Goal: Communication & Community: Participate in discussion

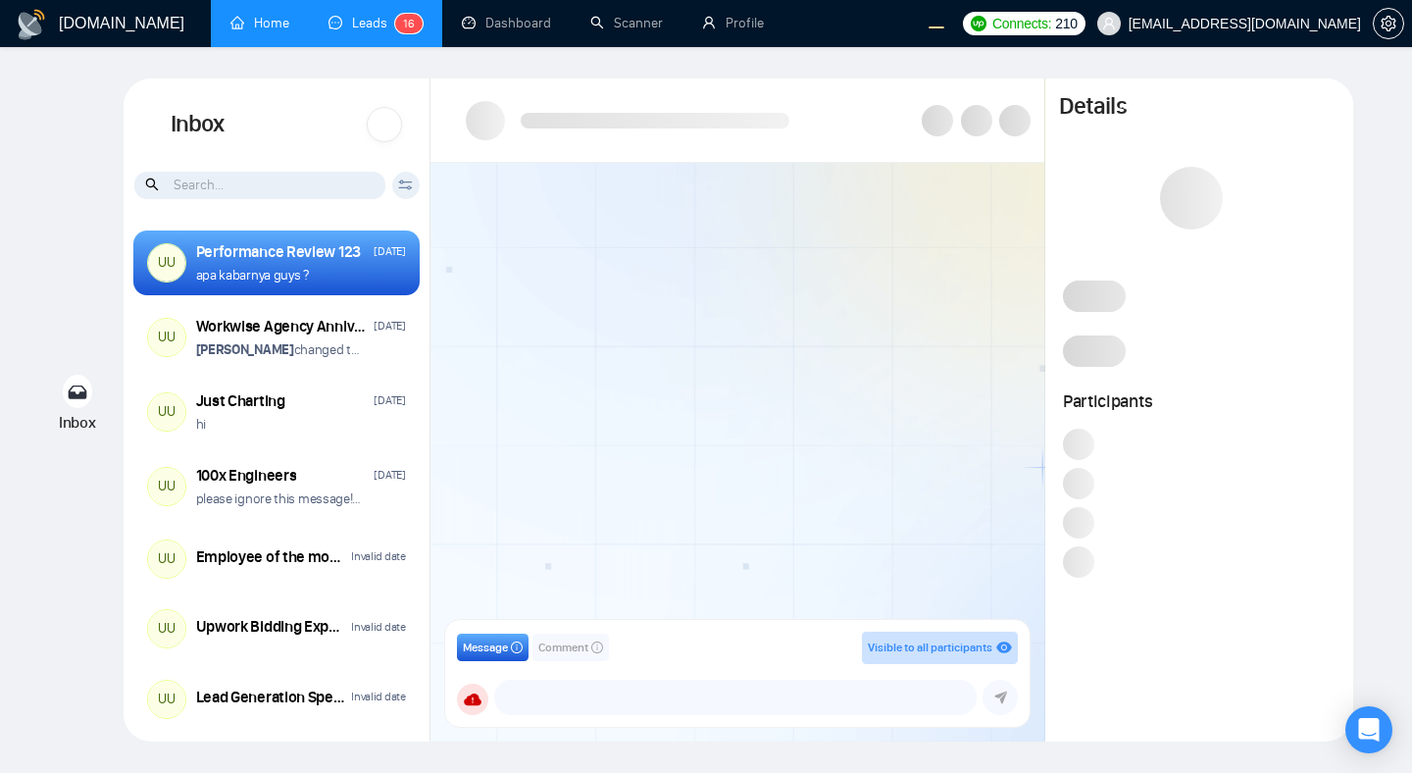
click at [257, 31] on link "Home" at bounding box center [259, 23] width 59 height 17
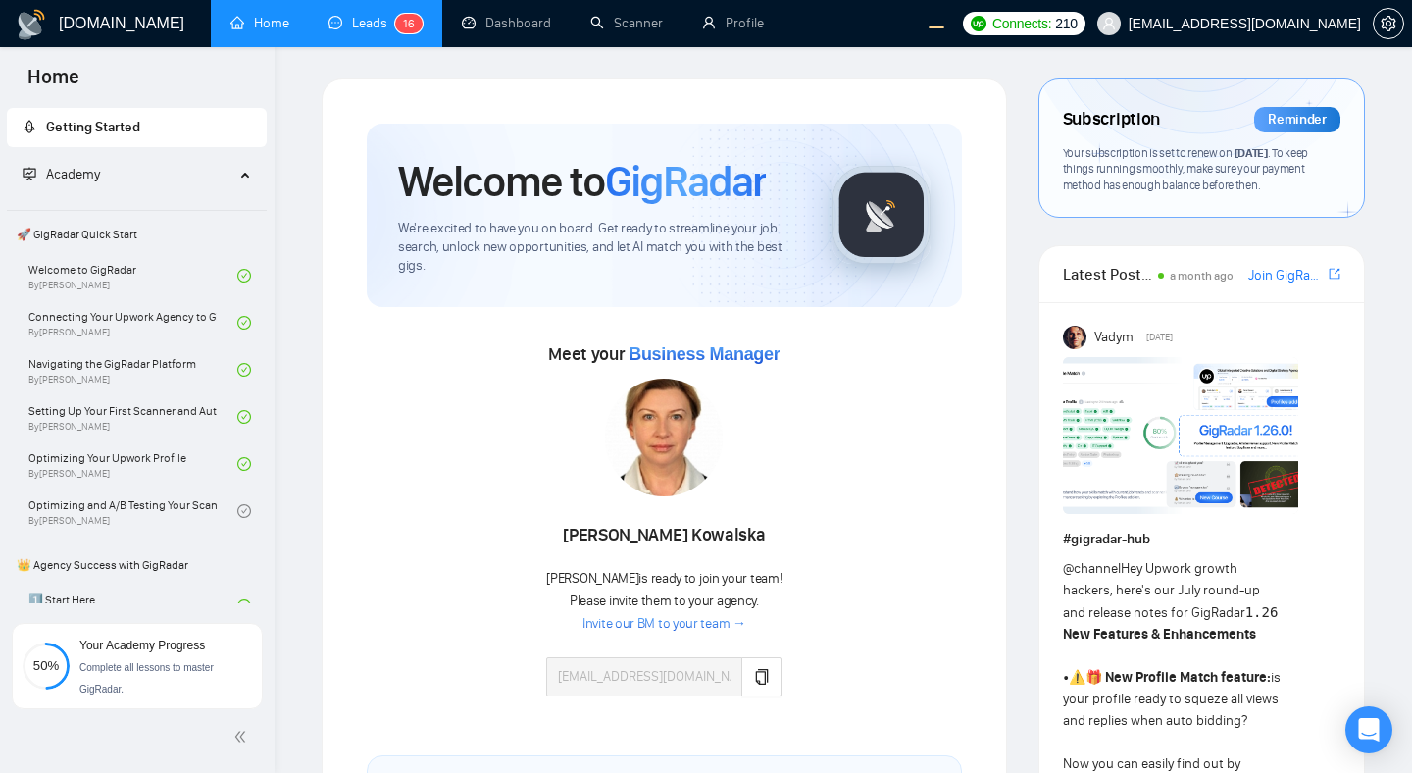
click at [331, 24] on link "Leads 1 6" at bounding box center [375, 23] width 94 height 17
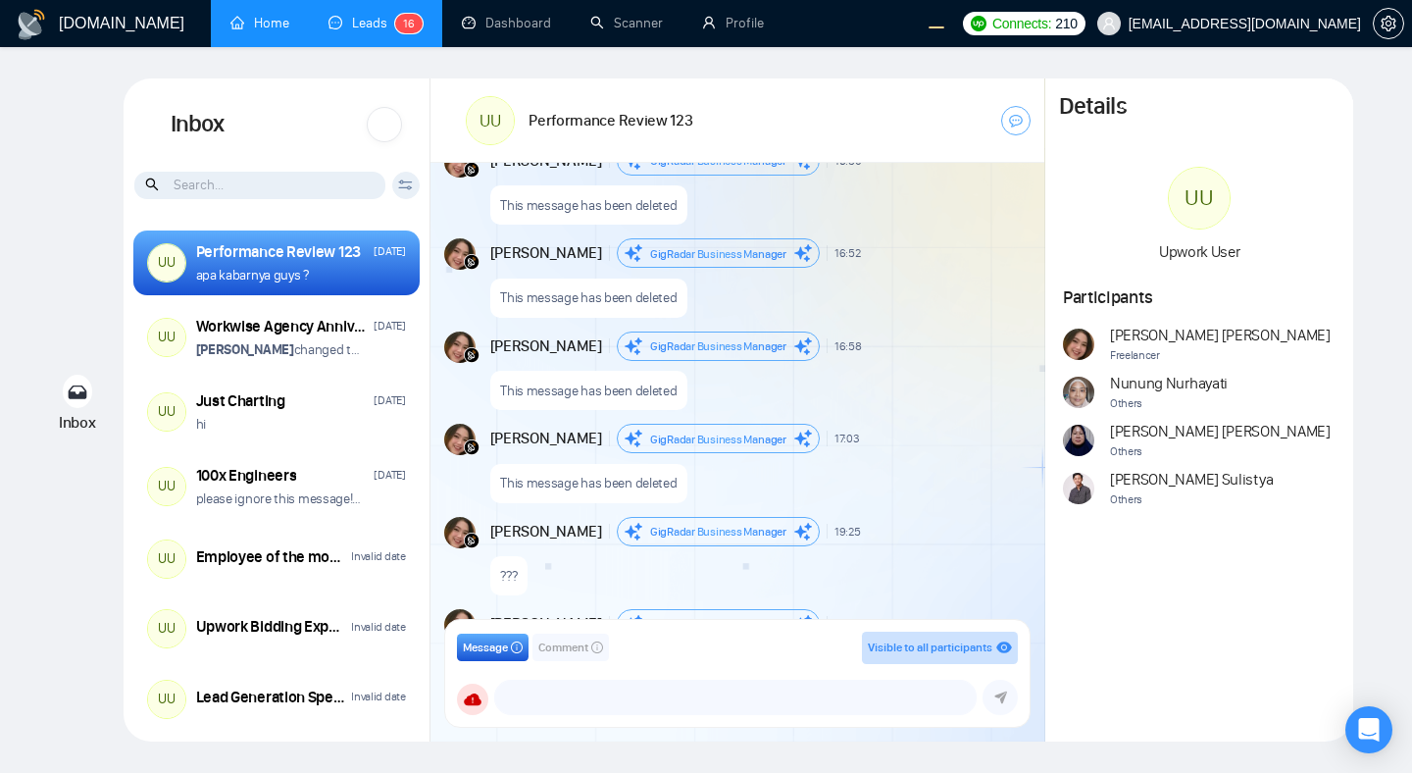
scroll to position [3166, 0]
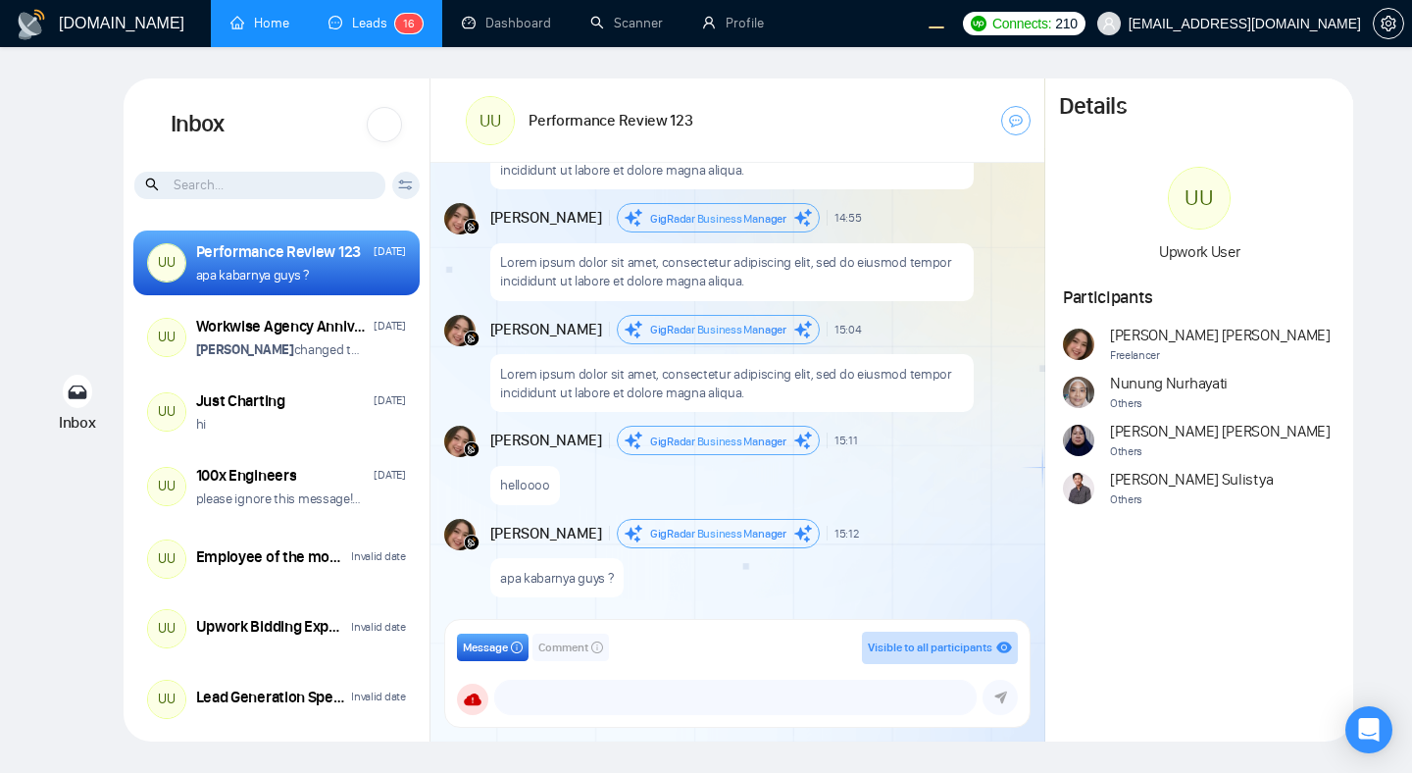
click at [380, 128] on div at bounding box center [384, 124] width 35 height 35
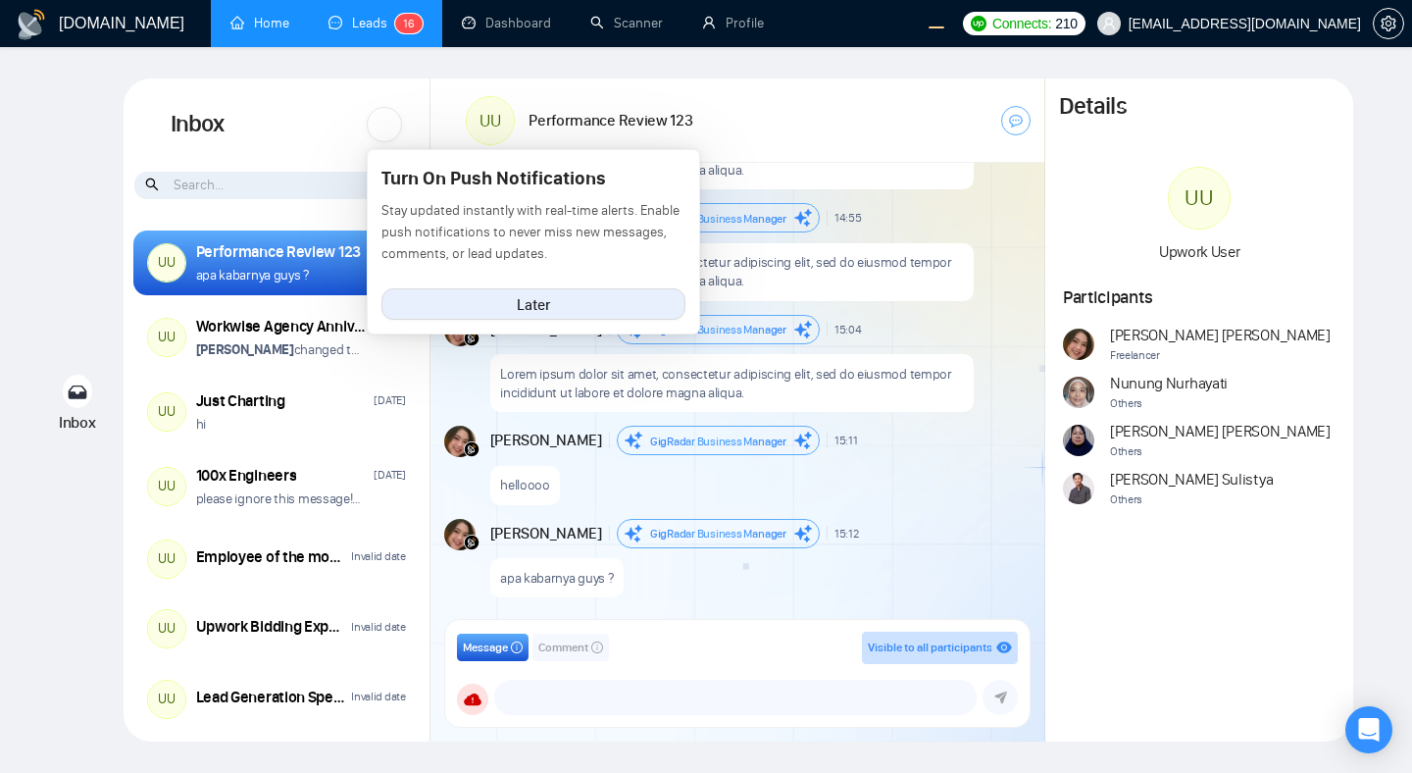
click at [330, 122] on div "Inbox Turn On Push Notifications Stay updated instantly with real-time alerts. …" at bounding box center [277, 124] width 307 height 92
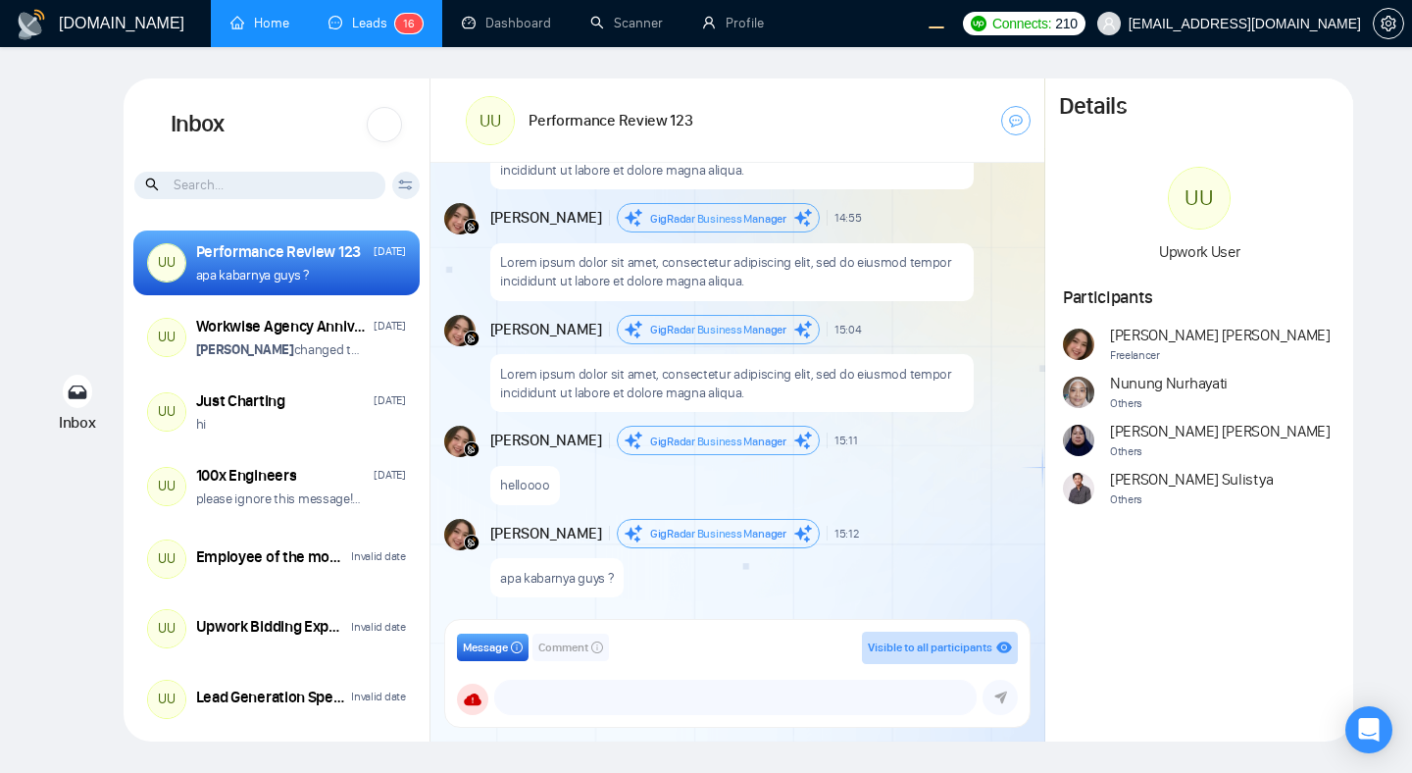
click at [384, 122] on div at bounding box center [384, 124] width 35 height 35
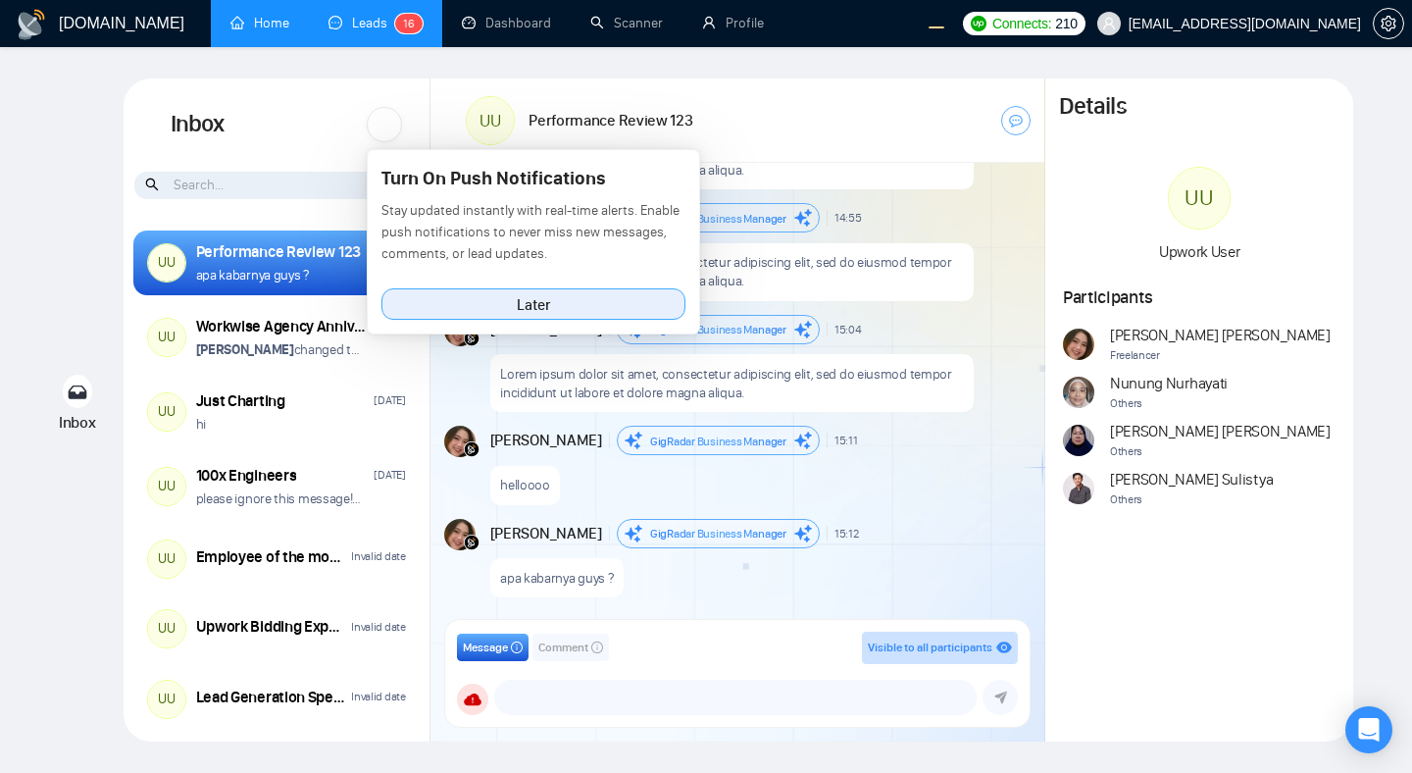
click at [550, 301] on button "Later" at bounding box center [533, 303] width 304 height 31
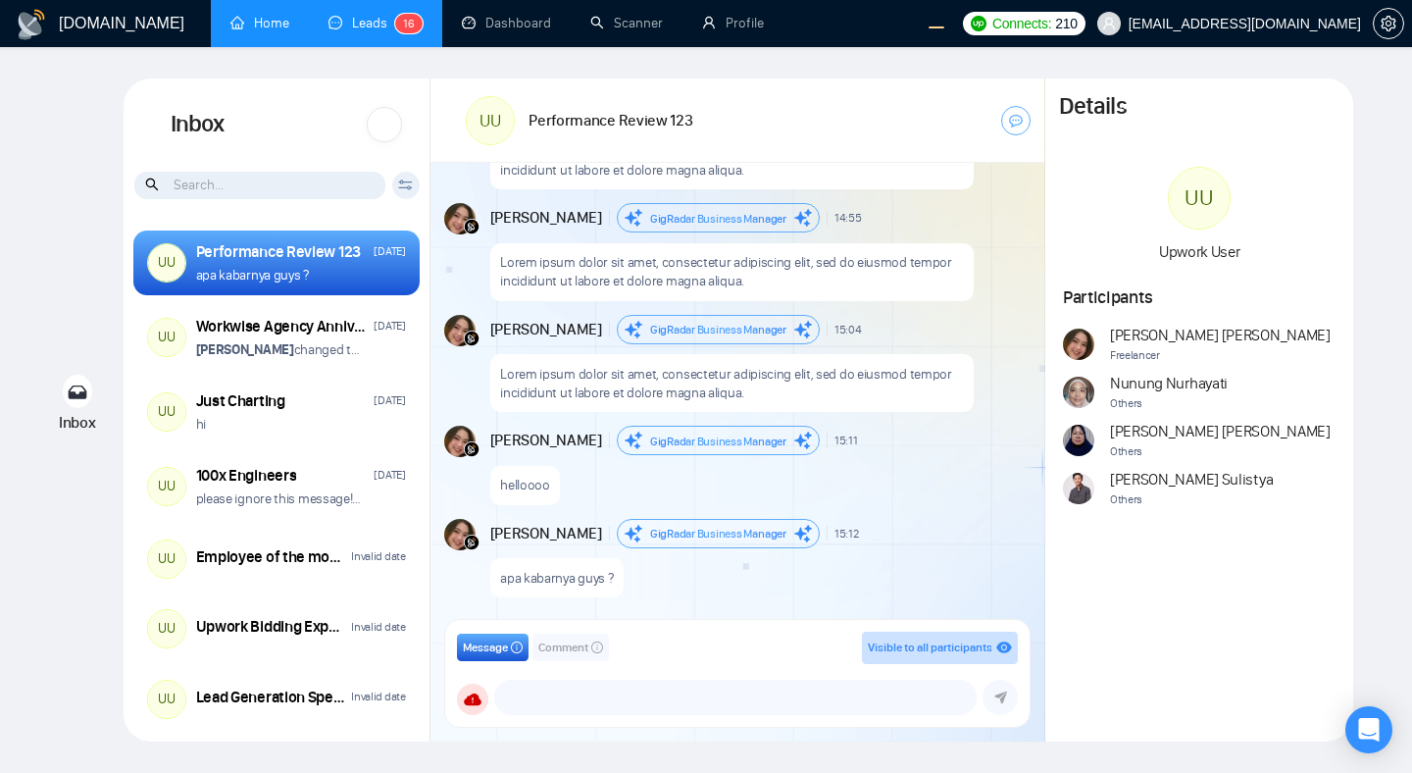
click at [396, 118] on div at bounding box center [384, 124] width 35 height 35
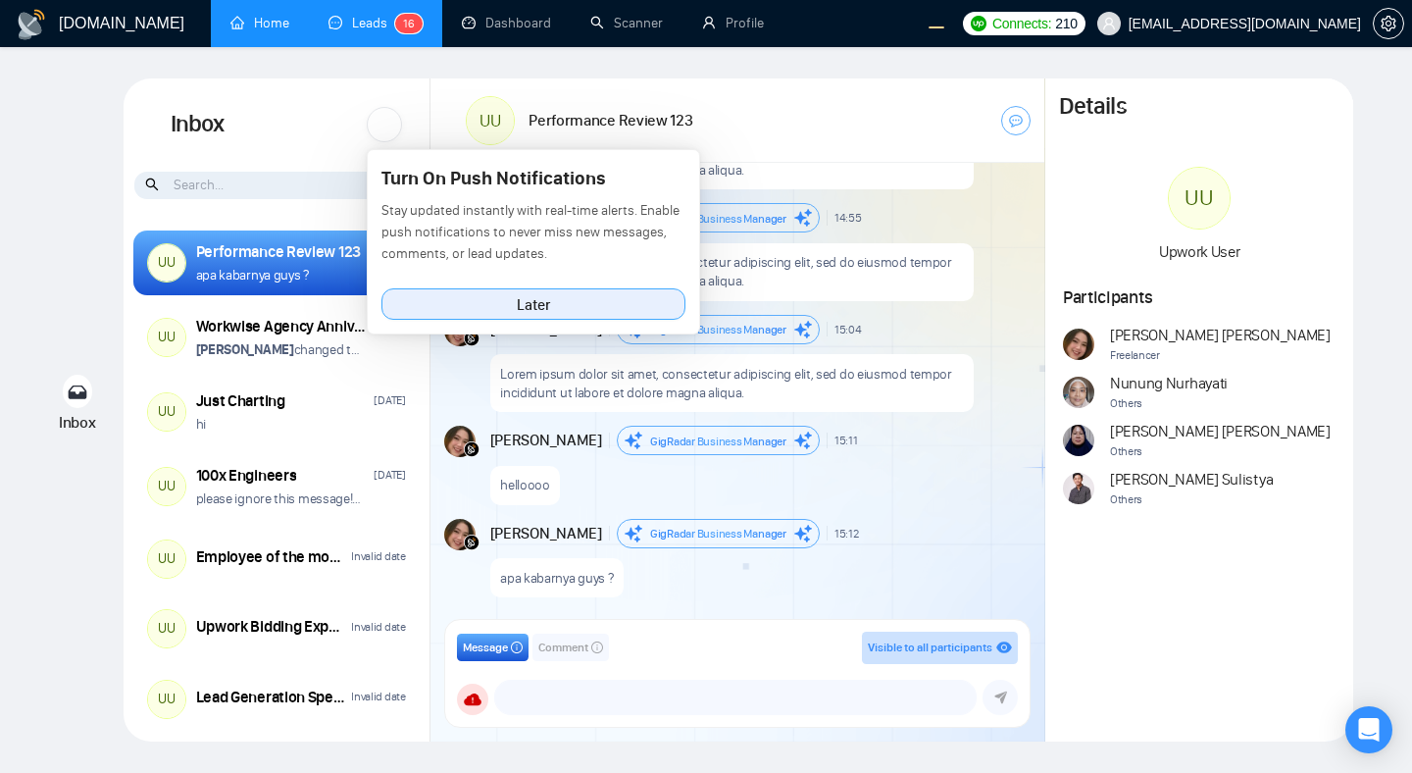
click at [483, 304] on button "Later" at bounding box center [533, 303] width 304 height 31
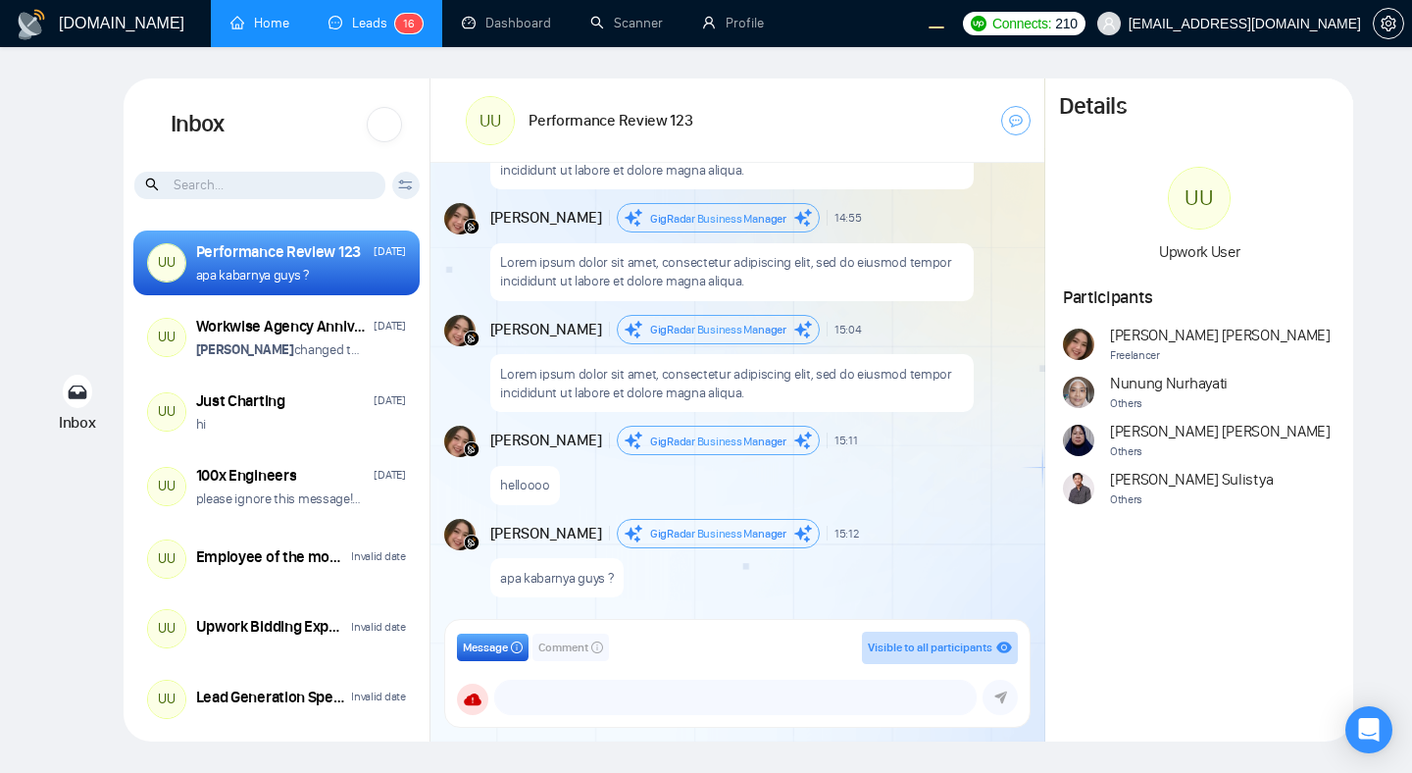
click at [371, 117] on div at bounding box center [384, 124] width 35 height 35
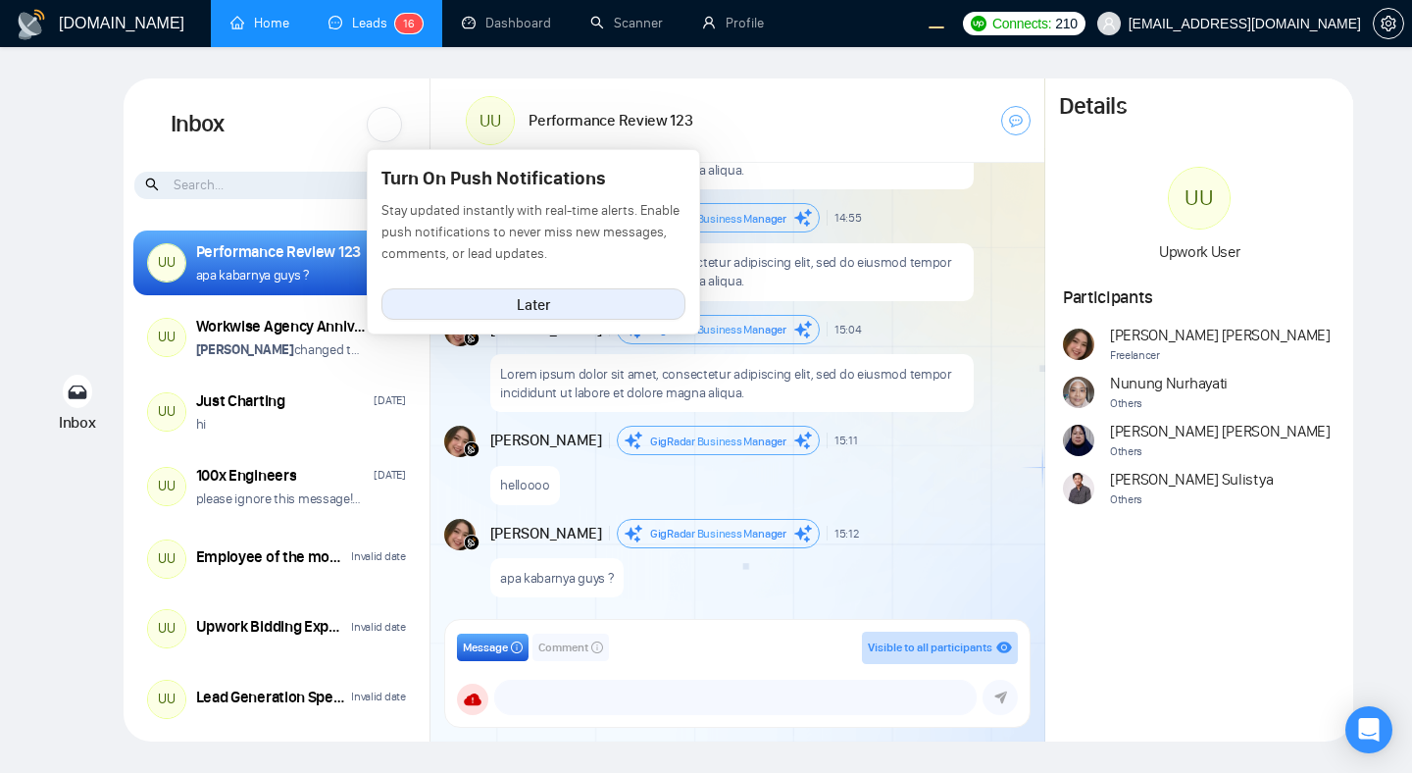
click at [386, 118] on div at bounding box center [384, 124] width 35 height 35
click at [290, 110] on div "Inbox Turn On Push Notifications Stay updated instantly with real-time alerts. …" at bounding box center [277, 124] width 307 height 92
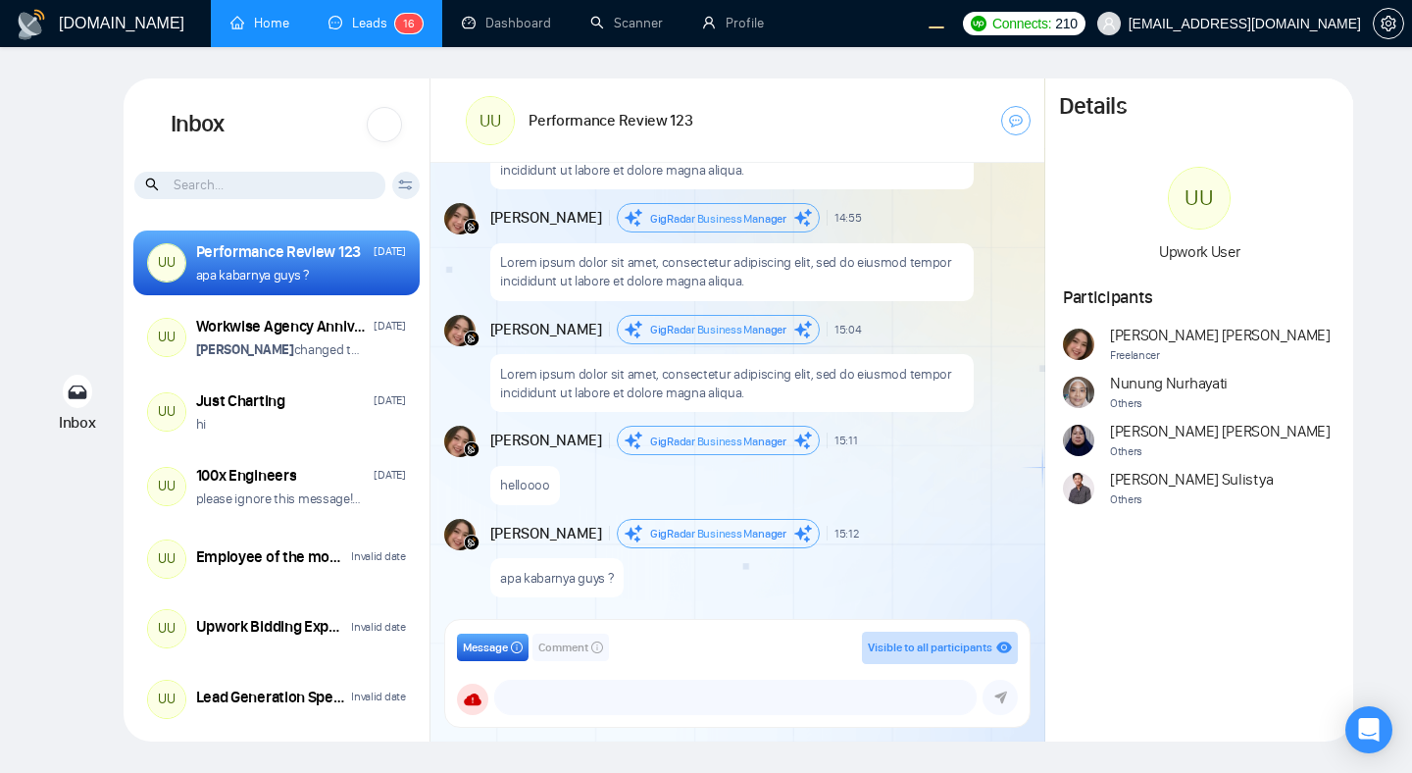
click at [381, 134] on div at bounding box center [384, 124] width 35 height 35
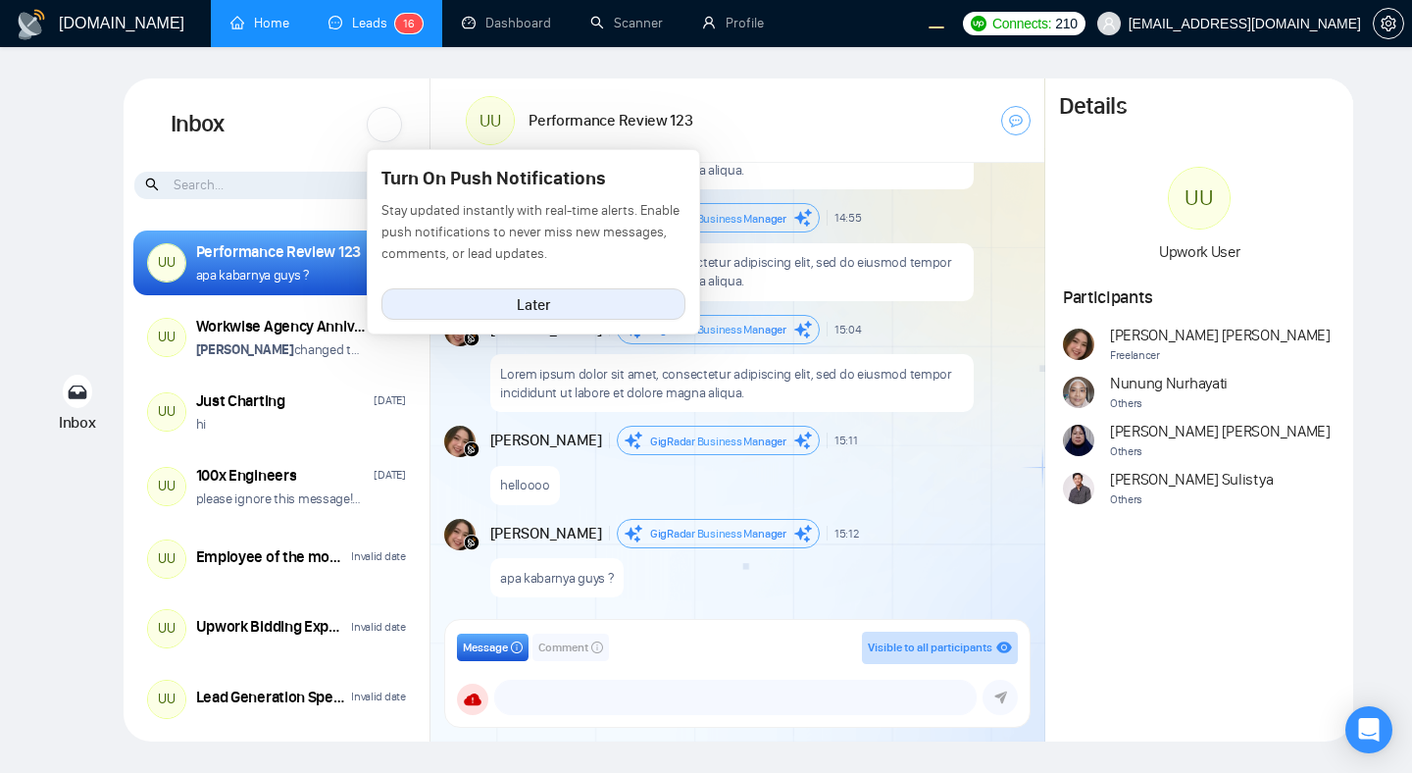
click at [337, 126] on div "Inbox Turn On Push Notifications Stay updated instantly with real-time alerts. …" at bounding box center [277, 124] width 307 height 92
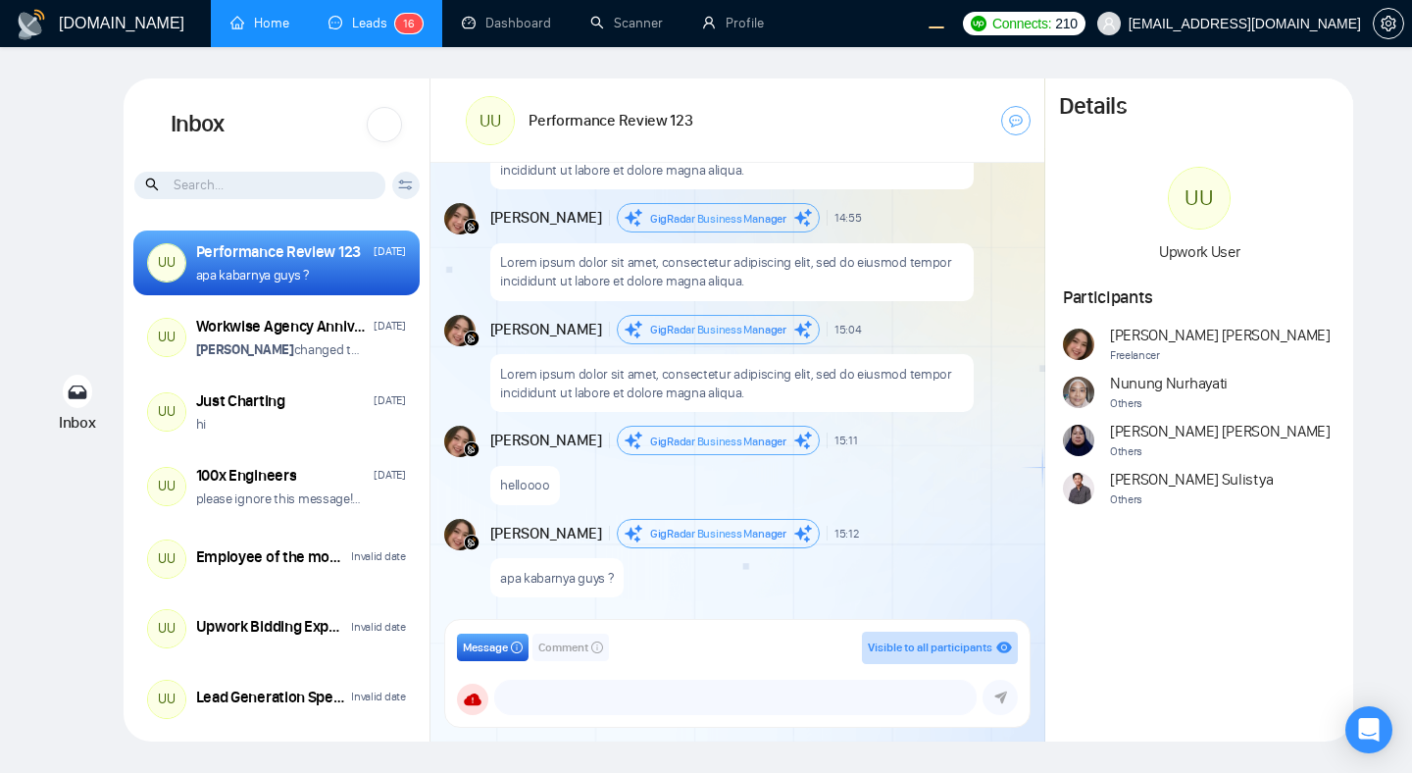
click at [380, 124] on div at bounding box center [384, 124] width 35 height 35
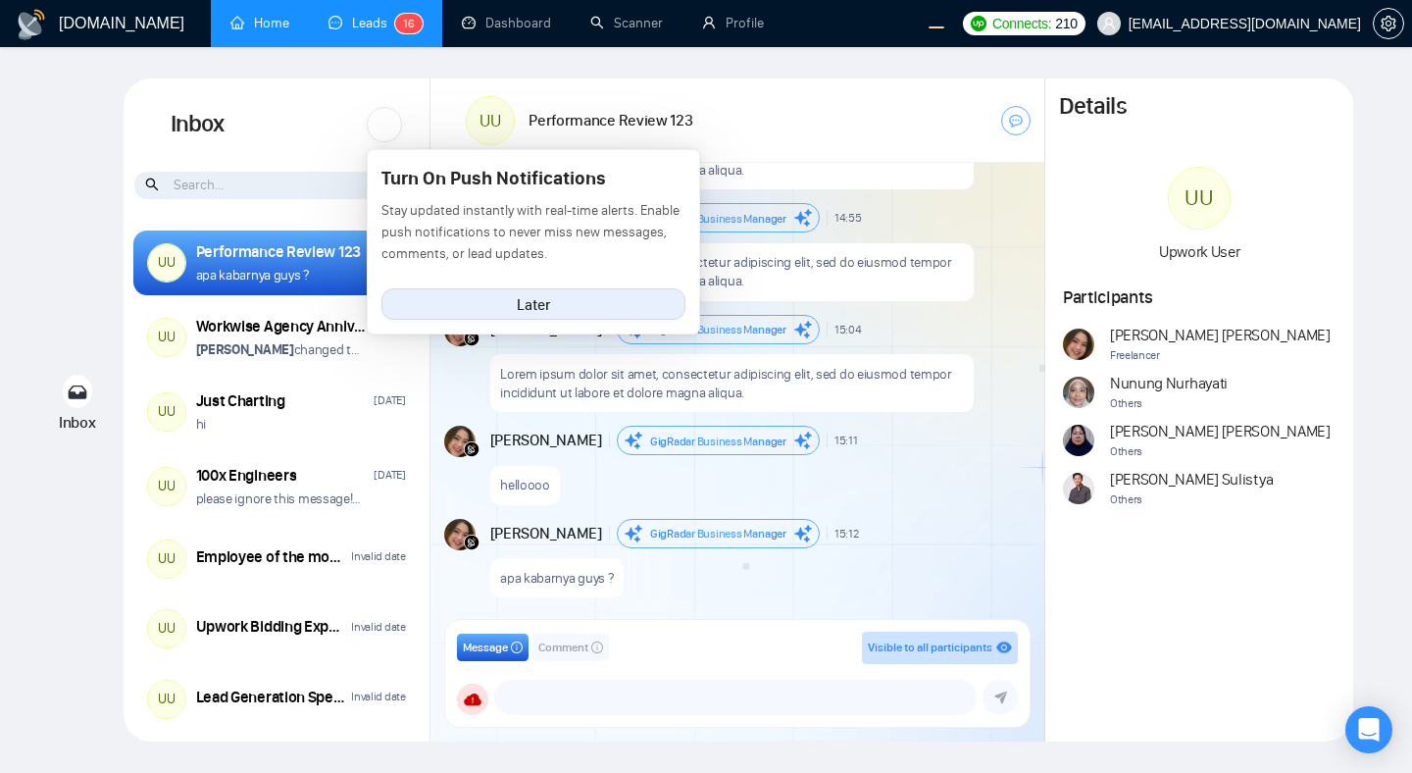
click at [296, 124] on div "Inbox Turn On Push Notifications Stay updated instantly with real-time alerts. …" at bounding box center [277, 124] width 307 height 92
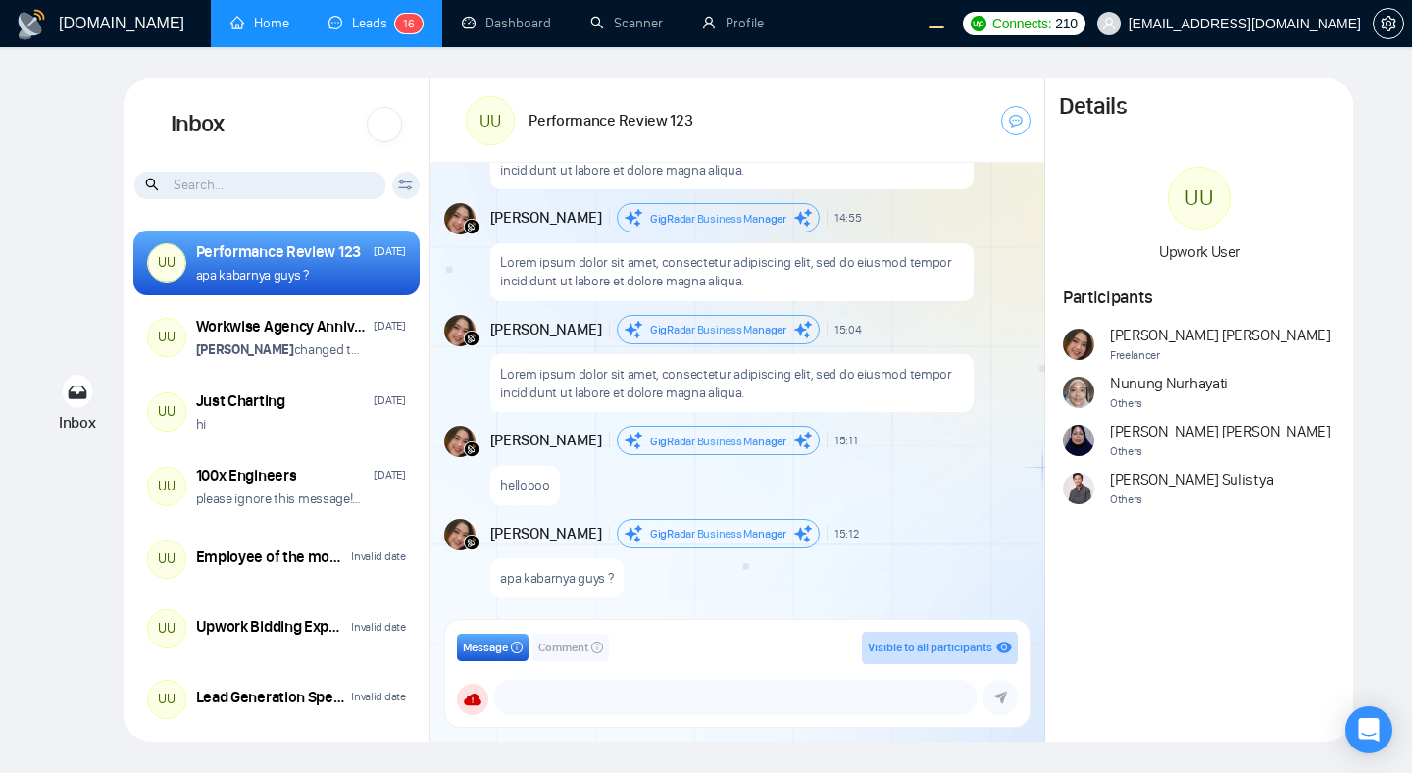
click at [390, 121] on div at bounding box center [384, 124] width 35 height 35
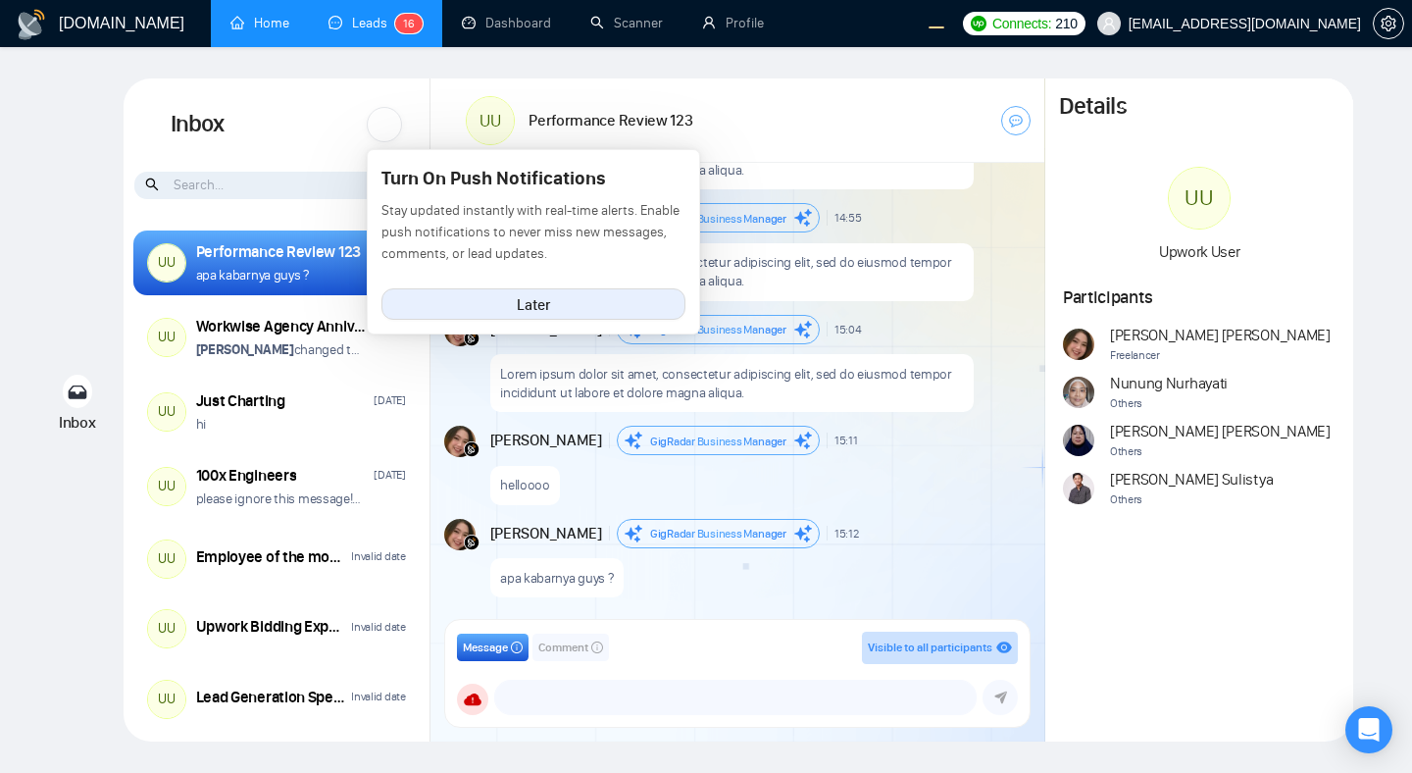
click at [313, 137] on div "Inbox Turn On Push Notifications Stay updated instantly with real-time alerts. …" at bounding box center [277, 124] width 307 height 92
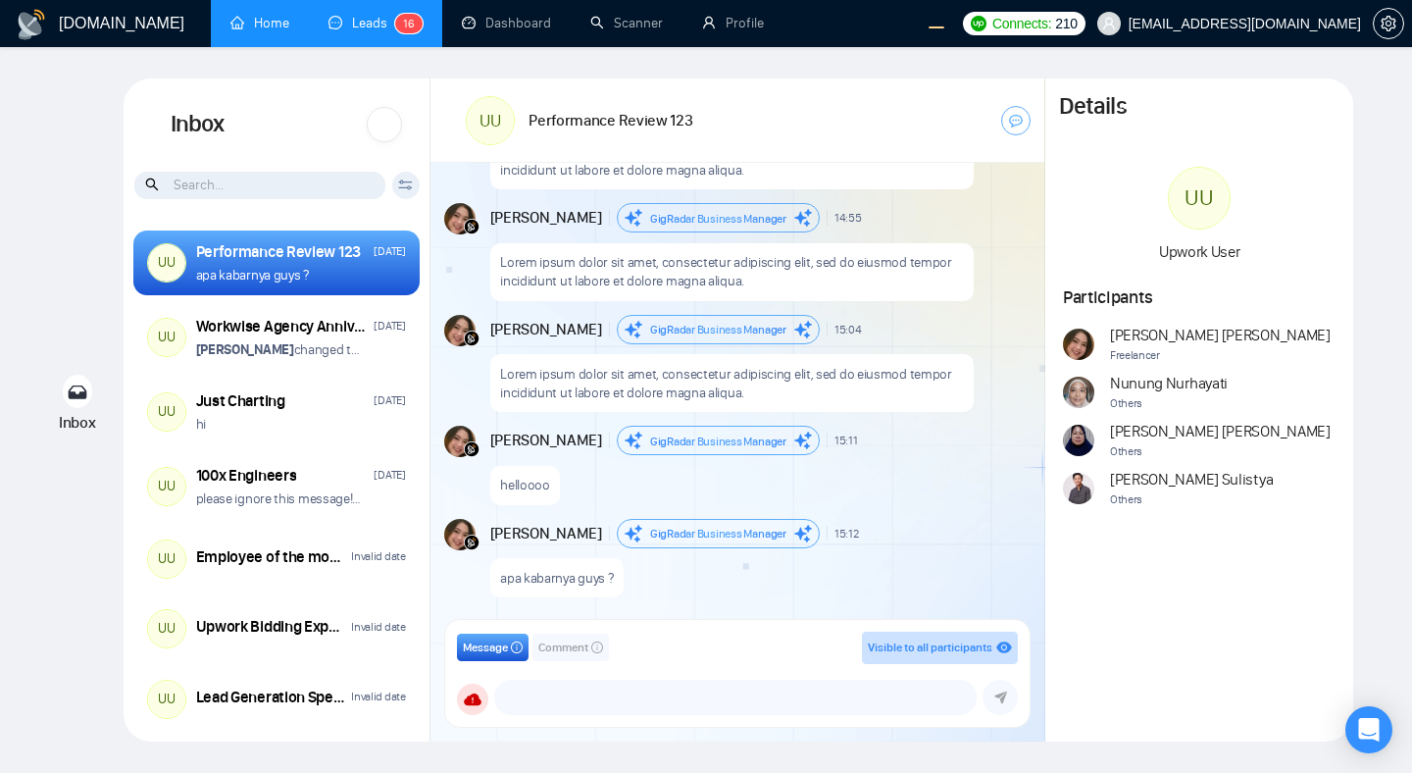
click at [387, 127] on div at bounding box center [384, 124] width 35 height 35
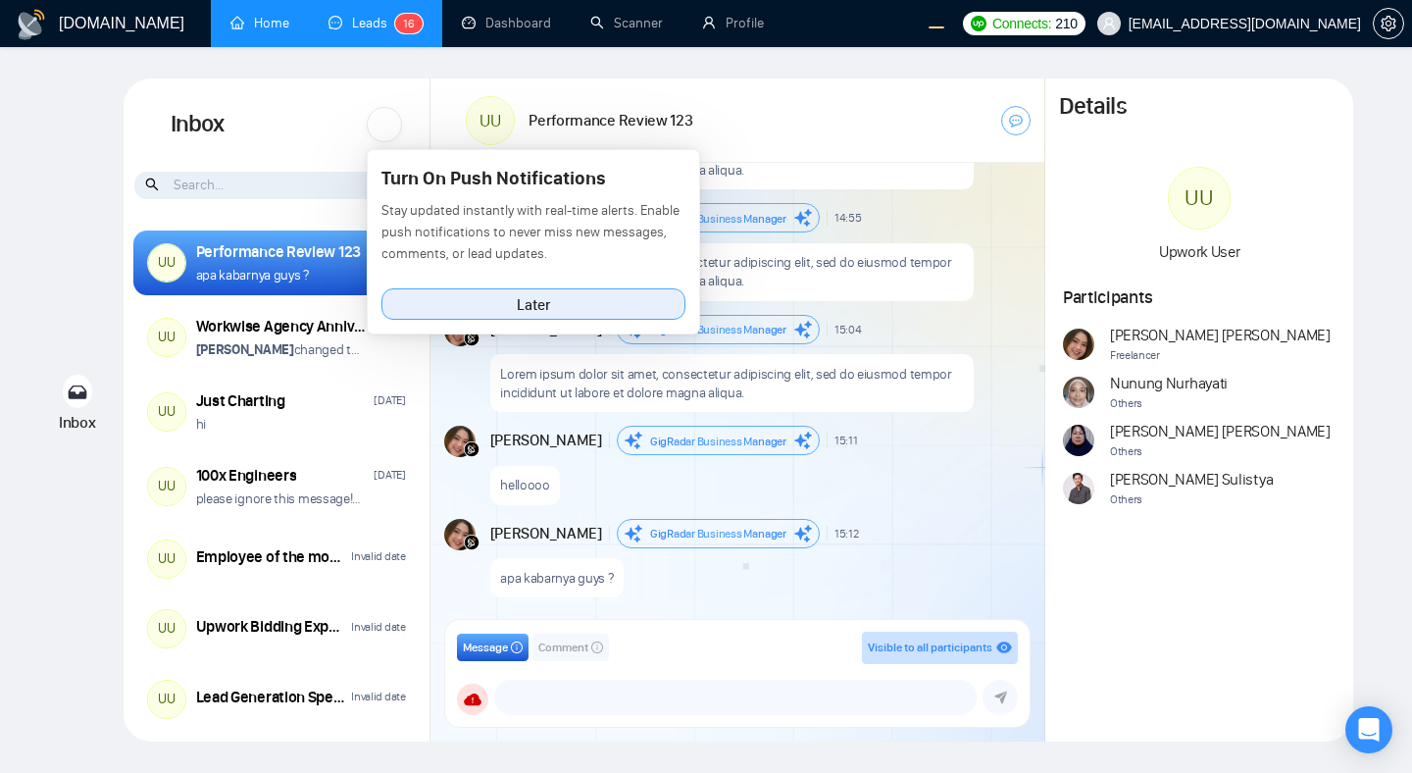
click at [460, 298] on button "Later" at bounding box center [533, 303] width 304 height 31
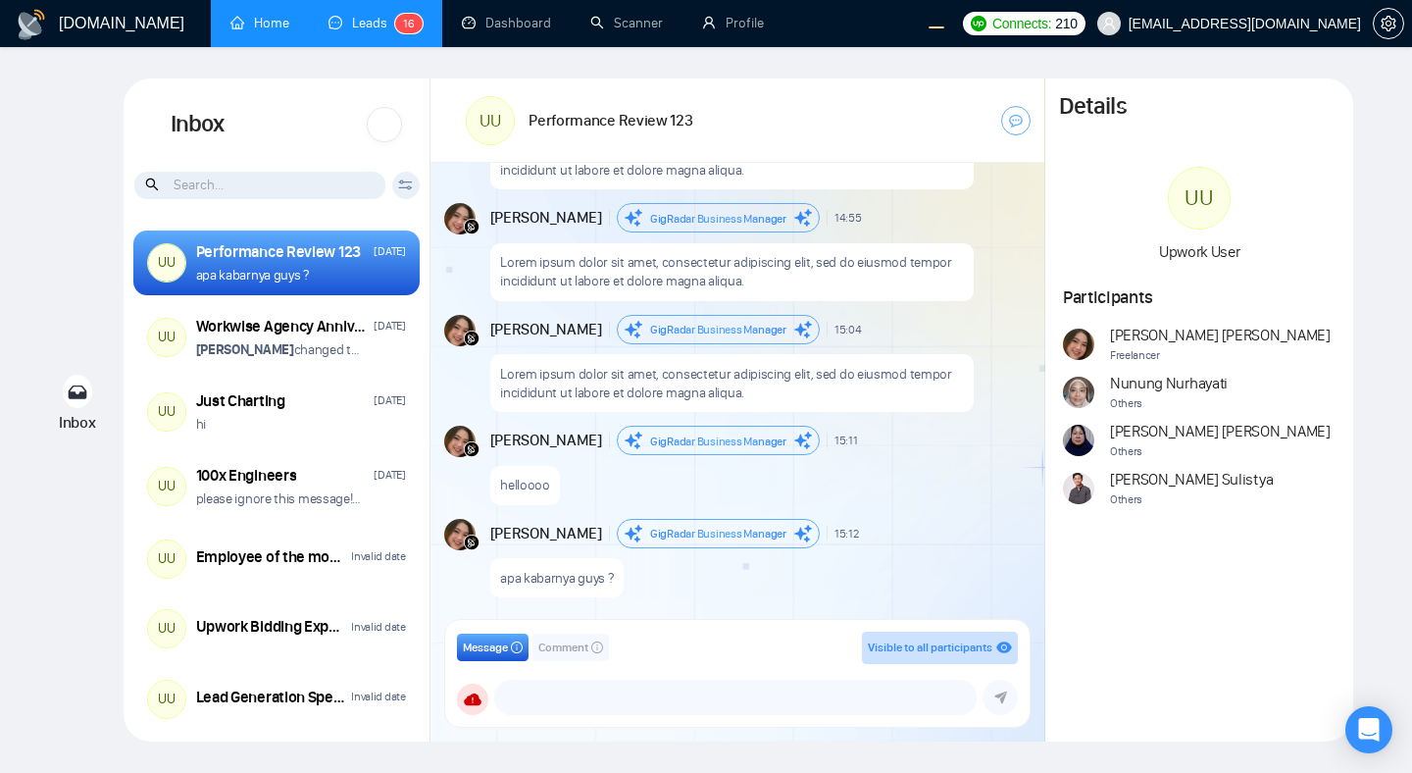
click at [379, 128] on div at bounding box center [384, 124] width 35 height 35
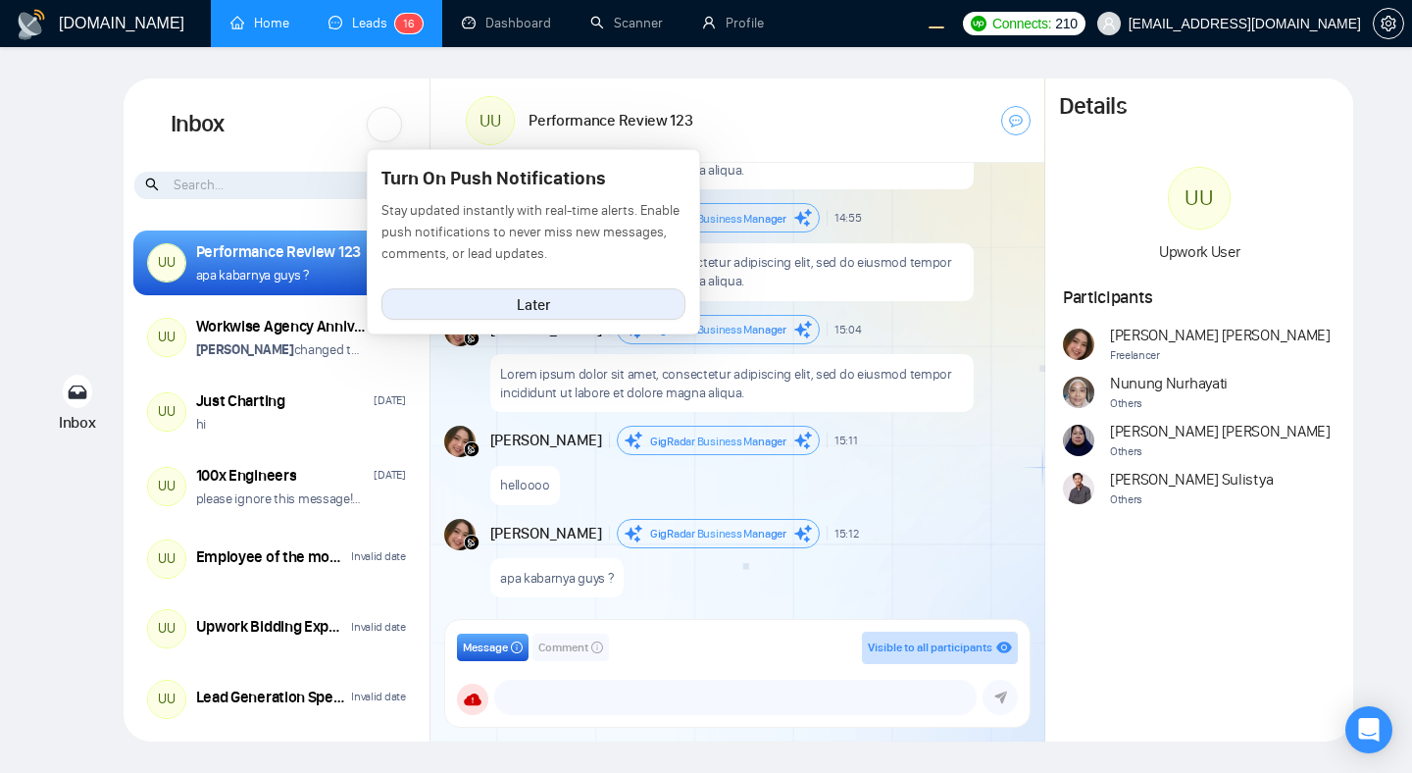
click at [323, 126] on div "Inbox Turn On Push Notifications Stay updated instantly with real-time alerts. …" at bounding box center [277, 124] width 307 height 92
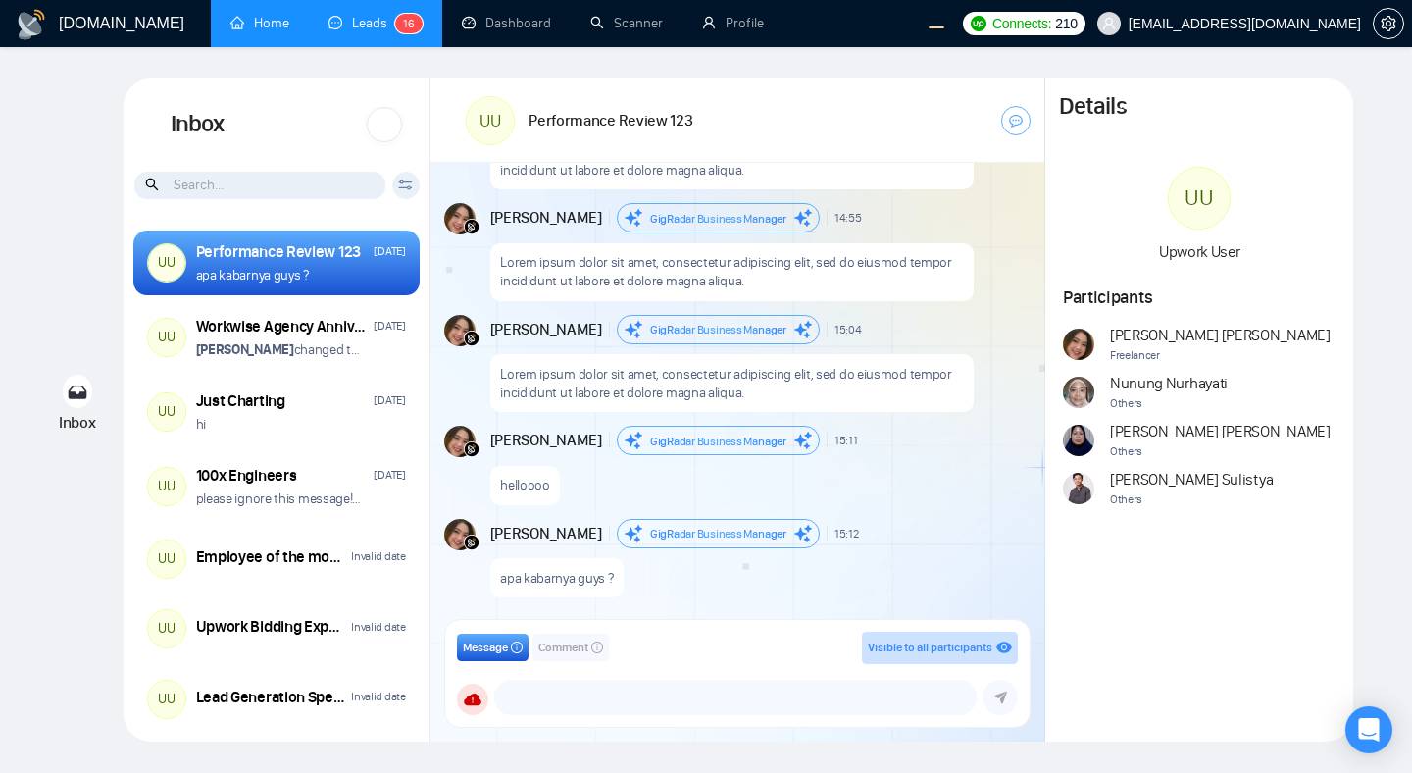
click at [363, 133] on div "Inbox Turn On Push Notifications Stay updated instantly with real-time alerts. …" at bounding box center [277, 124] width 307 height 92
click at [389, 130] on div at bounding box center [384, 124] width 35 height 35
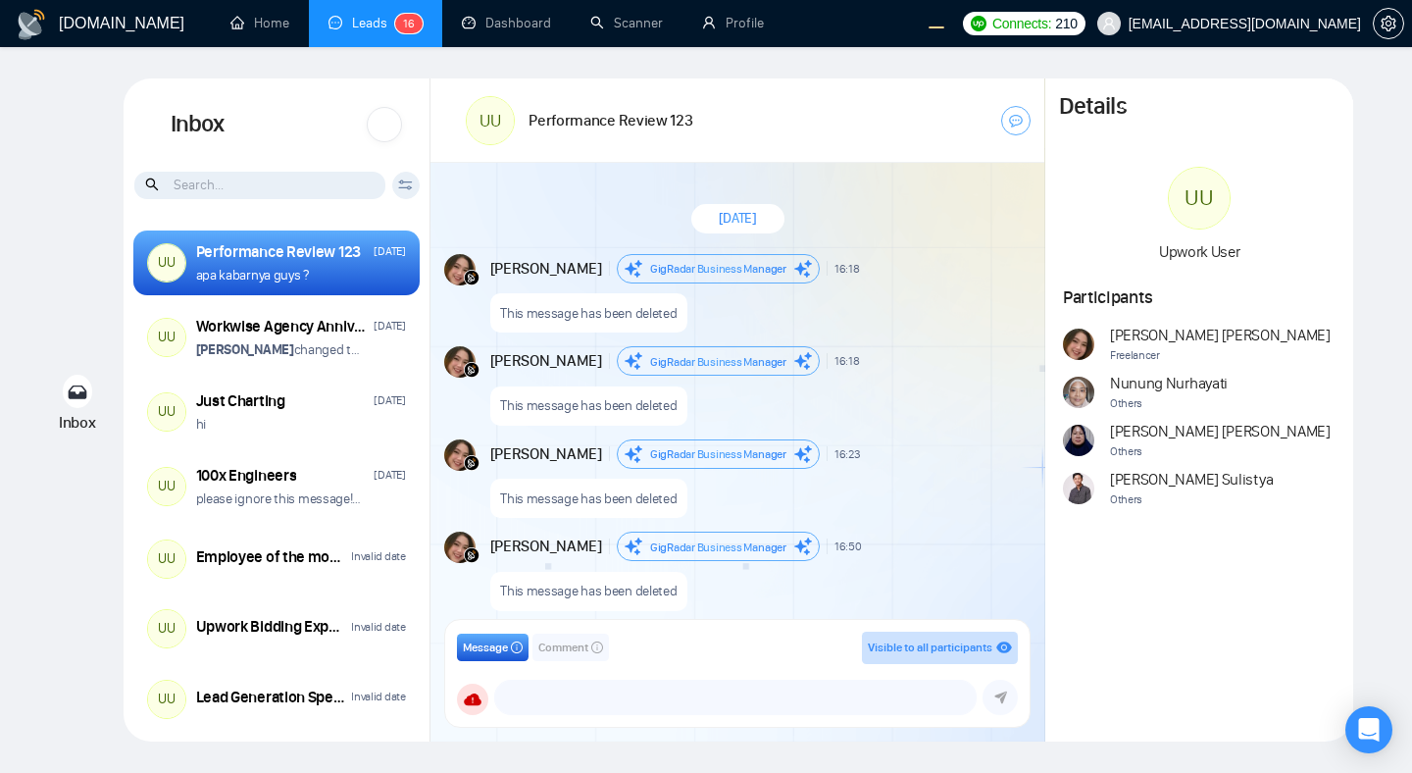
scroll to position [1776, 0]
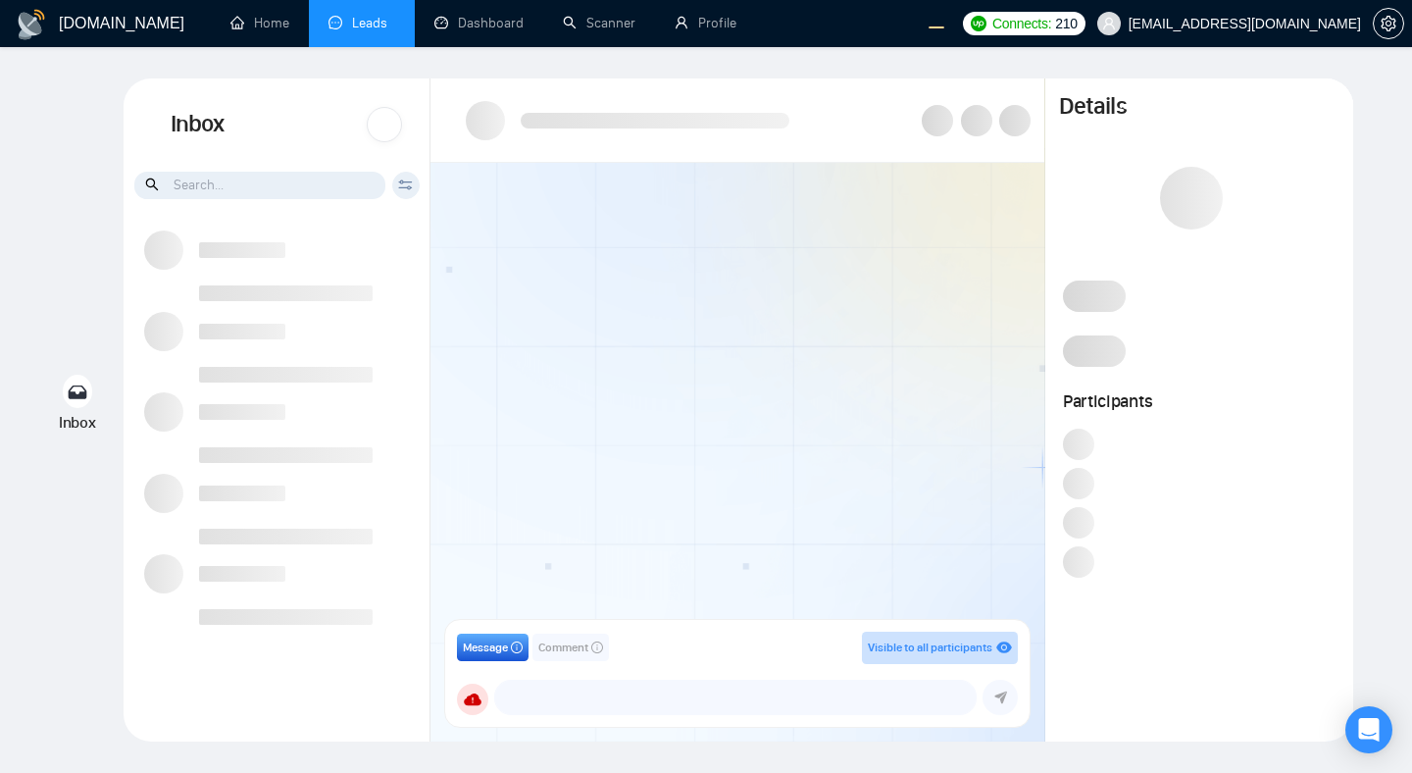
click at [328, 121] on div "Inbox Turn On Push Notifications Stay updated instantly with real-time alerts. …" at bounding box center [277, 124] width 307 height 92
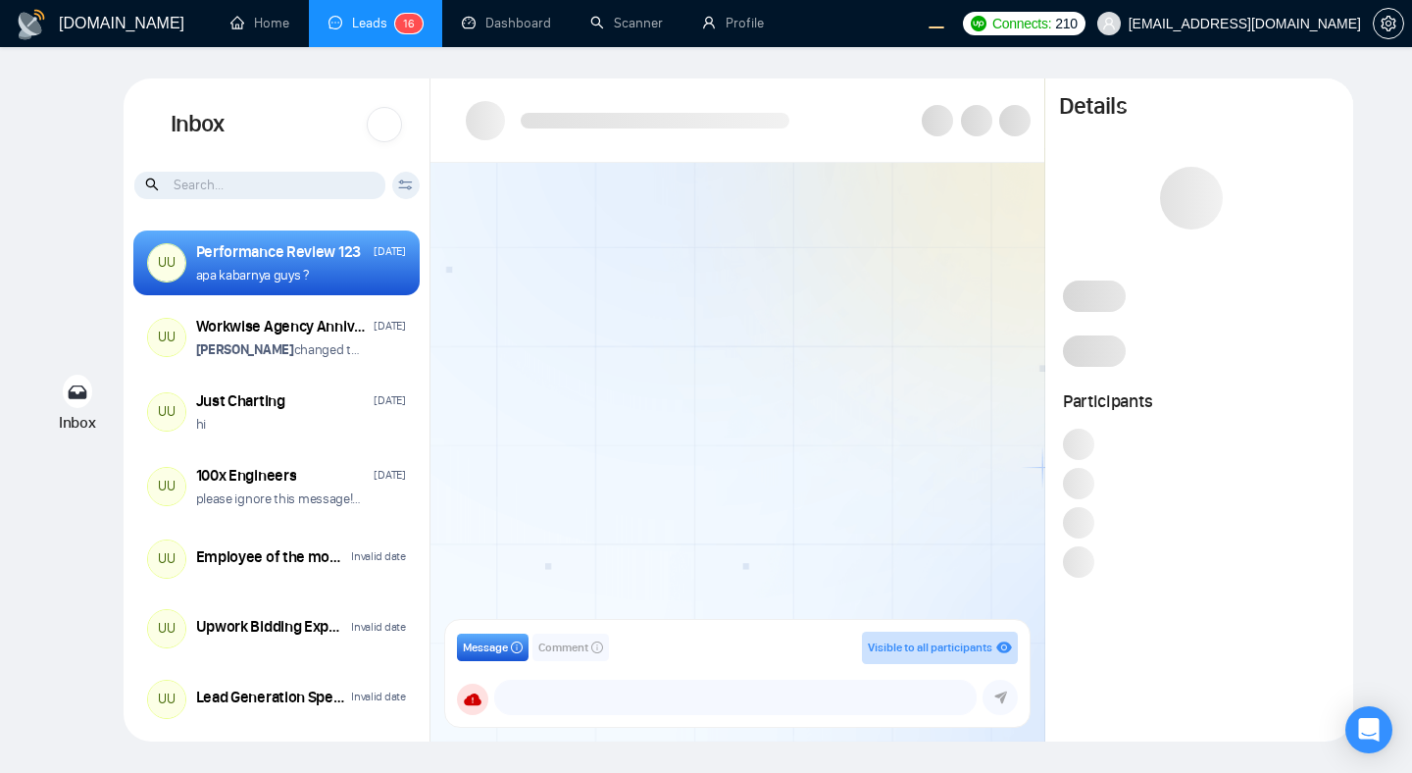
click at [378, 125] on div at bounding box center [384, 124] width 35 height 35
click at [378, 124] on div at bounding box center [384, 124] width 35 height 35
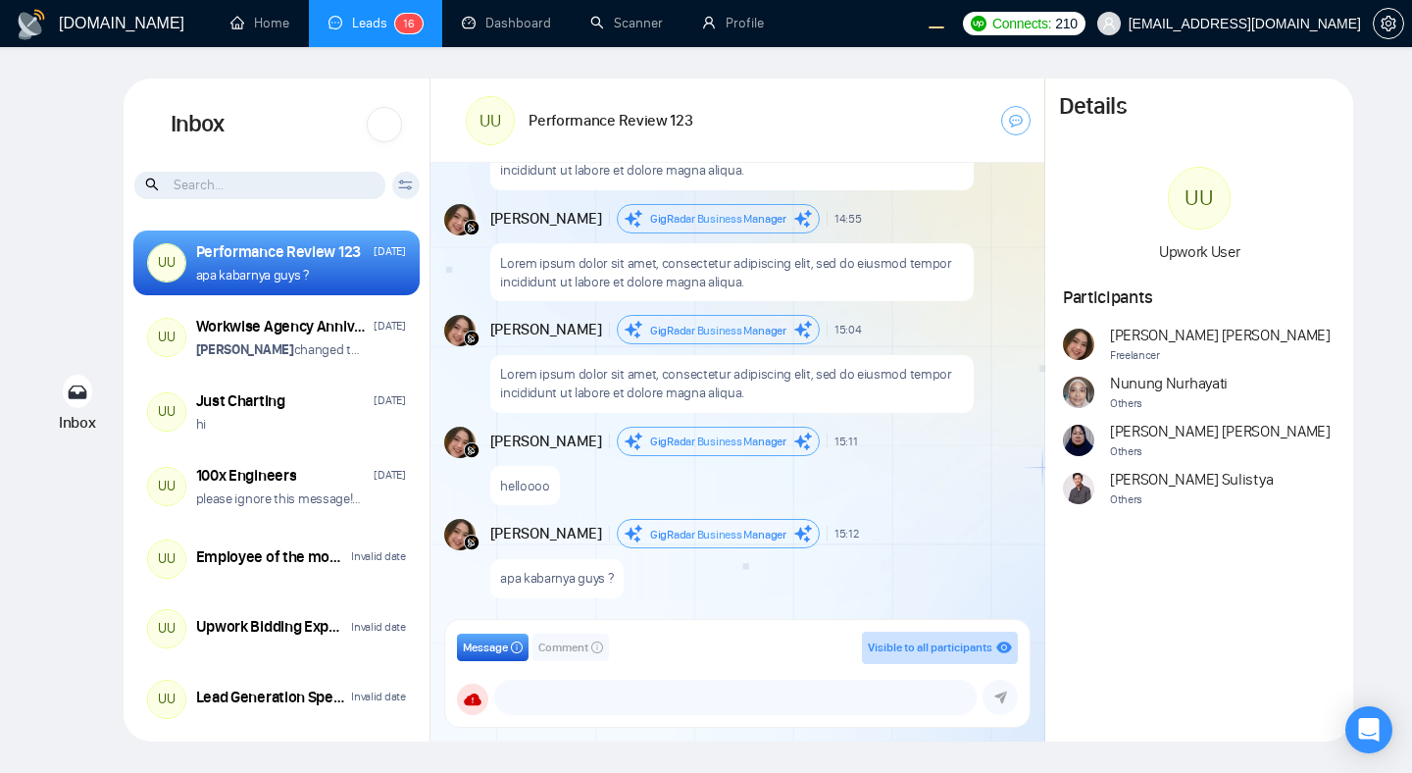
click at [383, 126] on div at bounding box center [384, 124] width 35 height 35
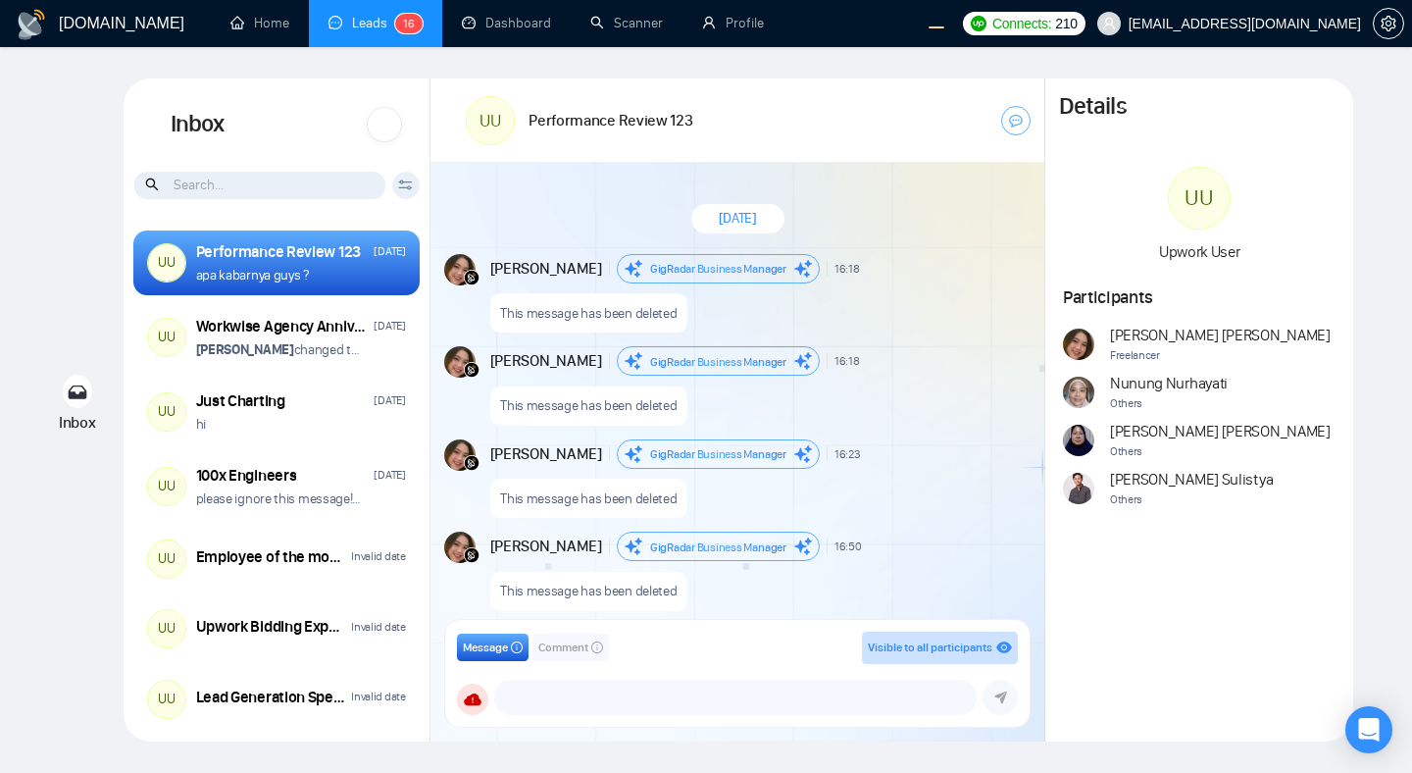
scroll to position [1776, 0]
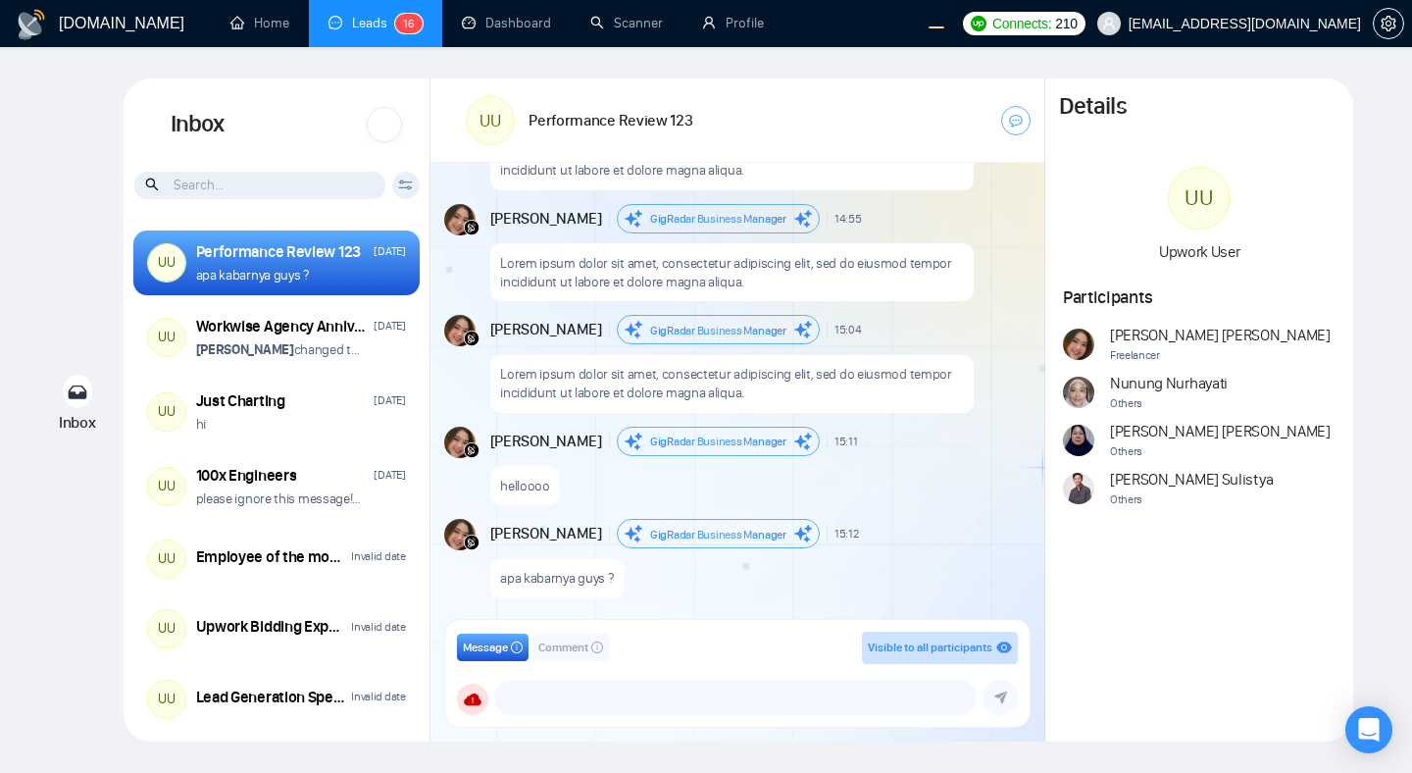
click at [381, 121] on div at bounding box center [384, 124] width 35 height 35
click at [380, 125] on div at bounding box center [384, 124] width 35 height 35
click at [380, 119] on div at bounding box center [384, 124] width 35 height 35
click at [383, 111] on div at bounding box center [384, 124] width 35 height 35
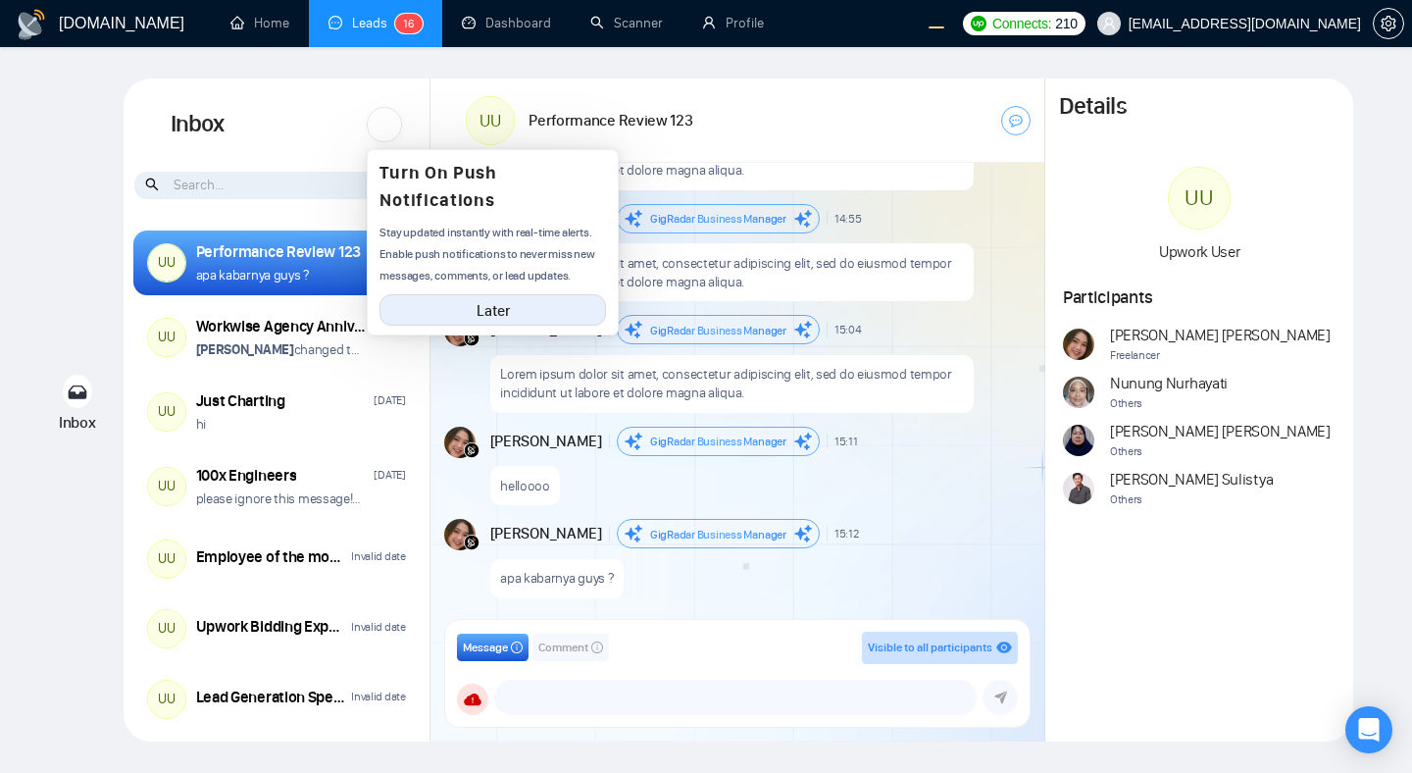
click at [383, 111] on div at bounding box center [384, 124] width 35 height 35
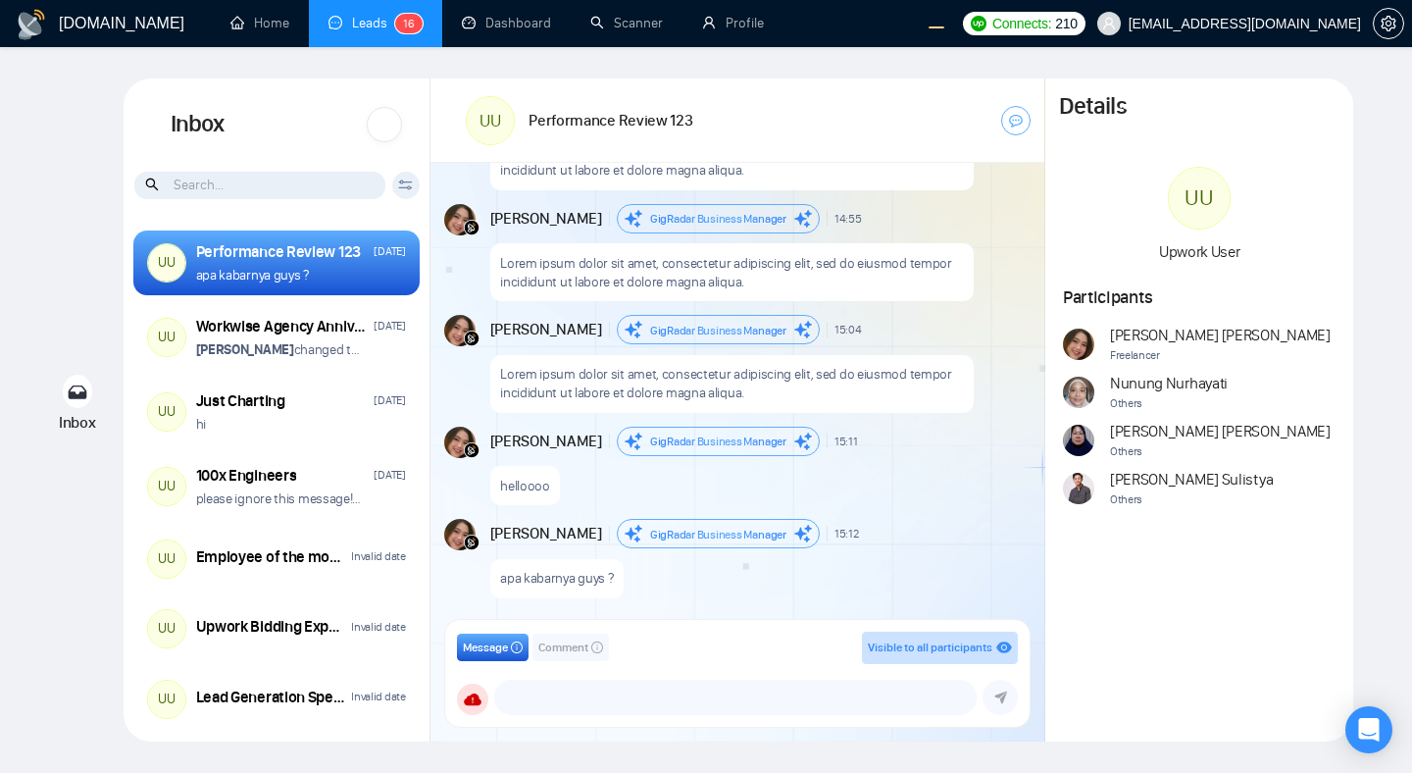
click at [385, 126] on div at bounding box center [384, 124] width 35 height 35
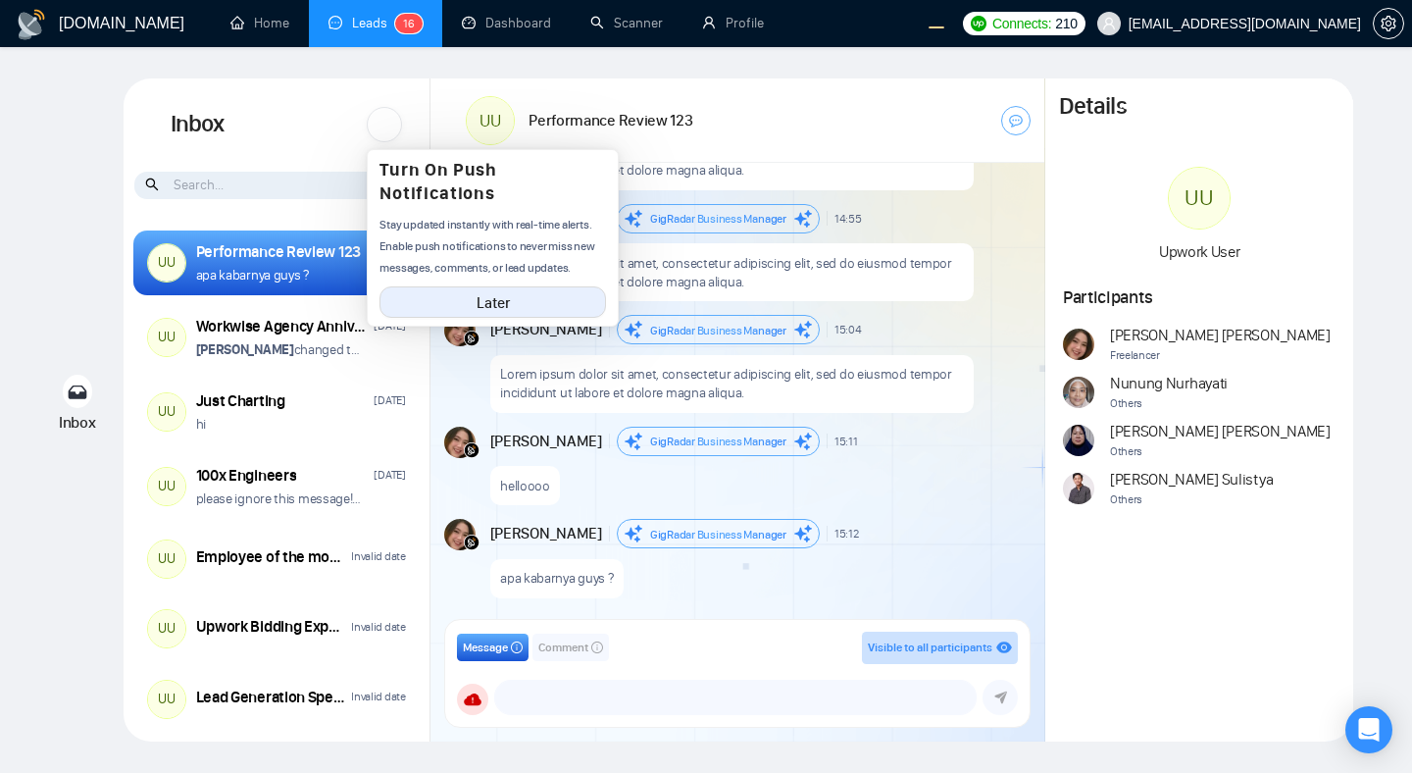
click at [385, 126] on div at bounding box center [384, 124] width 35 height 35
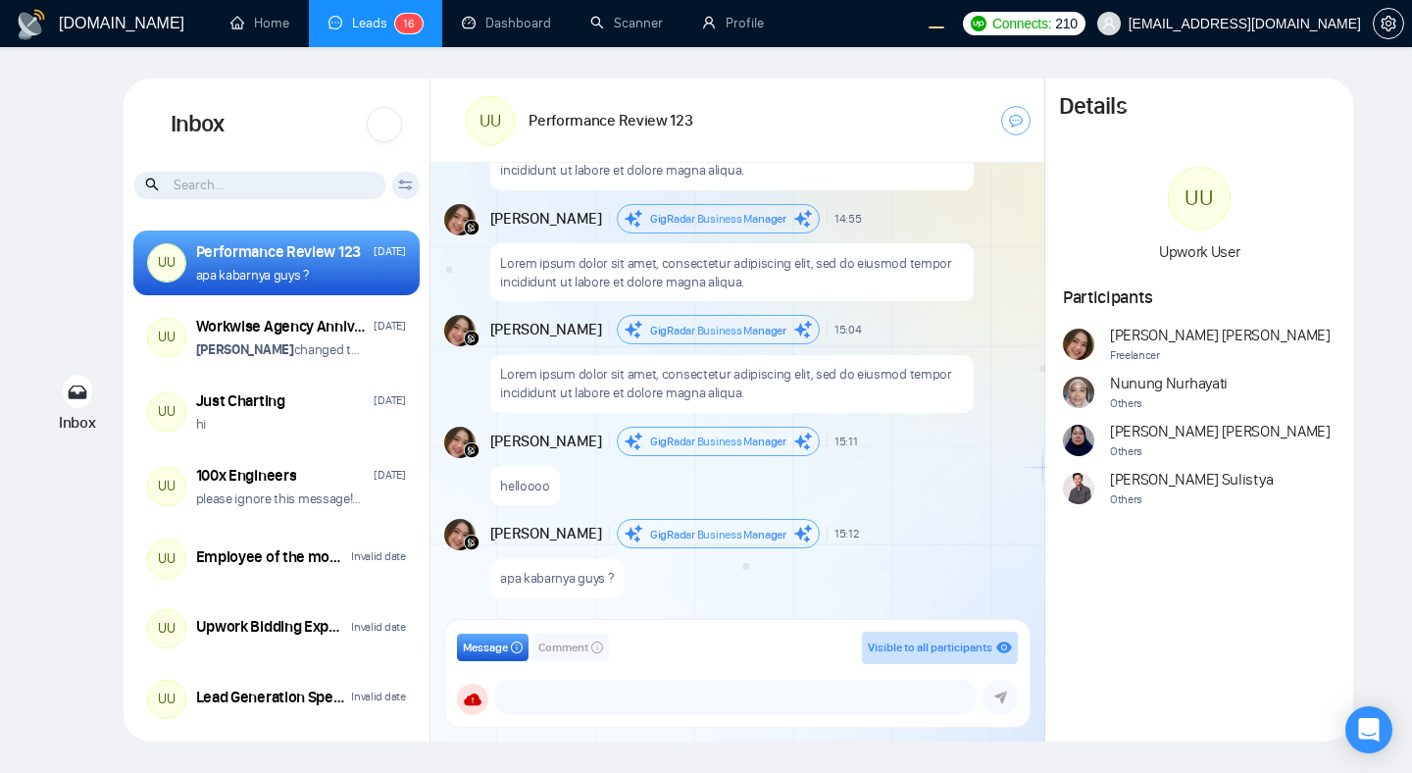
click at [390, 123] on div at bounding box center [384, 124] width 35 height 35
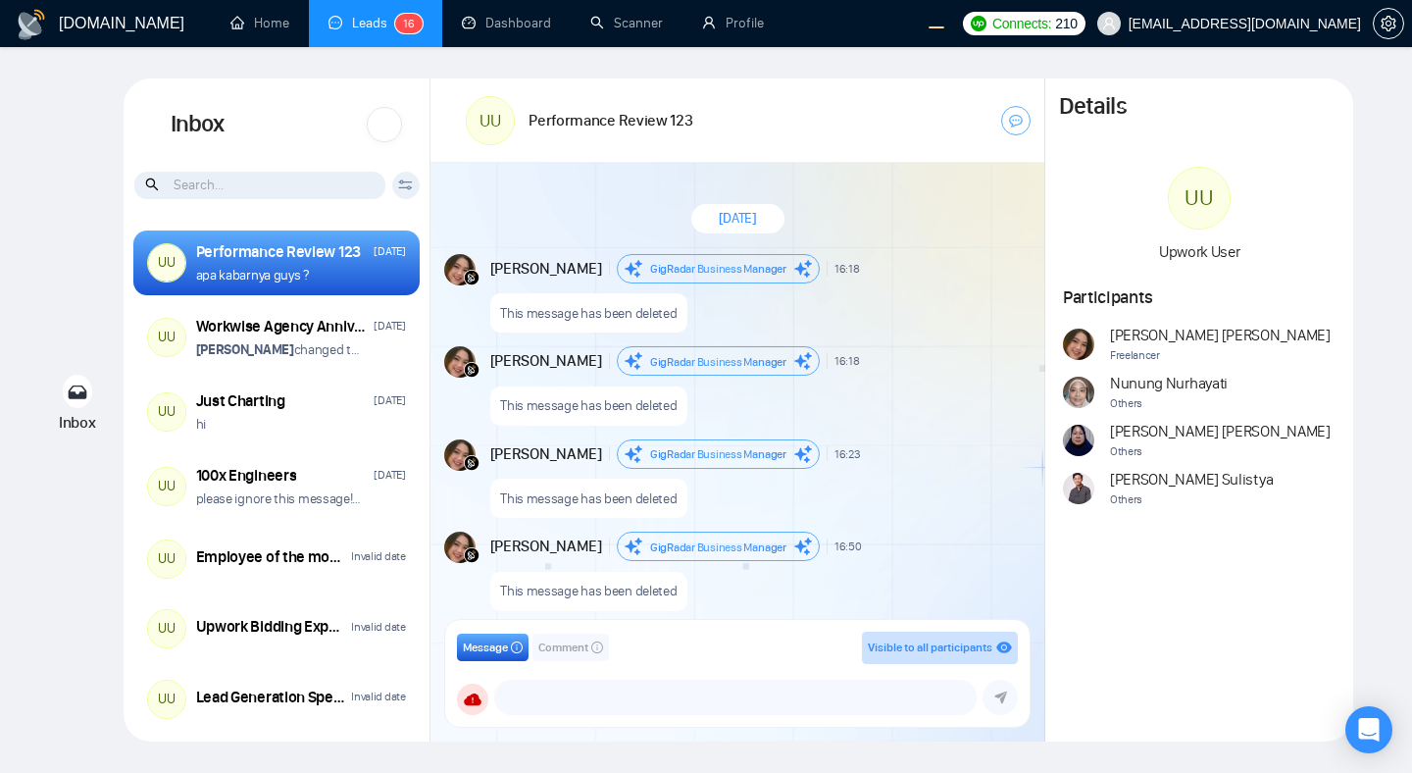
scroll to position [1776, 0]
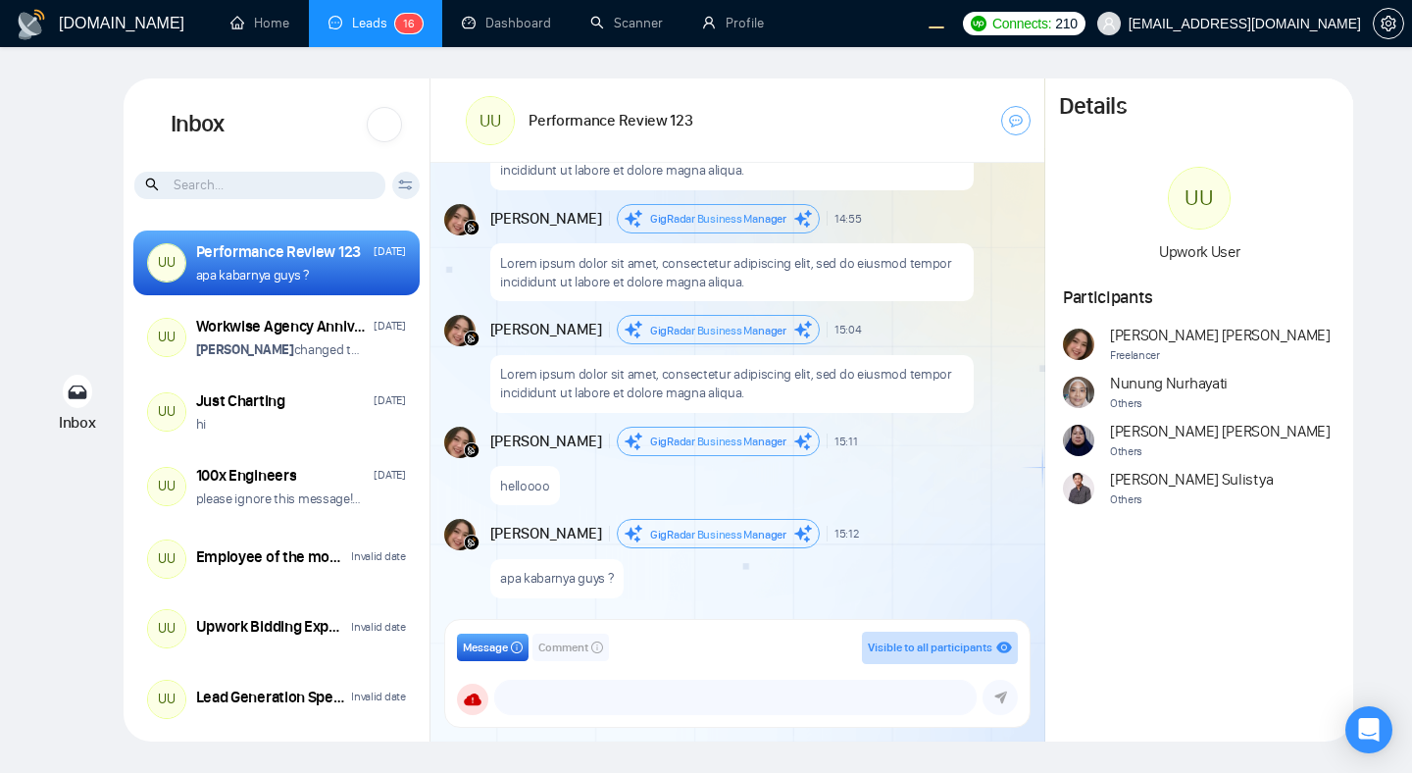
click at [391, 128] on div at bounding box center [384, 124] width 35 height 35
click at [391, 136] on div at bounding box center [384, 124] width 35 height 35
click at [385, 124] on div at bounding box center [384, 124] width 35 height 35
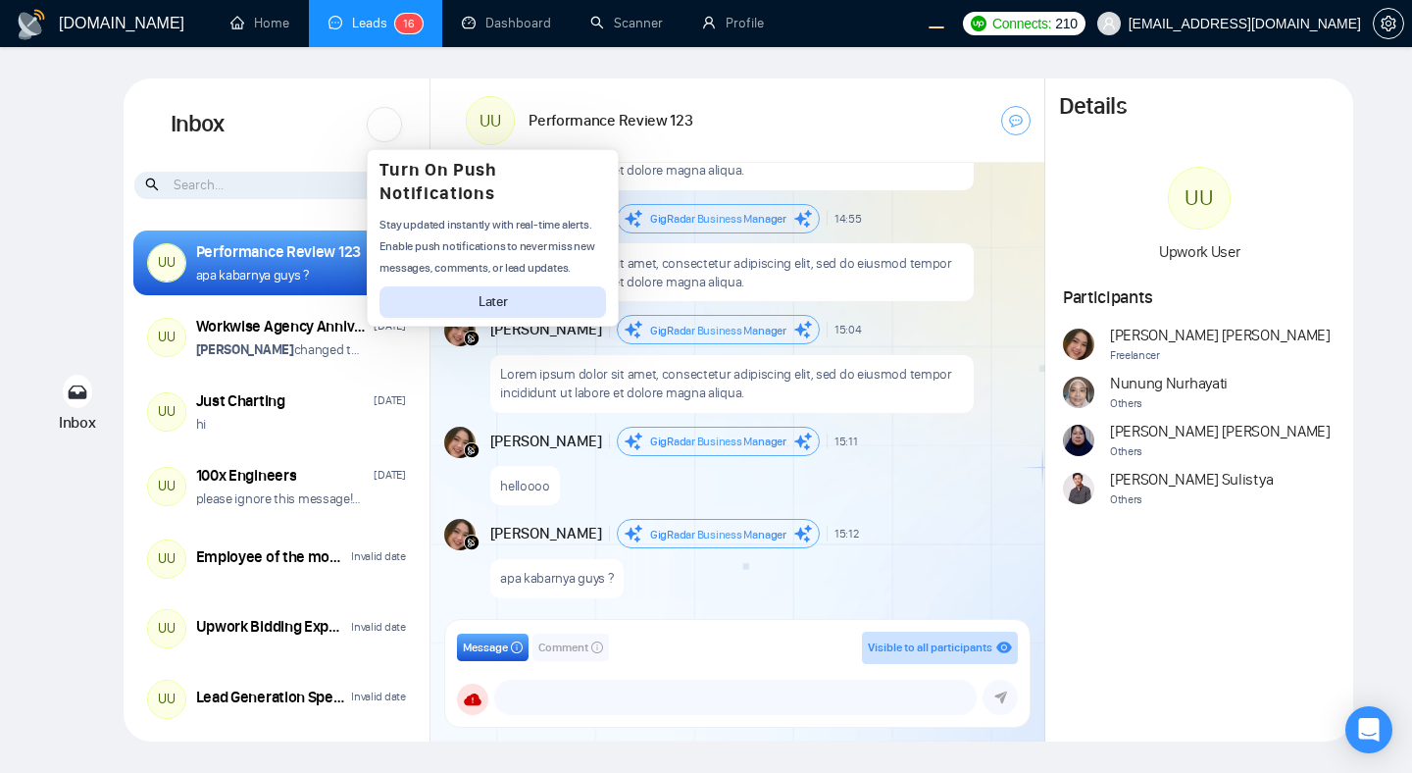
click at [429, 300] on button "Later" at bounding box center [492, 301] width 227 height 31
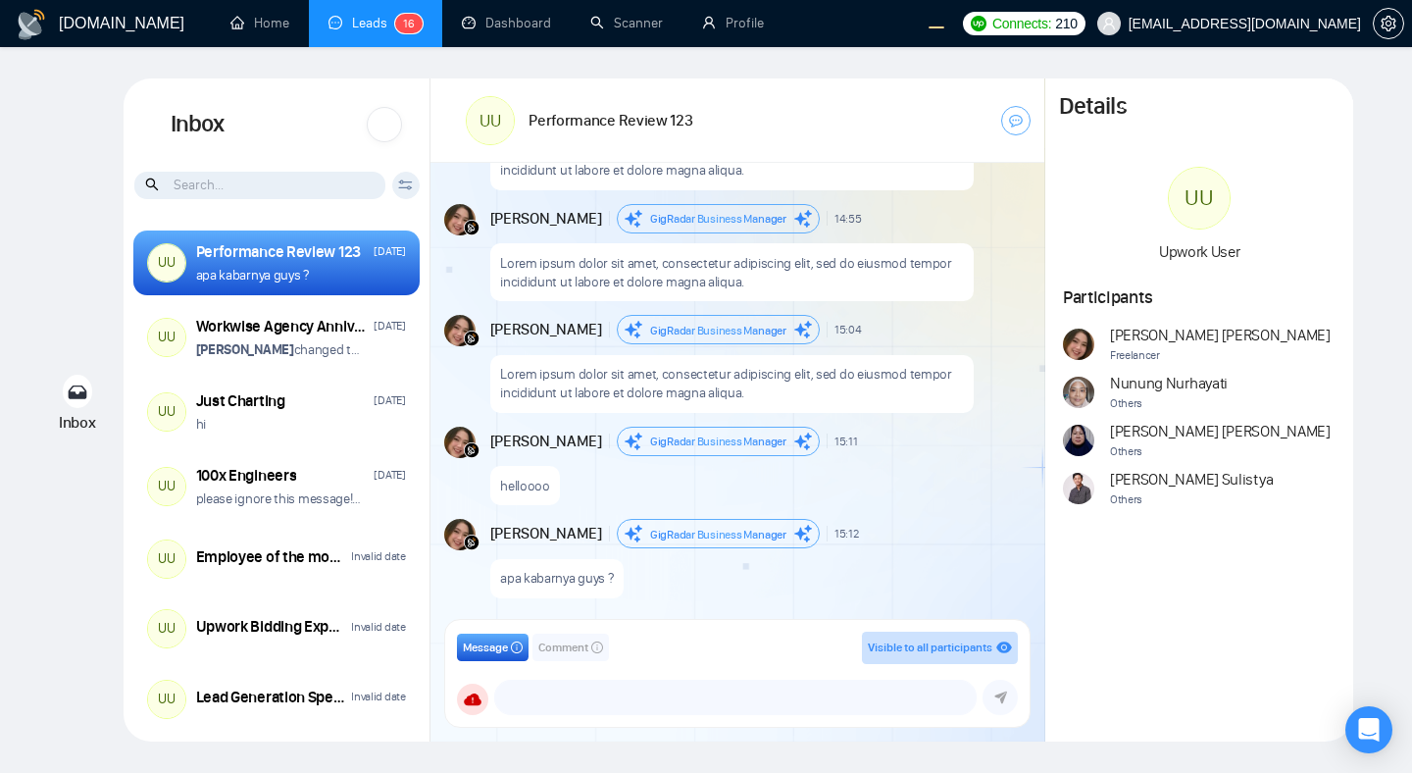
click at [388, 126] on div at bounding box center [384, 124] width 35 height 35
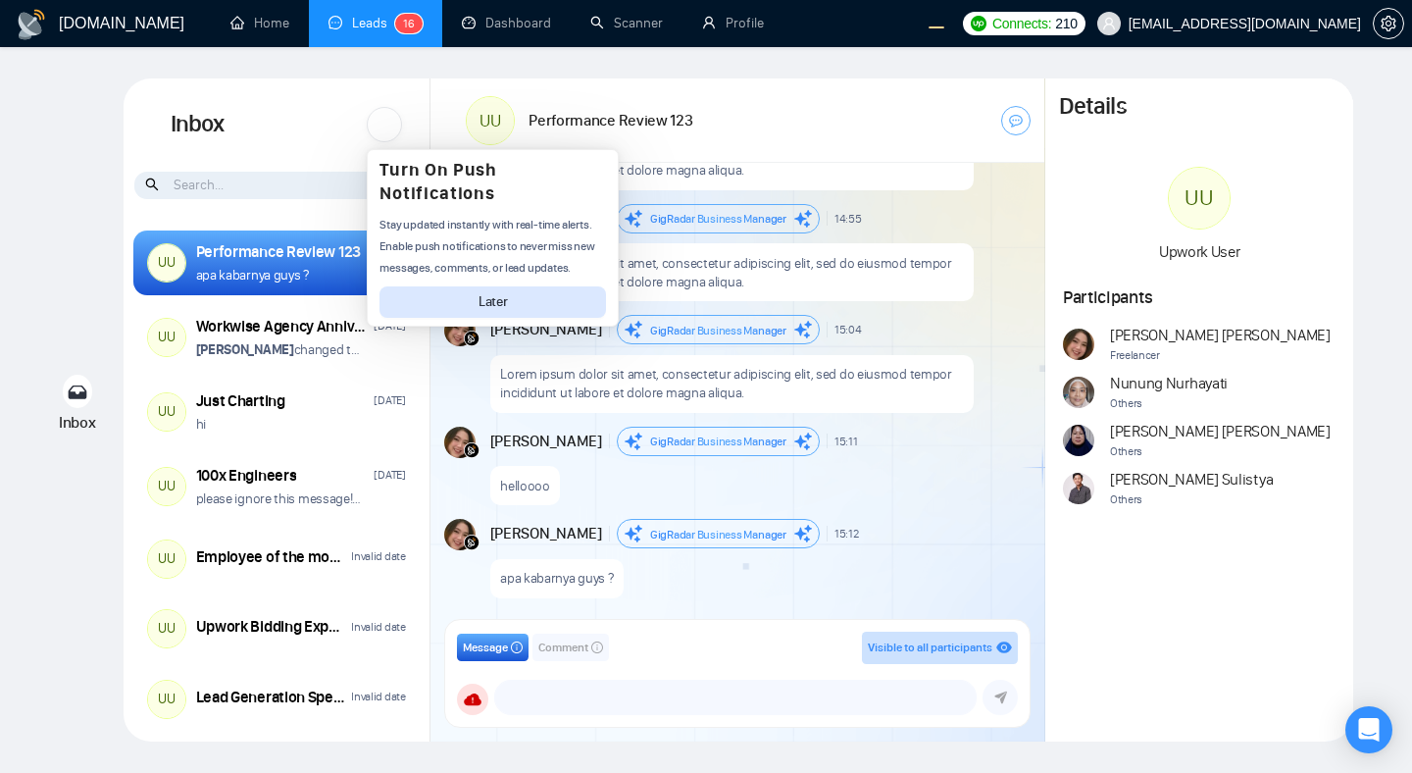
click at [445, 303] on button "Later" at bounding box center [492, 301] width 227 height 31
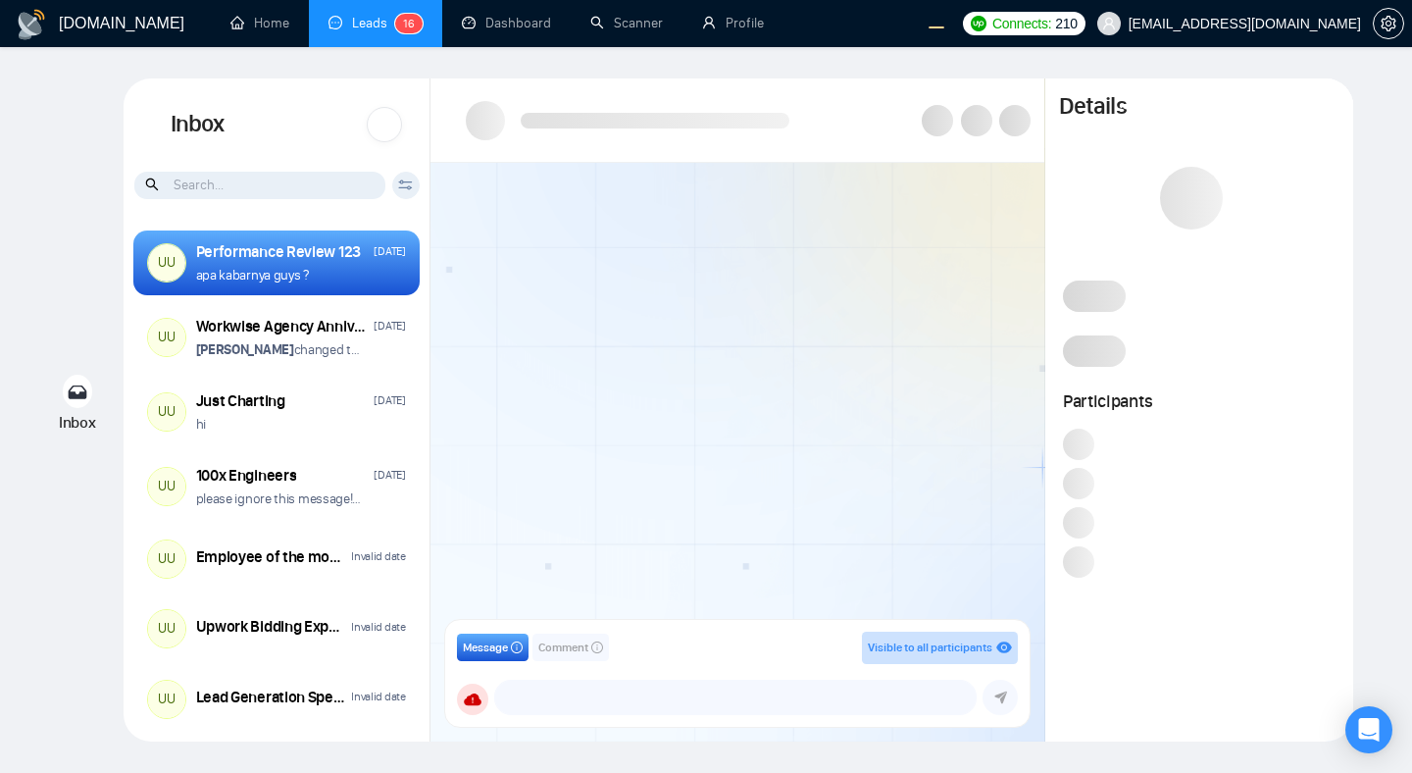
click at [378, 126] on div at bounding box center [384, 124] width 35 height 35
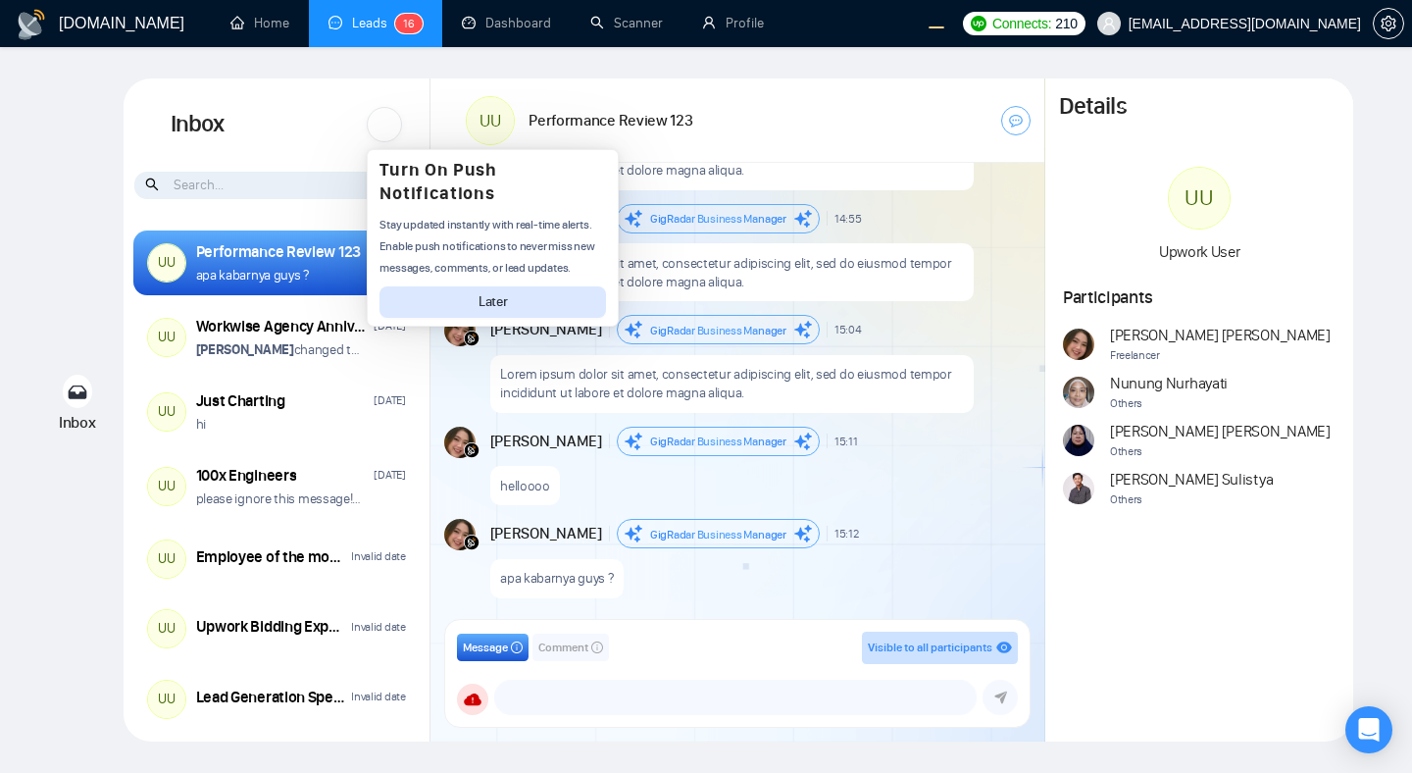
click at [425, 300] on button "Later" at bounding box center [492, 301] width 227 height 31
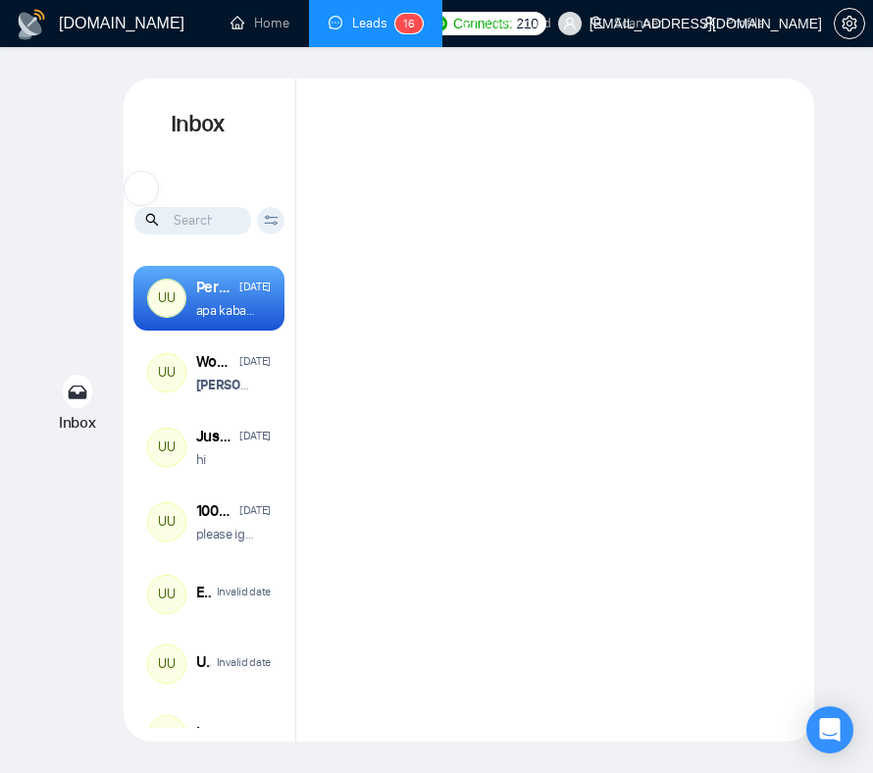
scroll to position [2030, 0]
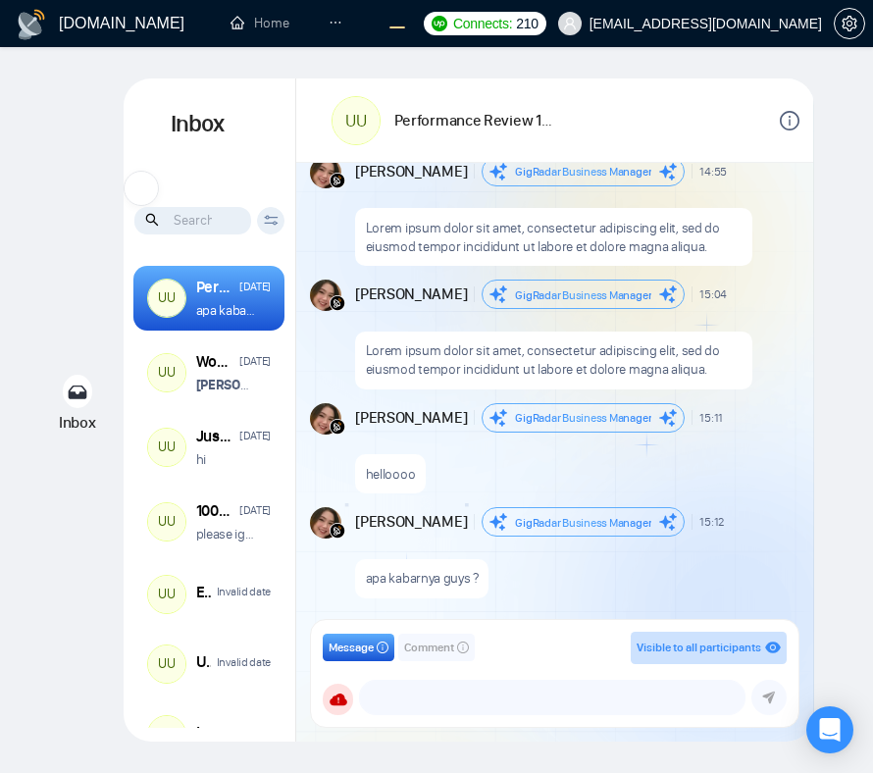
click at [278, 136] on div "Inbox Turn On Push Notifications Stay updated instantly with real-time alerts. …" at bounding box center [210, 141] width 172 height 127
click at [143, 188] on div at bounding box center [141, 188] width 35 height 35
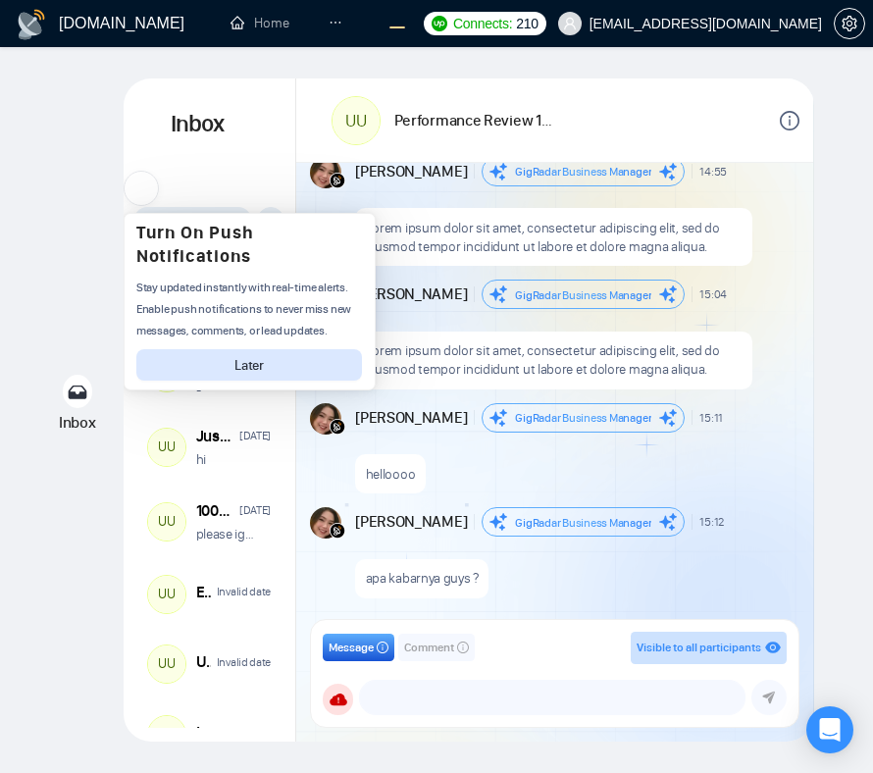
click at [205, 158] on h1 "Inbox" at bounding box center [198, 124] width 148 height 92
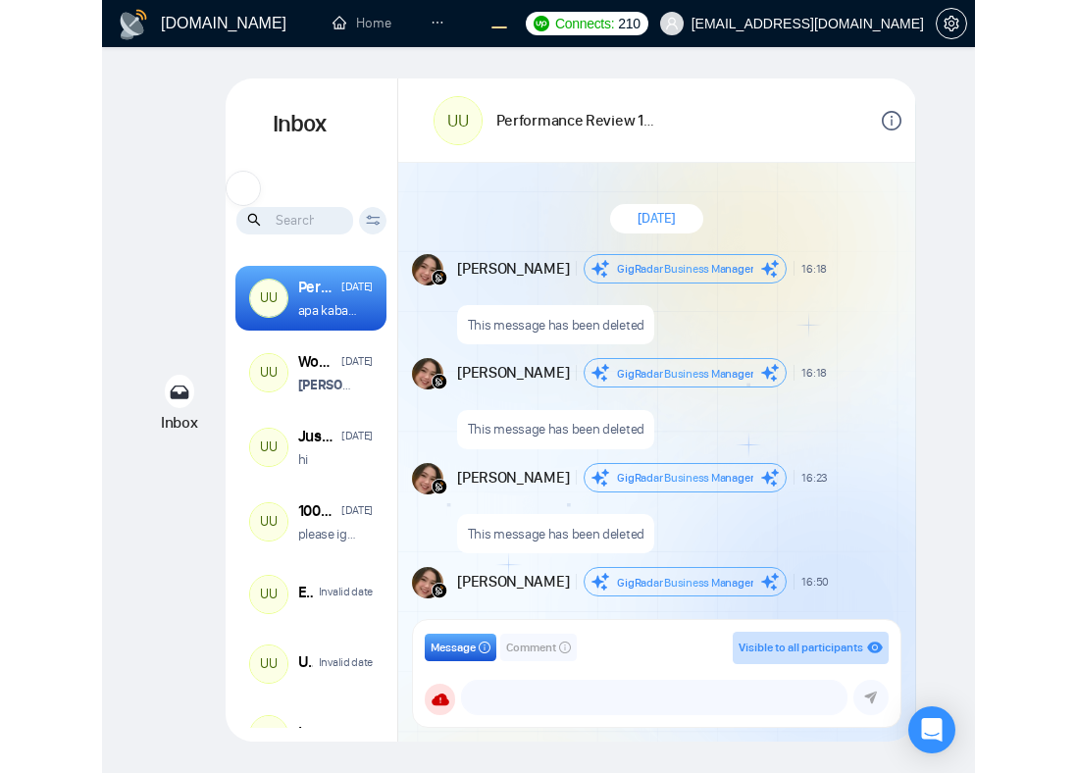
scroll to position [2030, 0]
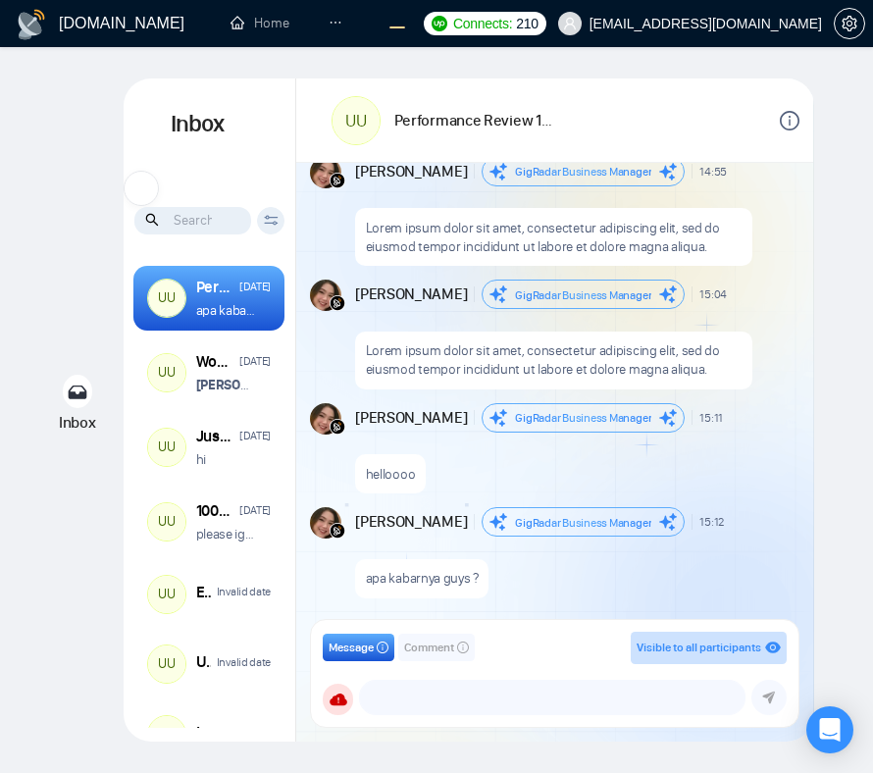
click at [144, 182] on div at bounding box center [141, 188] width 35 height 35
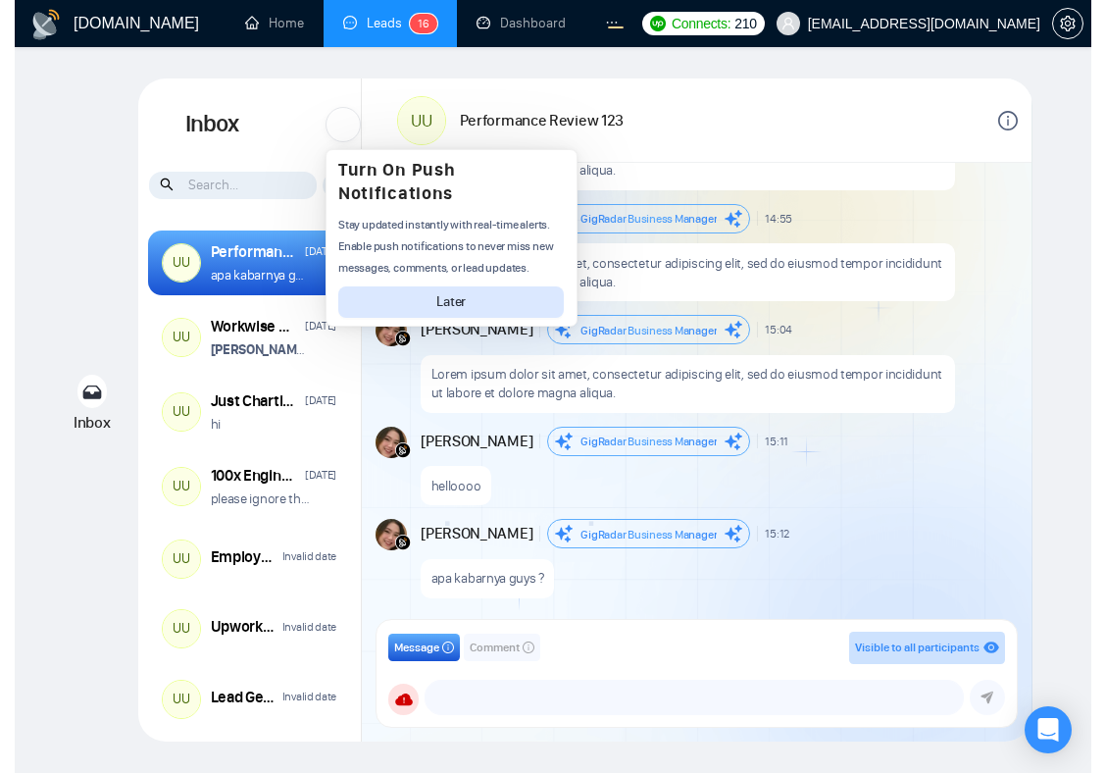
scroll to position [1757, 0]
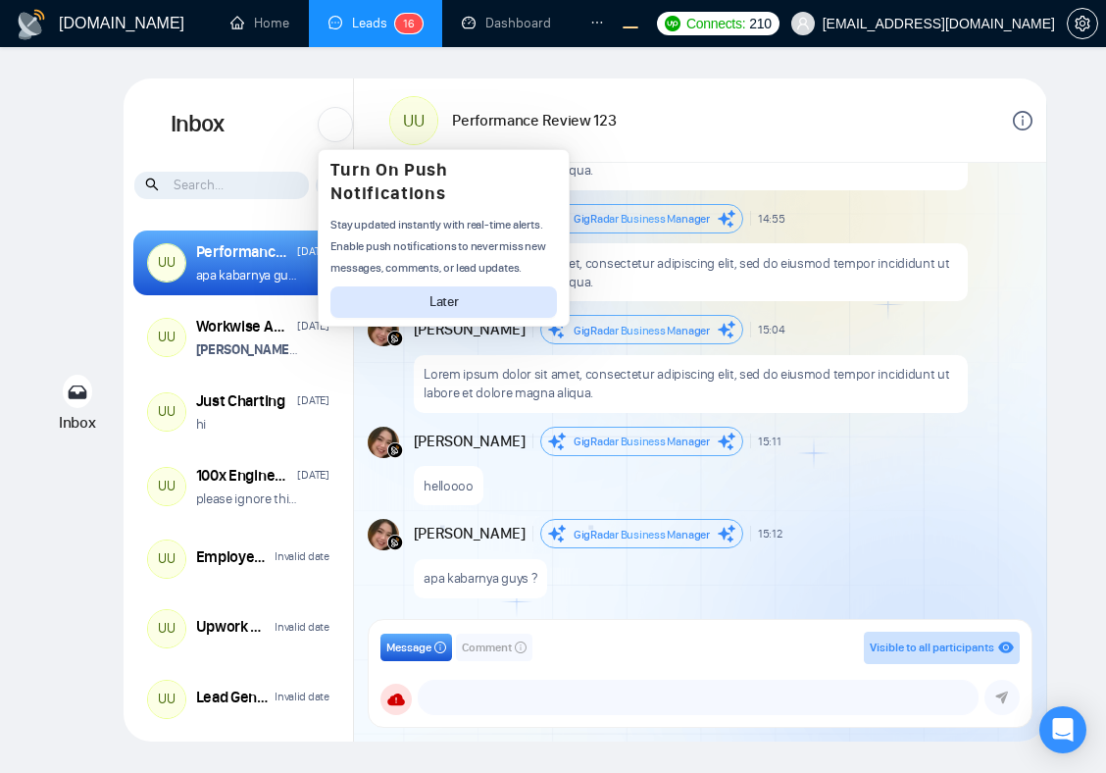
click at [328, 134] on div at bounding box center [335, 124] width 35 height 35
click at [150, 192] on span "search" at bounding box center [153, 185] width 17 height 22
click at [54, 147] on div "Inbox Inbox Turn On Push Notifications Stay updated instantly with real-time al…" at bounding box center [552, 409] width 1043 height 663
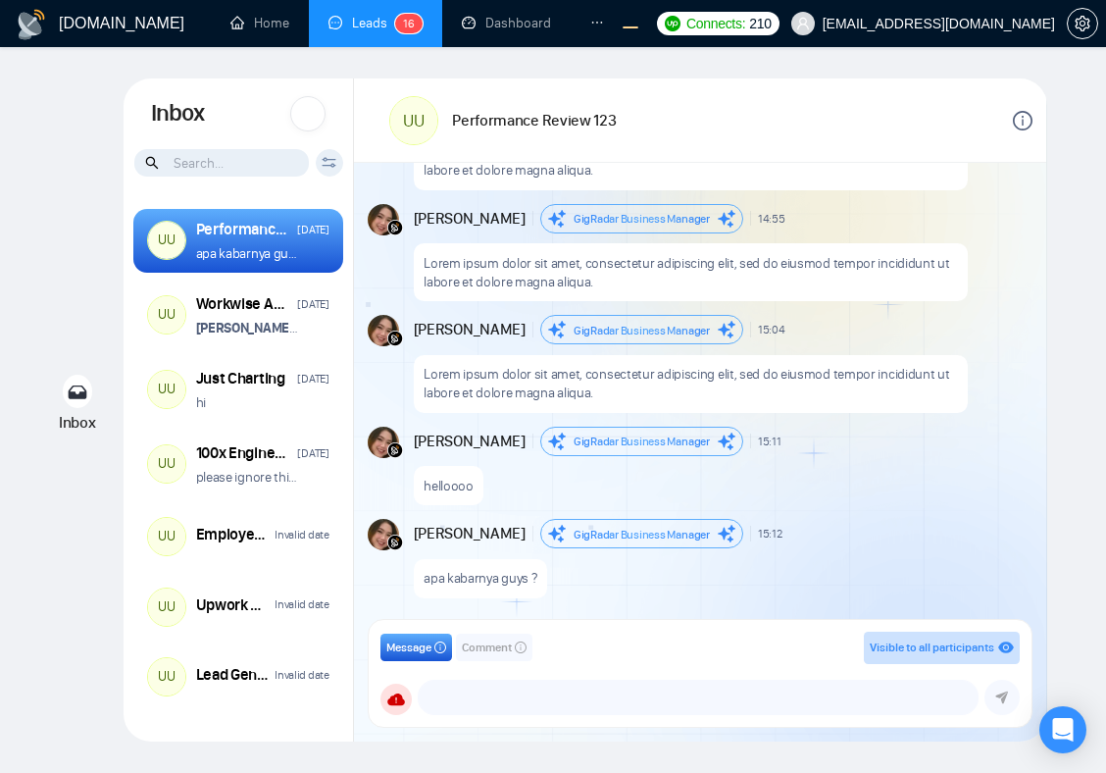
click at [314, 116] on div at bounding box center [307, 113] width 35 height 35
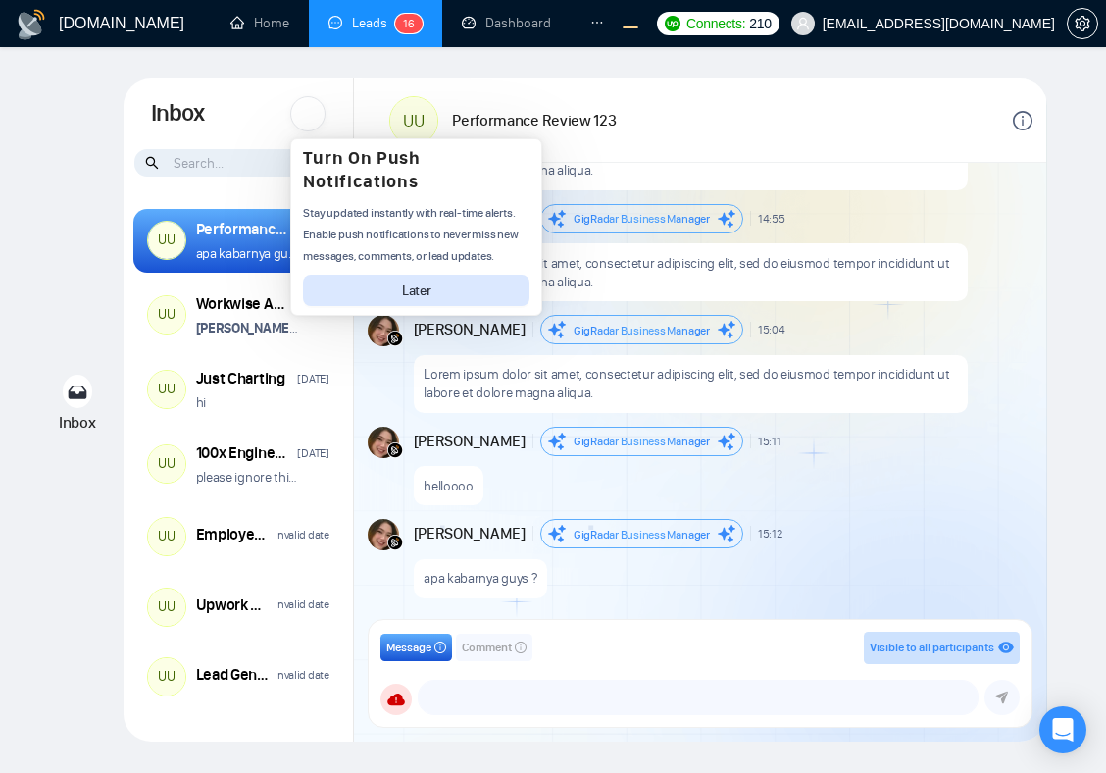
click at [314, 116] on div at bounding box center [307, 113] width 35 height 35
click at [247, 118] on div "Inbox Turn On Push Notifications Stay updated instantly with real-time alerts. …" at bounding box center [239, 113] width 230 height 70
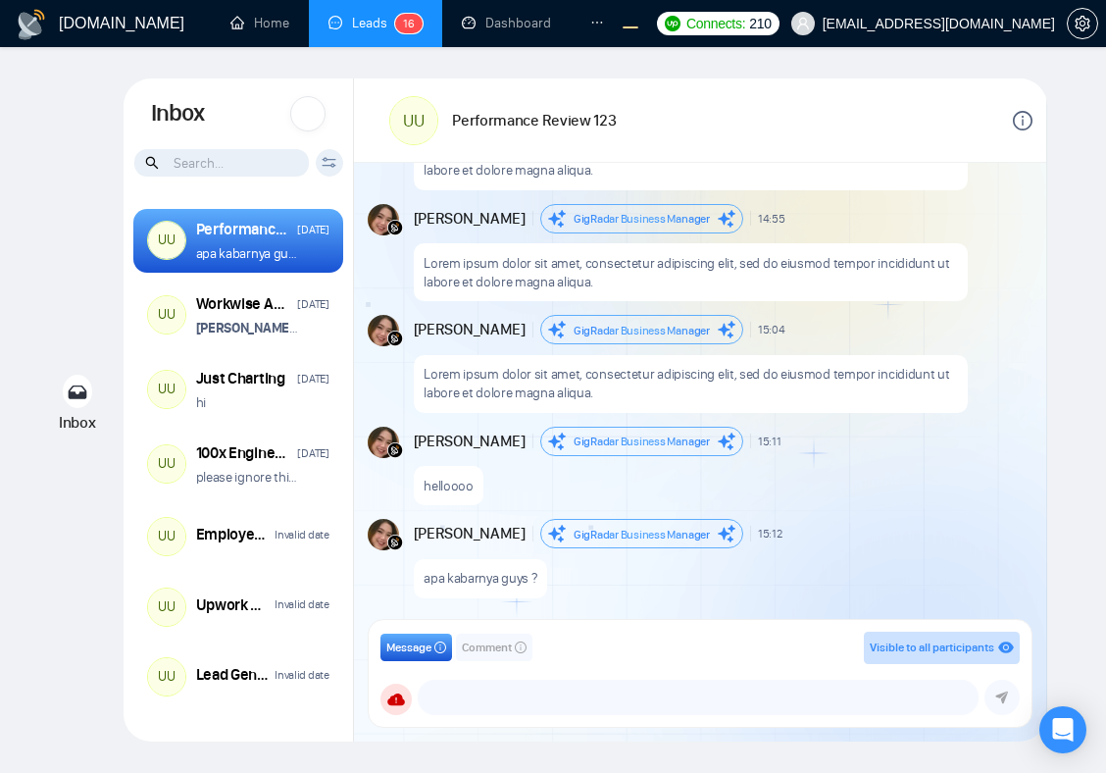
click at [308, 118] on div at bounding box center [307, 113] width 35 height 35
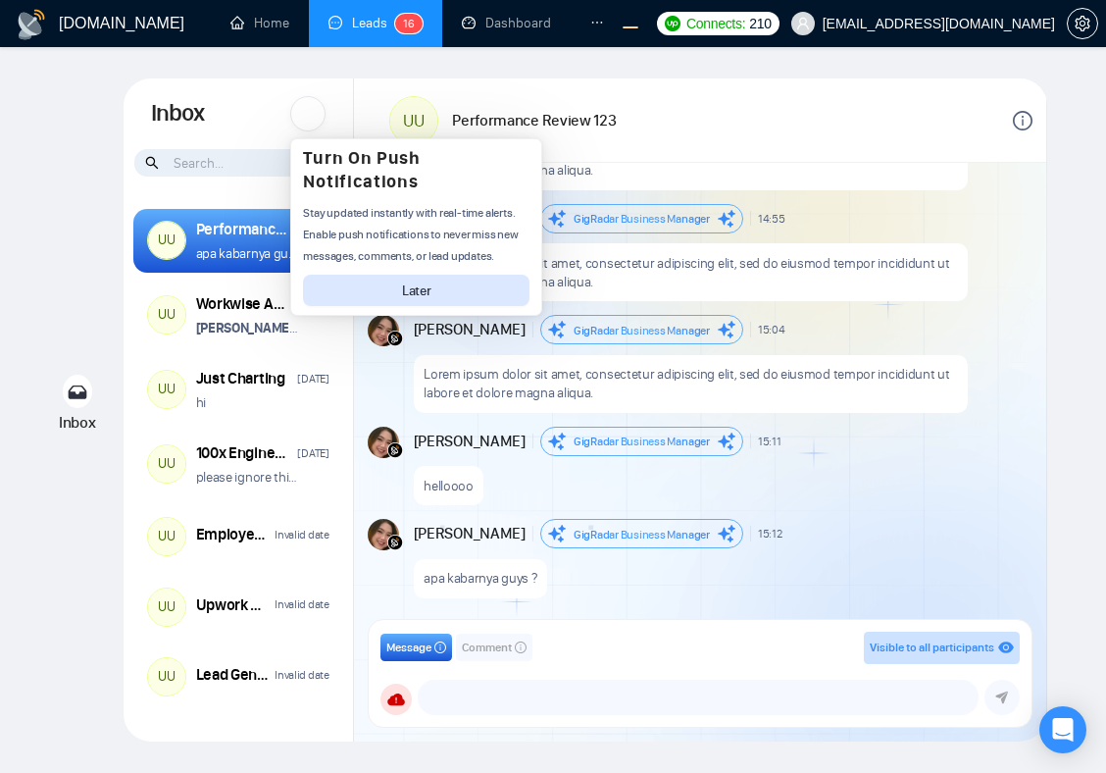
click at [684, 162] on p "Lorem ipsum dolor sit amet, consectetur adipiscing elit, sed do eiusmod tempor …" at bounding box center [690, 160] width 533 height 37
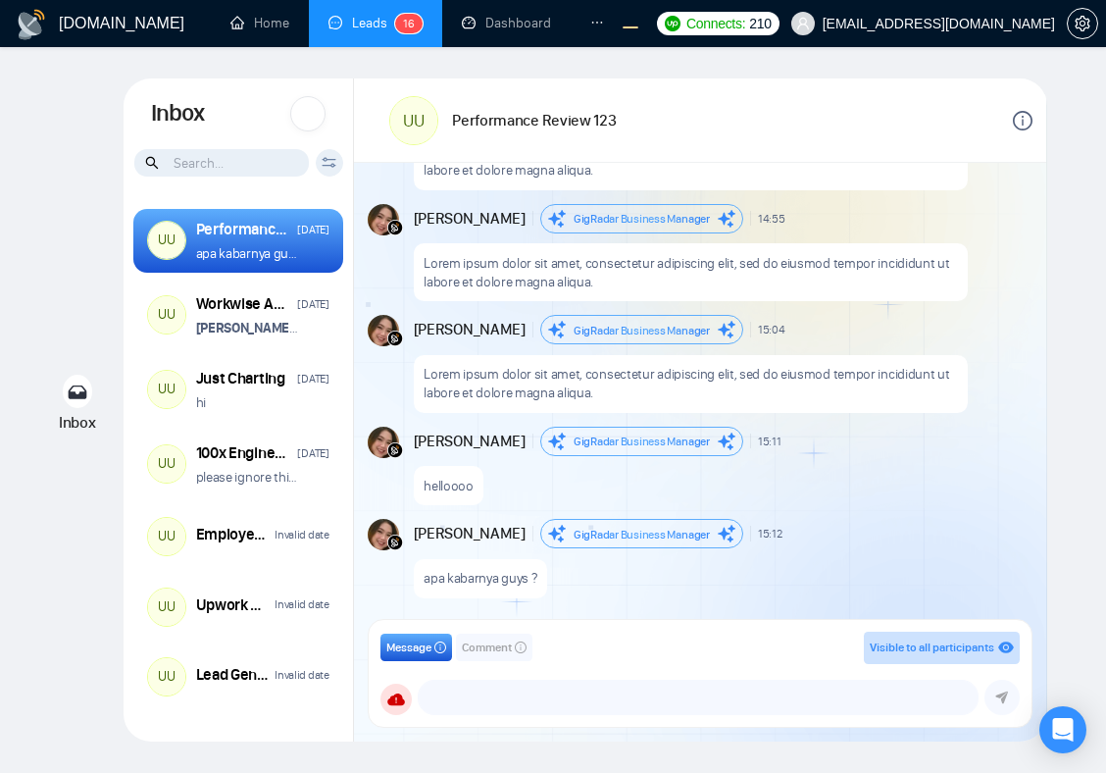
click at [314, 116] on div at bounding box center [307, 113] width 35 height 35
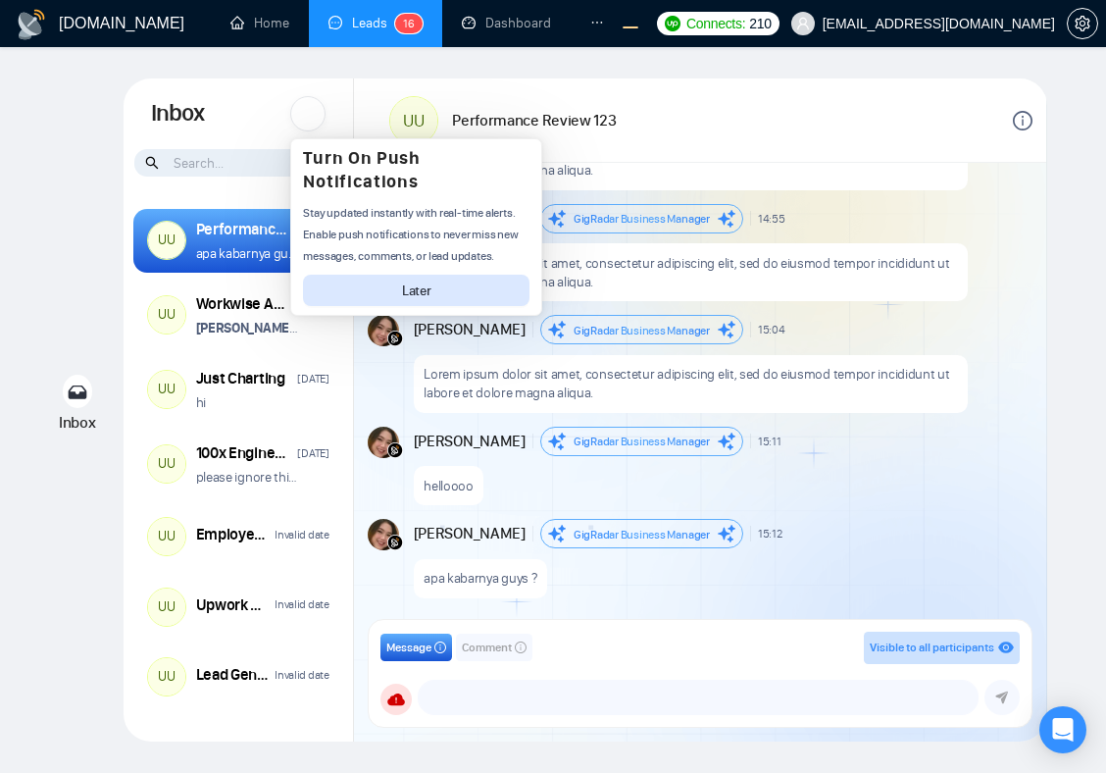
click at [472, 284] on button "Later" at bounding box center [416, 290] width 227 height 31
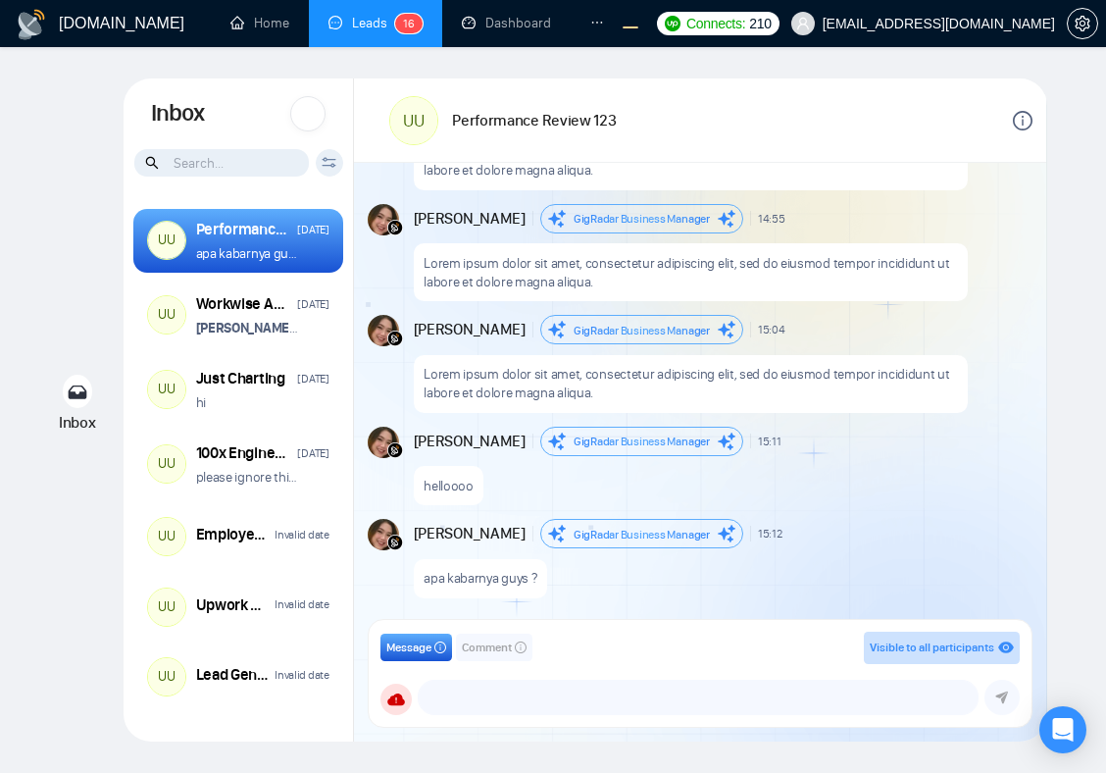
click at [304, 112] on div at bounding box center [307, 113] width 35 height 35
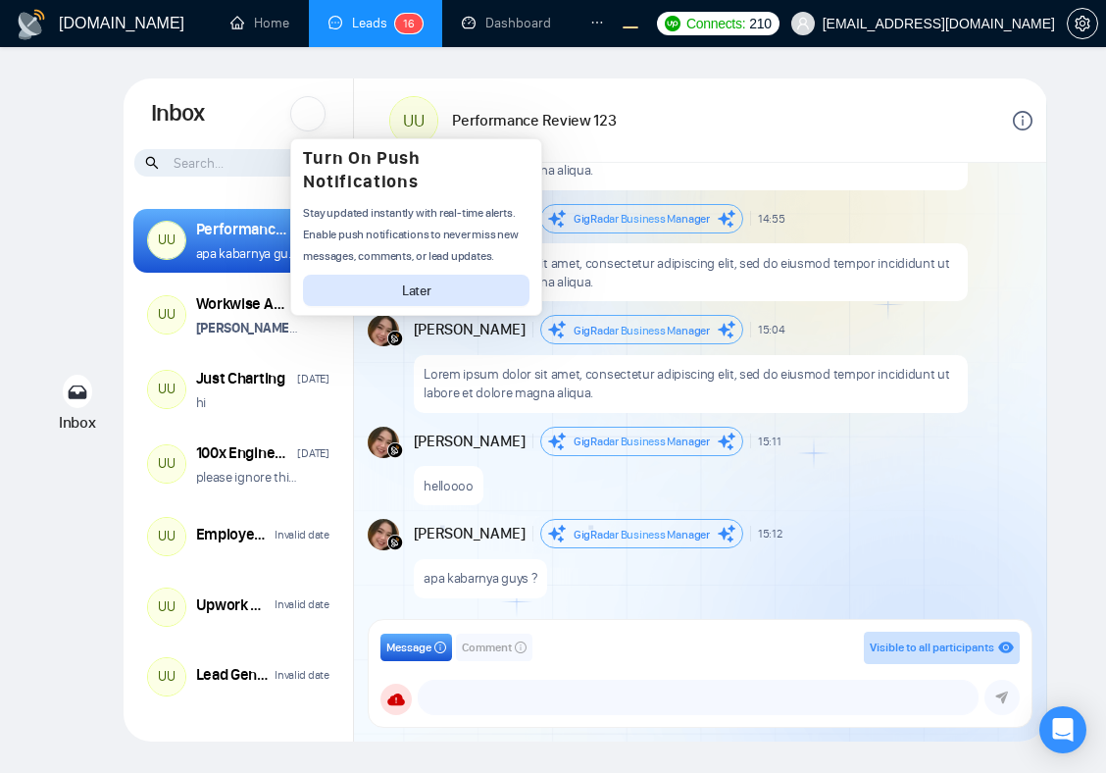
click at [242, 250] on p "apa kabarnya guys ?" at bounding box center [249, 253] width 107 height 19
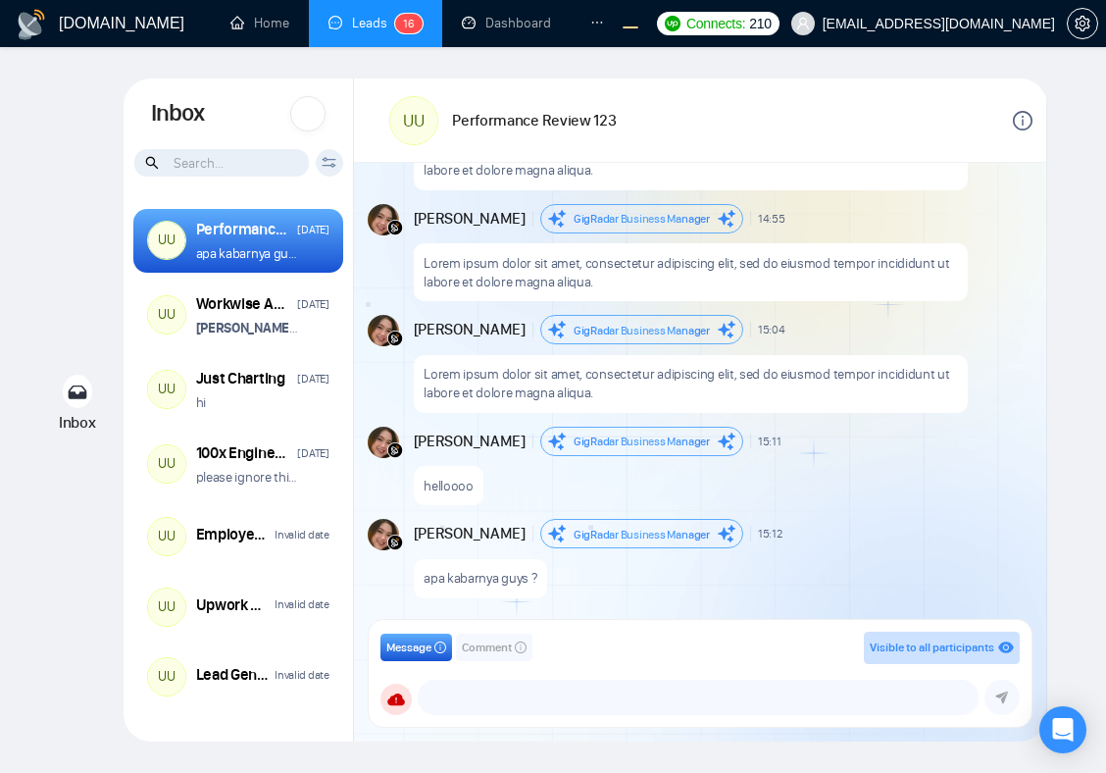
click at [305, 120] on div at bounding box center [307, 113] width 35 height 35
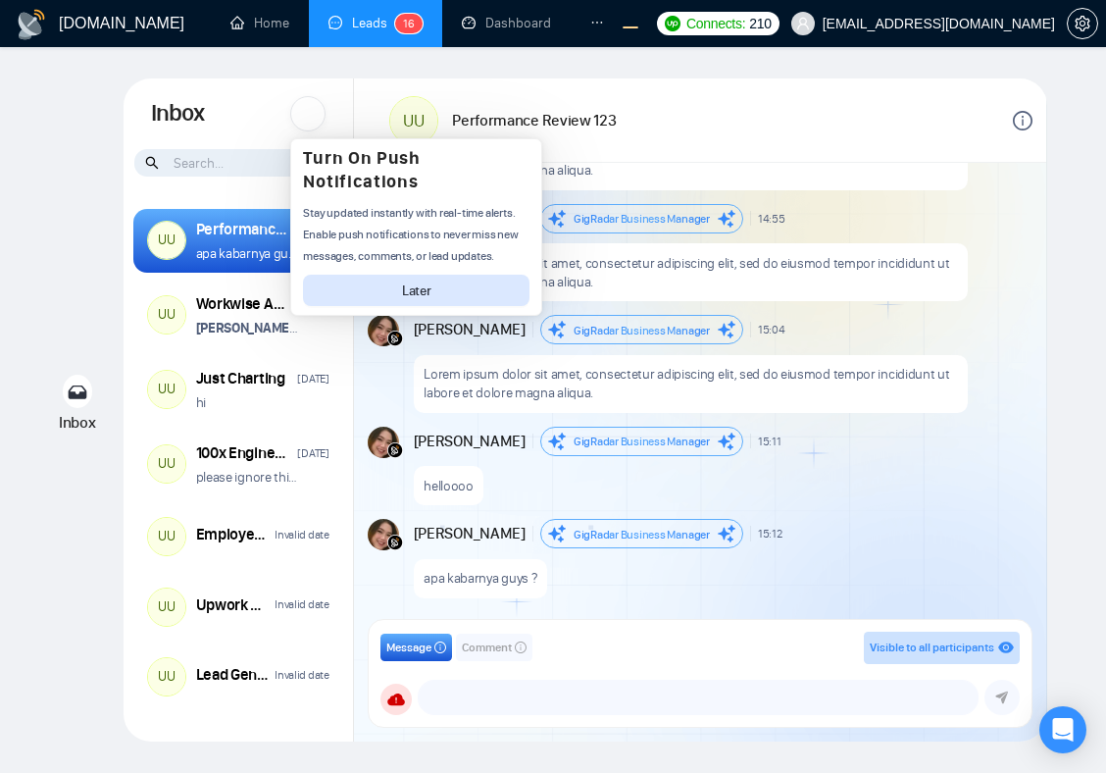
click at [311, 119] on div at bounding box center [307, 113] width 35 height 35
click at [579, 268] on p "Lorem ipsum dolor sit amet, consectetur adipiscing elit, sed do eiusmod tempor …" at bounding box center [690, 272] width 533 height 37
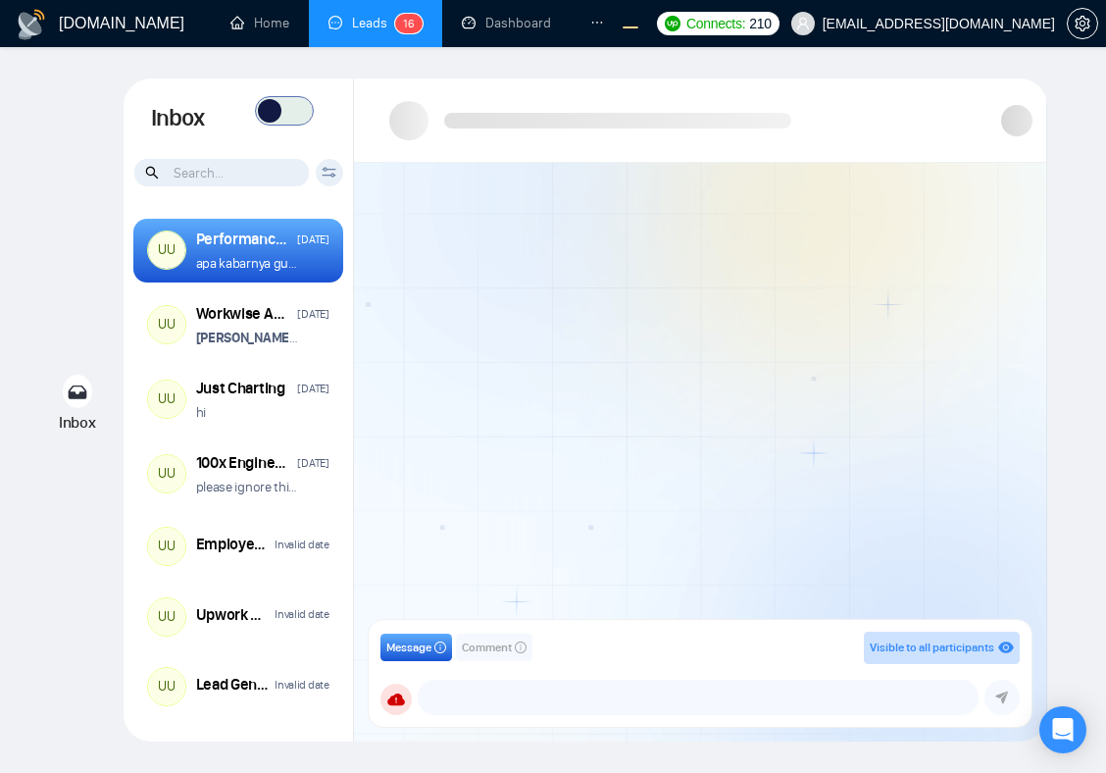
click at [287, 122] on span at bounding box center [284, 110] width 59 height 29
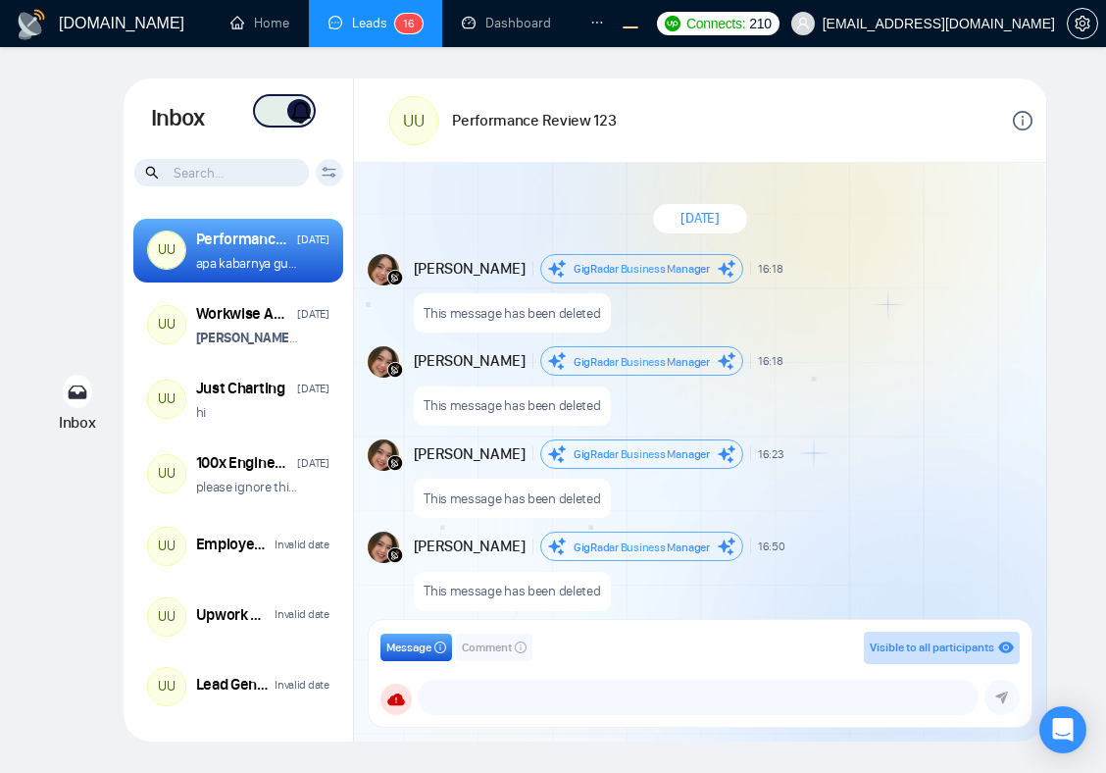
scroll to position [1757, 0]
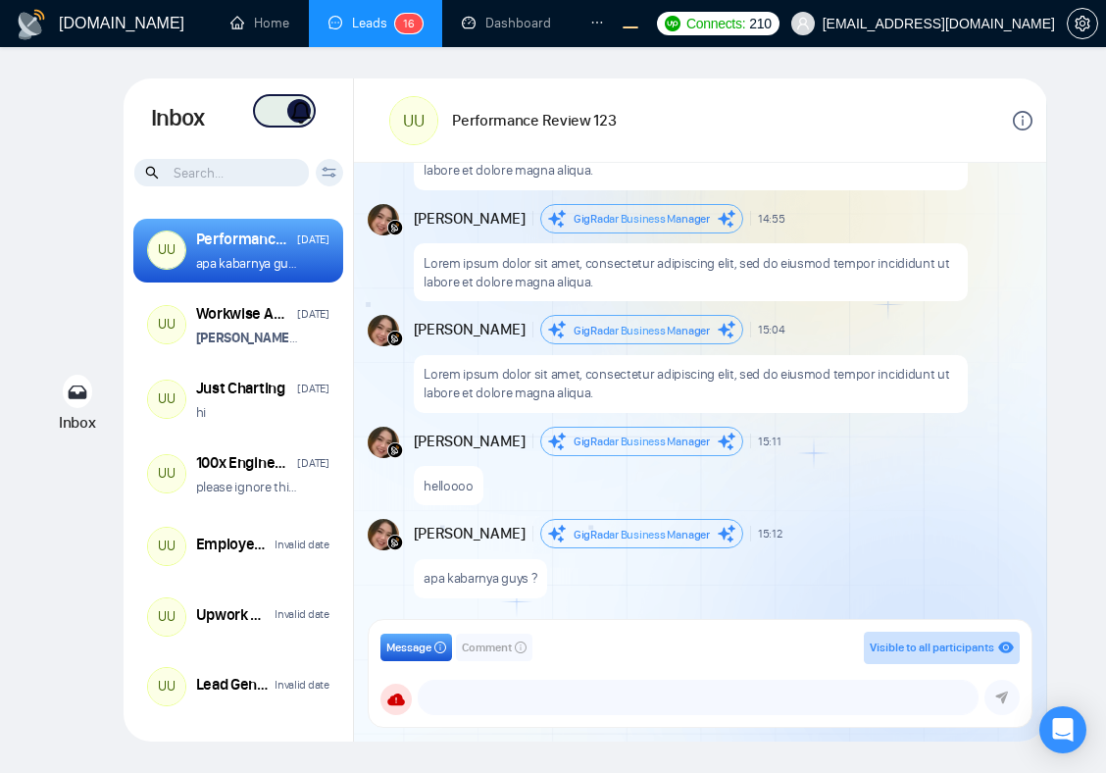
click at [288, 112] on span at bounding box center [299, 111] width 24 height 24
click at [274, 116] on icon at bounding box center [272, 113] width 24 height 24
click at [276, 117] on span at bounding box center [284, 110] width 59 height 29
click at [276, 117] on icon at bounding box center [272, 110] width 18 height 15
click at [280, 111] on span at bounding box center [284, 110] width 59 height 29
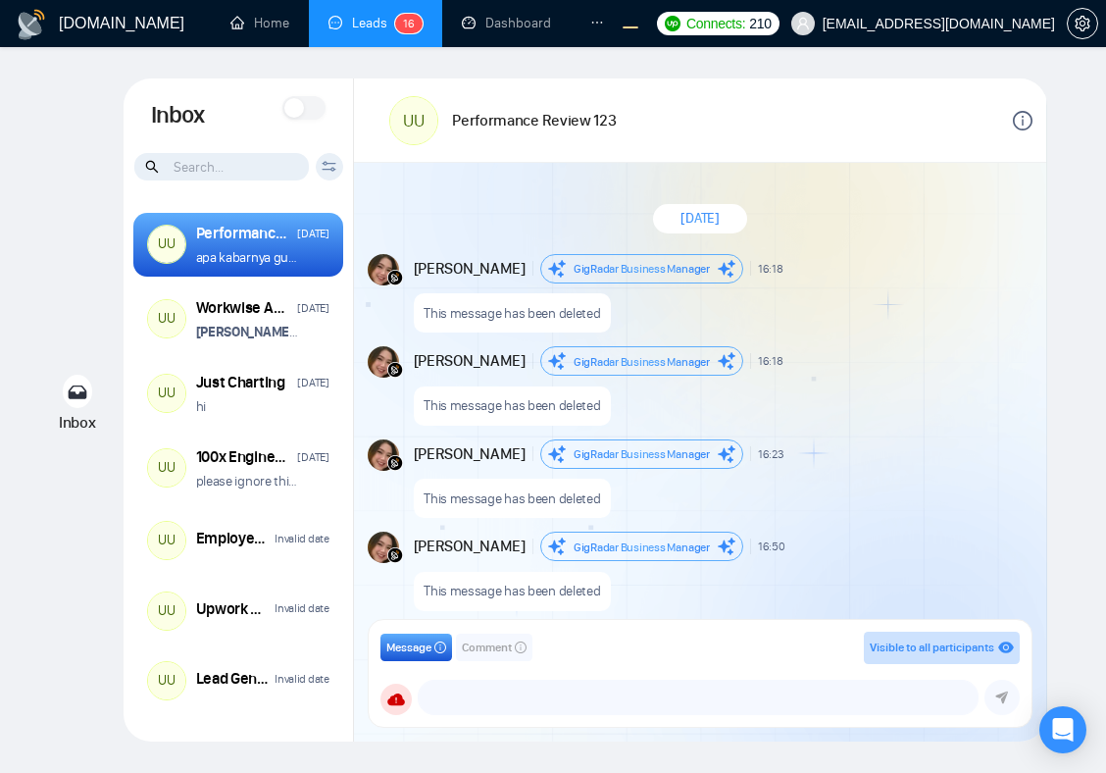
scroll to position [1757, 0]
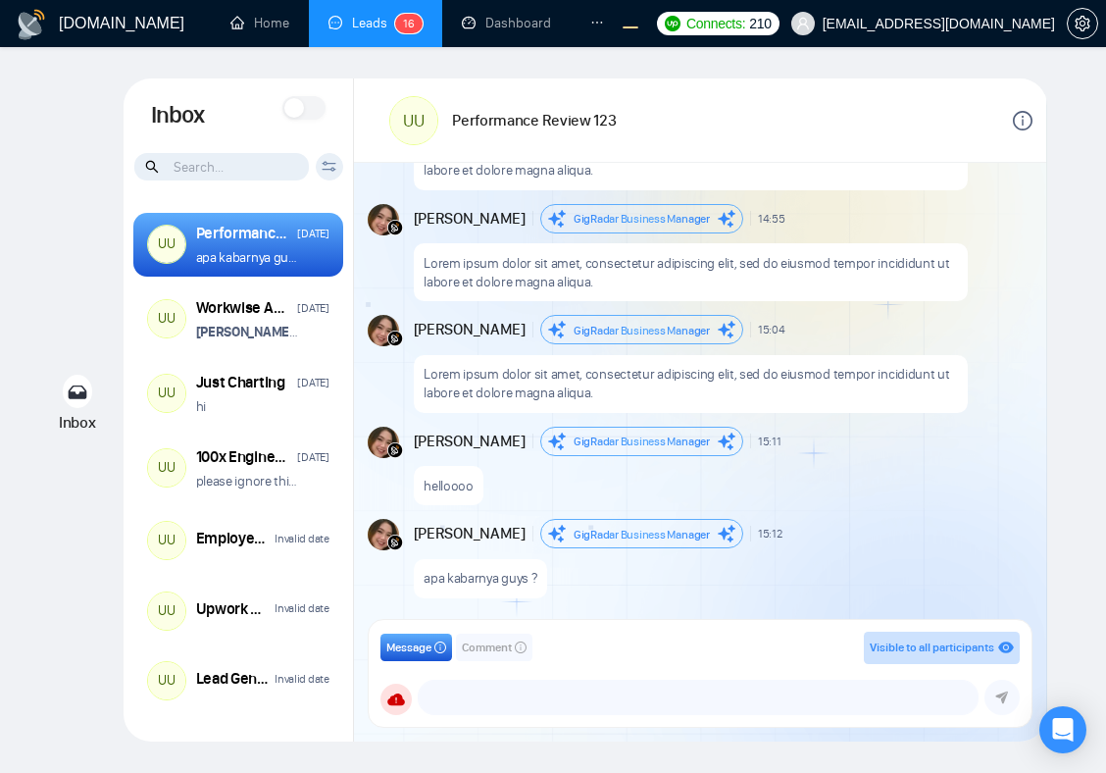
click at [313, 110] on span at bounding box center [303, 108] width 43 height 24
click at [305, 113] on span at bounding box center [303, 108] width 43 height 24
click at [301, 112] on span at bounding box center [294, 108] width 20 height 20
click at [304, 112] on span at bounding box center [303, 108] width 43 height 24
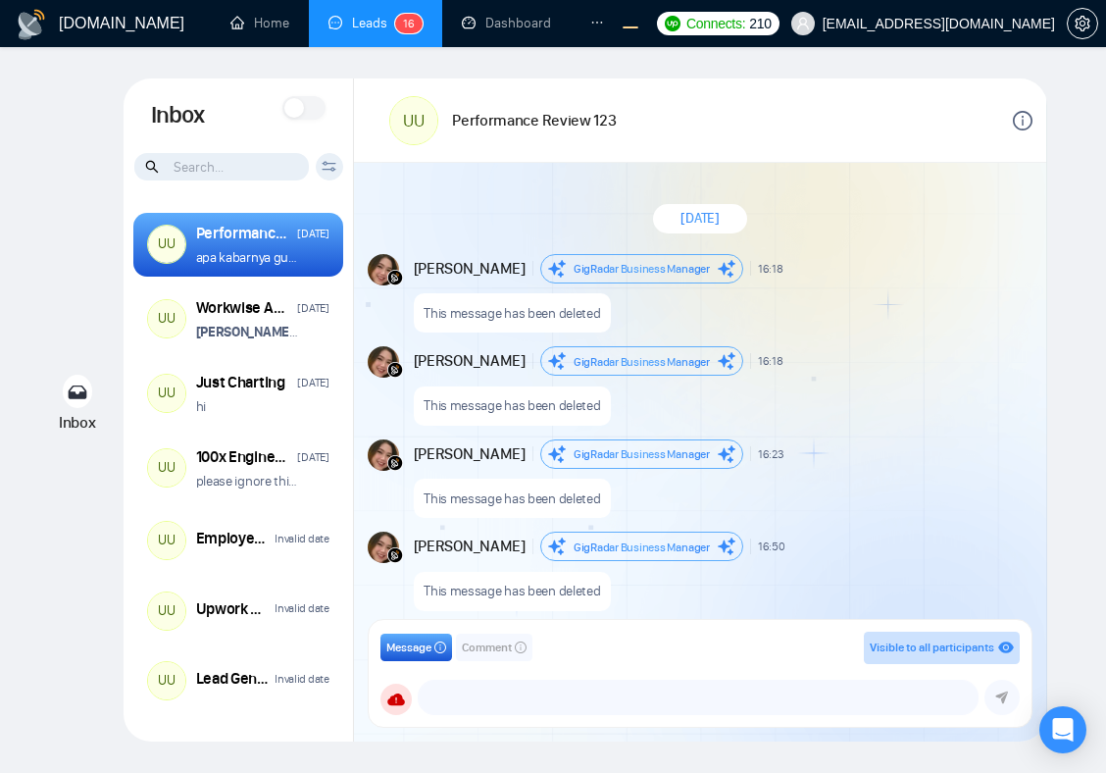
scroll to position [1757, 0]
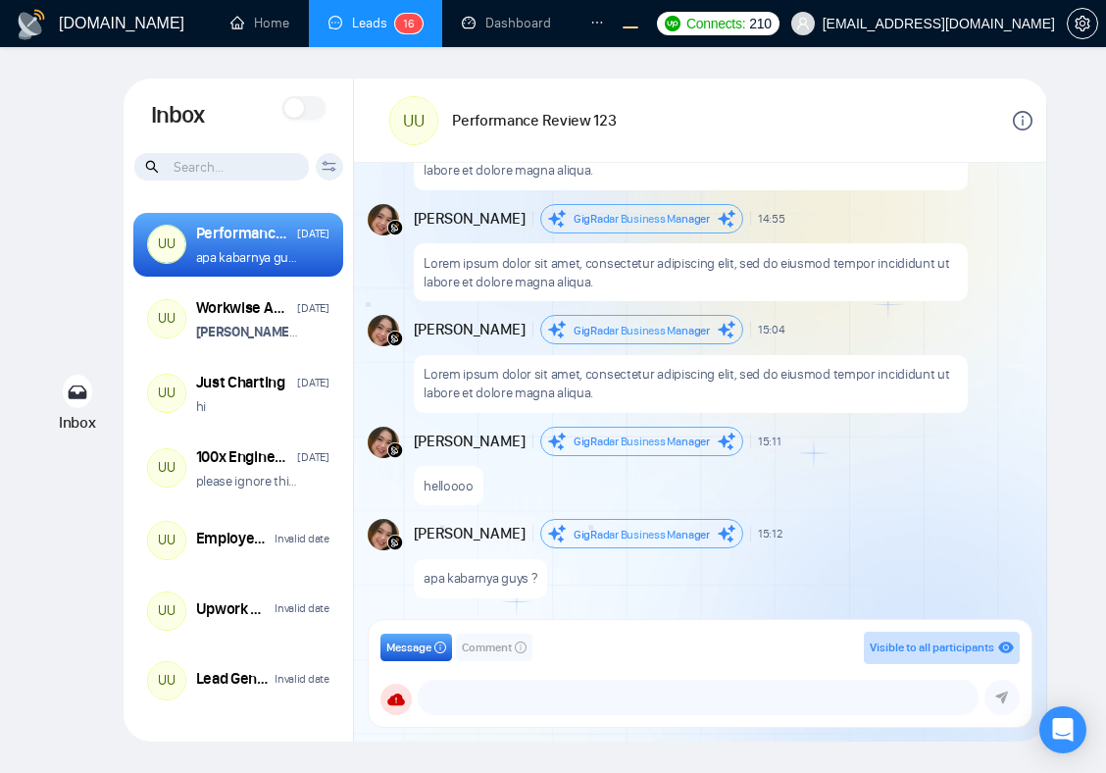
click at [314, 100] on span at bounding box center [303, 108] width 43 height 24
click at [313, 108] on icon at bounding box center [316, 110] width 24 height 24
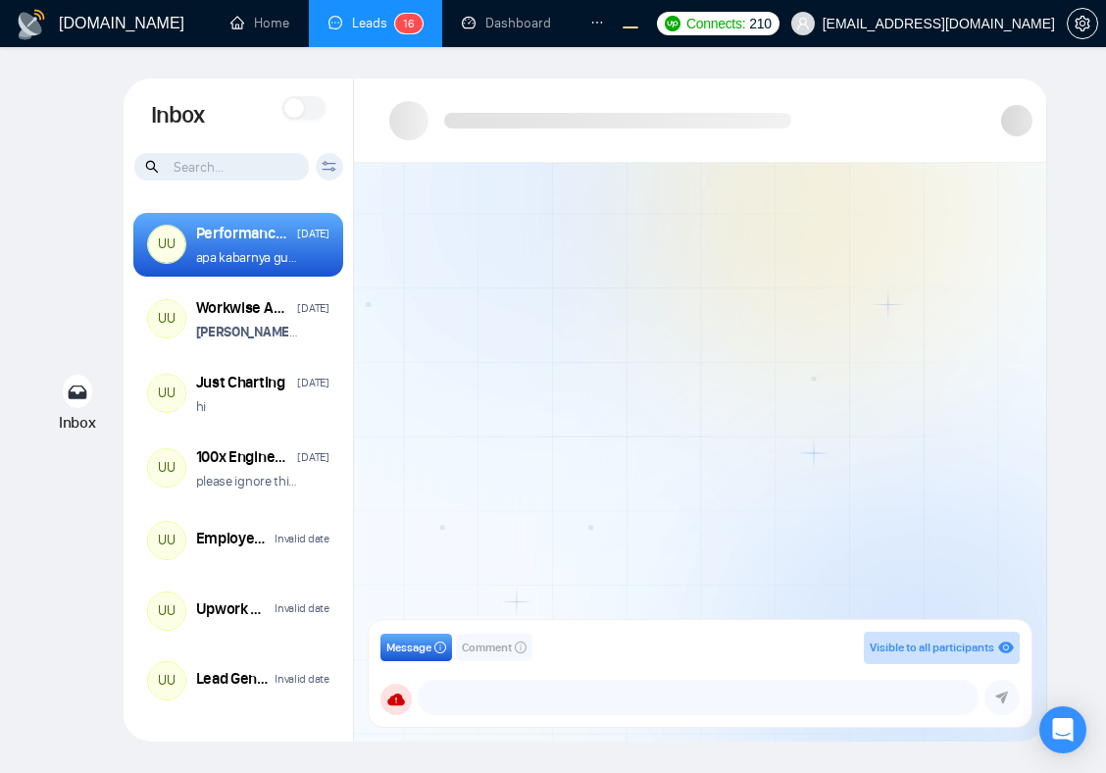
click at [629, 286] on div at bounding box center [700, 397] width 692 height 469
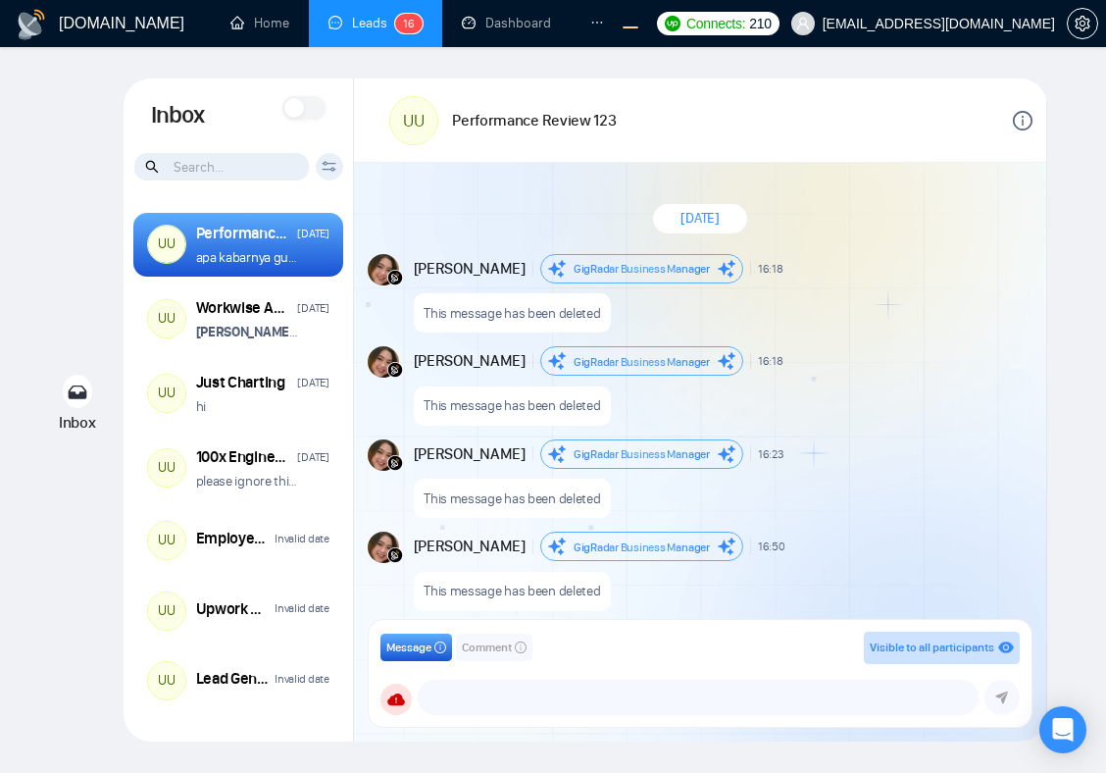
scroll to position [1757, 0]
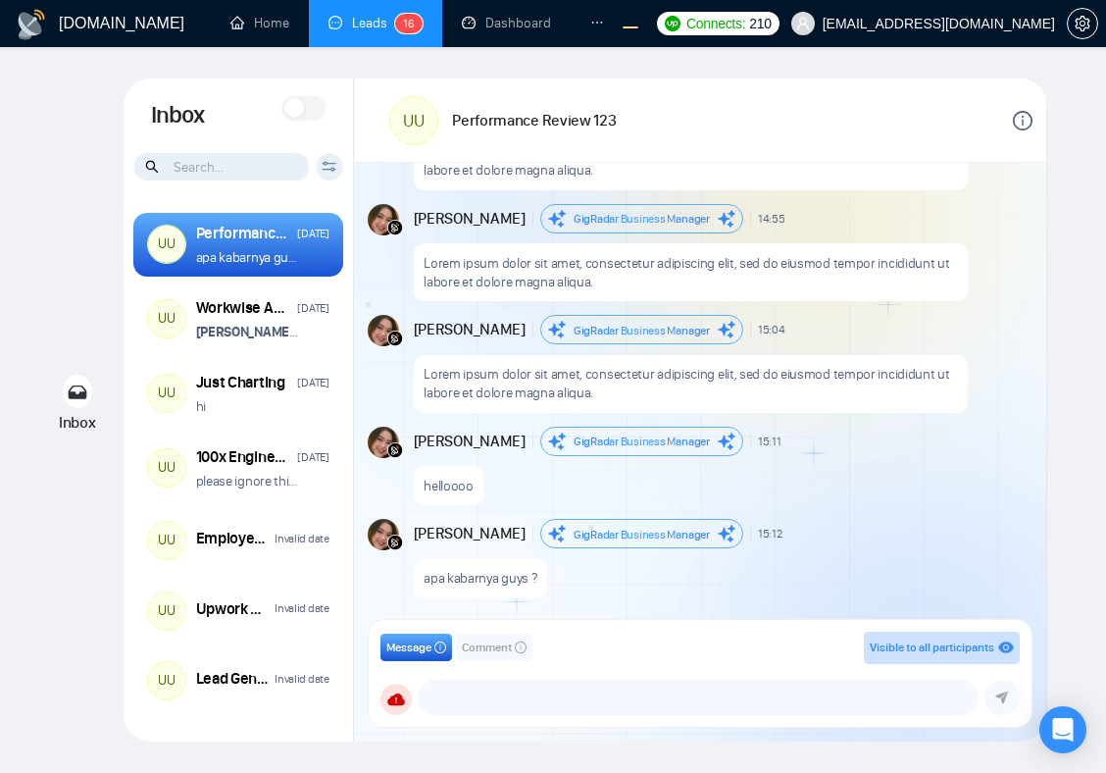
click at [299, 106] on icon at bounding box center [294, 108] width 20 height 20
click at [304, 104] on icon at bounding box center [314, 108] width 20 height 20
click at [301, 105] on icon at bounding box center [294, 108] width 20 height 20
click at [301, 105] on span at bounding box center [303, 108] width 43 height 24
click at [301, 105] on icon at bounding box center [294, 108] width 20 height 20
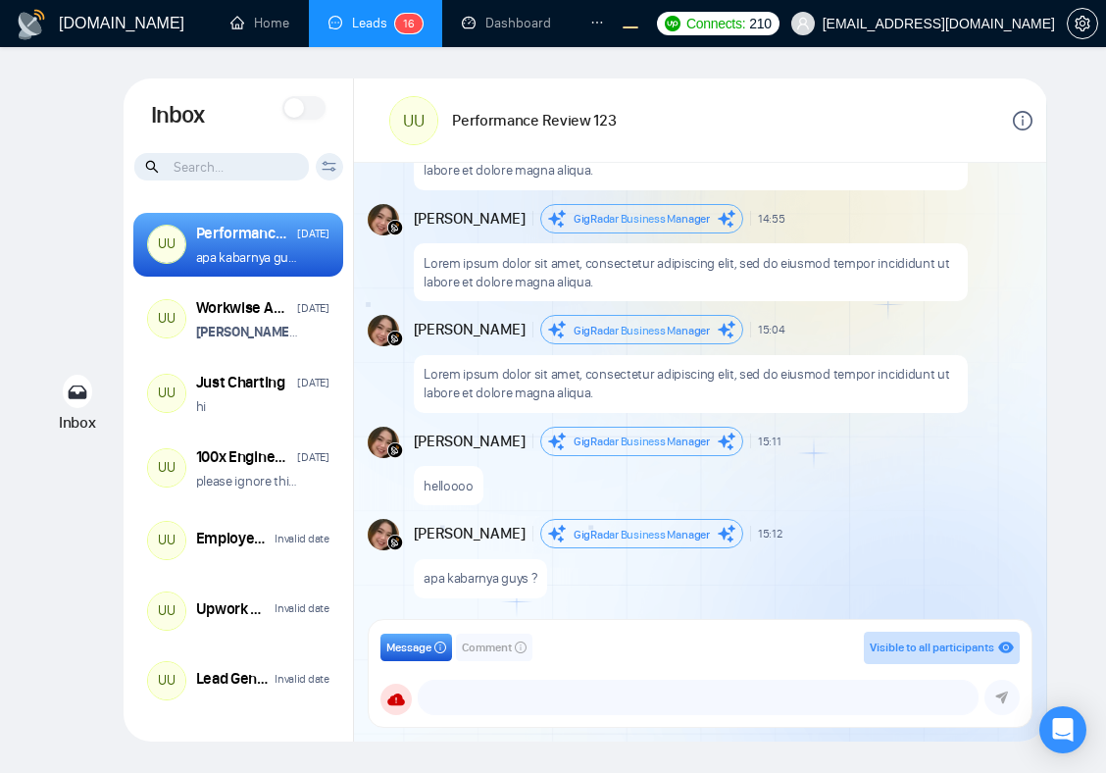
click at [301, 105] on span at bounding box center [303, 108] width 43 height 24
click at [301, 105] on icon at bounding box center [294, 108] width 20 height 20
click at [301, 105] on span at bounding box center [303, 108] width 43 height 24
click at [301, 105] on icon at bounding box center [294, 108] width 20 height 20
click at [301, 105] on span at bounding box center [303, 108] width 43 height 24
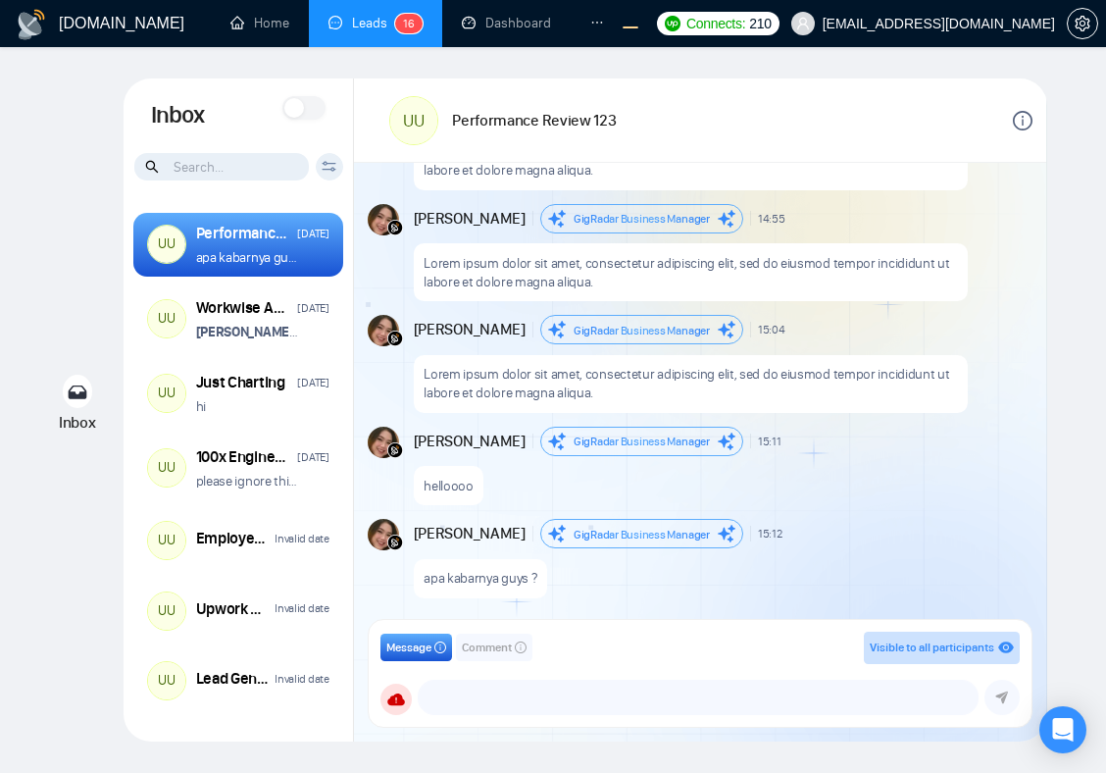
click at [301, 105] on icon at bounding box center [294, 108] width 20 height 20
click at [301, 105] on span at bounding box center [303, 108] width 43 height 24
click at [301, 105] on icon at bounding box center [294, 108] width 20 height 20
click at [301, 105] on span at bounding box center [303, 108] width 43 height 24
click at [304, 105] on icon at bounding box center [314, 108] width 20 height 20
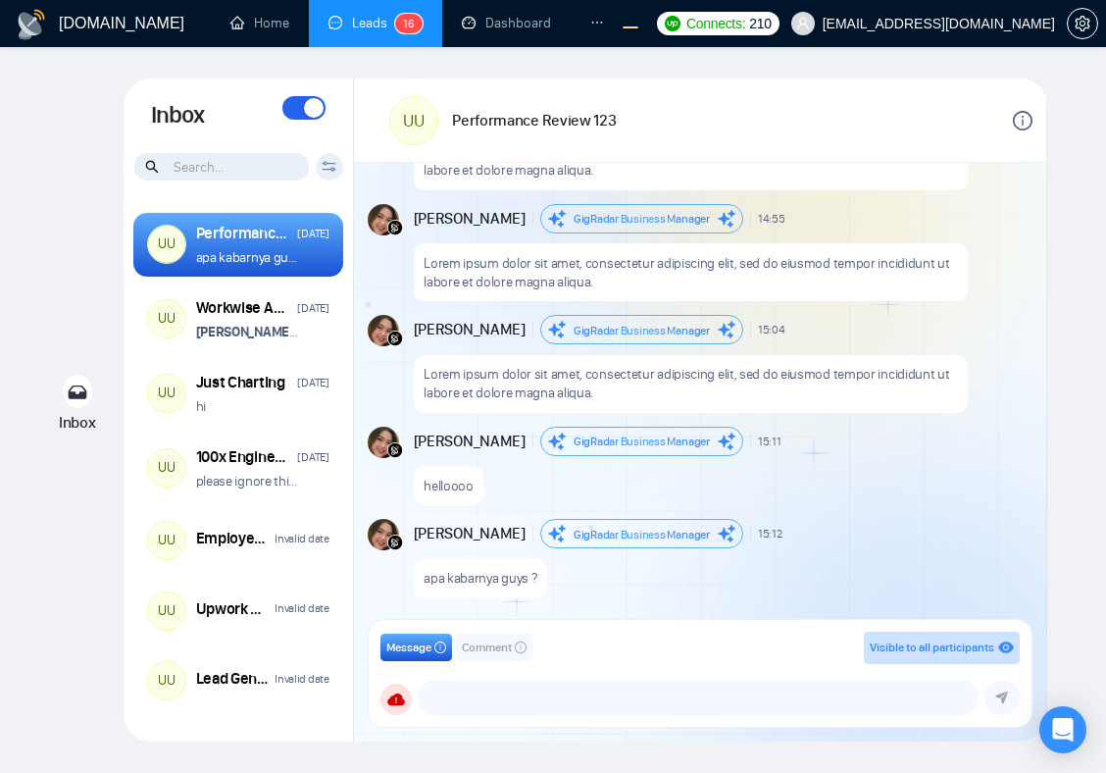
click at [301, 105] on span at bounding box center [303, 108] width 43 height 24
click at [301, 105] on icon at bounding box center [294, 108] width 20 height 20
click at [301, 105] on span at bounding box center [303, 108] width 43 height 24
click at [304, 105] on icon at bounding box center [314, 108] width 20 height 20
click at [299, 104] on icon at bounding box center [294, 107] width 13 height 10
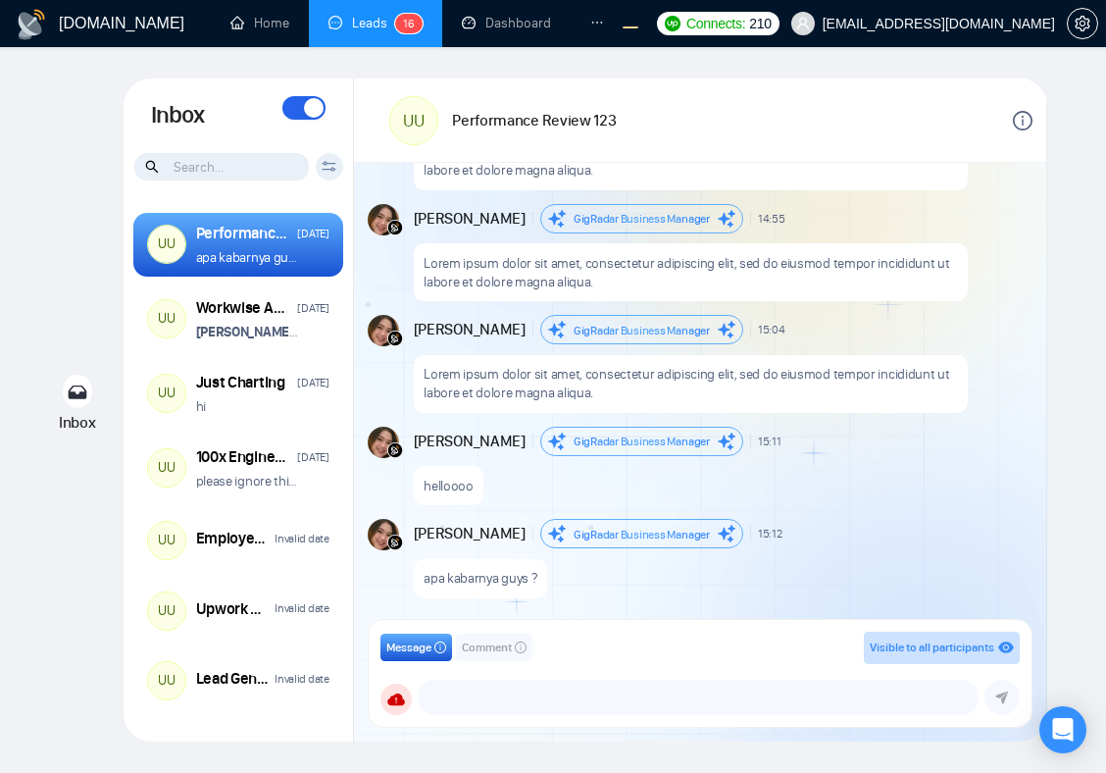
click at [301, 110] on span at bounding box center [303, 108] width 43 height 24
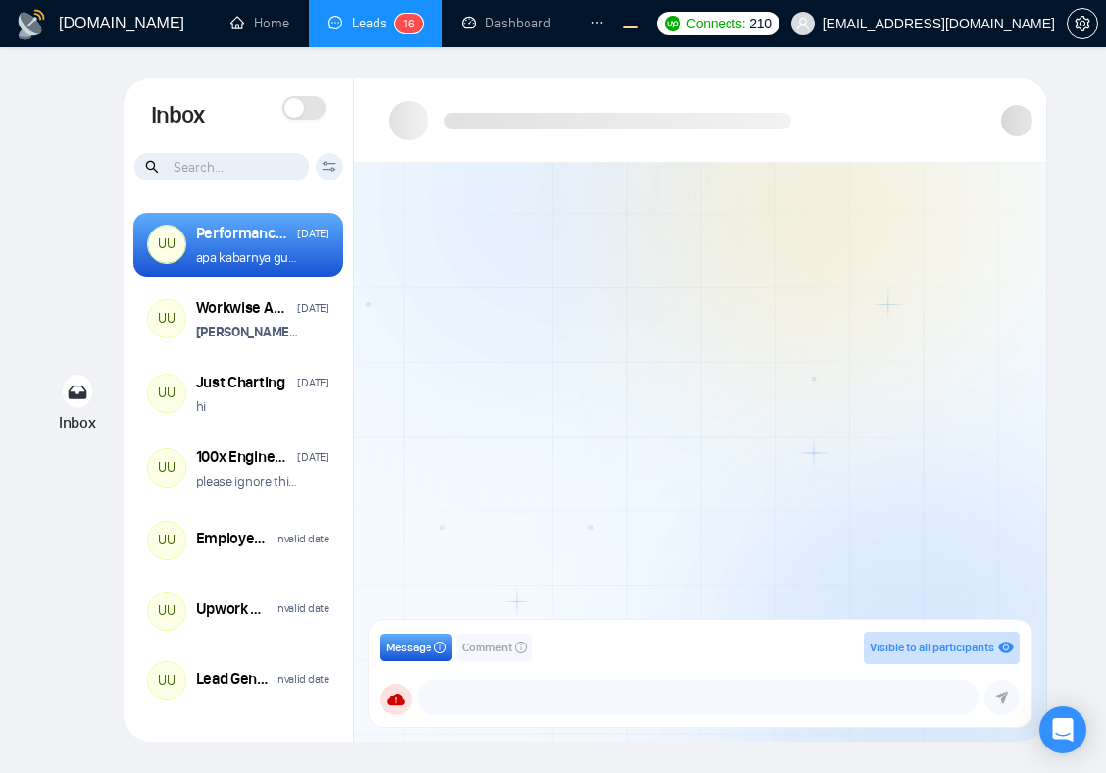
click at [310, 114] on span at bounding box center [303, 108] width 43 height 24
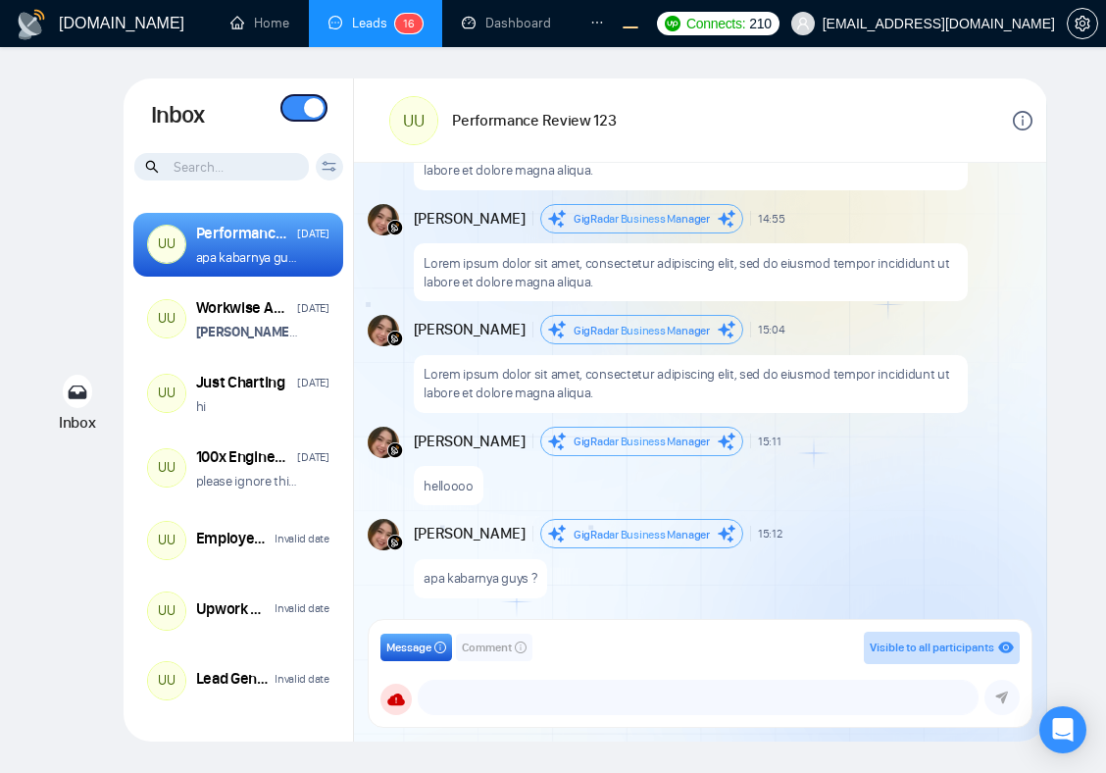
click at [312, 113] on icon at bounding box center [314, 108] width 20 height 20
click at [300, 106] on icon at bounding box center [294, 108] width 20 height 20
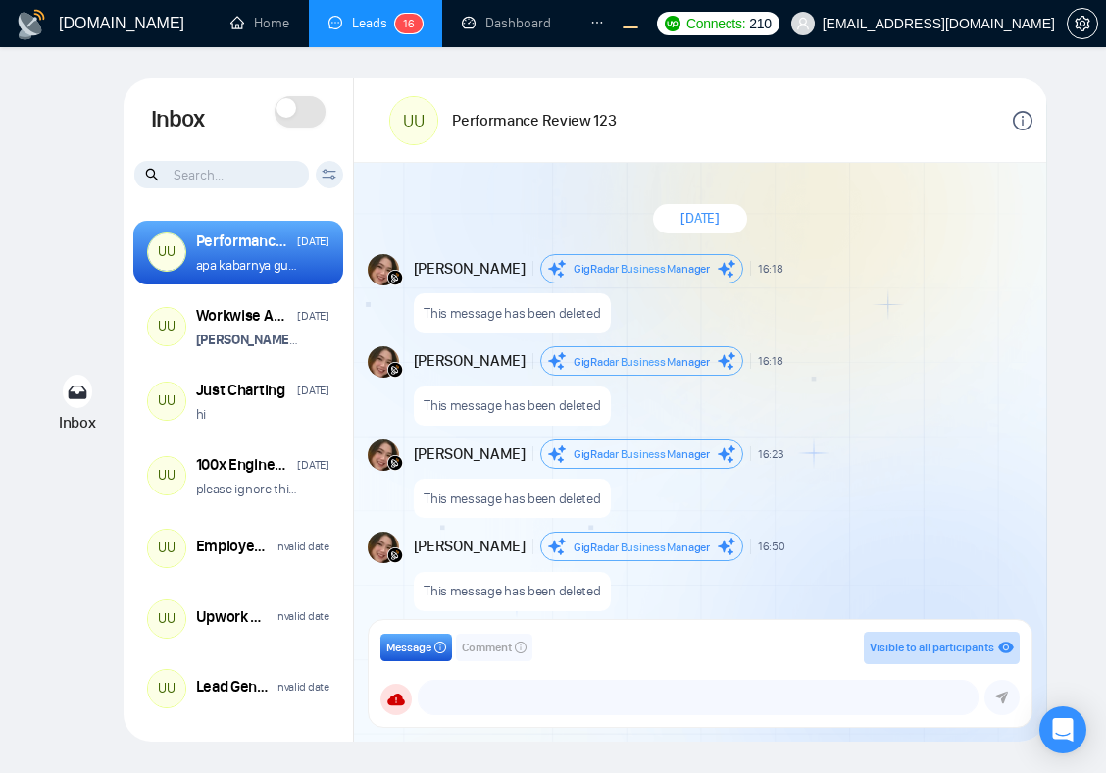
click at [291, 110] on icon at bounding box center [287, 108] width 20 height 20
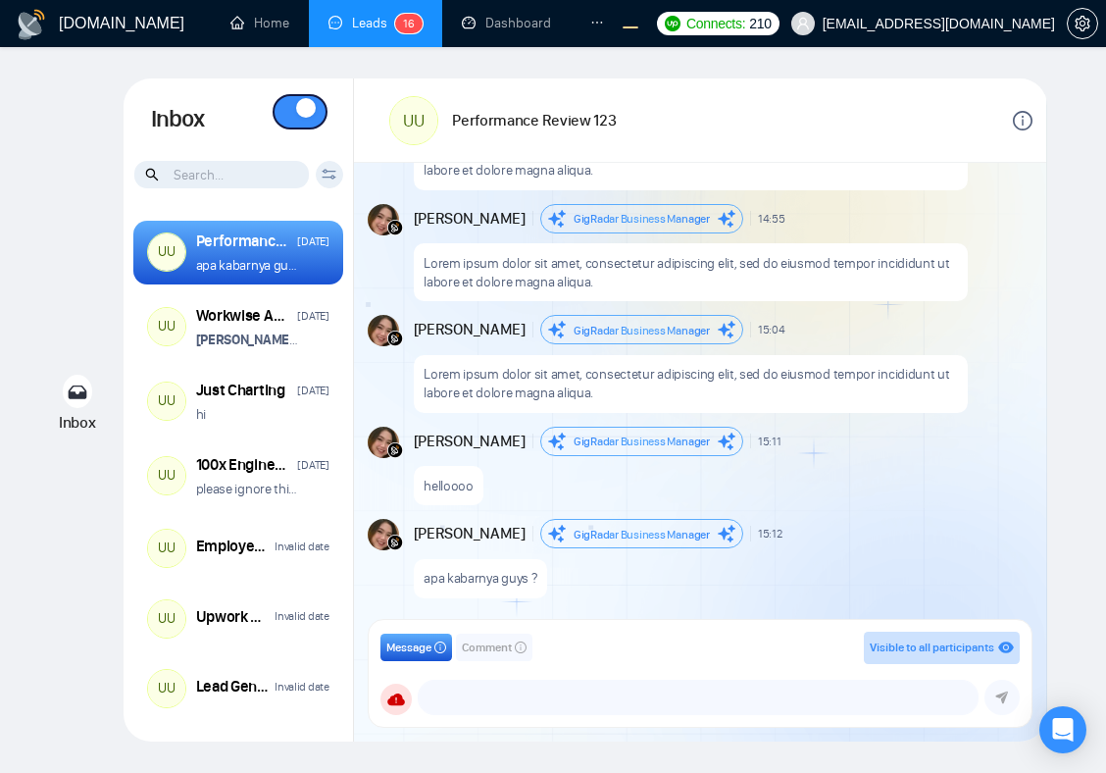
click at [317, 118] on span at bounding box center [300, 111] width 51 height 31
click at [302, 118] on span at bounding box center [300, 111] width 51 height 31
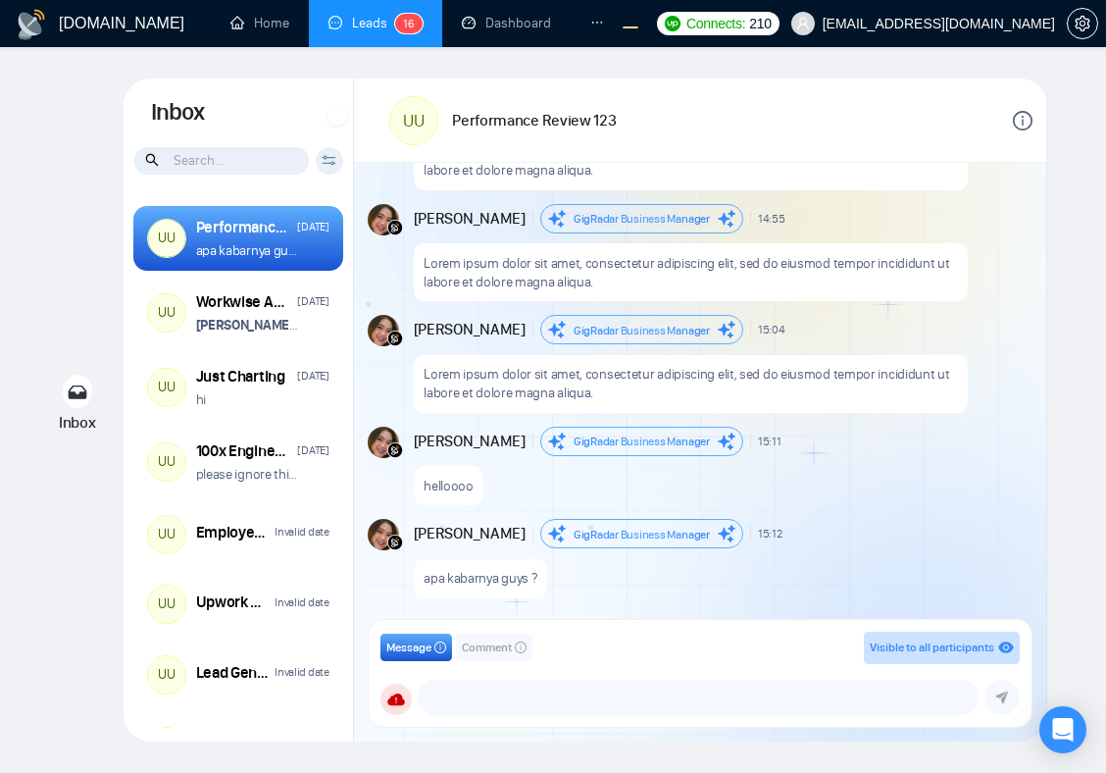
click at [333, 118] on icon at bounding box center [337, 116] width 13 height 10
click at [324, 118] on div at bounding box center [325, 112] width 2 height 18
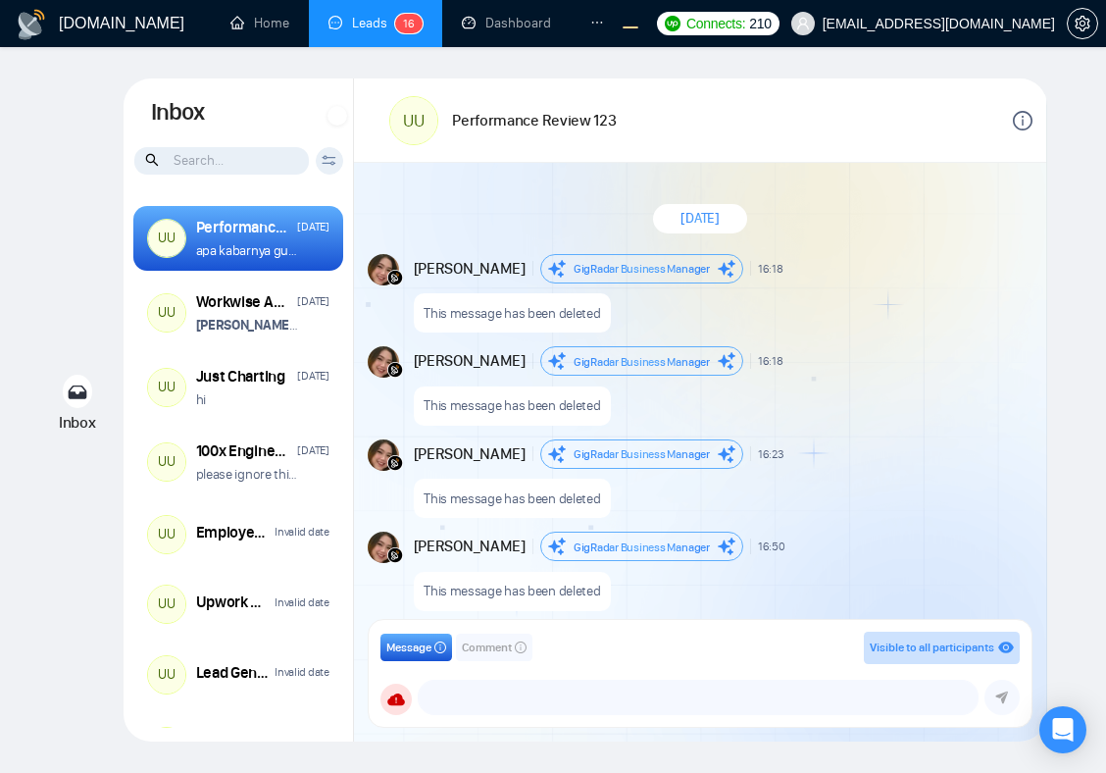
scroll to position [1757, 0]
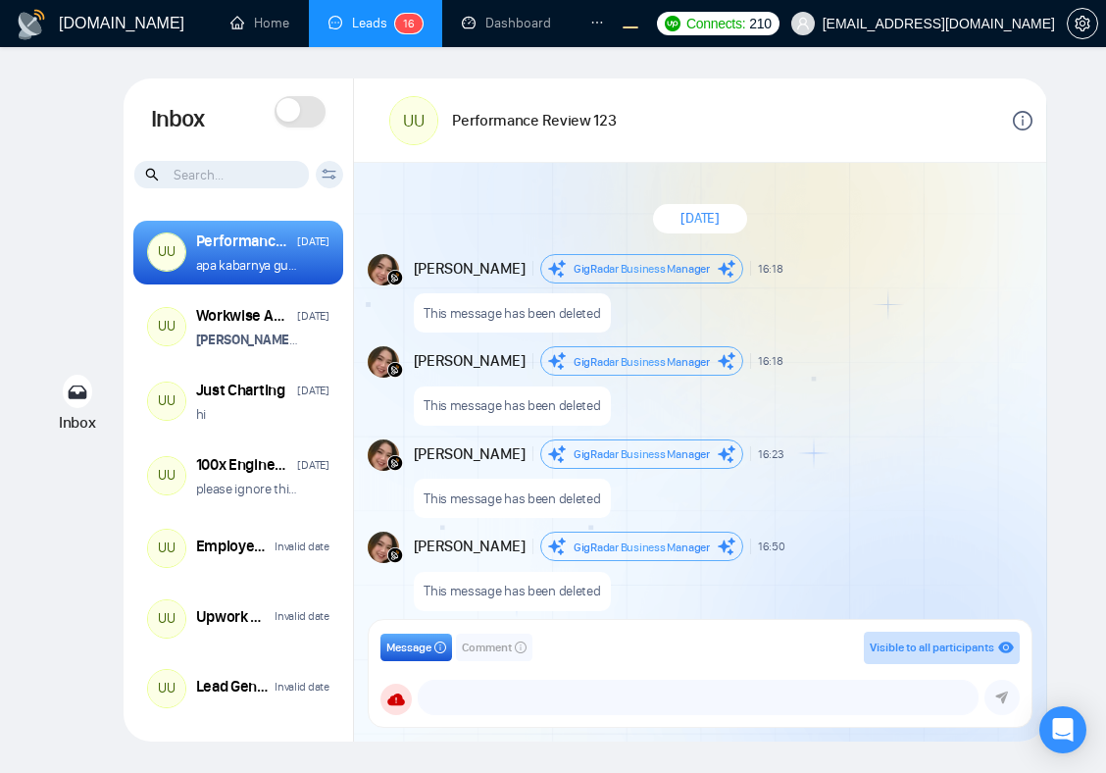
scroll to position [1757, 0]
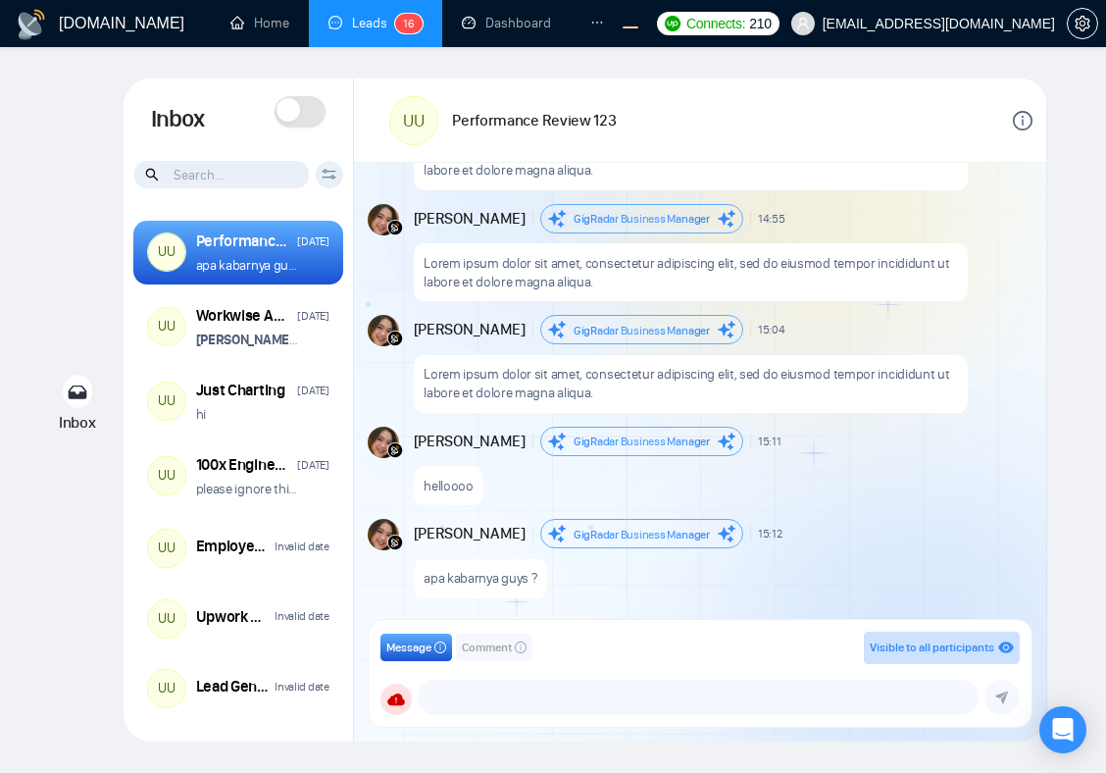
click at [304, 113] on span at bounding box center [300, 111] width 51 height 31
click at [299, 116] on icon at bounding box center [308, 110] width 24 height 24
click at [309, 117] on span at bounding box center [300, 111] width 51 height 31
click at [363, 185] on div "September 2, 2025 Andrian Marsella GigRadar Business Manager 16:18 New Message …" at bounding box center [700, 397] width 692 height 469
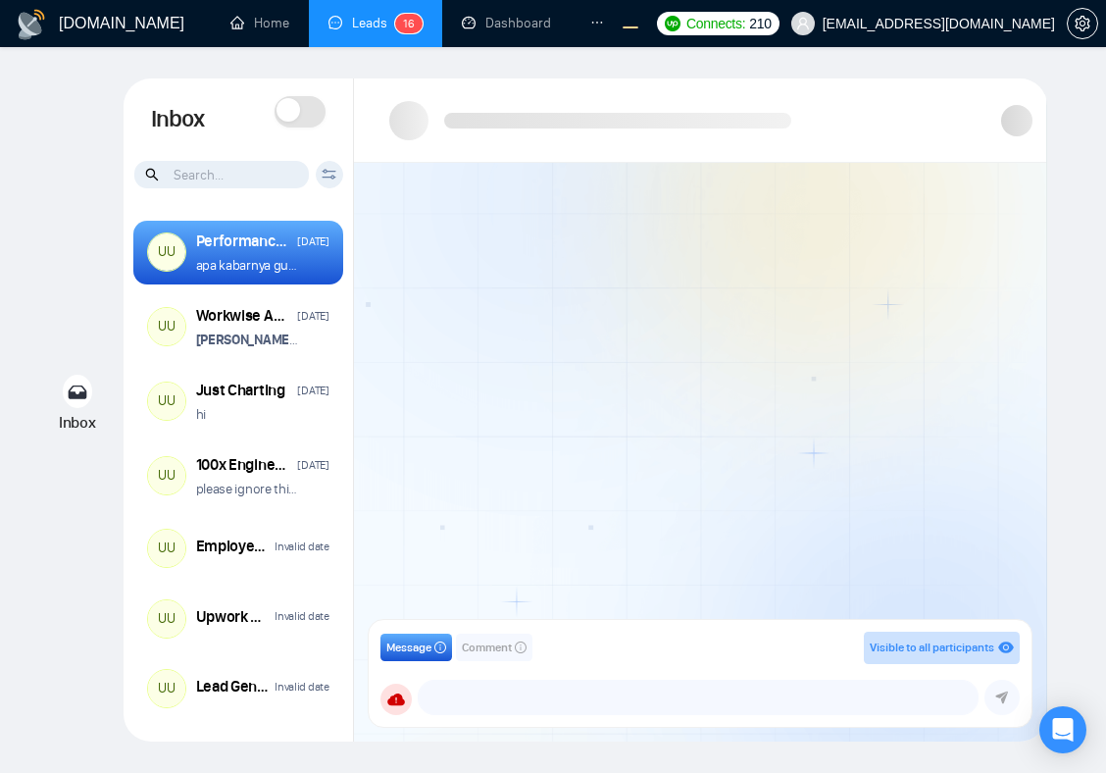
click at [301, 115] on span at bounding box center [300, 111] width 51 height 31
click at [322, 120] on span at bounding box center [300, 111] width 51 height 31
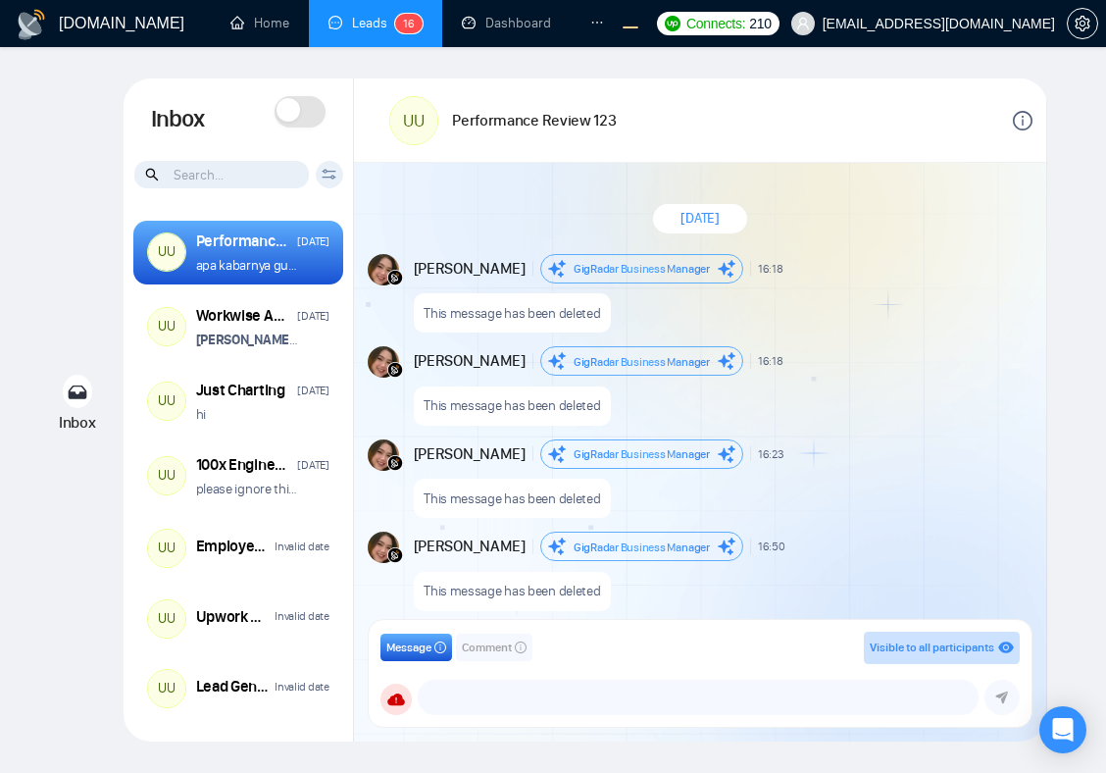
scroll to position [1757, 0]
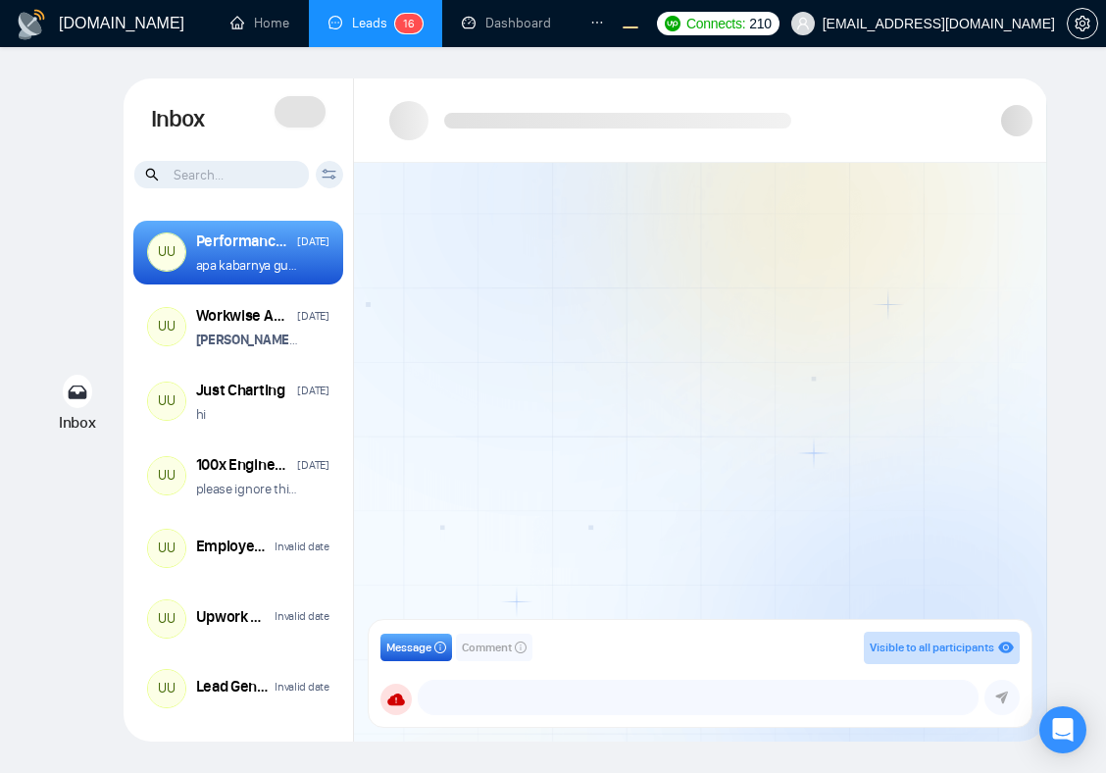
click at [311, 112] on icon at bounding box center [300, 121] width 51 height 51
click at [305, 113] on icon at bounding box center [300, 121] width 49 height 49
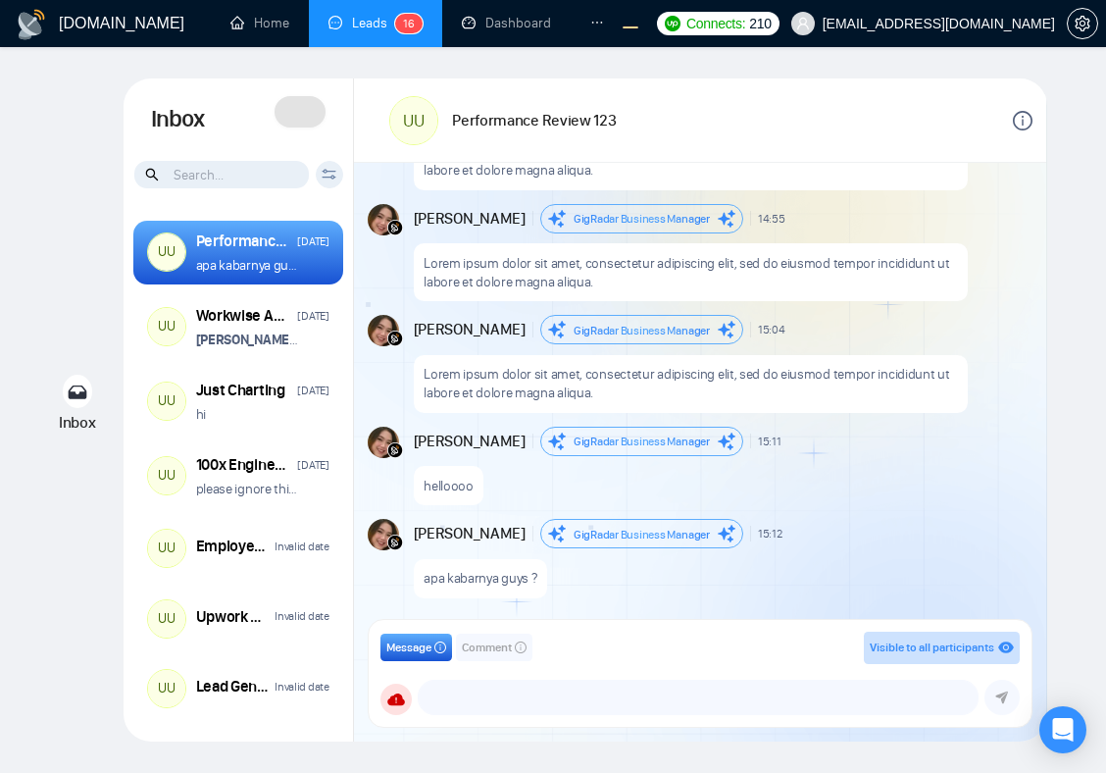
click at [305, 113] on icon at bounding box center [300, 121] width 51 height 51
click at [305, 113] on icon at bounding box center [300, 121] width 49 height 49
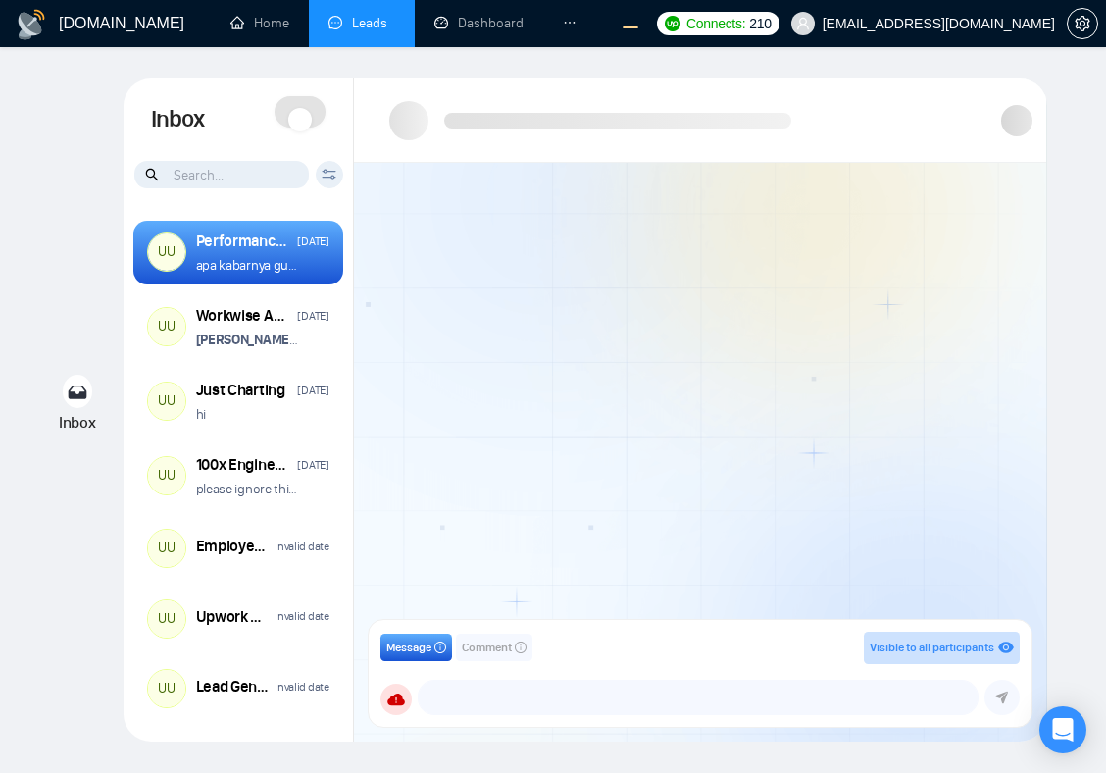
click at [297, 114] on icon at bounding box center [300, 120] width 24 height 24
click at [302, 115] on span at bounding box center [300, 111] width 51 height 31
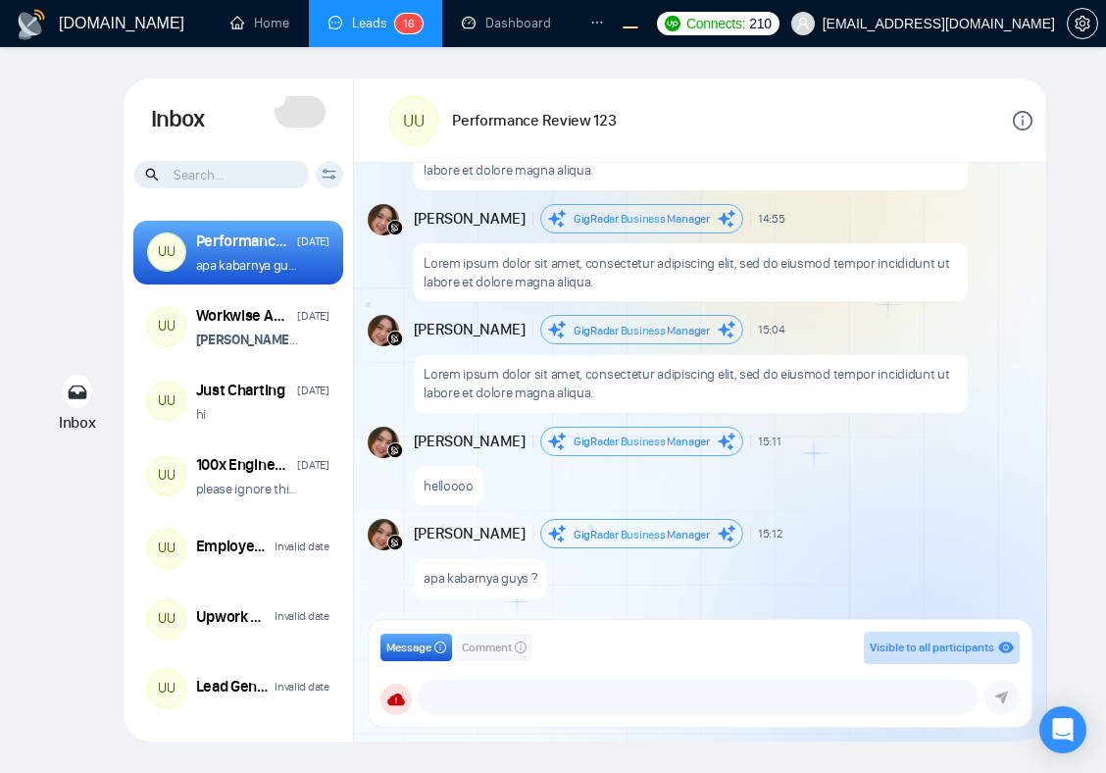
click at [298, 127] on div at bounding box center [300, 119] width 51 height 47
click at [295, 110] on span at bounding box center [300, 111] width 51 height 31
click at [301, 117] on icon at bounding box center [307, 109] width 24 height 24
click at [301, 117] on span at bounding box center [300, 111] width 51 height 31
click at [301, 117] on icon at bounding box center [307, 109] width 24 height 24
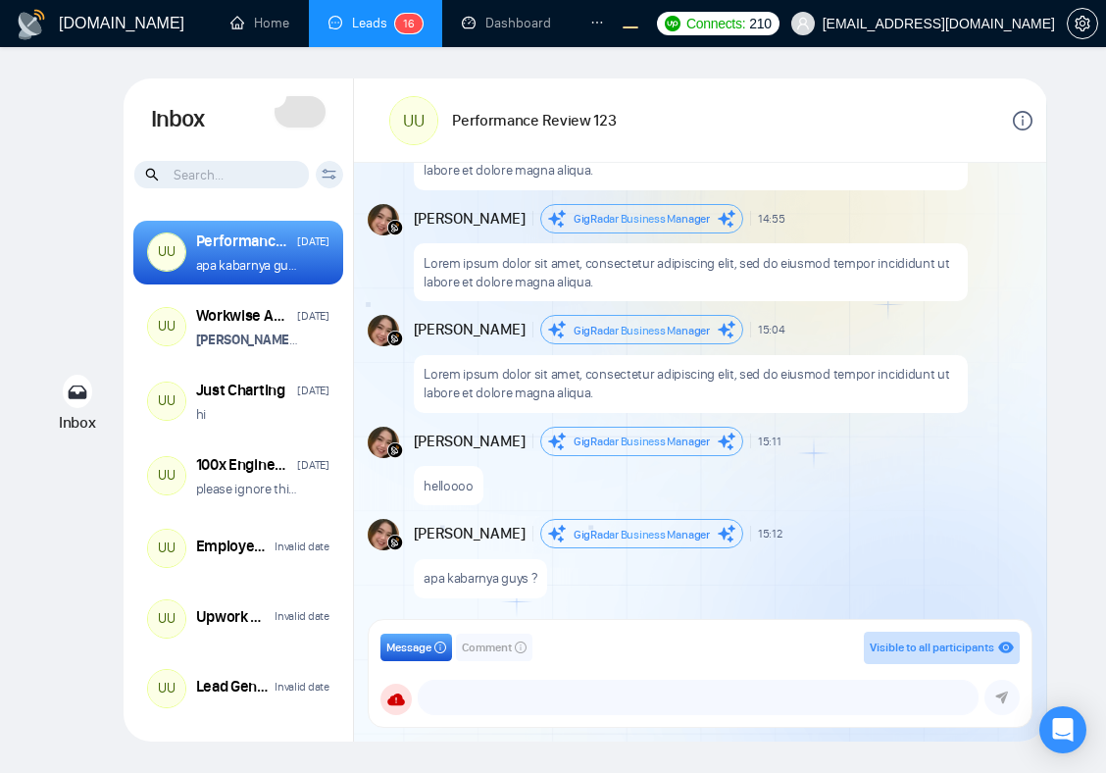
click at [301, 117] on span at bounding box center [300, 111] width 51 height 31
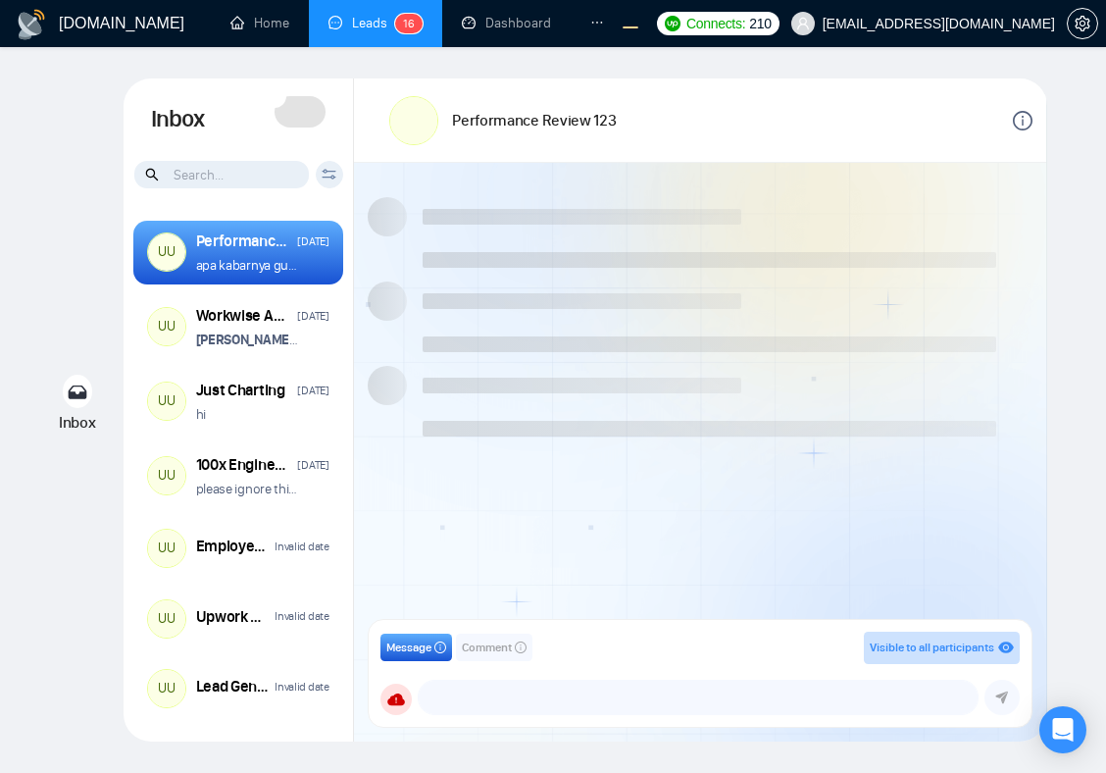
click at [308, 117] on span at bounding box center [300, 111] width 51 height 31
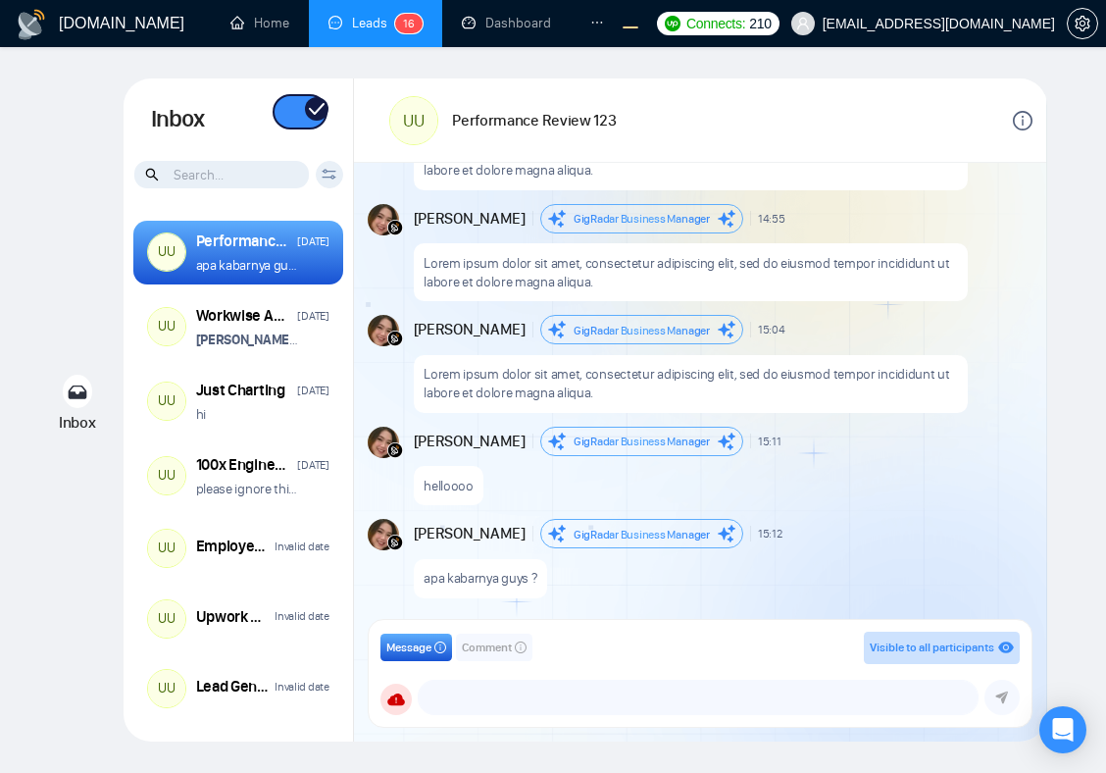
click at [308, 117] on icon at bounding box center [317, 109] width 24 height 24
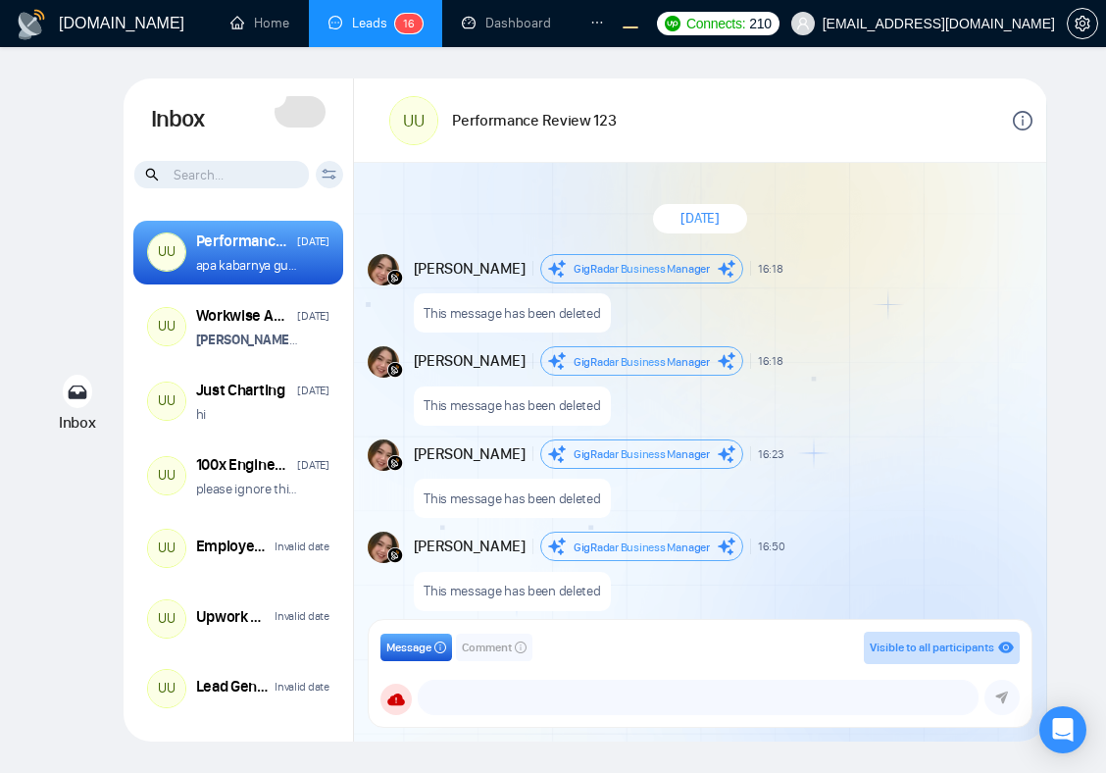
scroll to position [1757, 0]
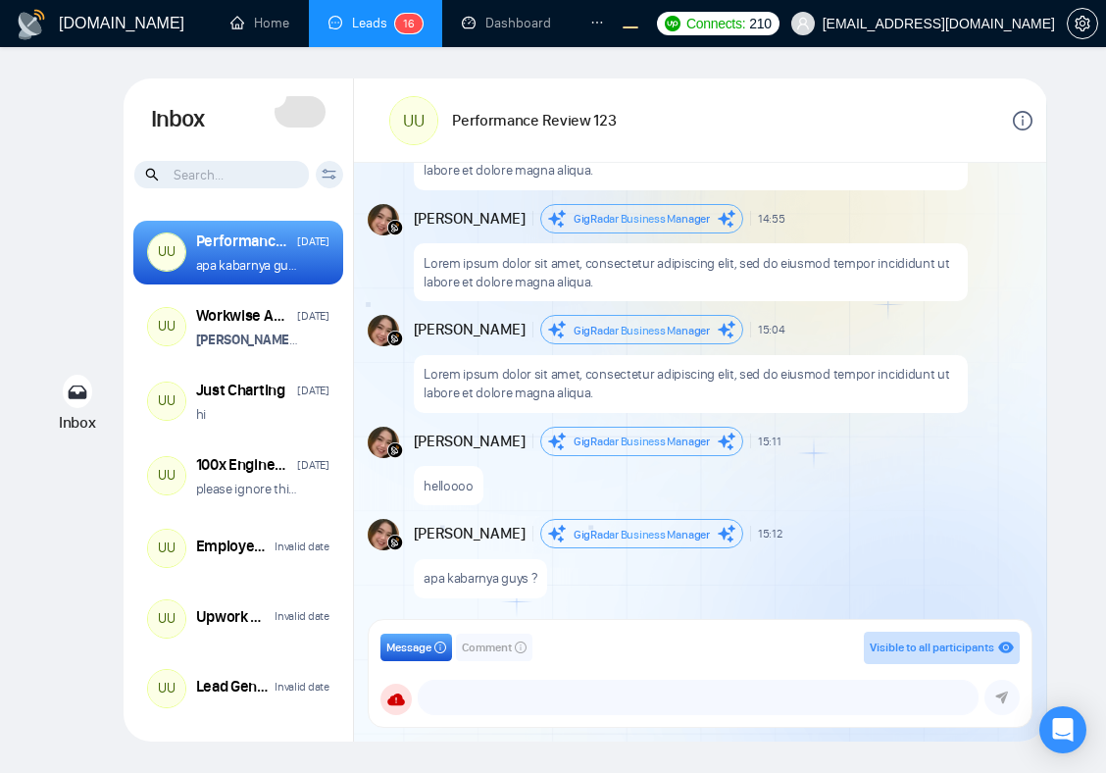
click at [304, 113] on span at bounding box center [300, 111] width 51 height 31
click at [288, 118] on span at bounding box center [300, 111] width 51 height 31
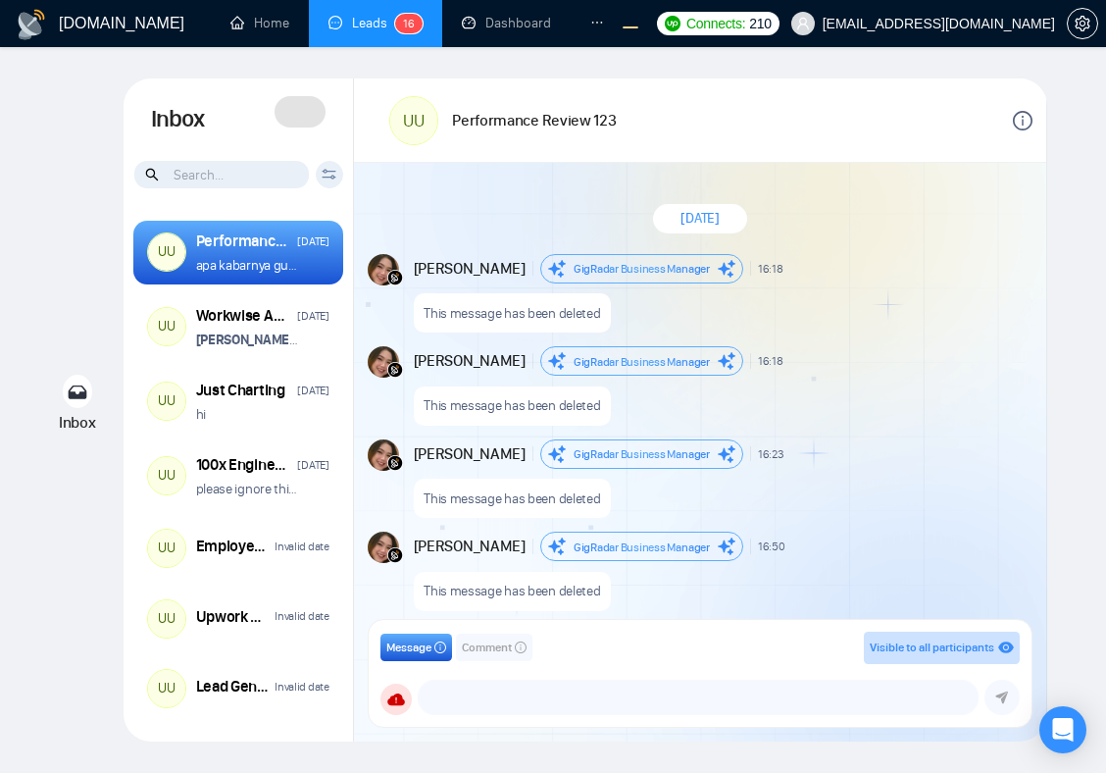
scroll to position [1757, 0]
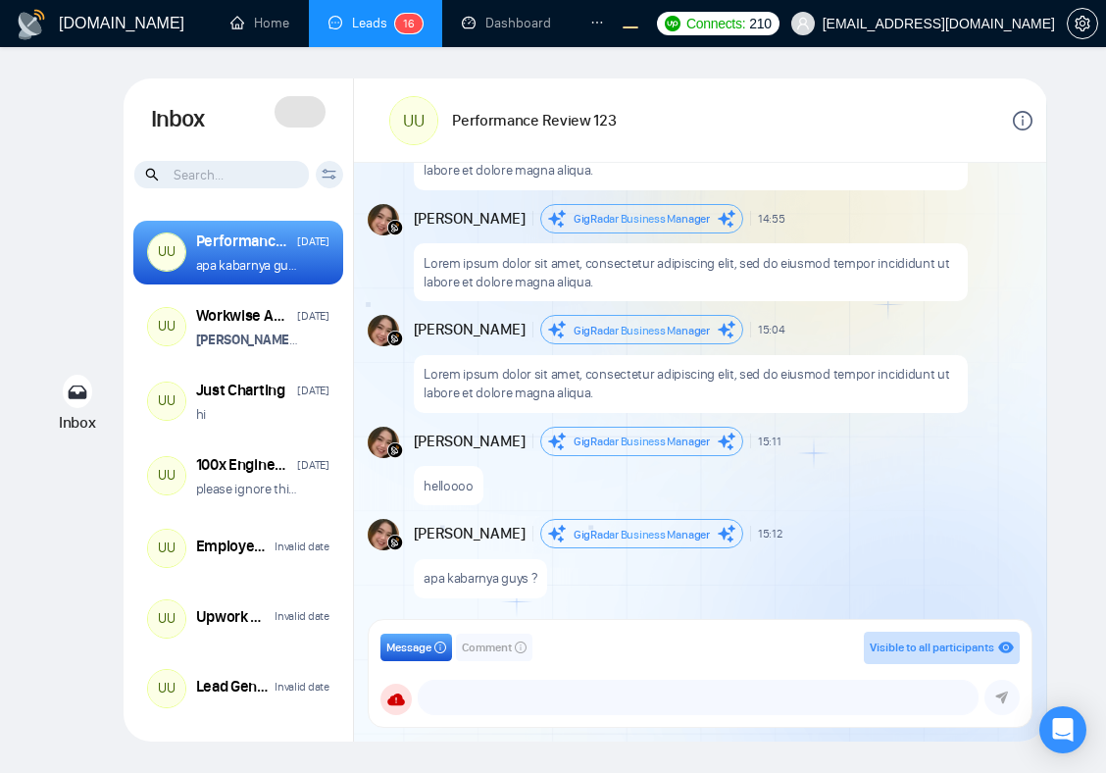
click at [297, 112] on icon at bounding box center [300, 121] width 51 height 51
click at [297, 112] on icon at bounding box center [300, 121] width 49 height 49
click at [296, 111] on icon at bounding box center [300, 121] width 51 height 51
click at [305, 109] on icon at bounding box center [300, 121] width 49 height 49
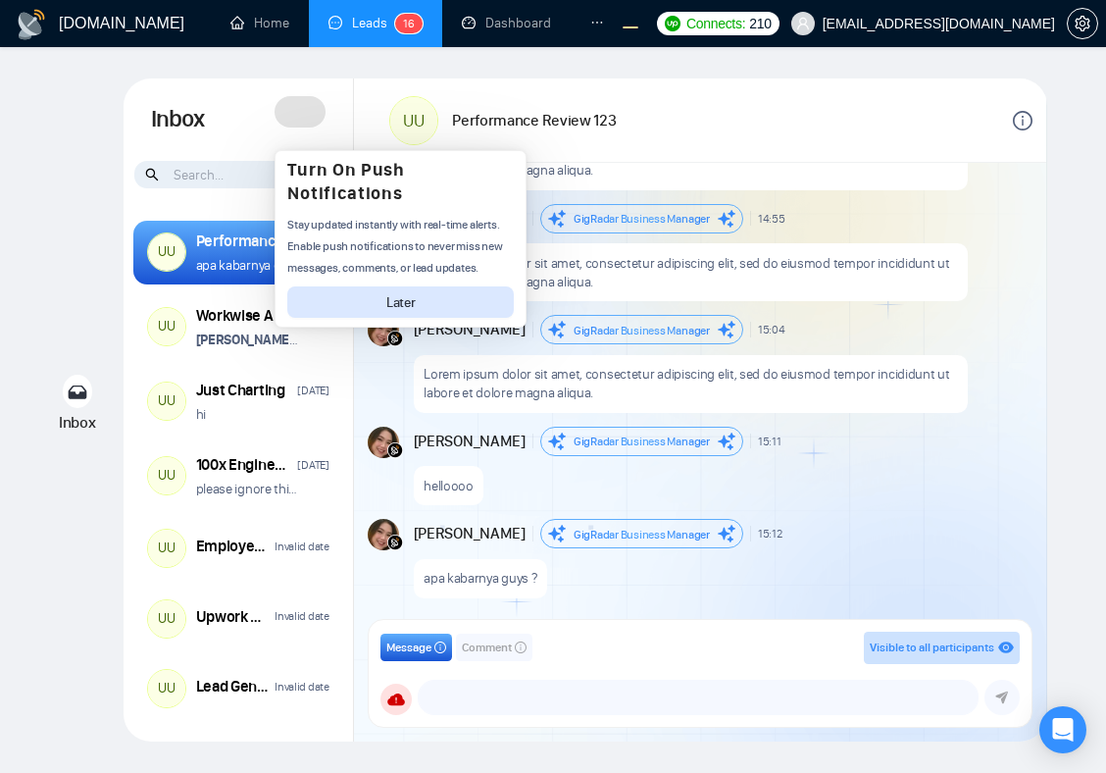
click at [312, 119] on icon at bounding box center [300, 121] width 51 height 51
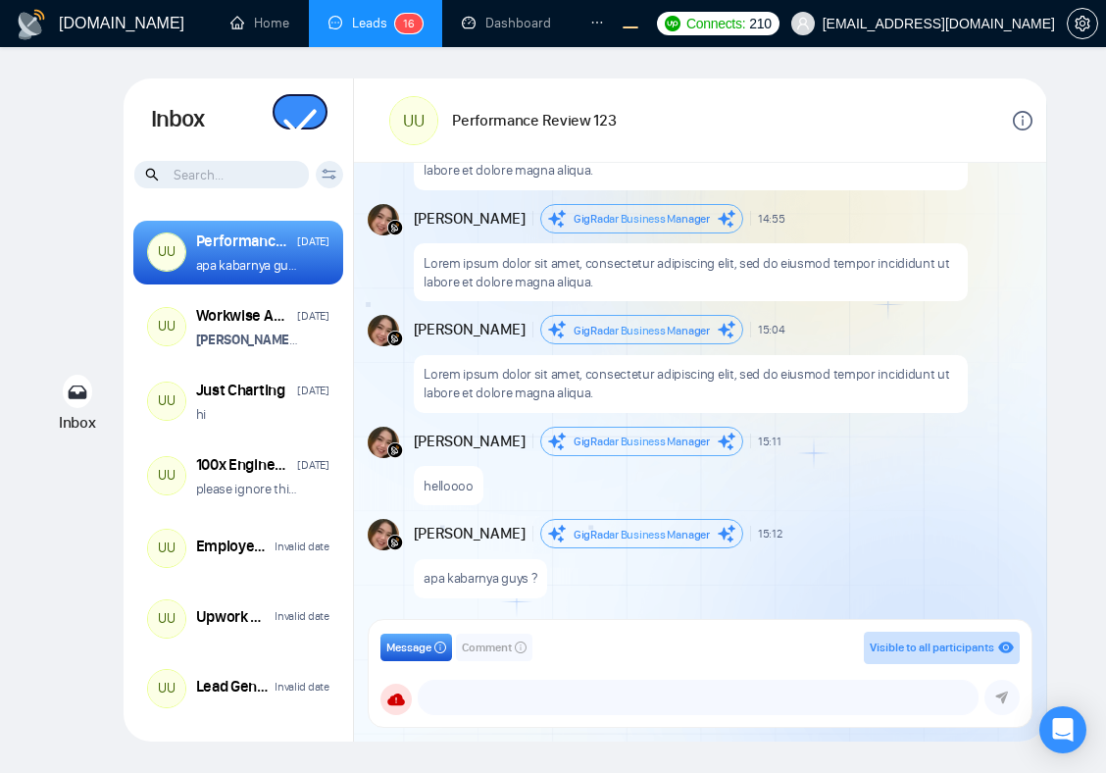
click at [306, 114] on icon at bounding box center [300, 121] width 49 height 49
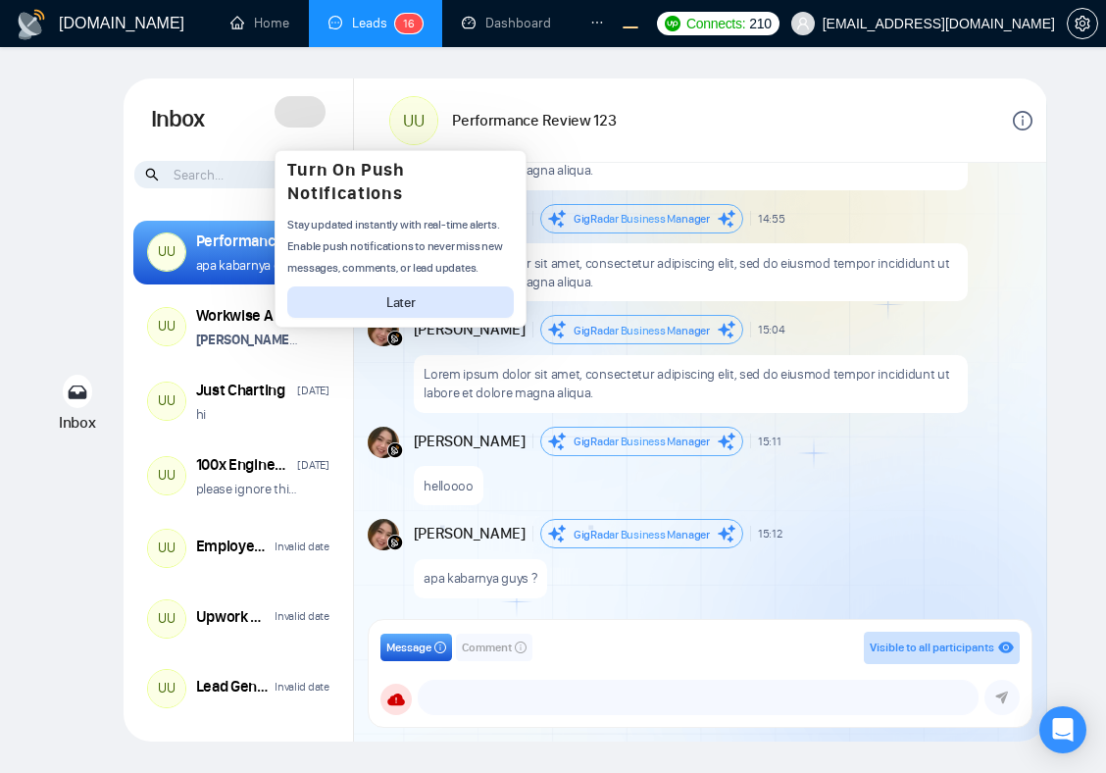
click at [400, 311] on button "Later" at bounding box center [400, 301] width 227 height 31
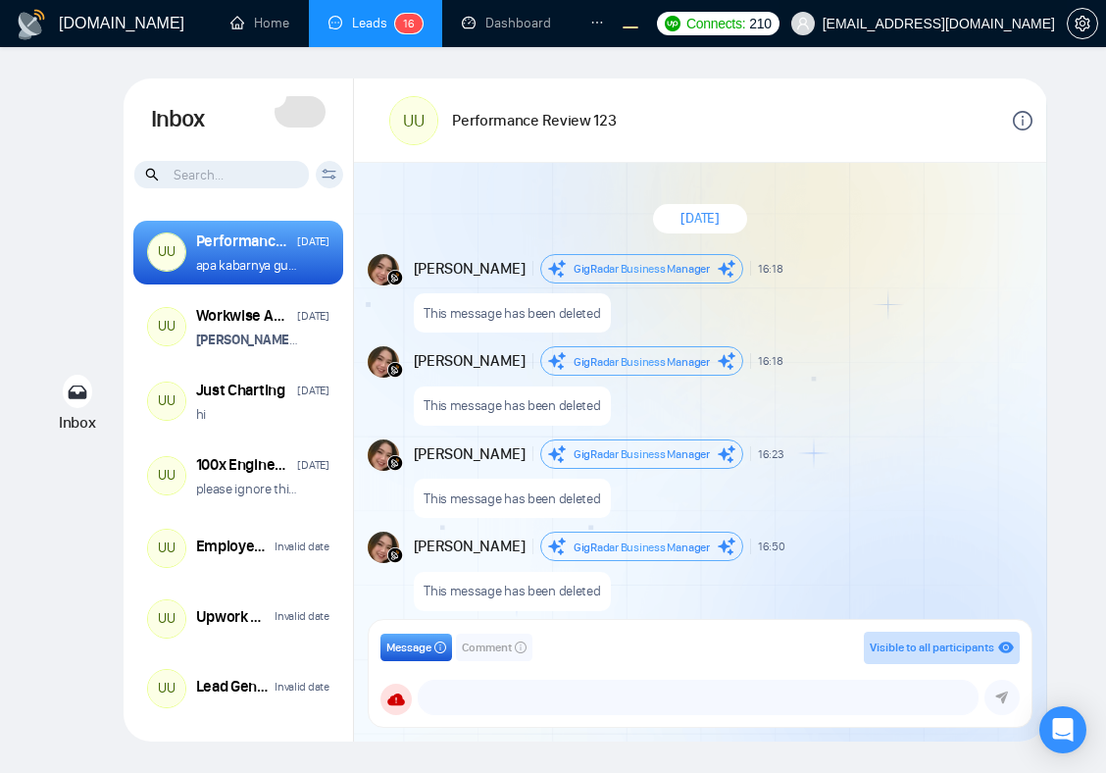
scroll to position [1757, 0]
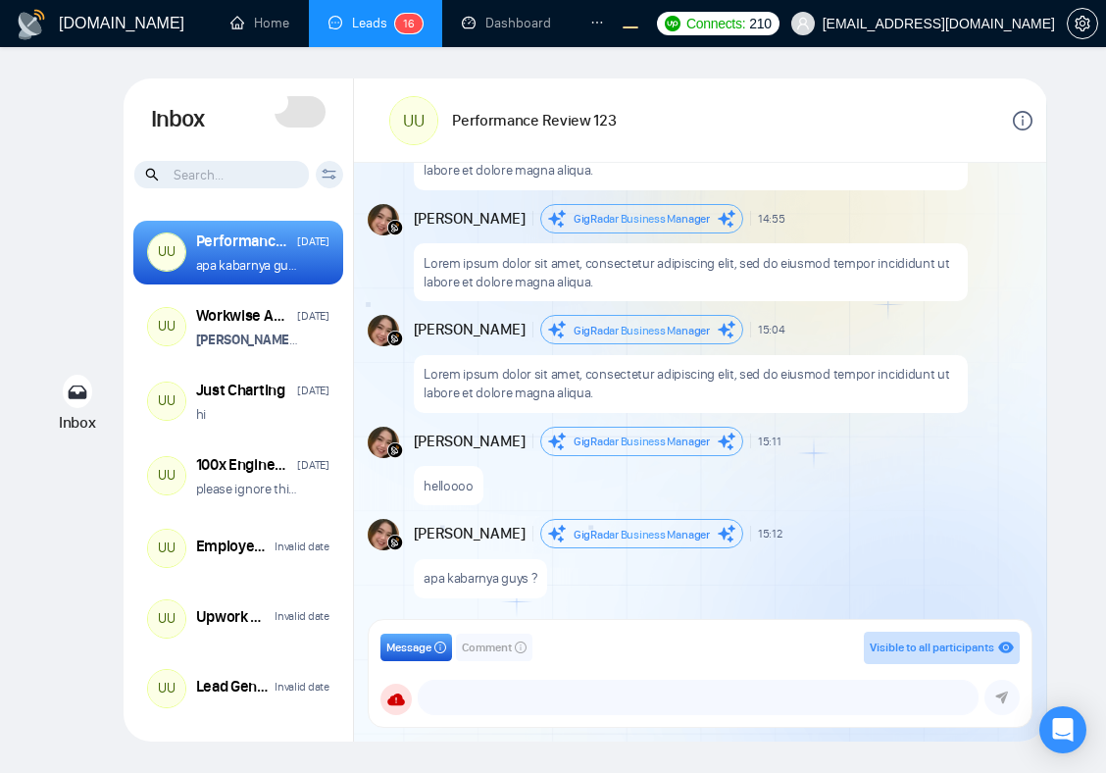
click at [294, 121] on span at bounding box center [300, 111] width 51 height 31
click at [309, 122] on icon at bounding box center [319, 113] width 20 height 20
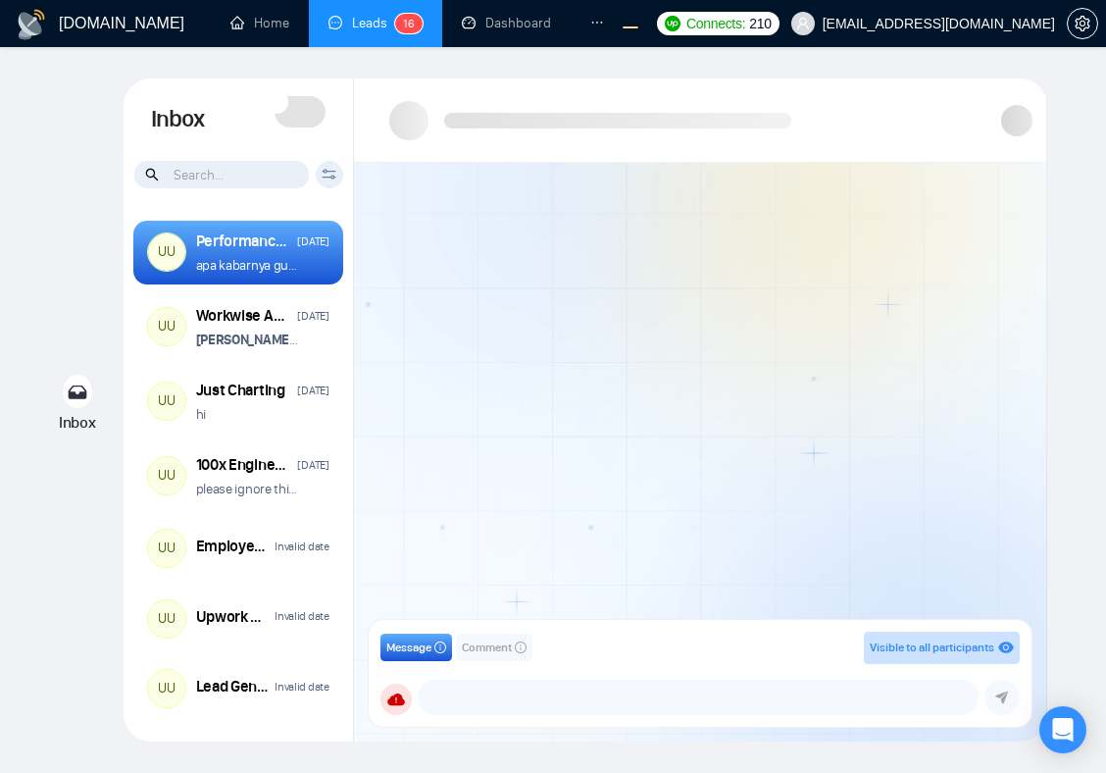
click at [298, 113] on span at bounding box center [300, 111] width 51 height 31
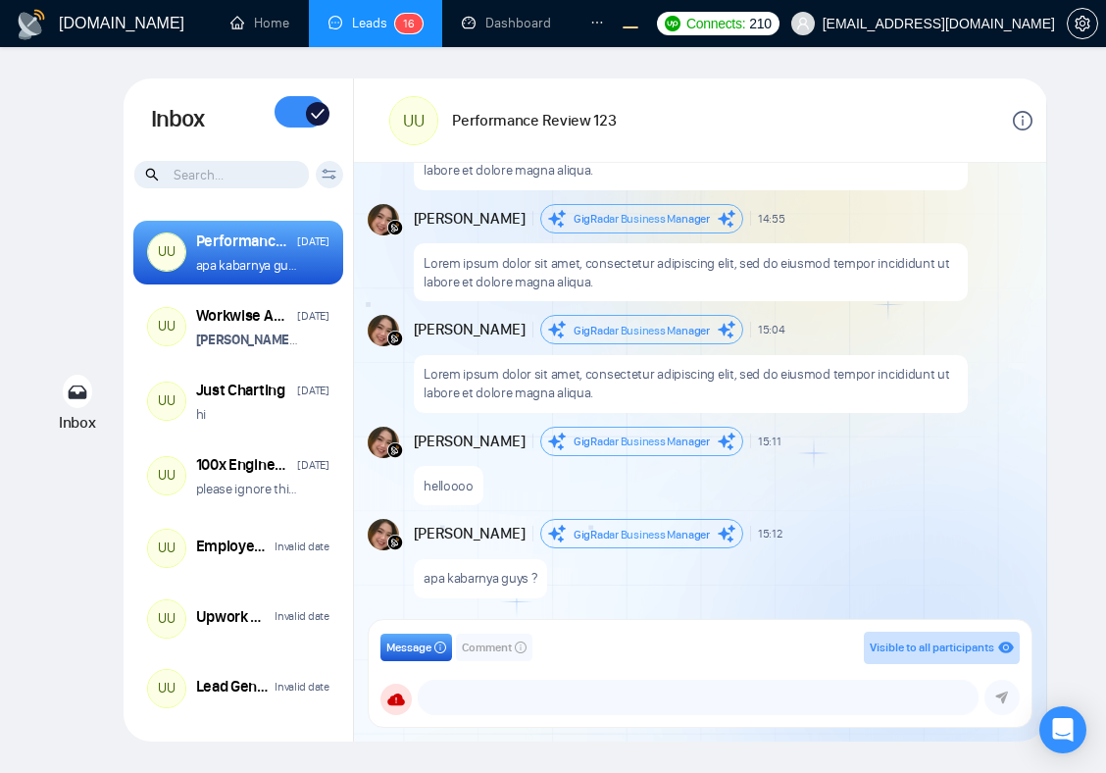
click at [292, 111] on span at bounding box center [300, 111] width 51 height 31
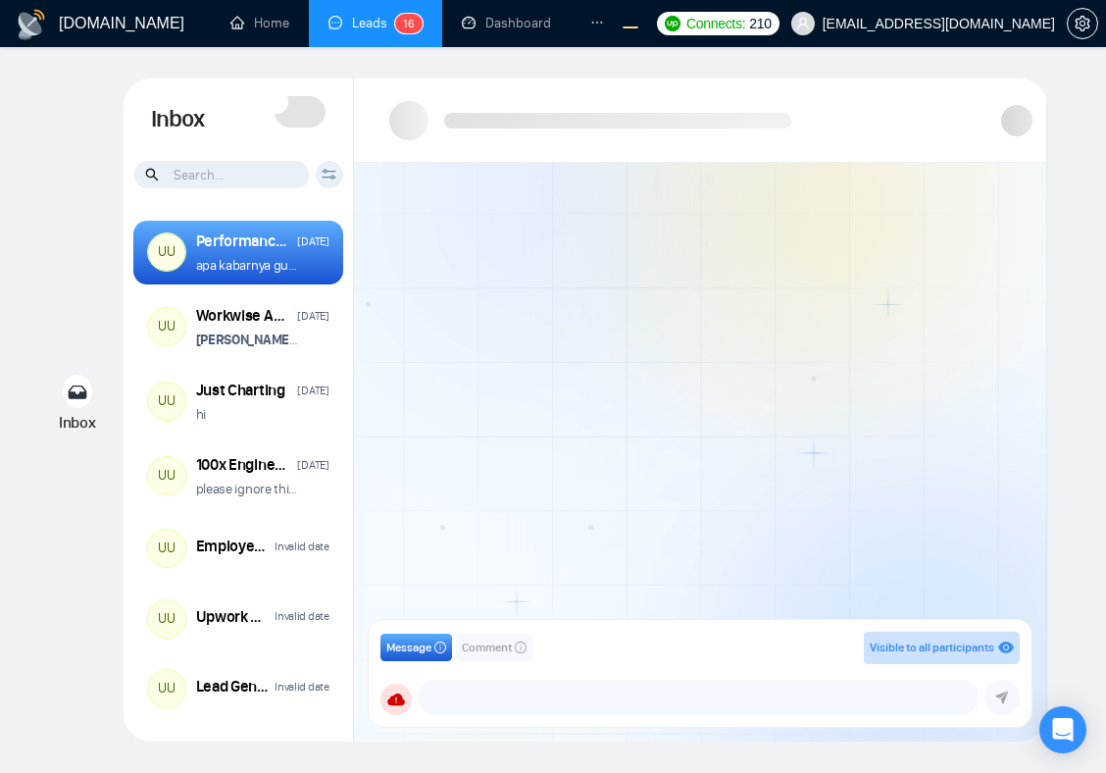
click at [294, 114] on span at bounding box center [300, 111] width 51 height 31
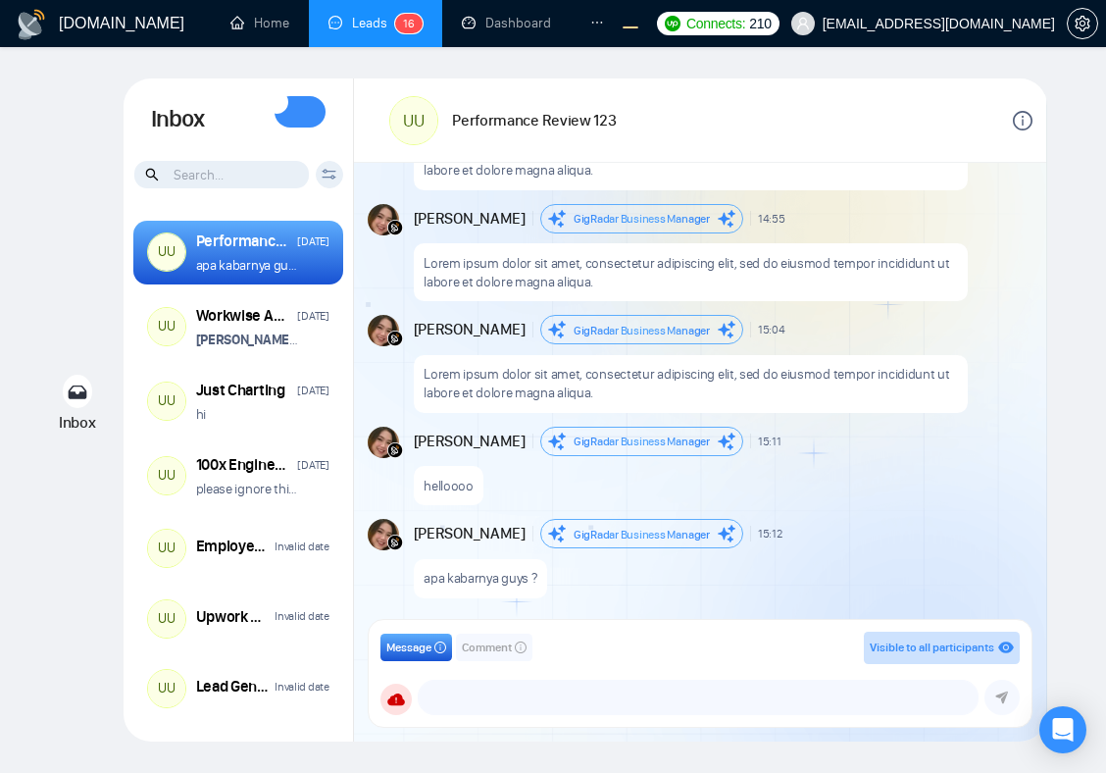
click at [303, 113] on span at bounding box center [300, 111] width 51 height 31
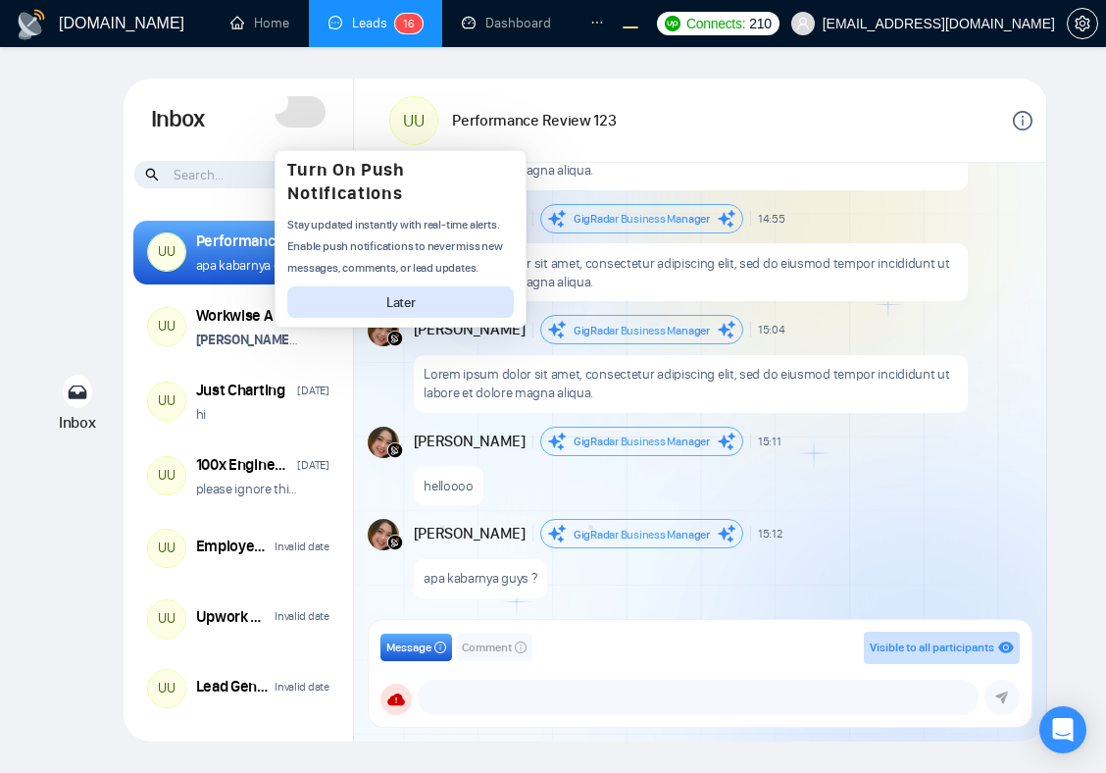
click at [302, 113] on span at bounding box center [300, 111] width 51 height 31
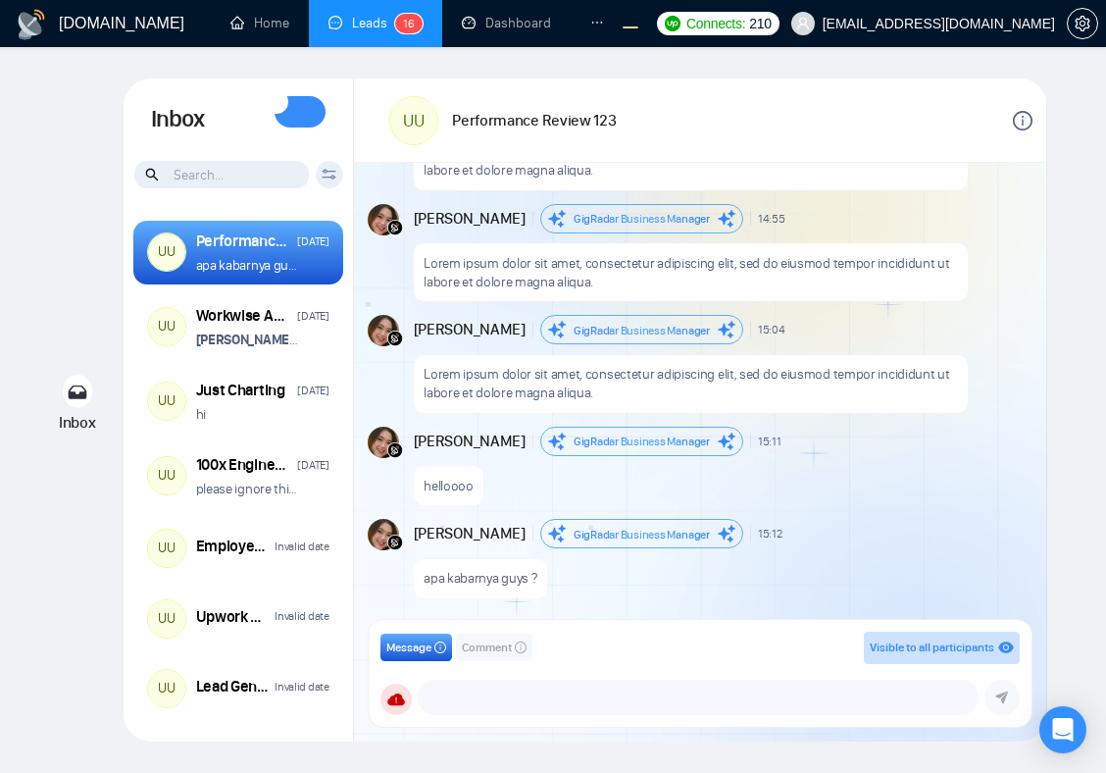
click at [302, 113] on span at bounding box center [300, 111] width 51 height 31
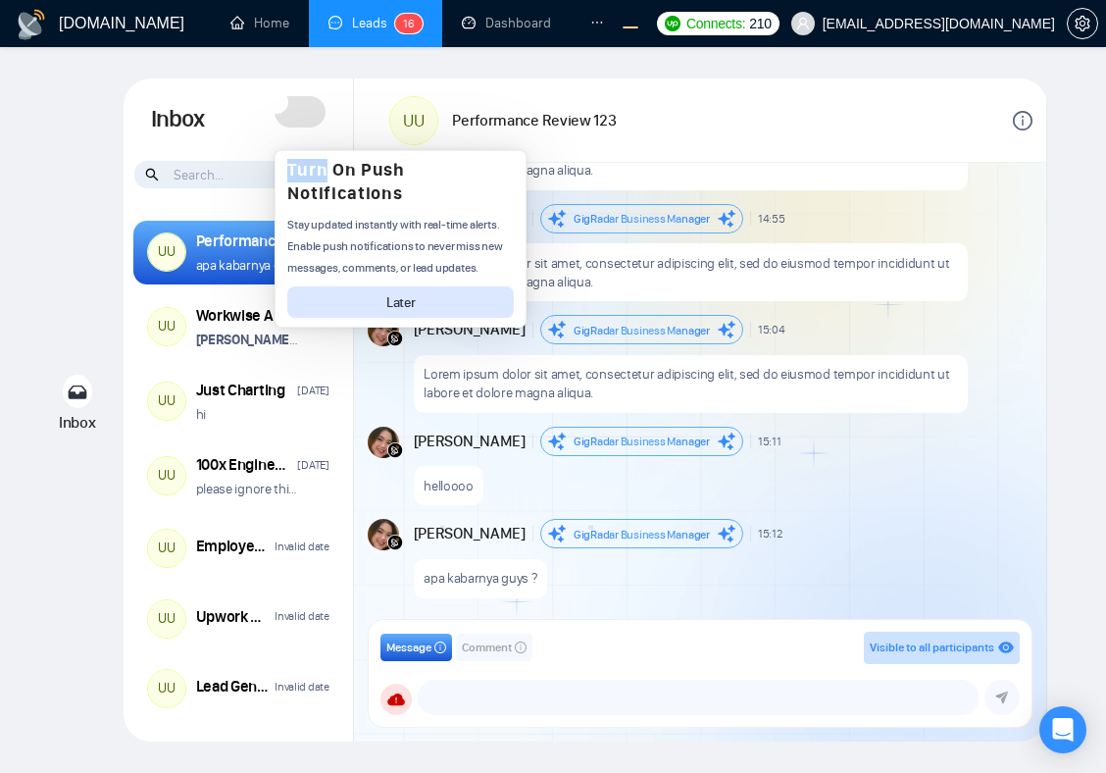
click at [302, 113] on span at bounding box center [300, 111] width 51 height 31
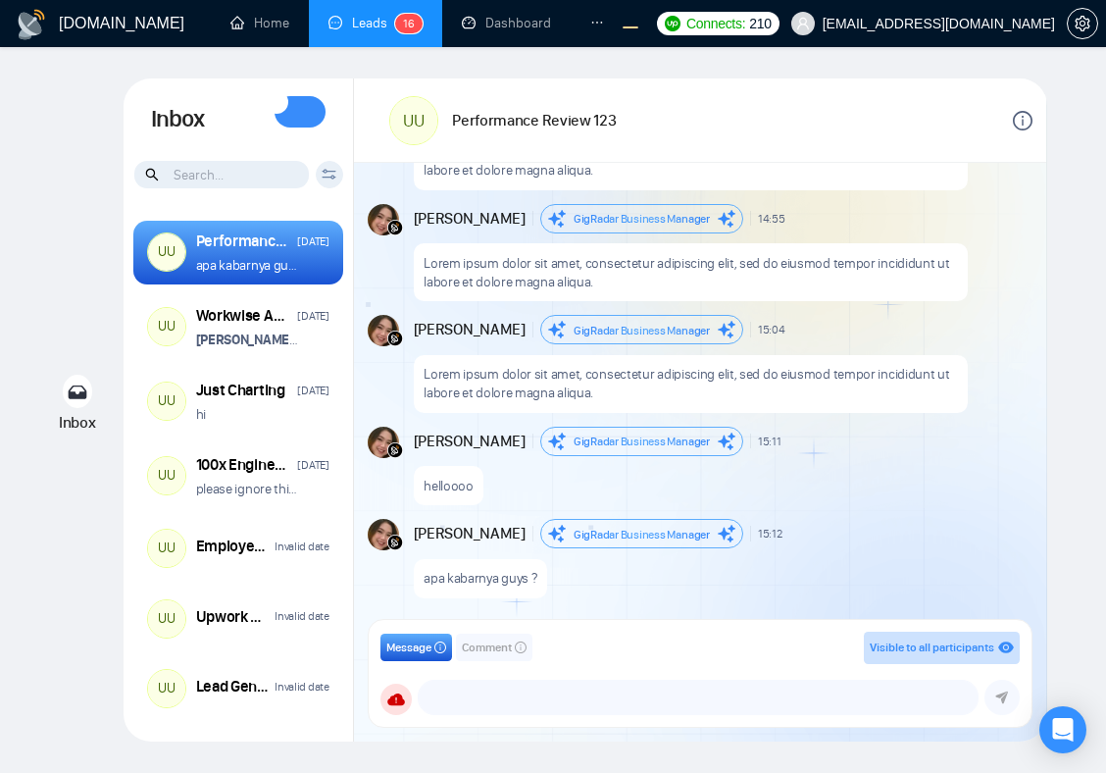
click at [302, 113] on span at bounding box center [300, 111] width 51 height 31
click at [309, 116] on span at bounding box center [300, 111] width 51 height 31
click at [294, 117] on span at bounding box center [300, 111] width 51 height 31
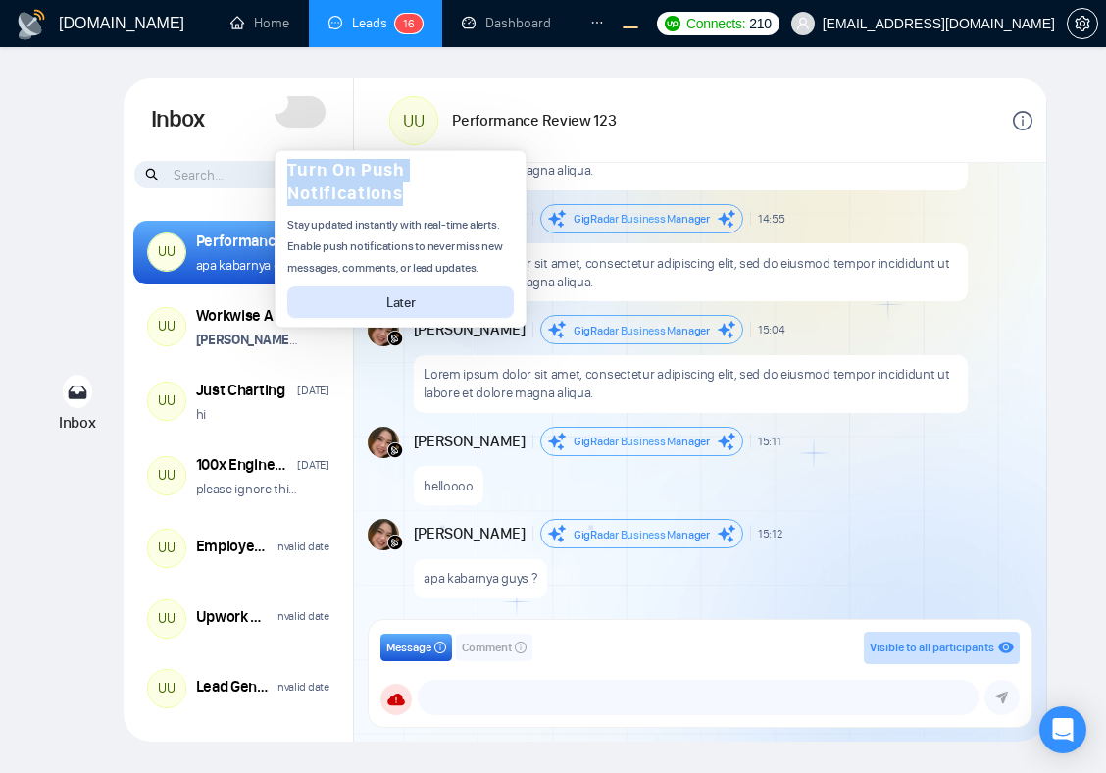
click at [456, 222] on span "Stay updated instantly with real-time alerts. Enable push notifications to neve…" at bounding box center [394, 246] width 215 height 57
click at [306, 111] on span at bounding box center [300, 111] width 51 height 31
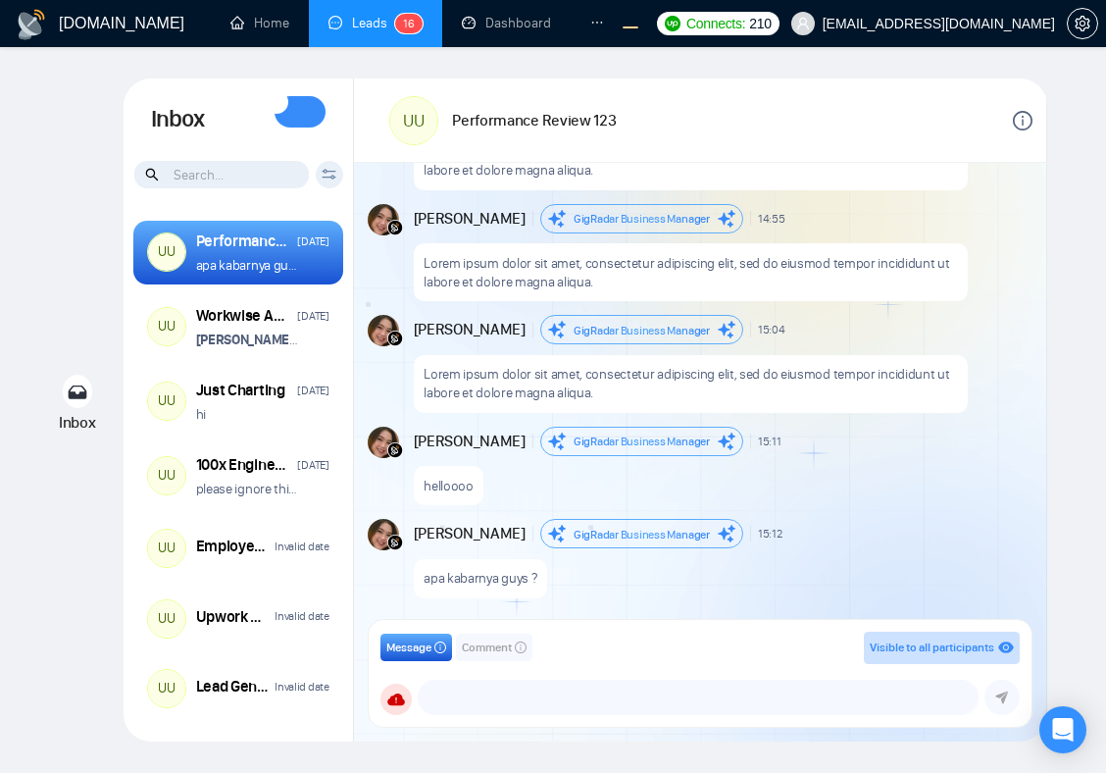
click at [300, 109] on span at bounding box center [300, 111] width 51 height 31
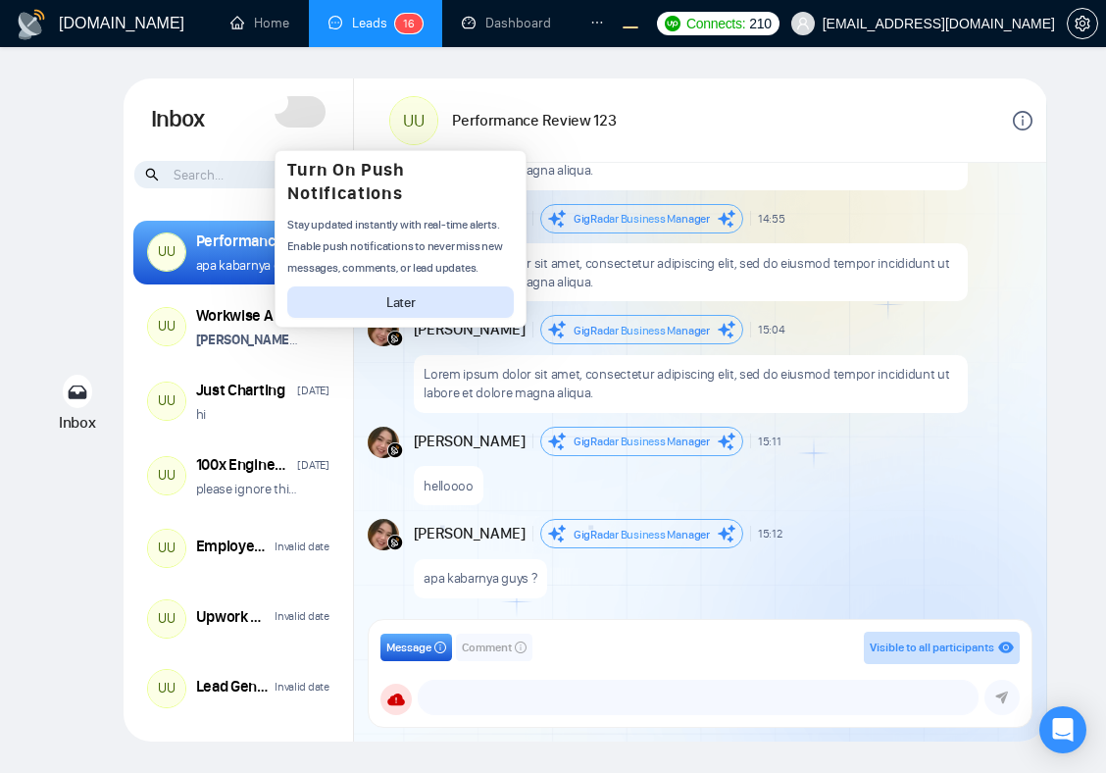
click at [300, 109] on span at bounding box center [300, 111] width 51 height 31
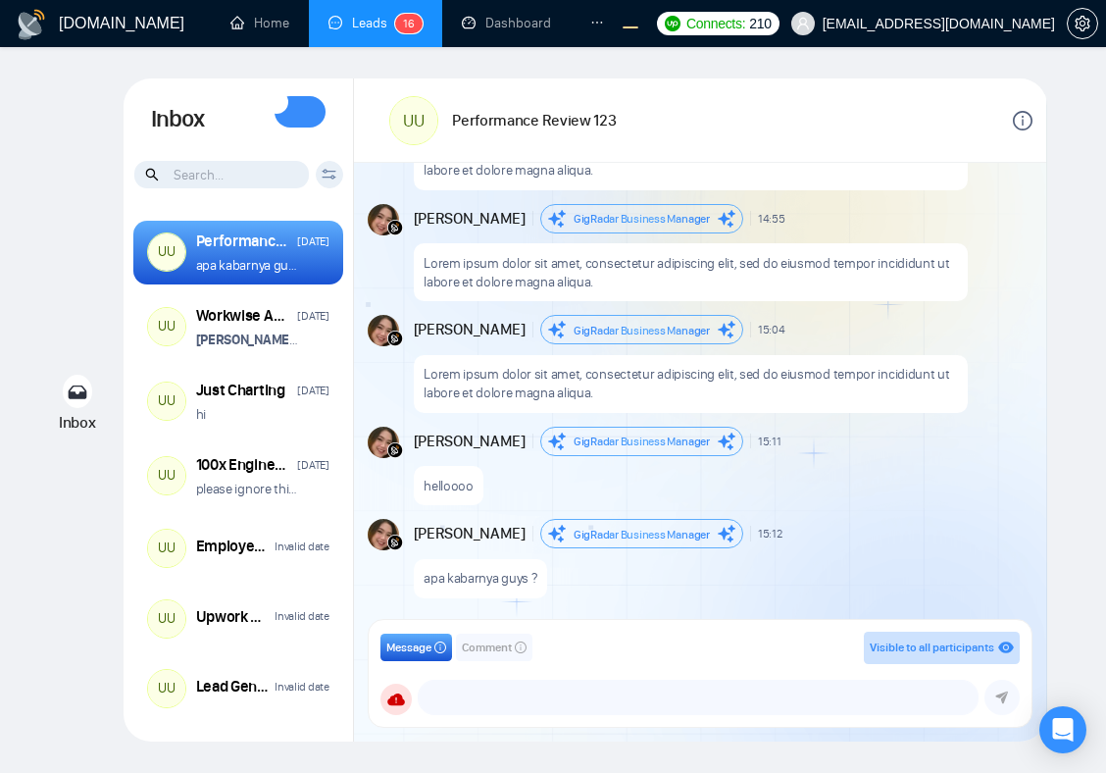
click at [300, 109] on span at bounding box center [300, 111] width 51 height 31
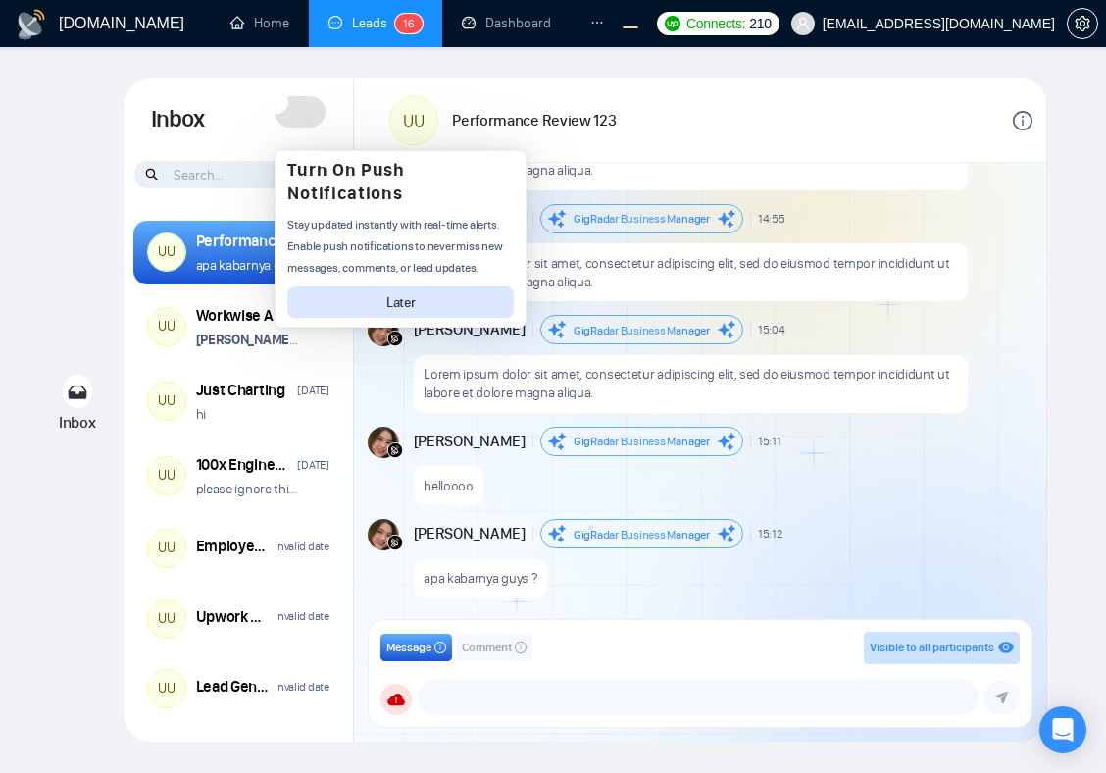
click at [300, 109] on span at bounding box center [300, 111] width 51 height 31
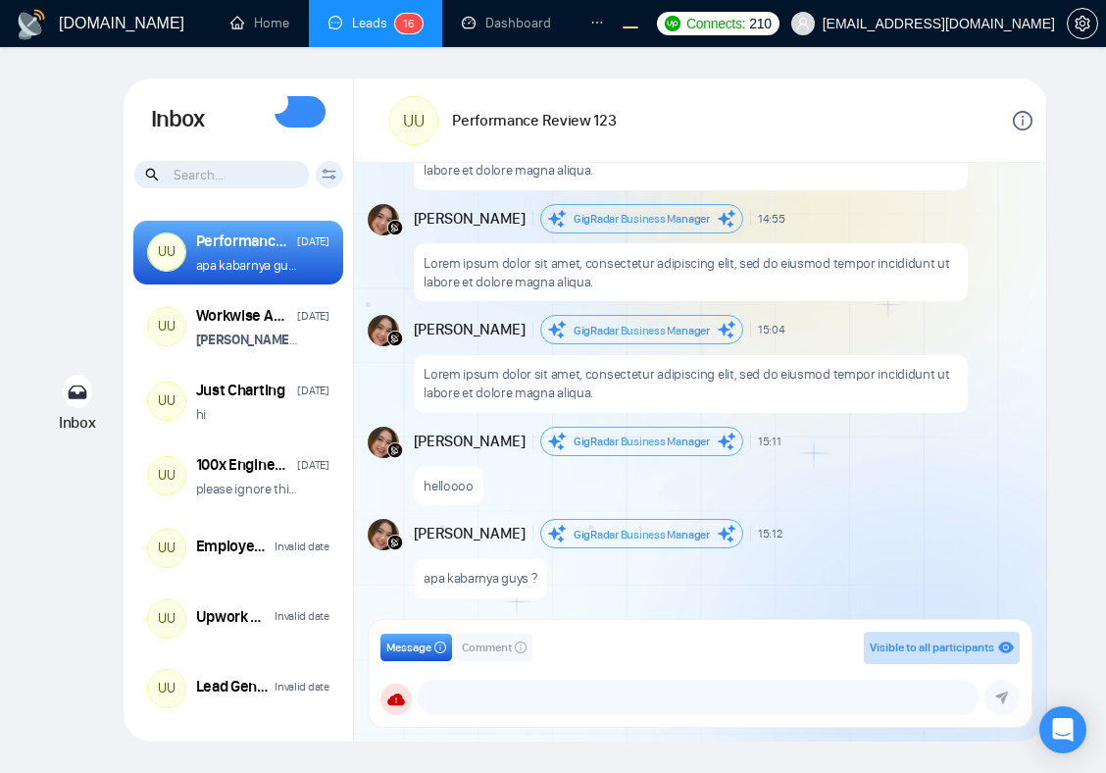
click at [630, 148] on div "UU Performance Review 123" at bounding box center [700, 120] width 692 height 84
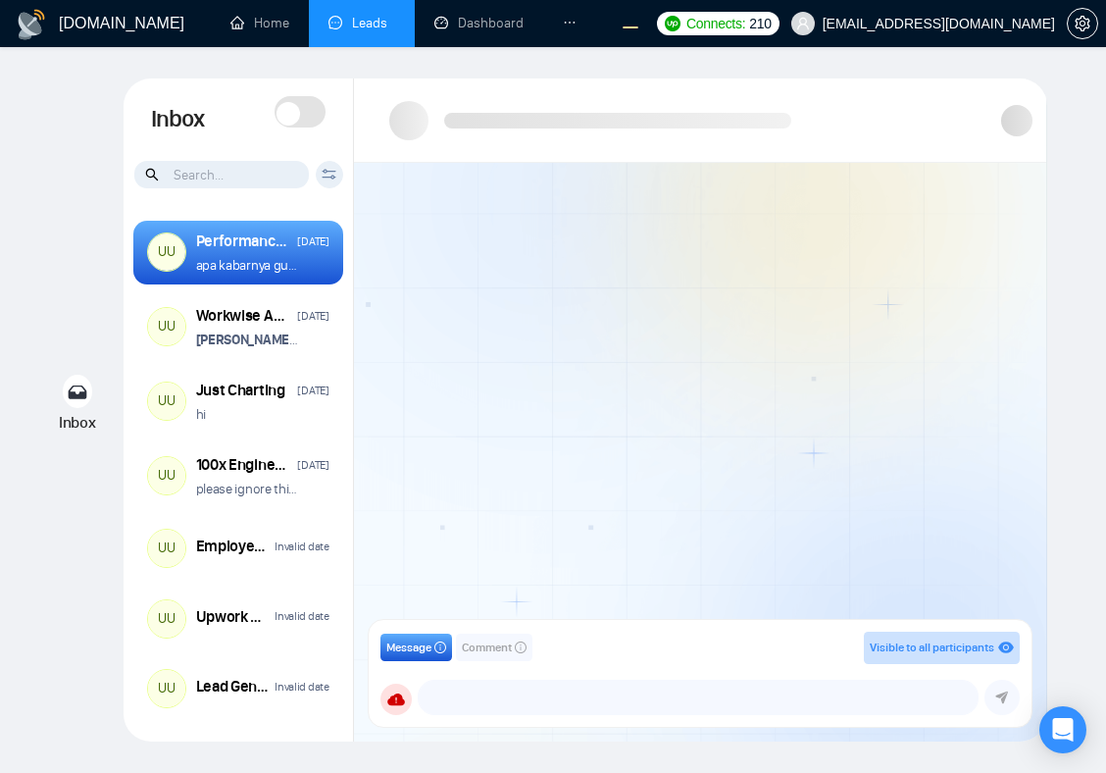
click at [307, 112] on span at bounding box center [300, 111] width 51 height 31
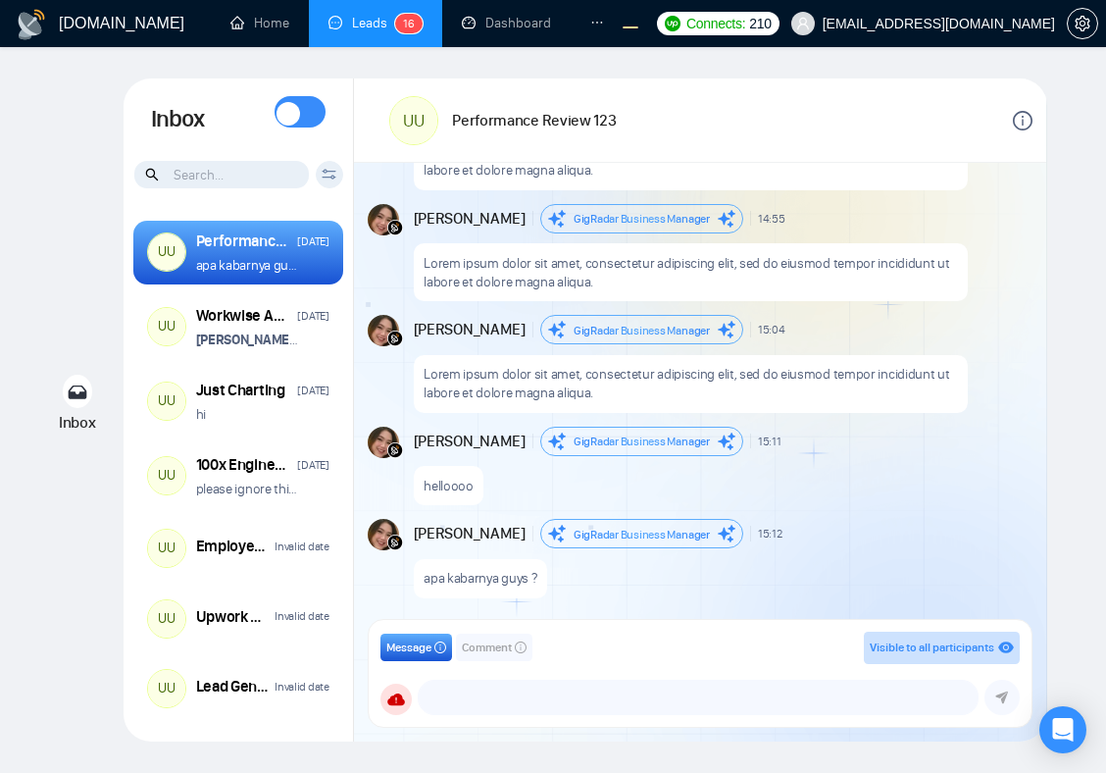
click at [294, 111] on icon at bounding box center [288, 114] width 20 height 20
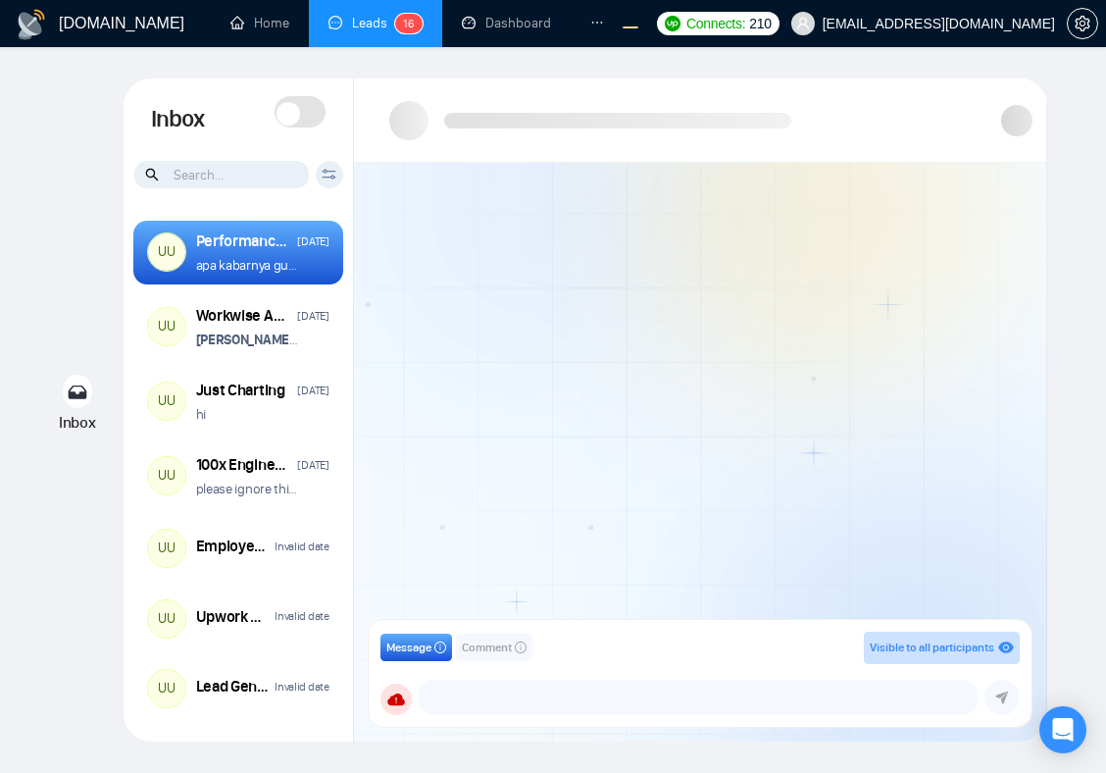
click at [323, 115] on span at bounding box center [300, 111] width 51 height 31
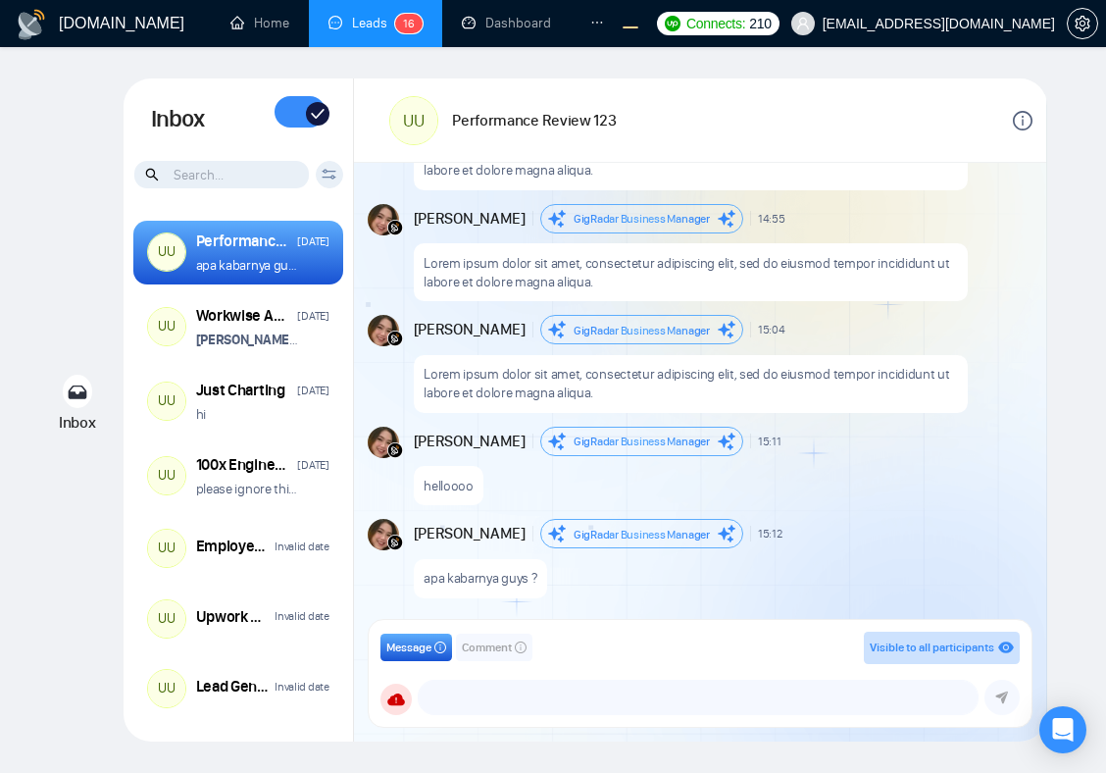
click at [308, 115] on icon at bounding box center [318, 114] width 20 height 20
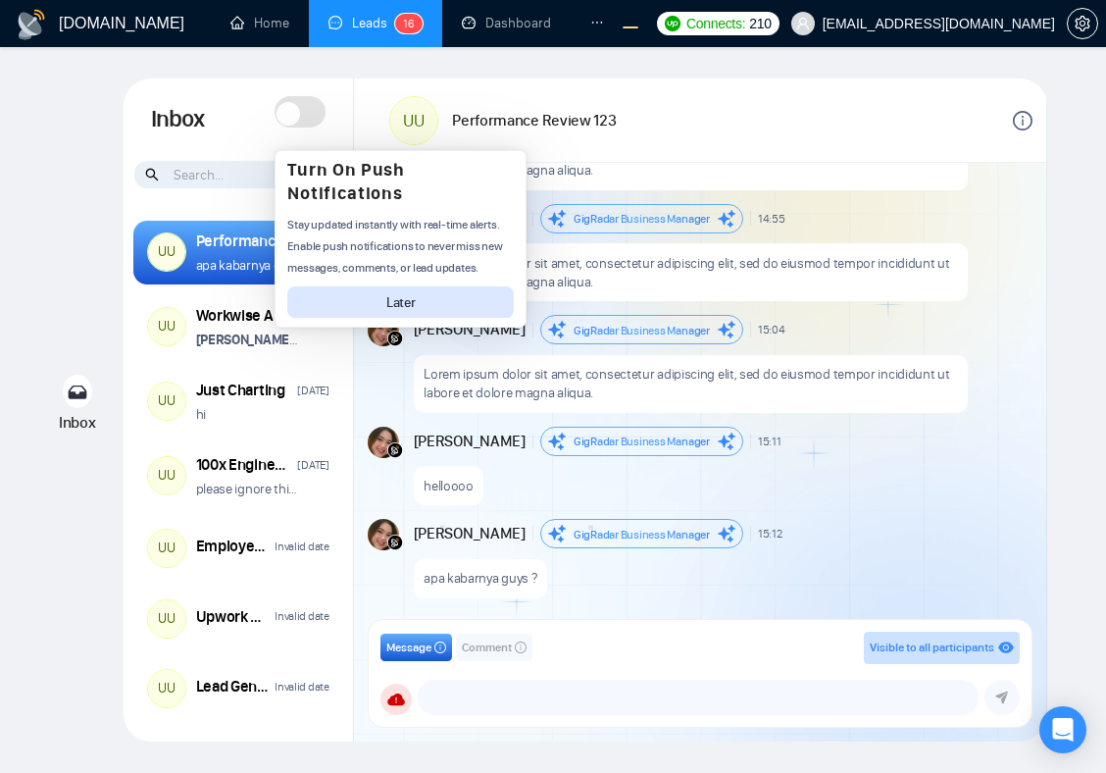
click at [304, 114] on span at bounding box center [300, 111] width 51 height 31
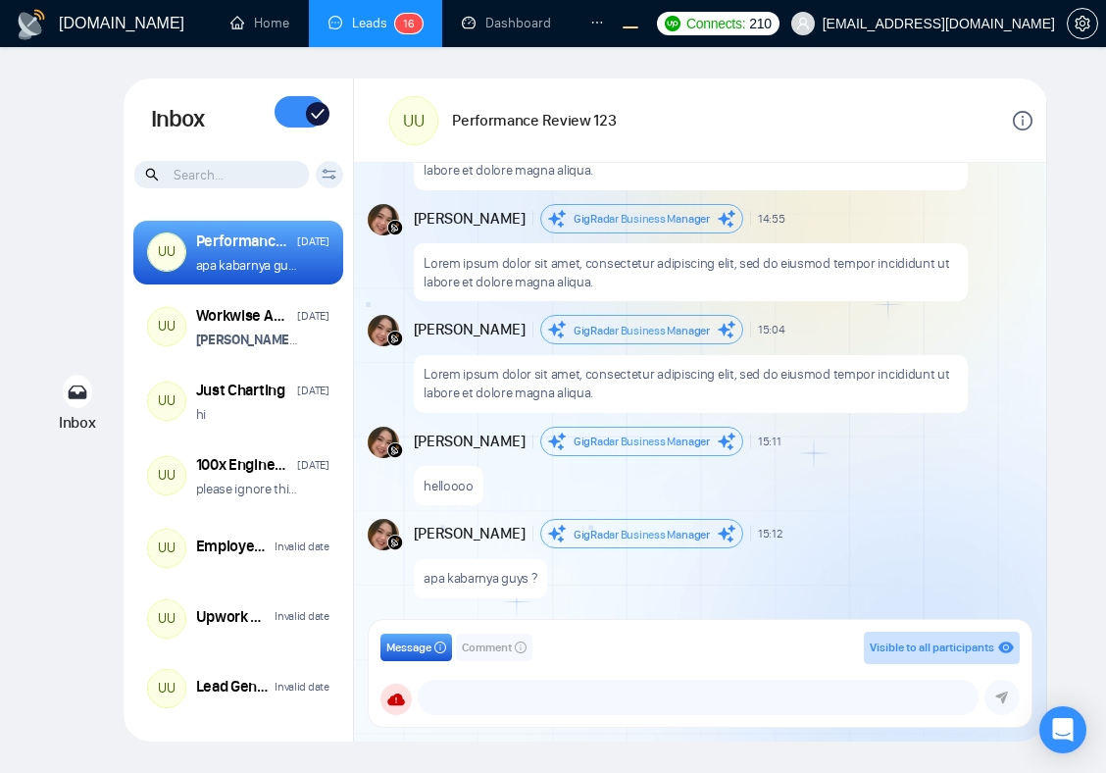
click at [304, 114] on span at bounding box center [300, 111] width 51 height 31
click at [301, 118] on span at bounding box center [300, 111] width 51 height 31
click at [310, 118] on span at bounding box center [309, 111] width 24 height 24
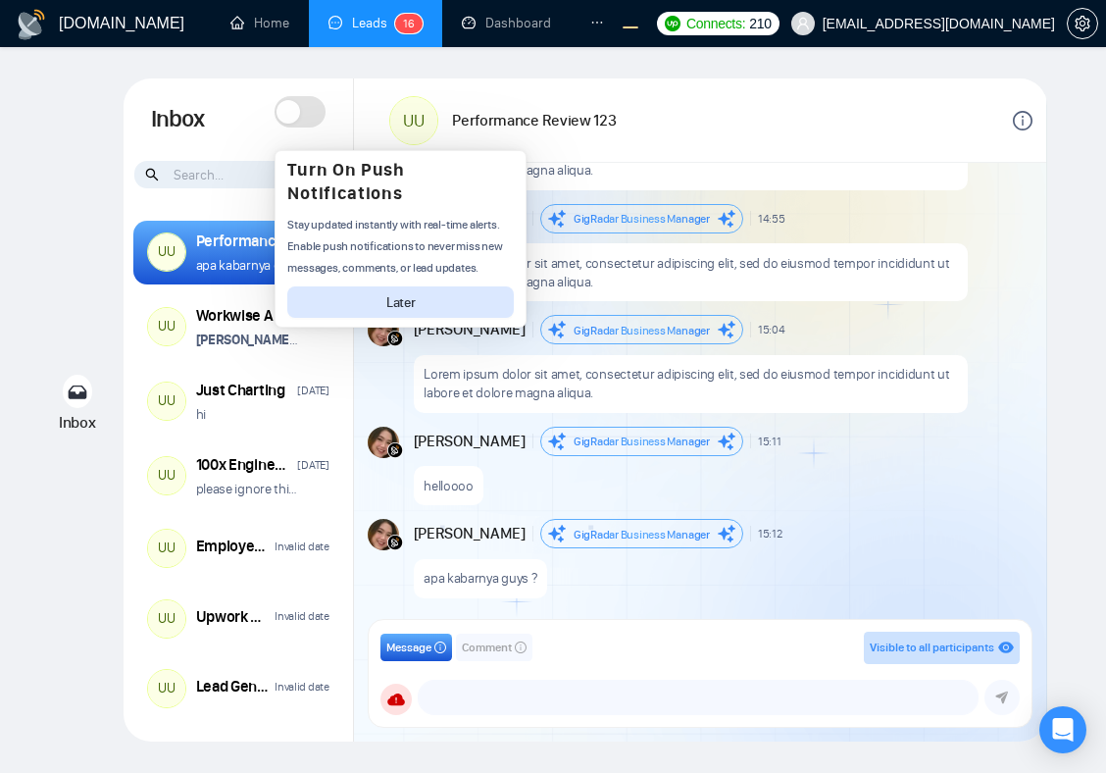
click at [300, 116] on span at bounding box center [300, 111] width 51 height 31
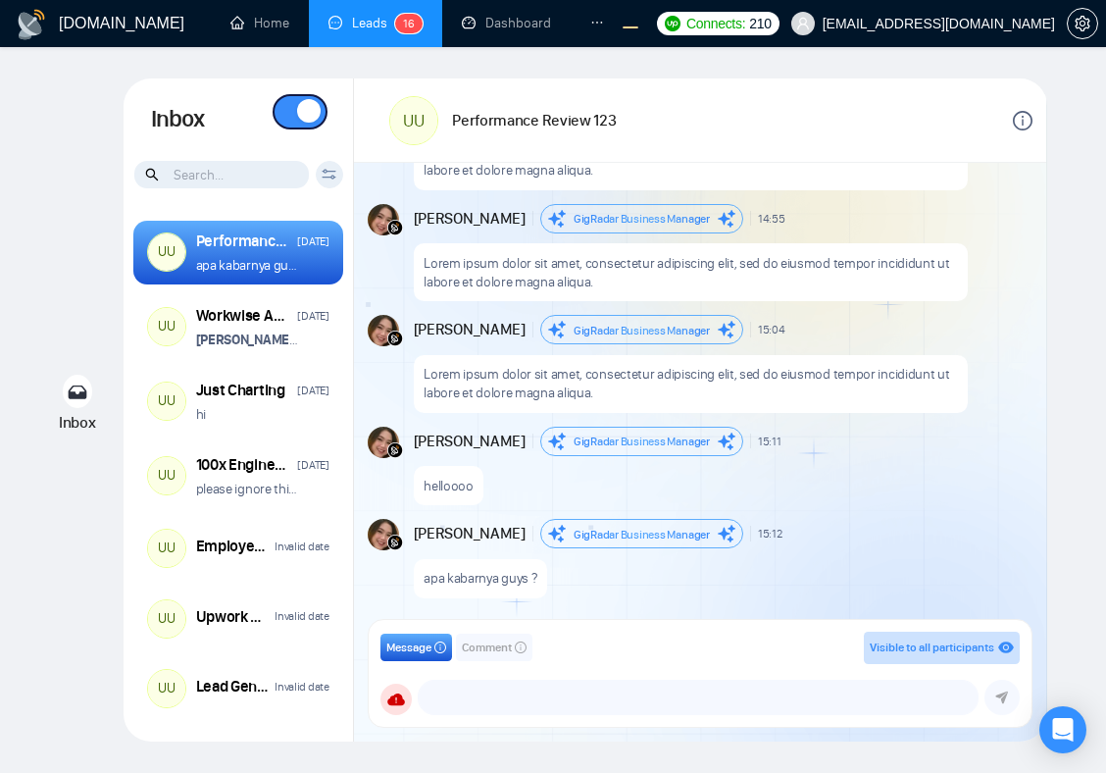
click at [300, 116] on span at bounding box center [309, 111] width 24 height 24
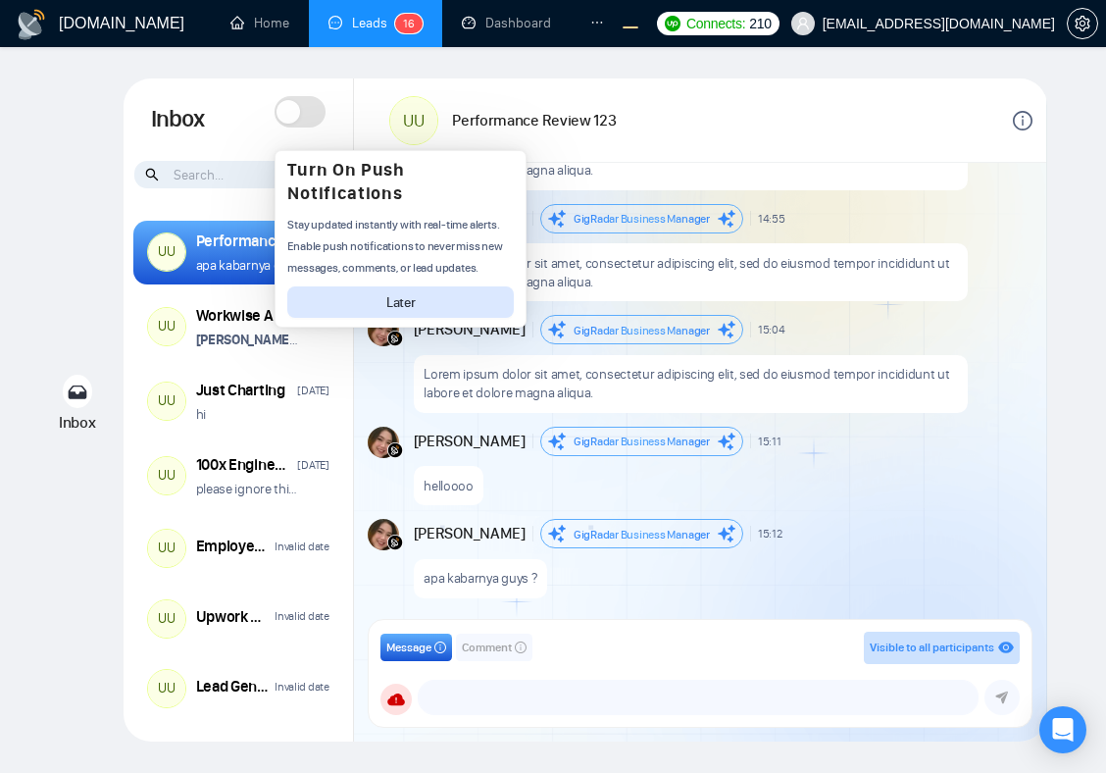
click at [300, 116] on span at bounding box center [300, 111] width 51 height 31
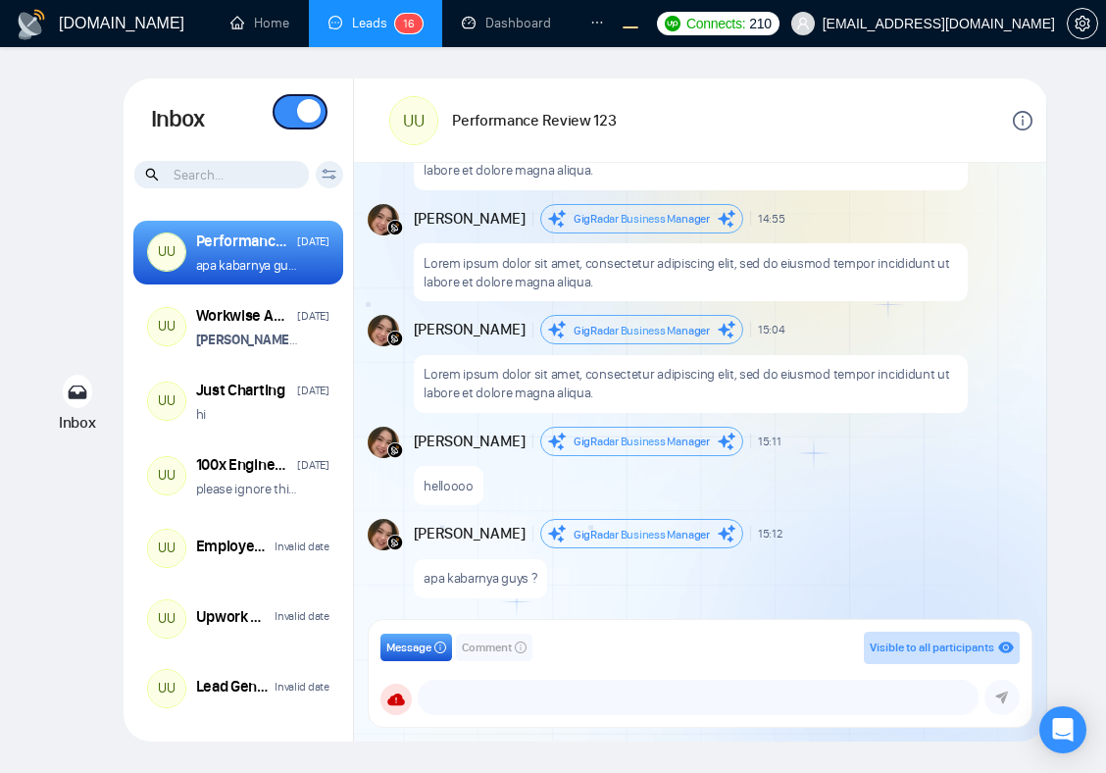
click at [300, 116] on span at bounding box center [309, 111] width 24 height 24
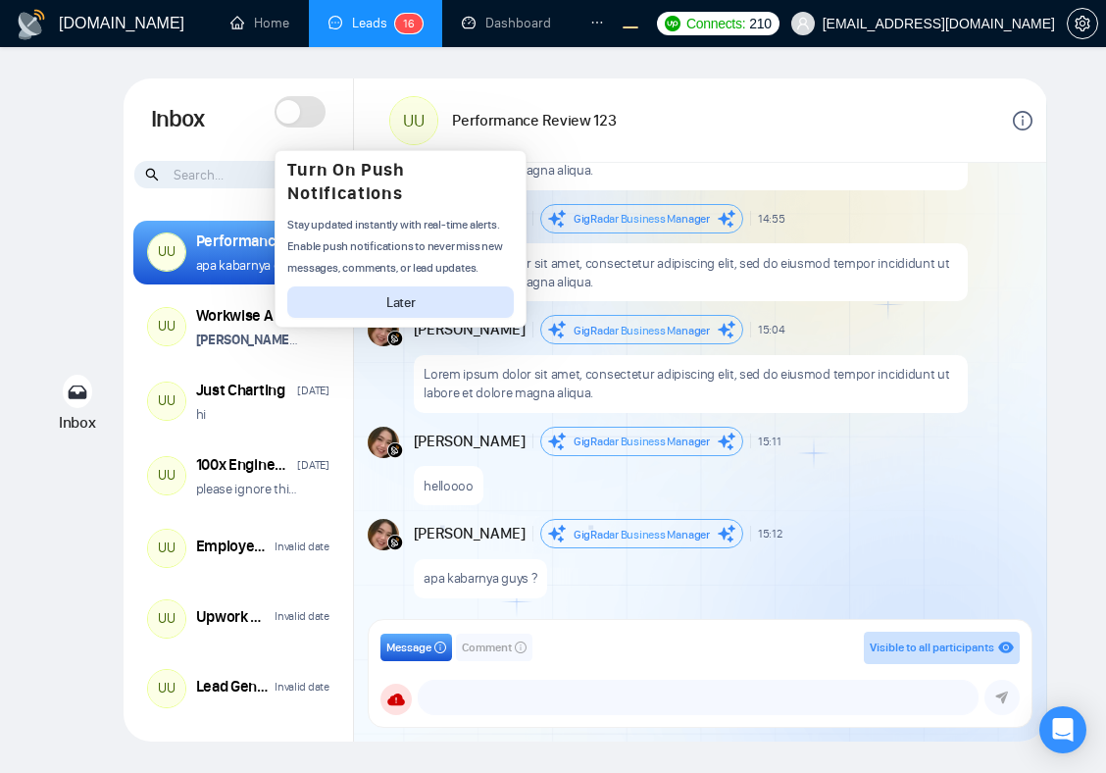
click at [300, 116] on span at bounding box center [300, 111] width 51 height 31
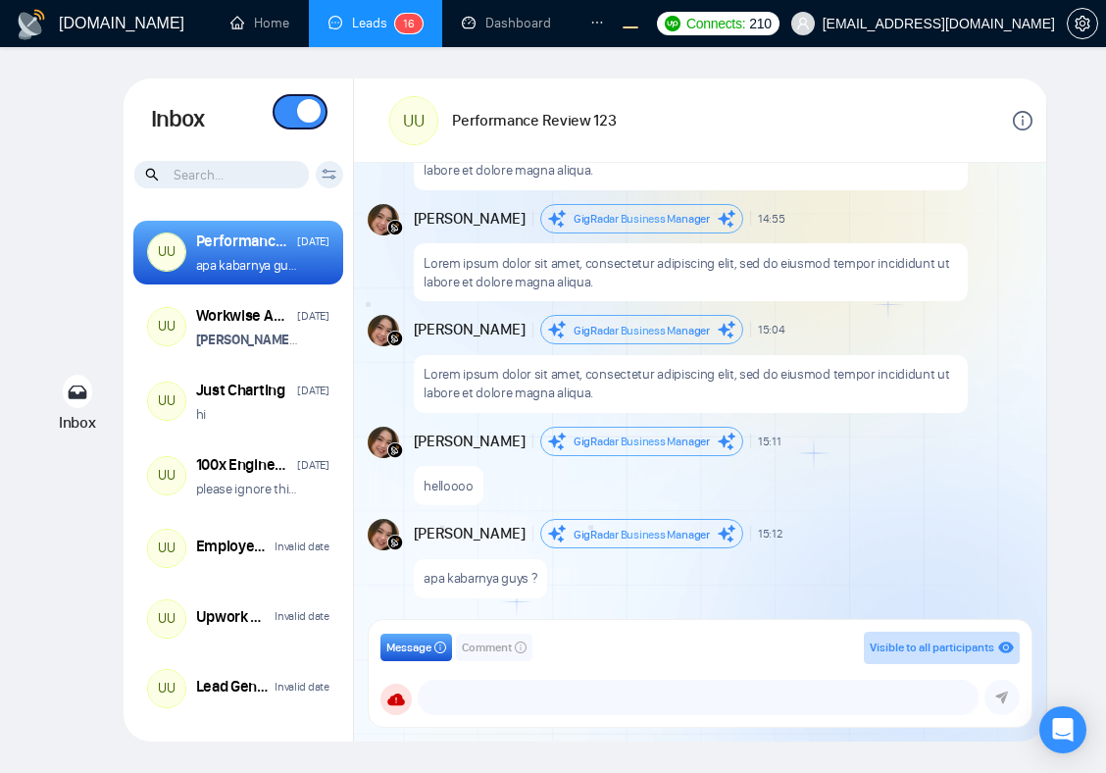
click at [300, 116] on span at bounding box center [309, 111] width 24 height 24
click at [300, 116] on span at bounding box center [300, 111] width 51 height 31
click at [300, 116] on span at bounding box center [309, 111] width 24 height 24
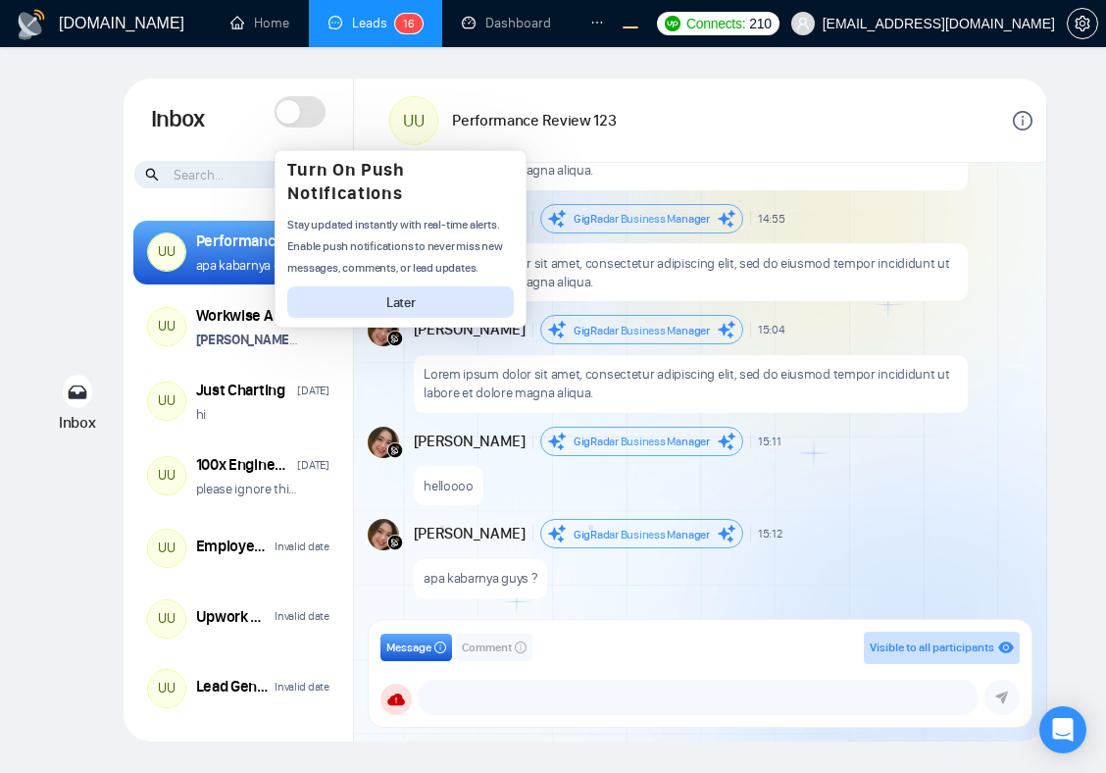
click at [300, 116] on span at bounding box center [300, 111] width 51 height 31
click at [300, 116] on span at bounding box center [289, 112] width 24 height 24
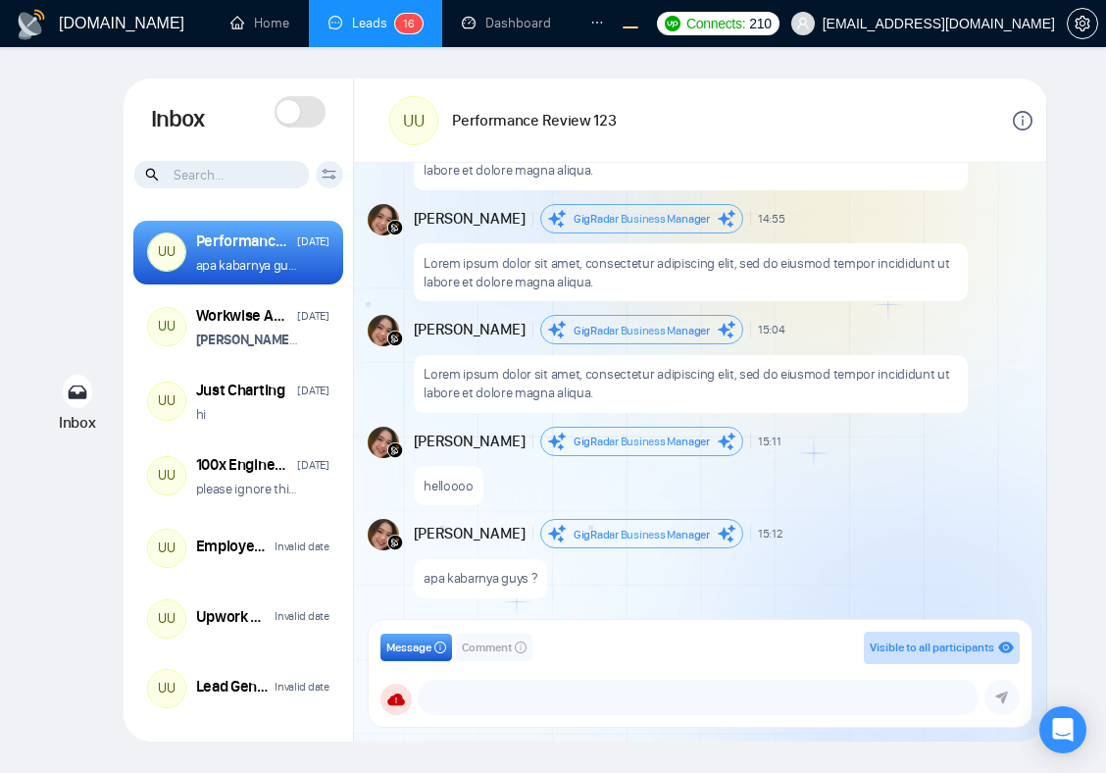
click at [300, 116] on span at bounding box center [300, 111] width 51 height 31
click at [300, 116] on span at bounding box center [309, 111] width 24 height 24
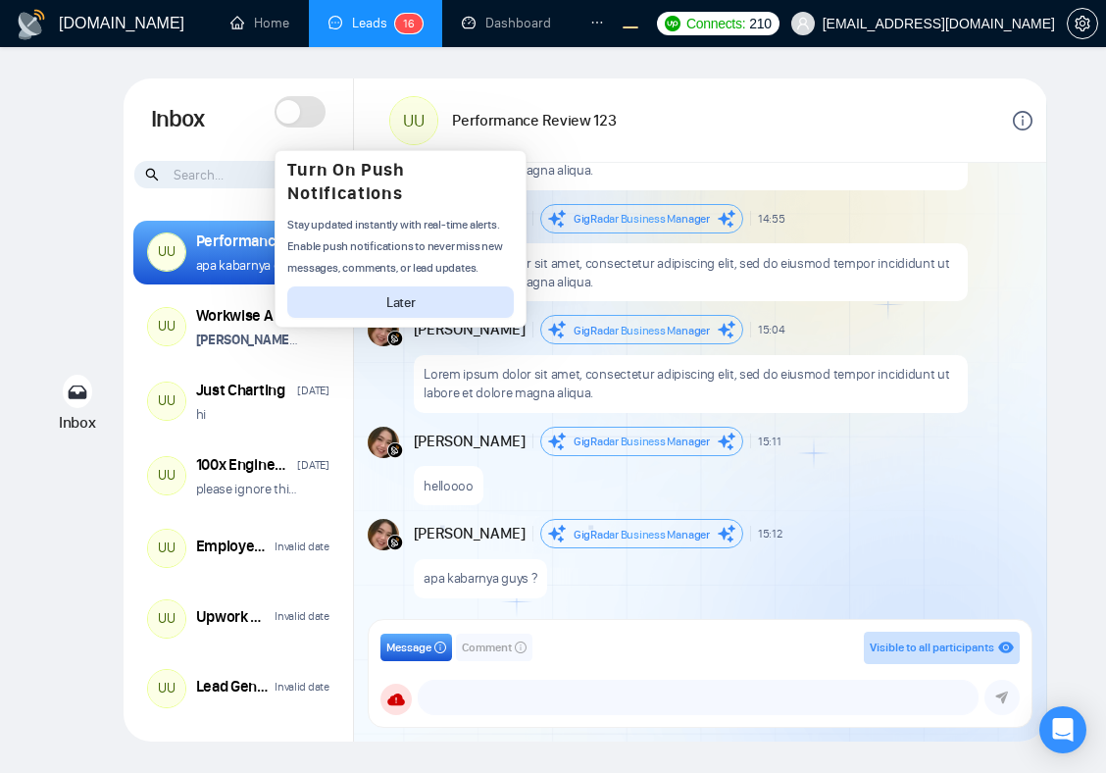
click at [642, 375] on p "Lorem ipsum dolor sit amet, consectetur adipiscing elit, sed do eiusmod tempor …" at bounding box center [690, 383] width 533 height 37
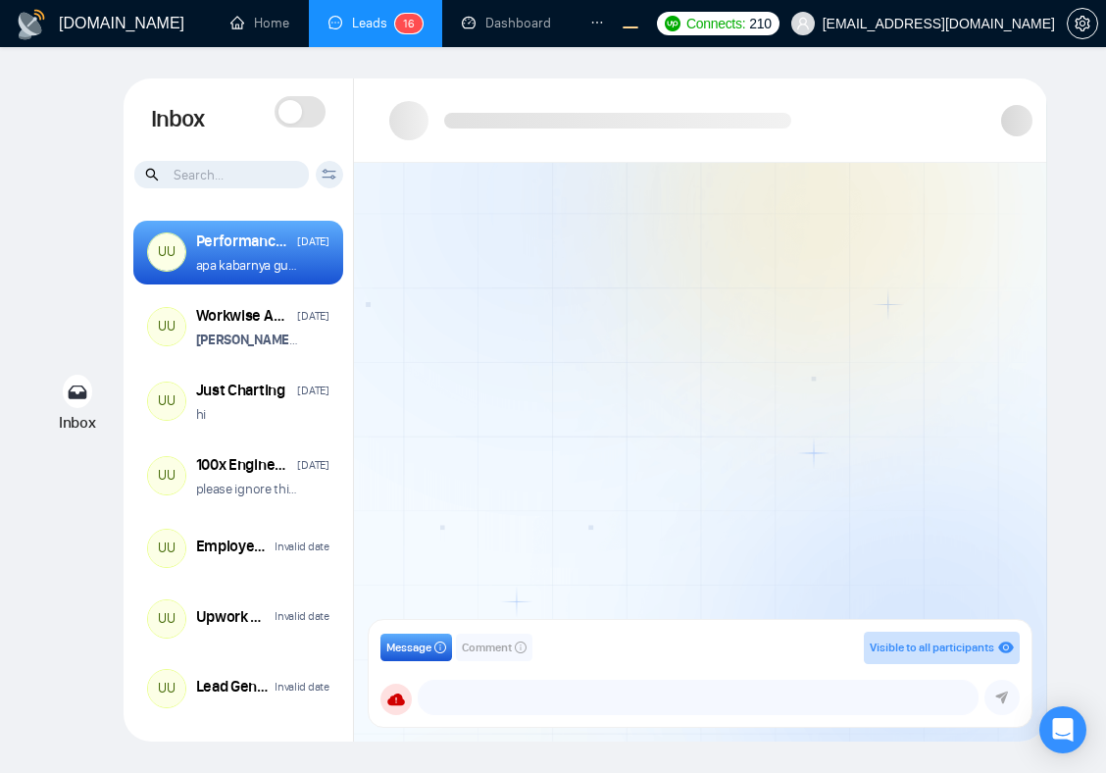
click at [296, 116] on span at bounding box center [290, 112] width 24 height 24
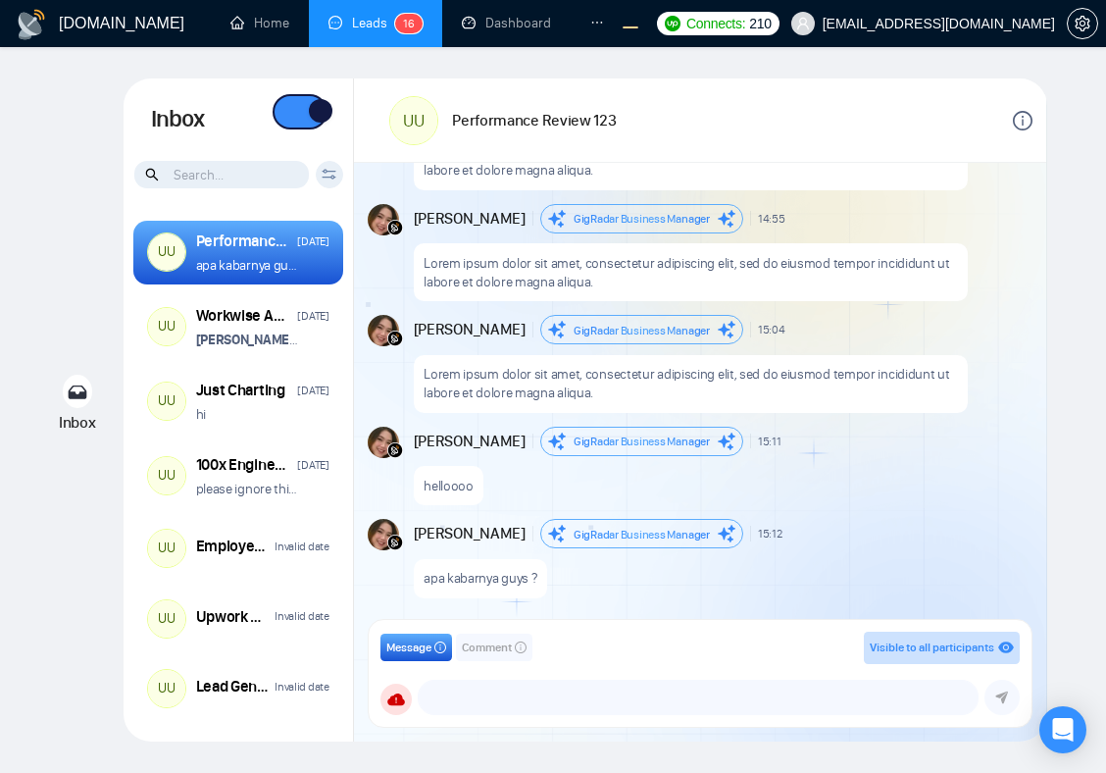
click at [300, 114] on span at bounding box center [300, 111] width 51 height 31
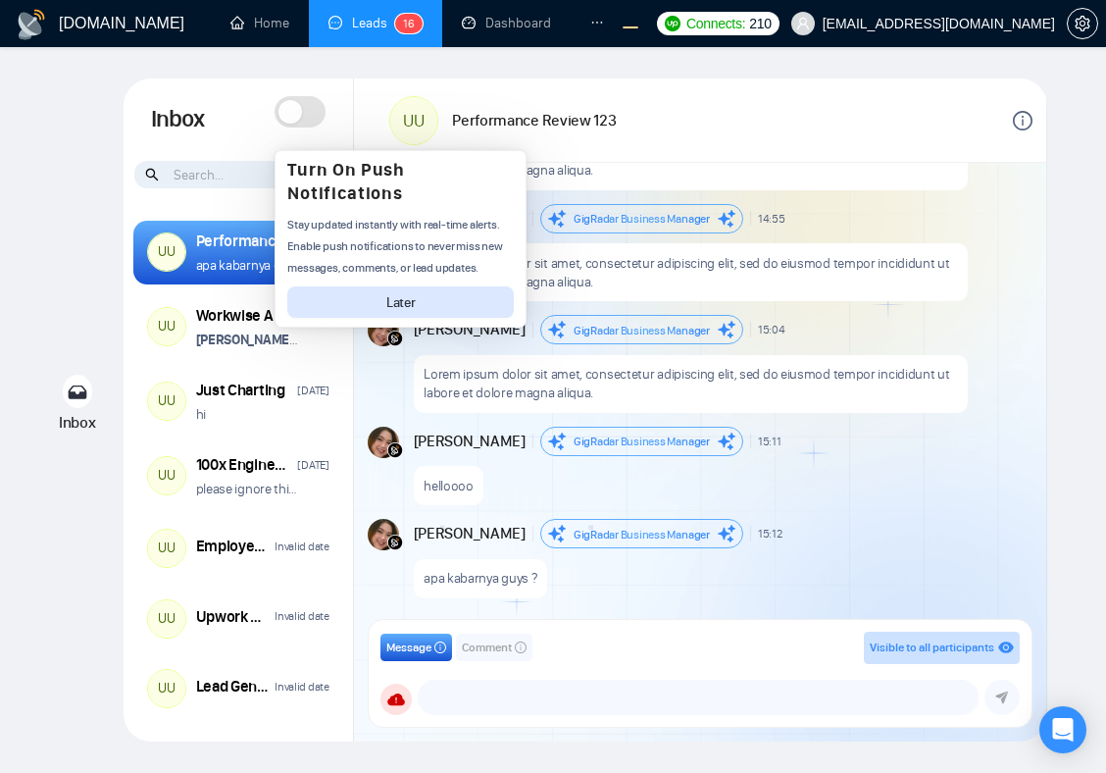
click at [310, 115] on span at bounding box center [300, 111] width 51 height 31
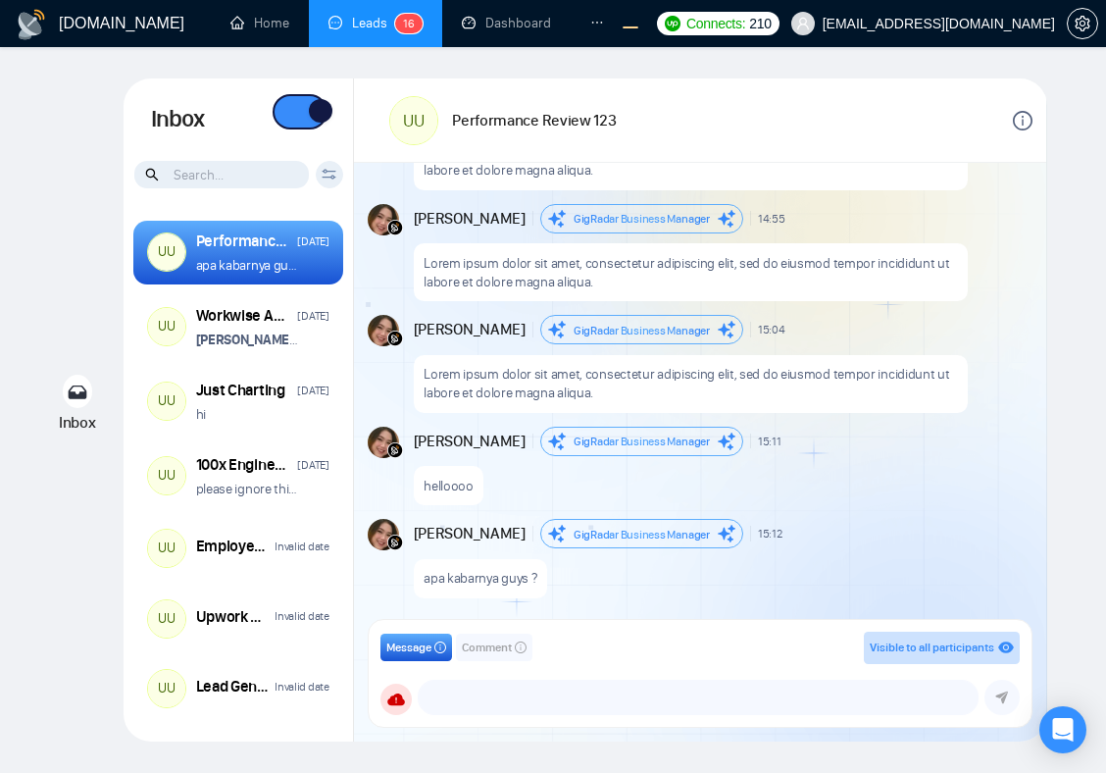
click at [302, 119] on span at bounding box center [300, 111] width 51 height 31
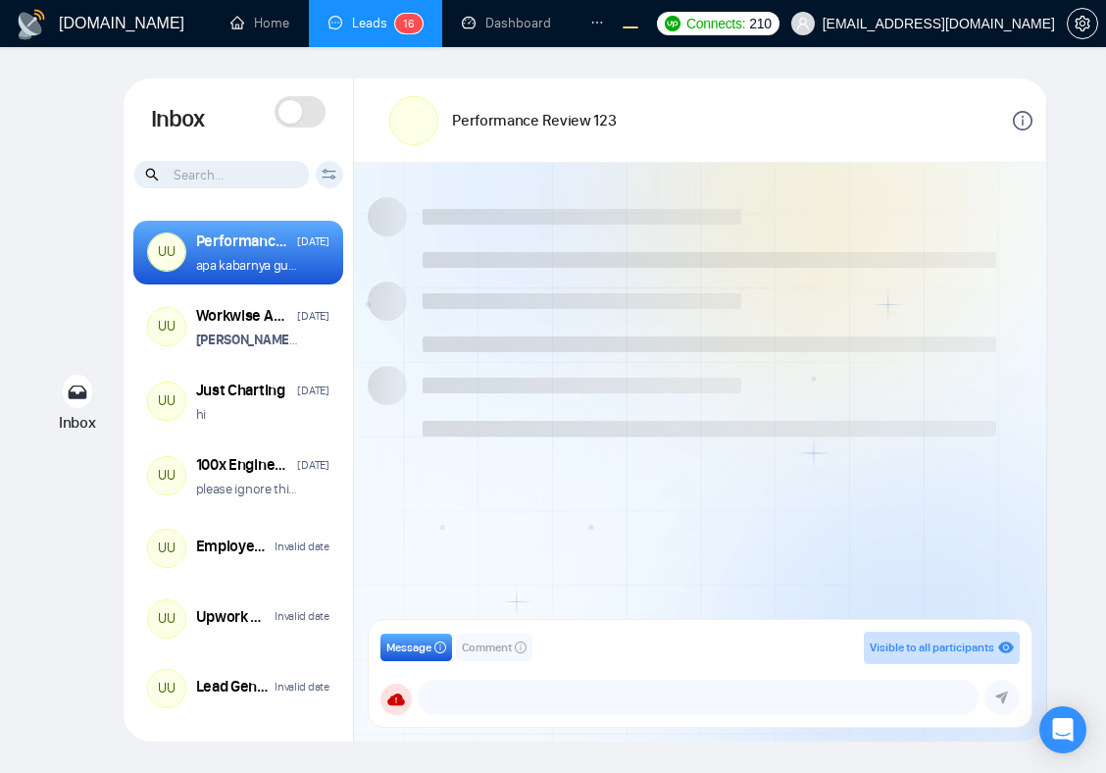
click at [286, 119] on span at bounding box center [290, 112] width 24 height 24
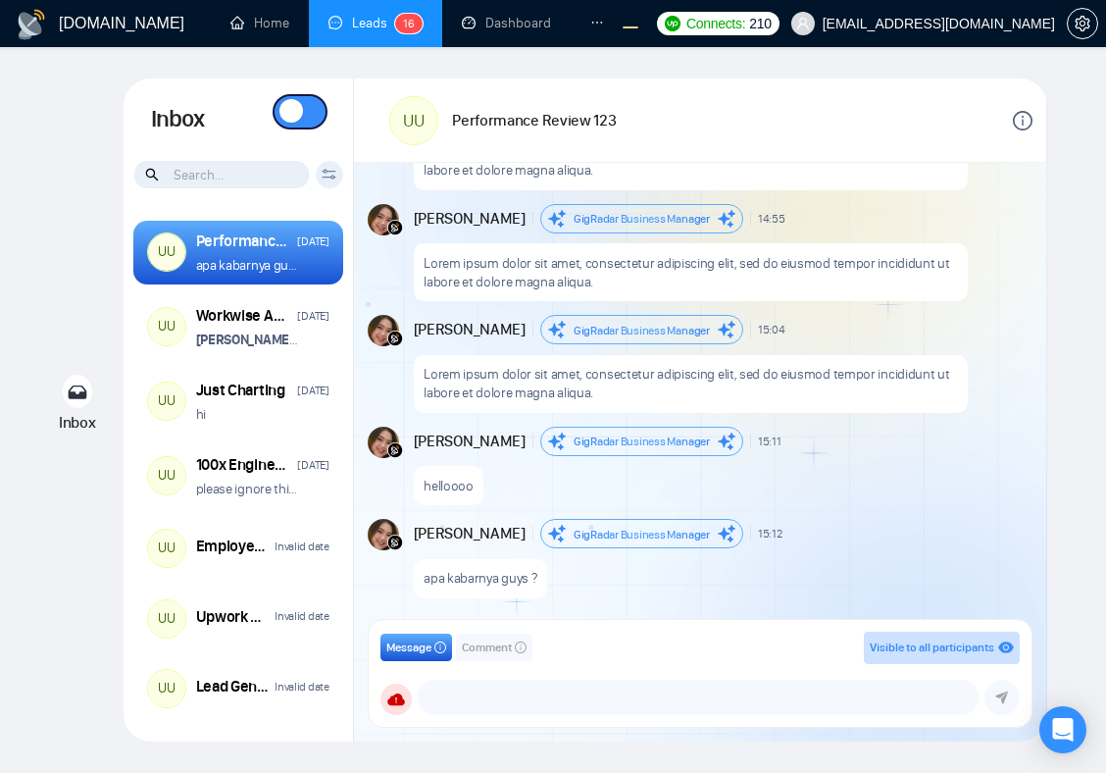
click at [305, 120] on span at bounding box center [300, 111] width 51 height 31
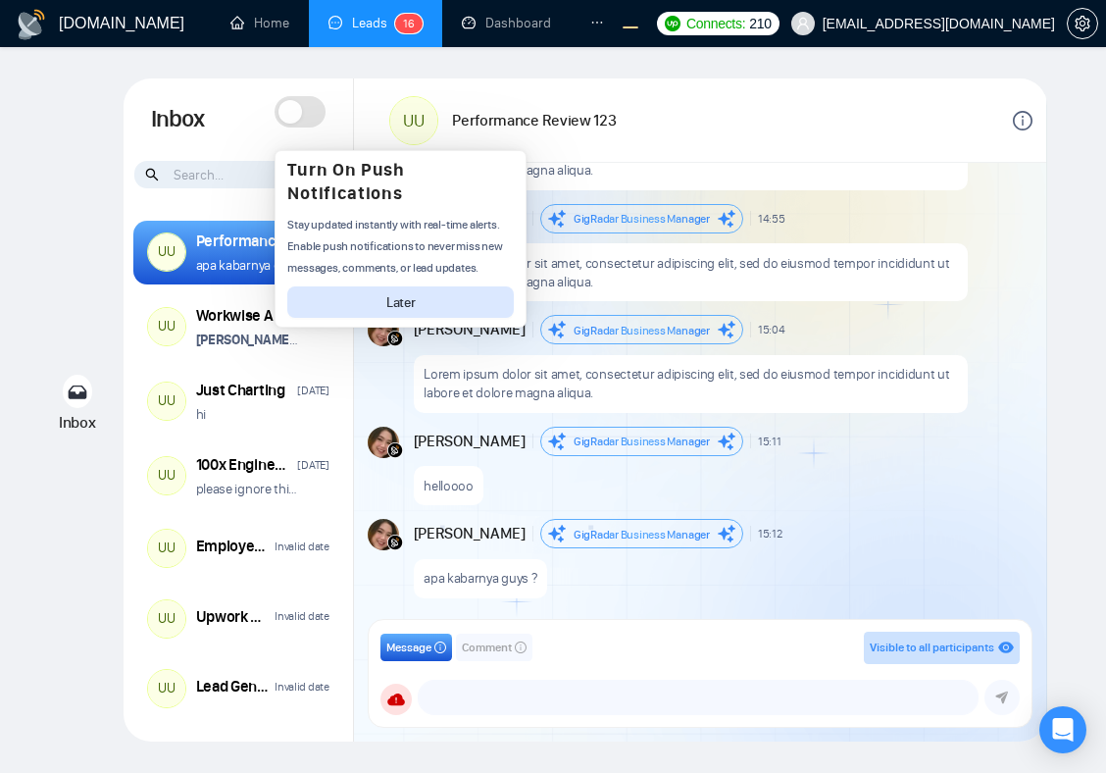
click at [305, 120] on span at bounding box center [300, 111] width 51 height 31
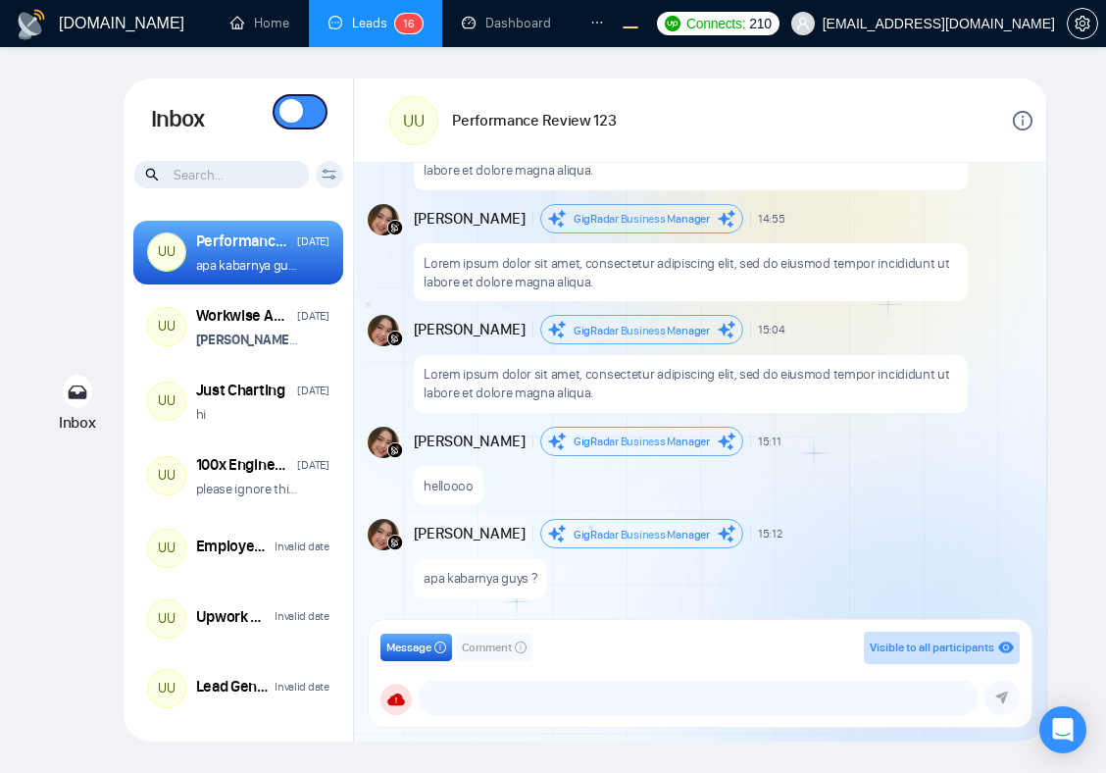
click at [305, 120] on span at bounding box center [300, 111] width 51 height 31
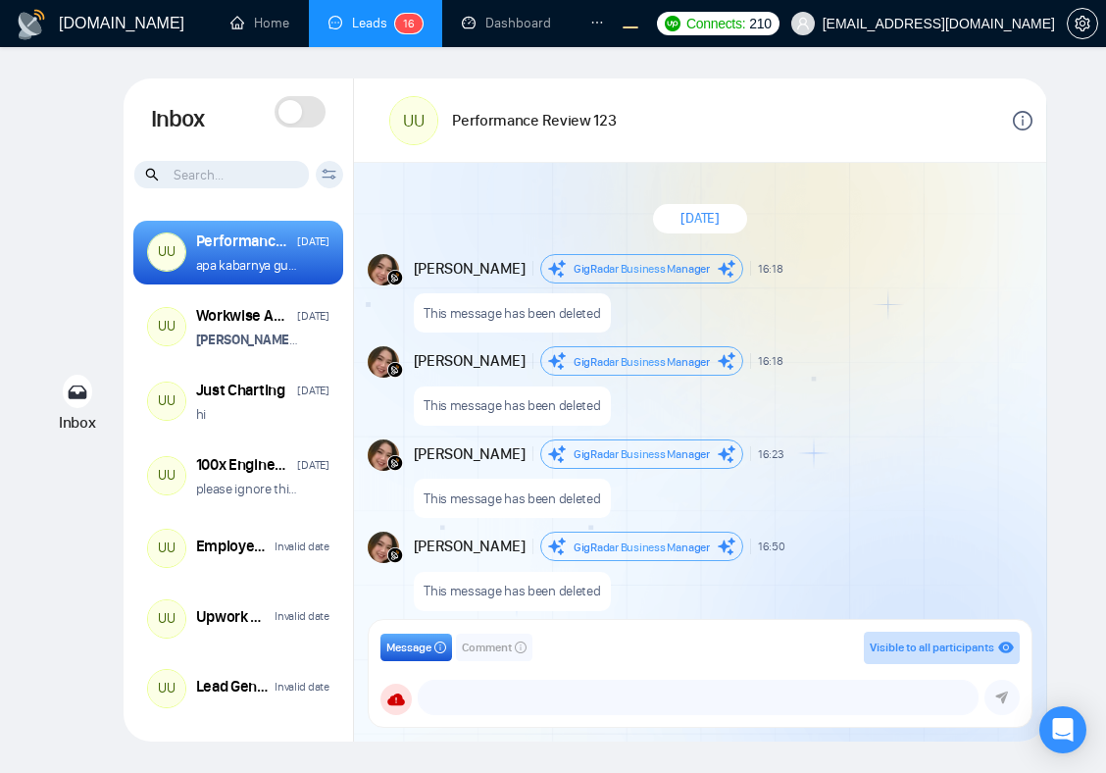
scroll to position [1757, 0]
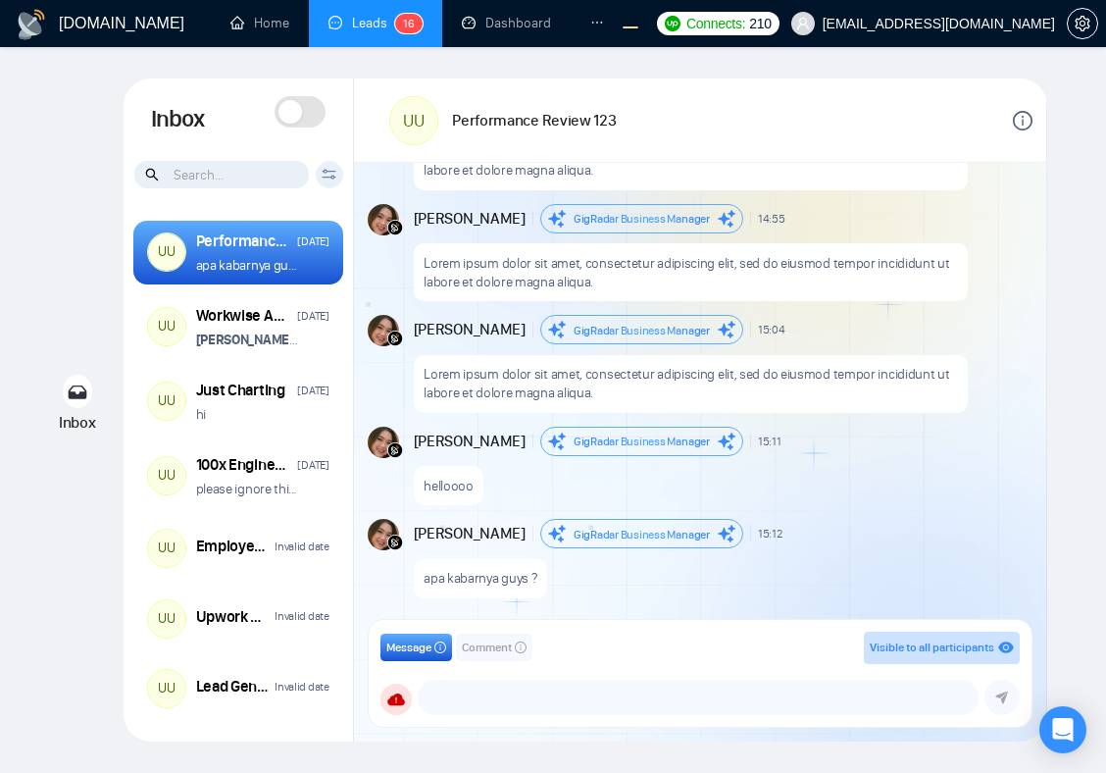
click at [306, 111] on span at bounding box center [300, 111] width 51 height 31
click at [308, 117] on span at bounding box center [309, 111] width 24 height 24
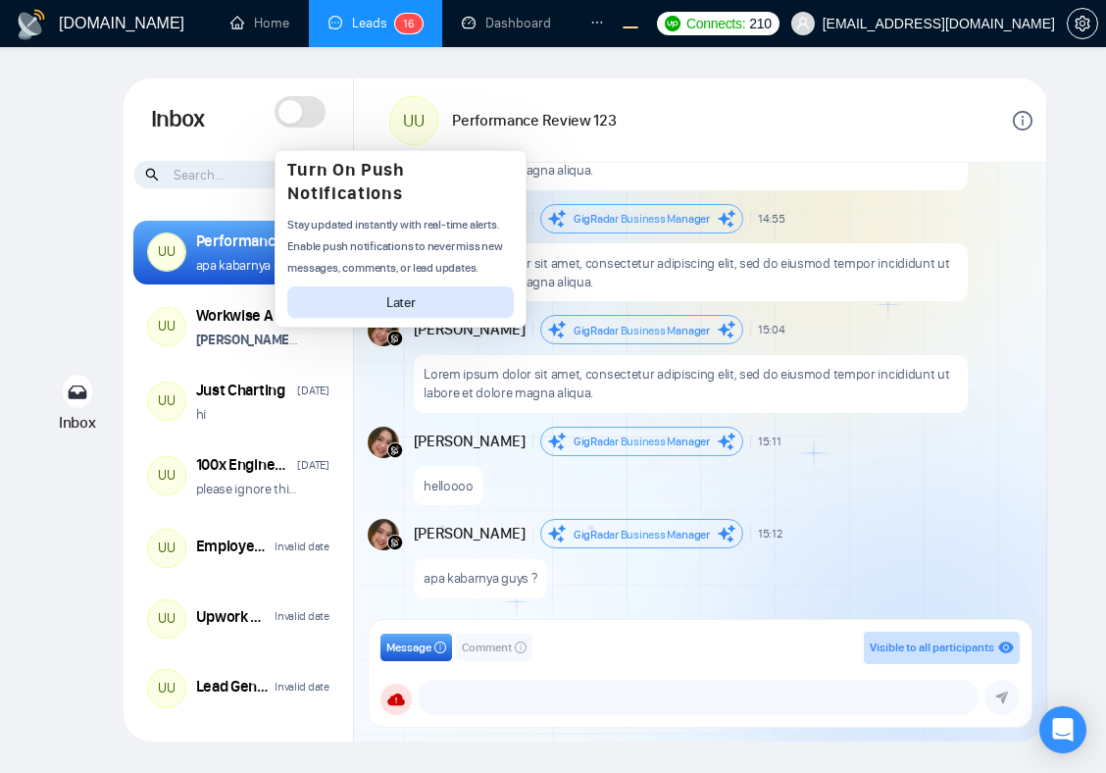
click at [300, 113] on span at bounding box center [290, 112] width 24 height 24
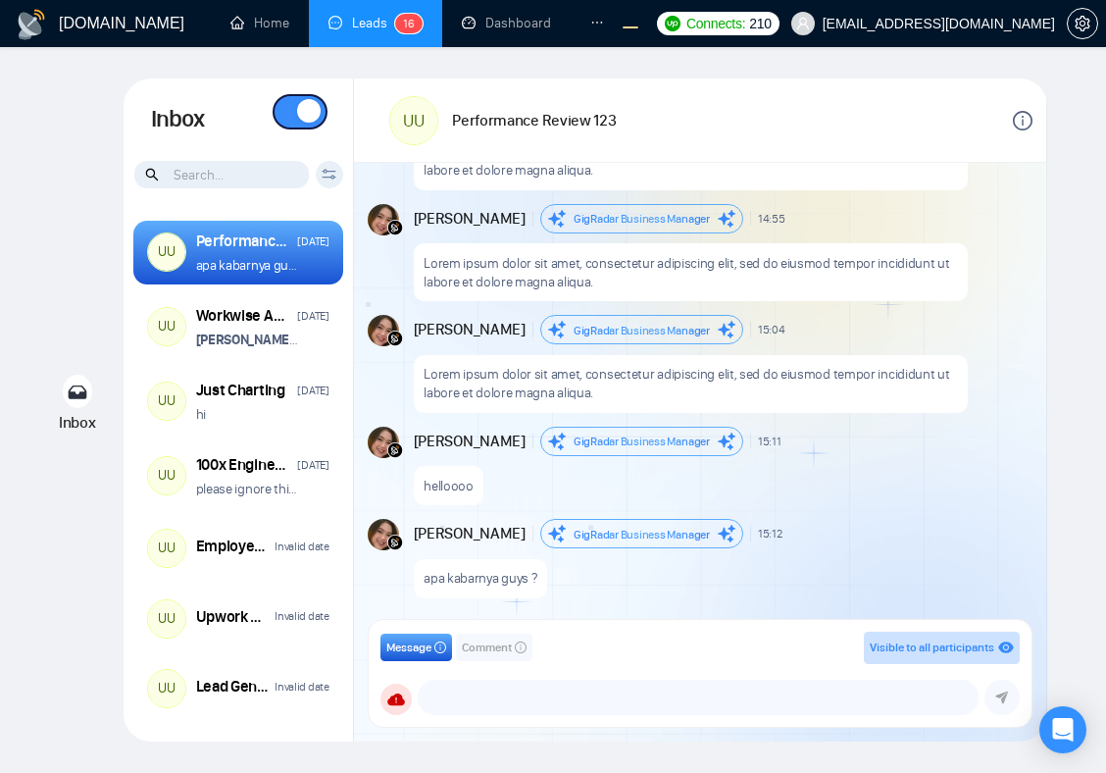
click at [308, 110] on span at bounding box center [309, 111] width 24 height 24
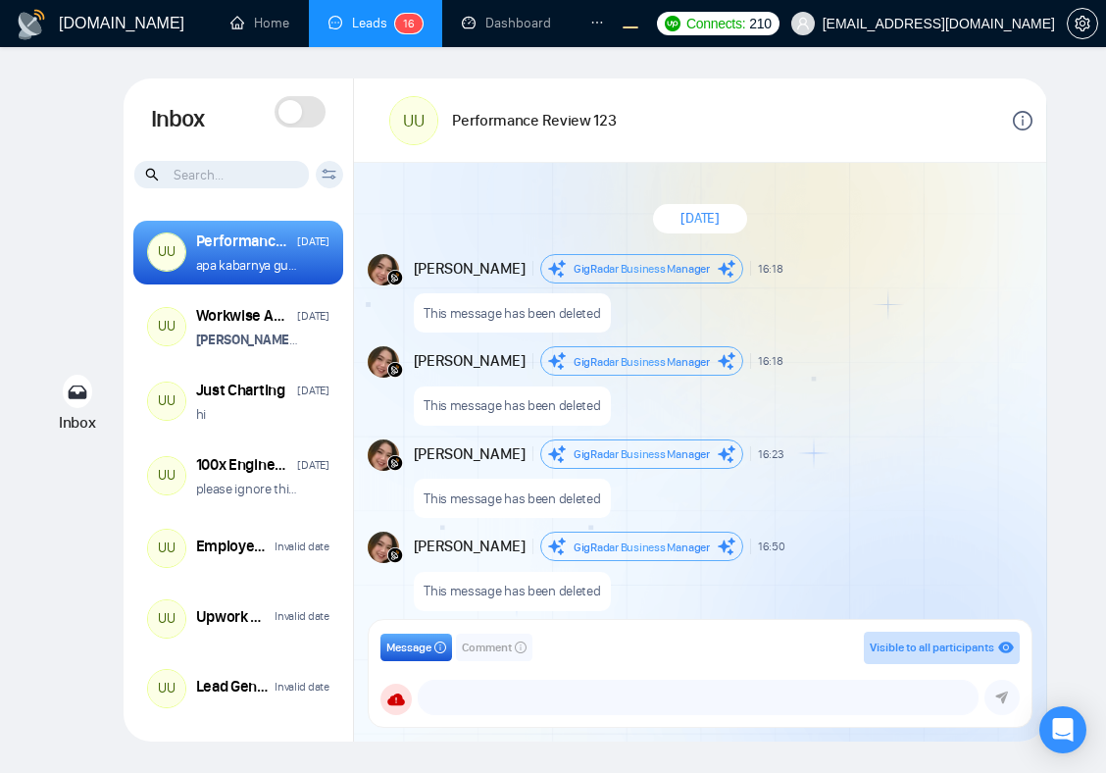
scroll to position [1757, 0]
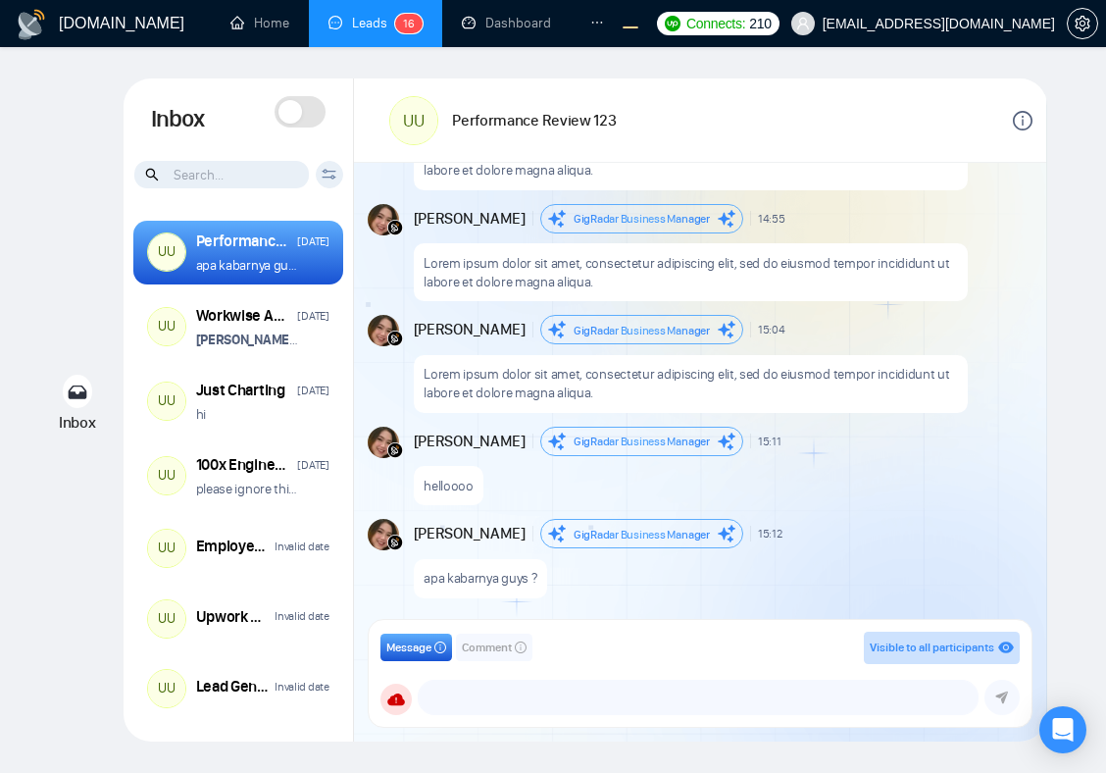
click at [282, 116] on span at bounding box center [290, 112] width 24 height 24
click at [295, 110] on span at bounding box center [300, 111] width 51 height 31
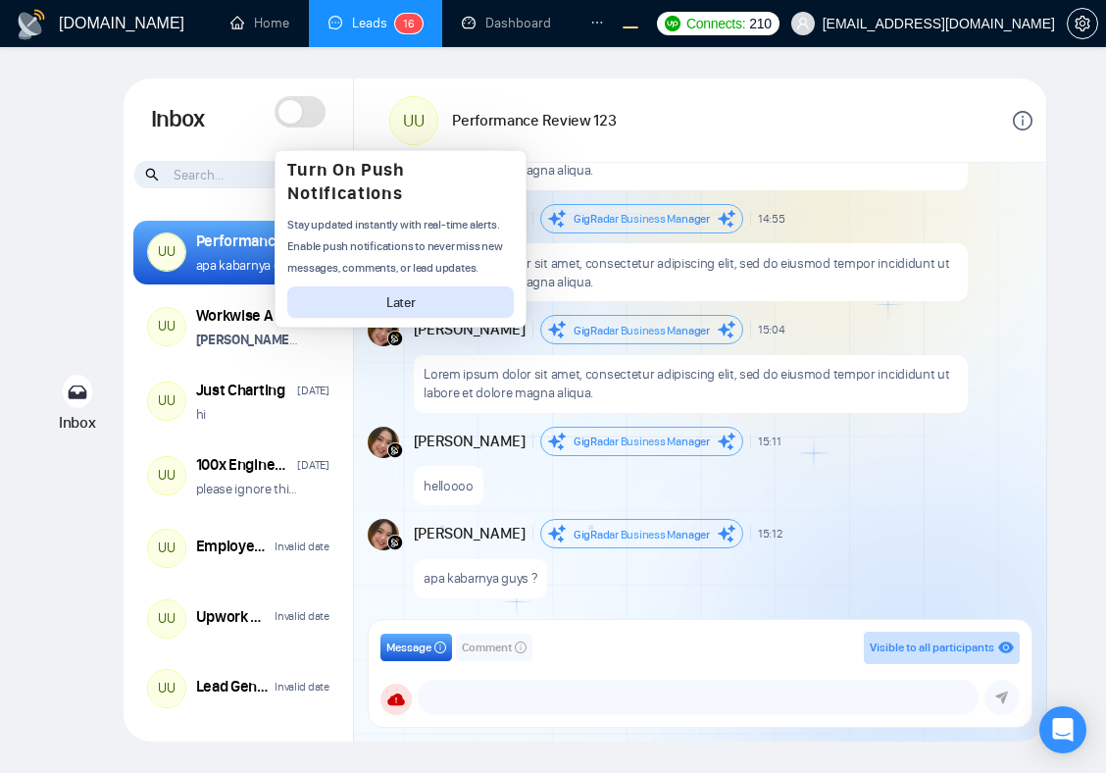
click at [304, 115] on span at bounding box center [300, 111] width 51 height 31
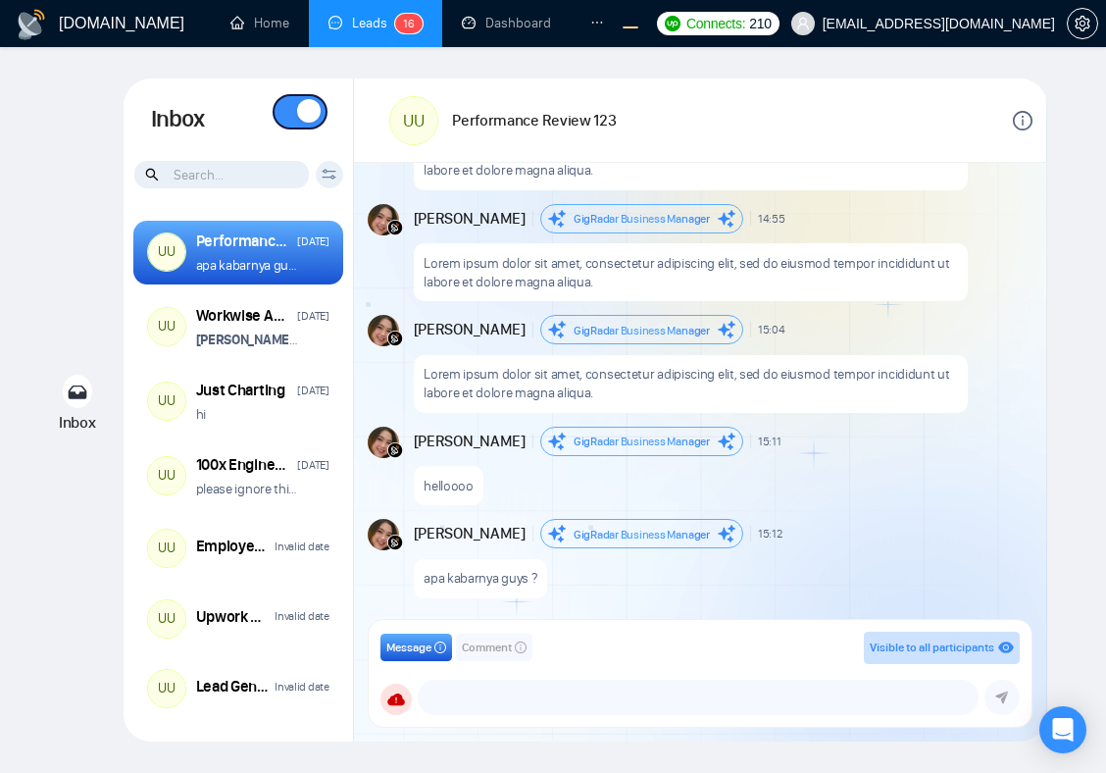
click at [294, 117] on span at bounding box center [300, 111] width 51 height 31
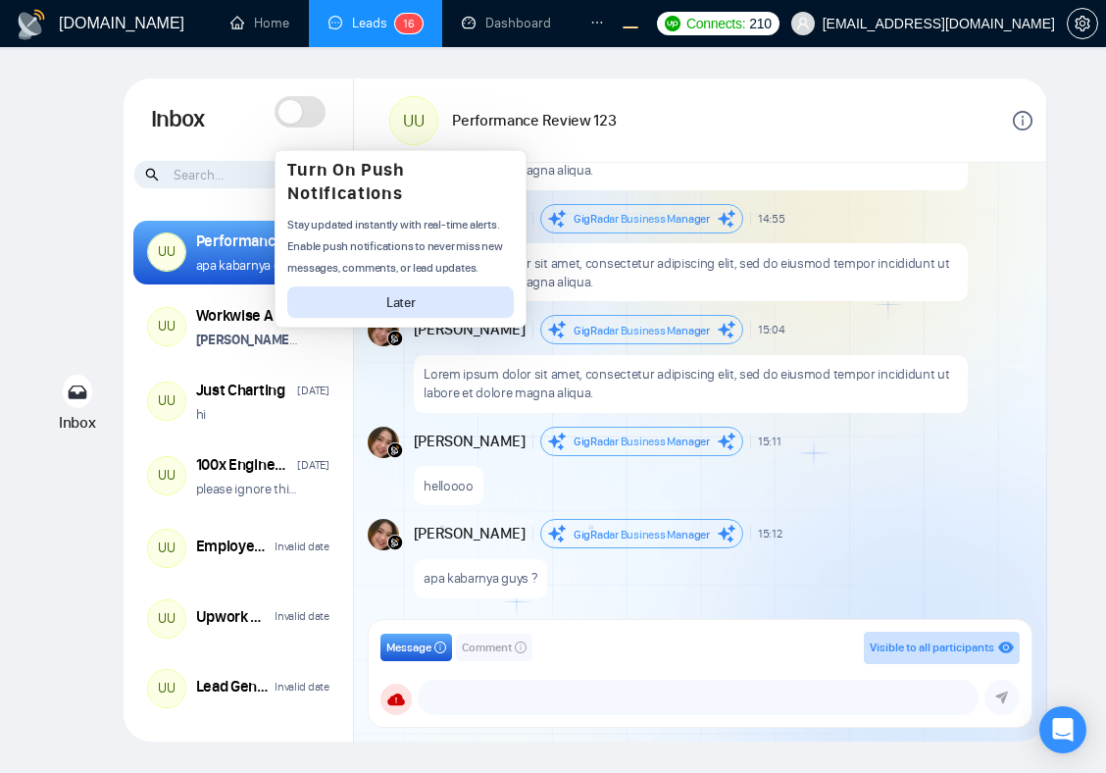
click at [312, 123] on span at bounding box center [300, 111] width 51 height 31
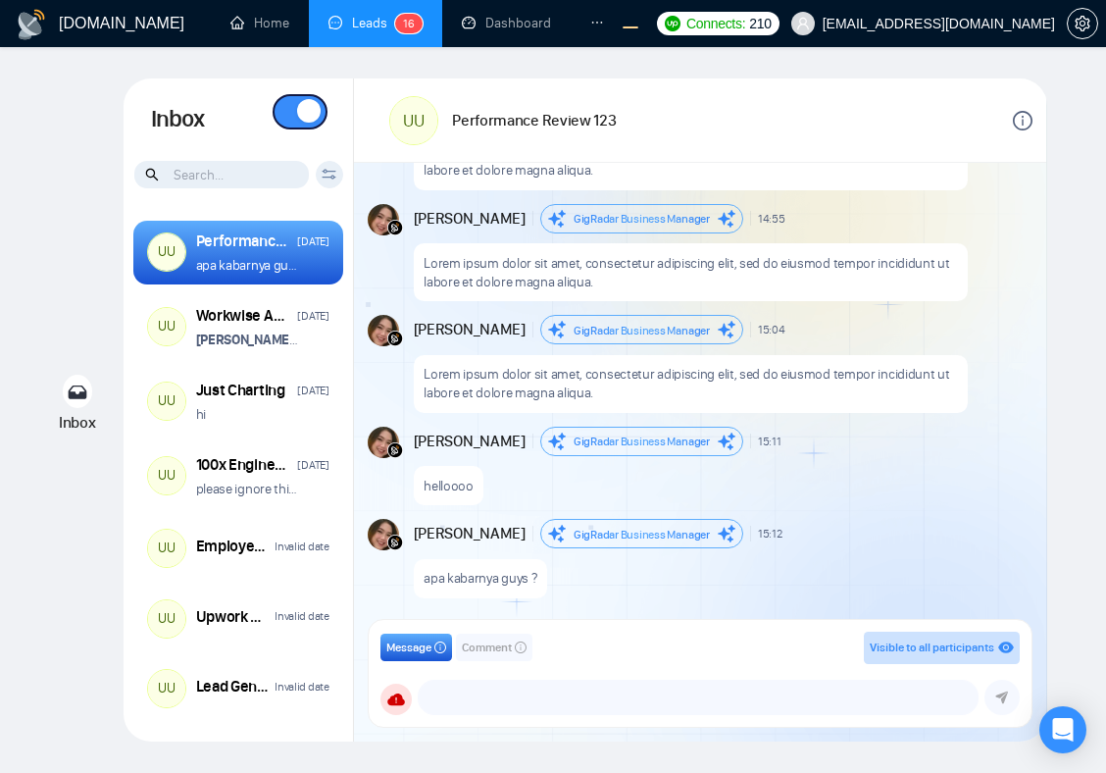
click at [293, 113] on span at bounding box center [300, 111] width 51 height 31
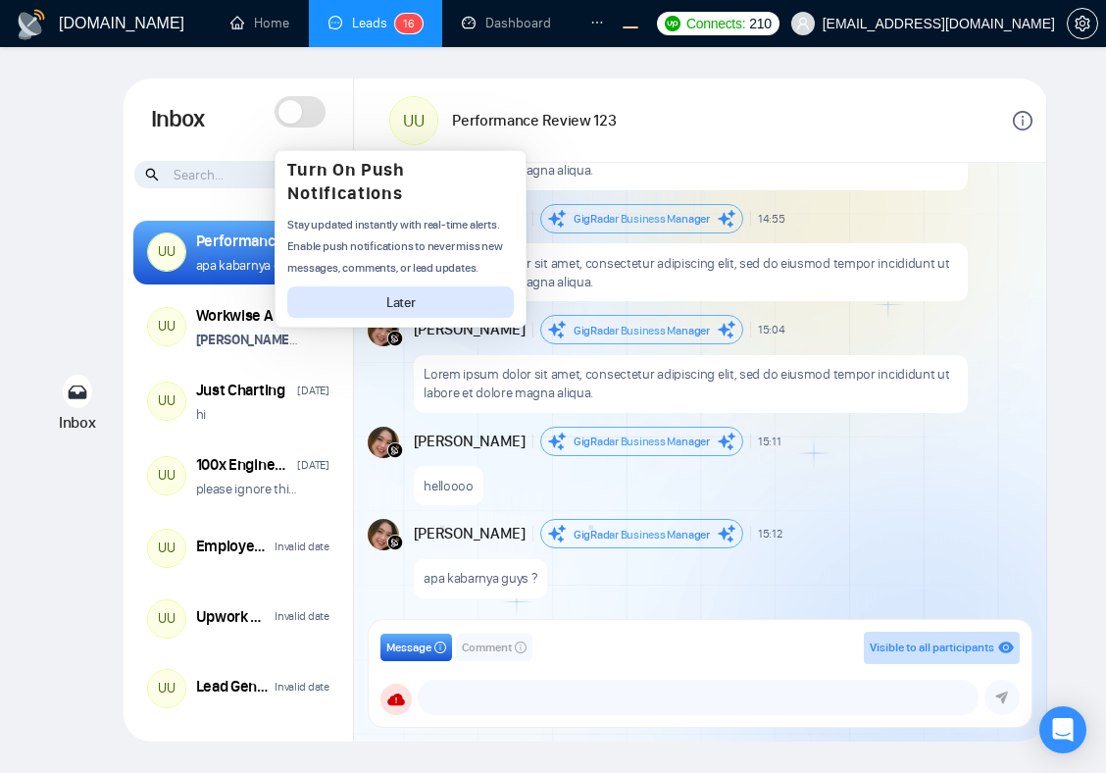
click at [293, 113] on span at bounding box center [290, 112] width 24 height 24
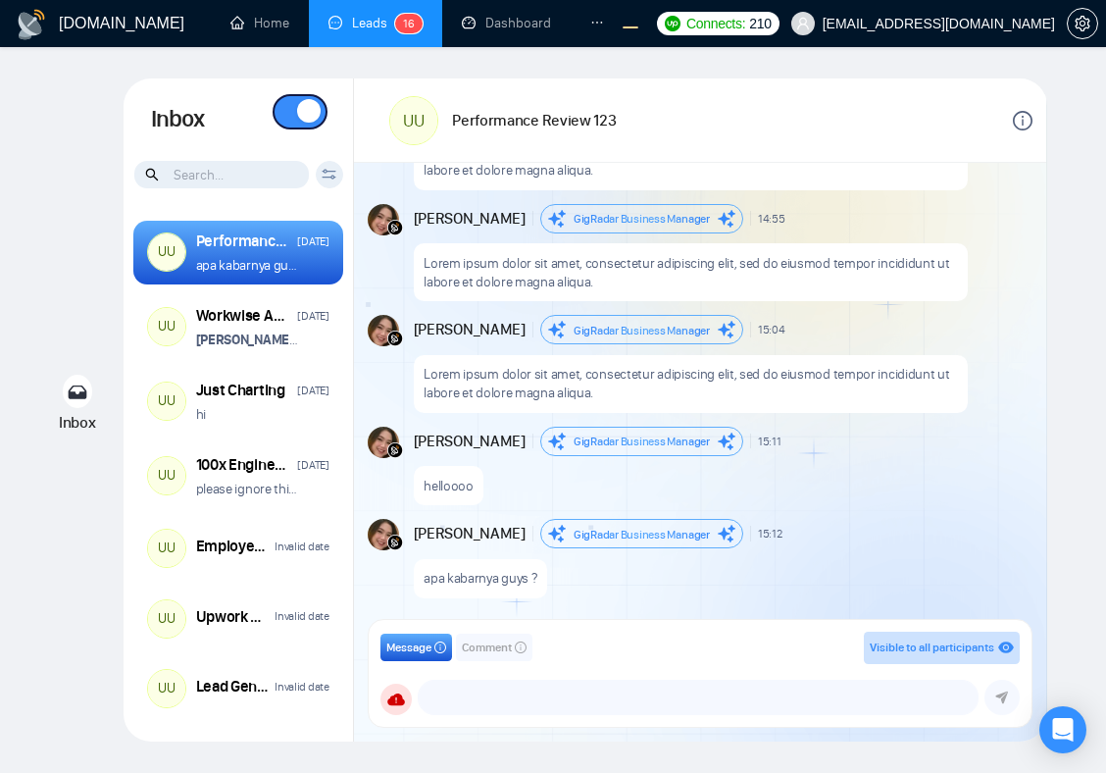
click at [293, 113] on span at bounding box center [300, 111] width 51 height 31
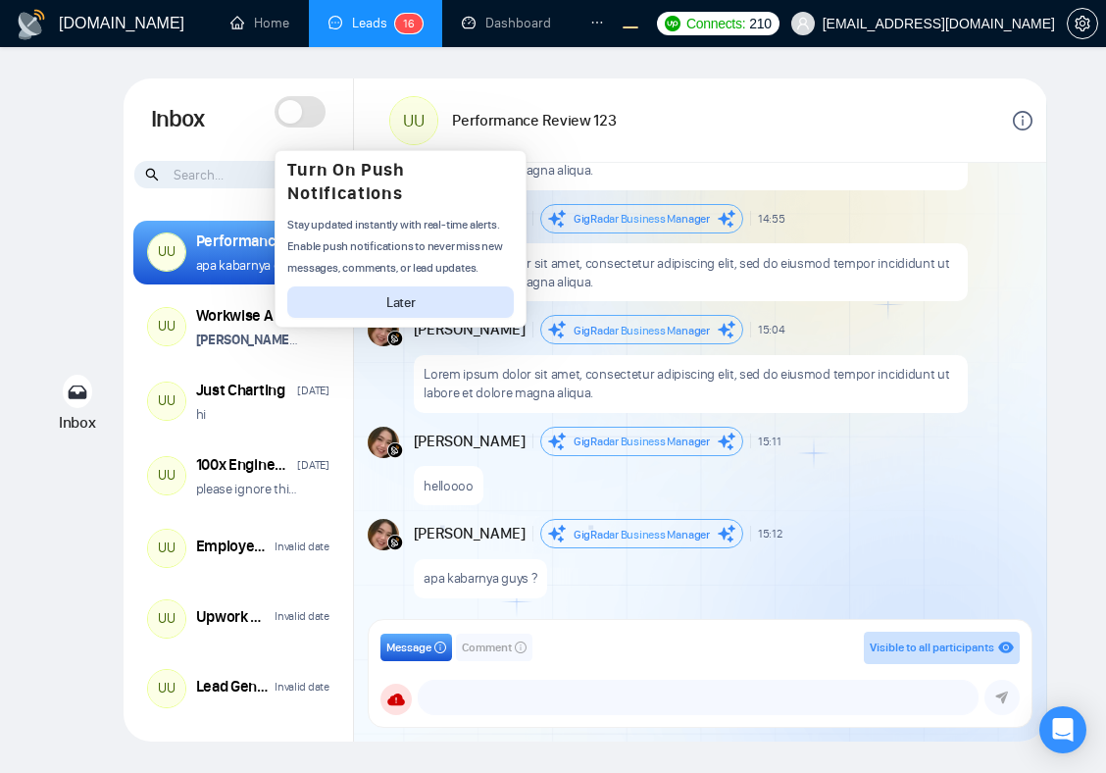
click at [293, 113] on span at bounding box center [290, 112] width 24 height 24
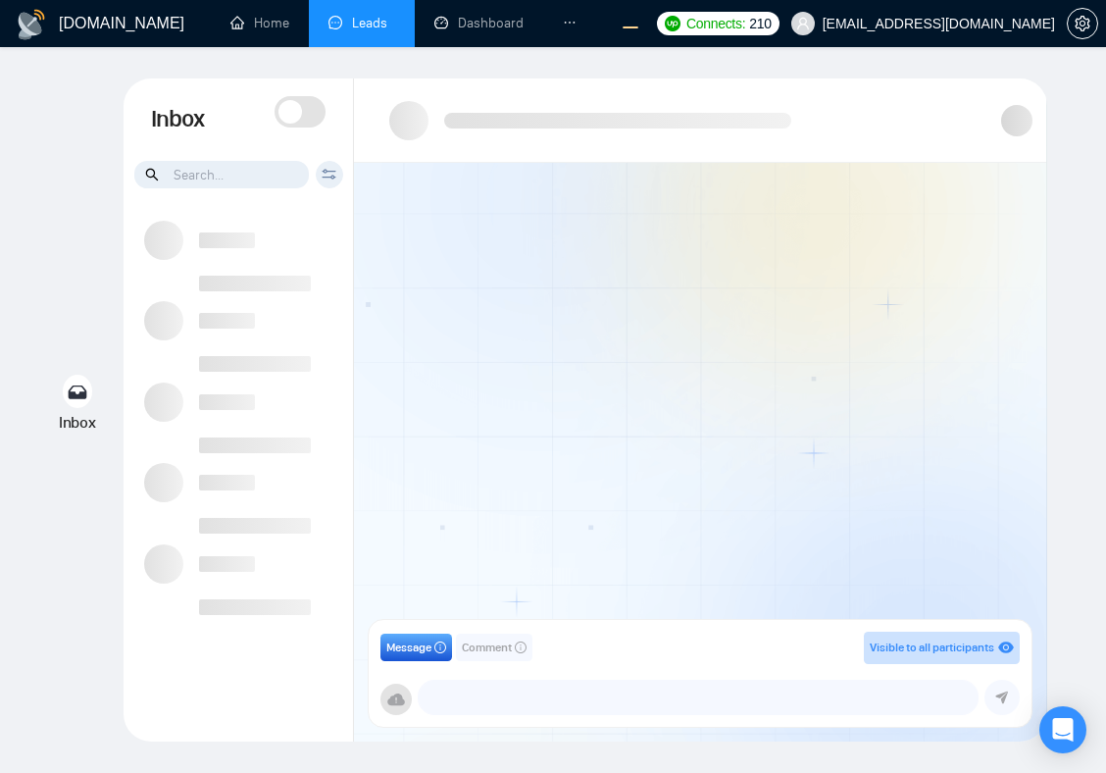
click at [287, 110] on span at bounding box center [290, 112] width 24 height 24
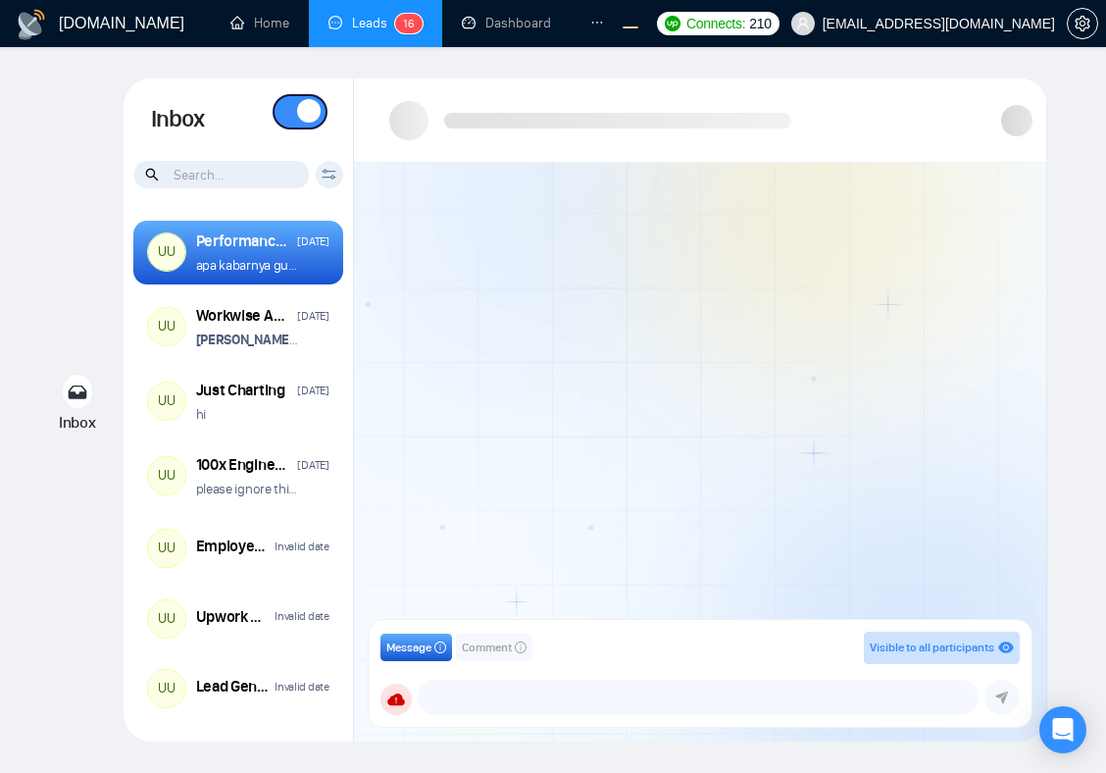
click at [308, 117] on span at bounding box center [309, 111] width 24 height 24
click at [288, 114] on span at bounding box center [290, 112] width 24 height 24
click at [303, 120] on span at bounding box center [309, 111] width 24 height 24
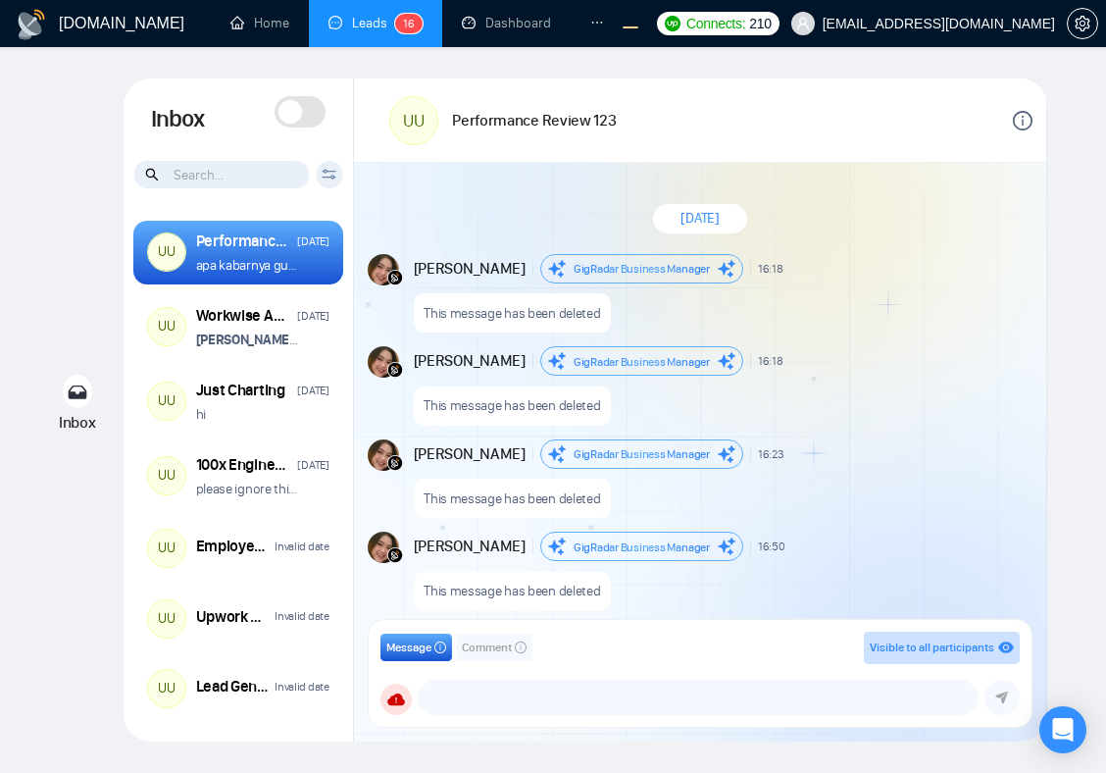
scroll to position [1757, 0]
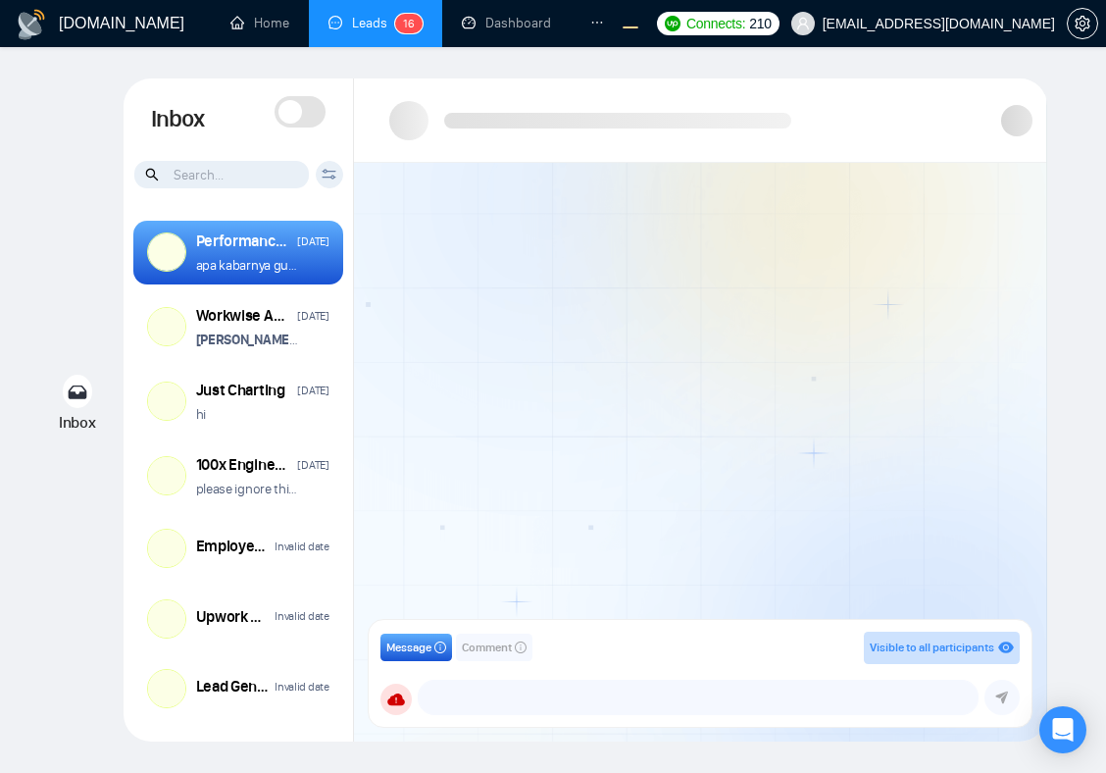
click at [300, 116] on span at bounding box center [300, 111] width 51 height 31
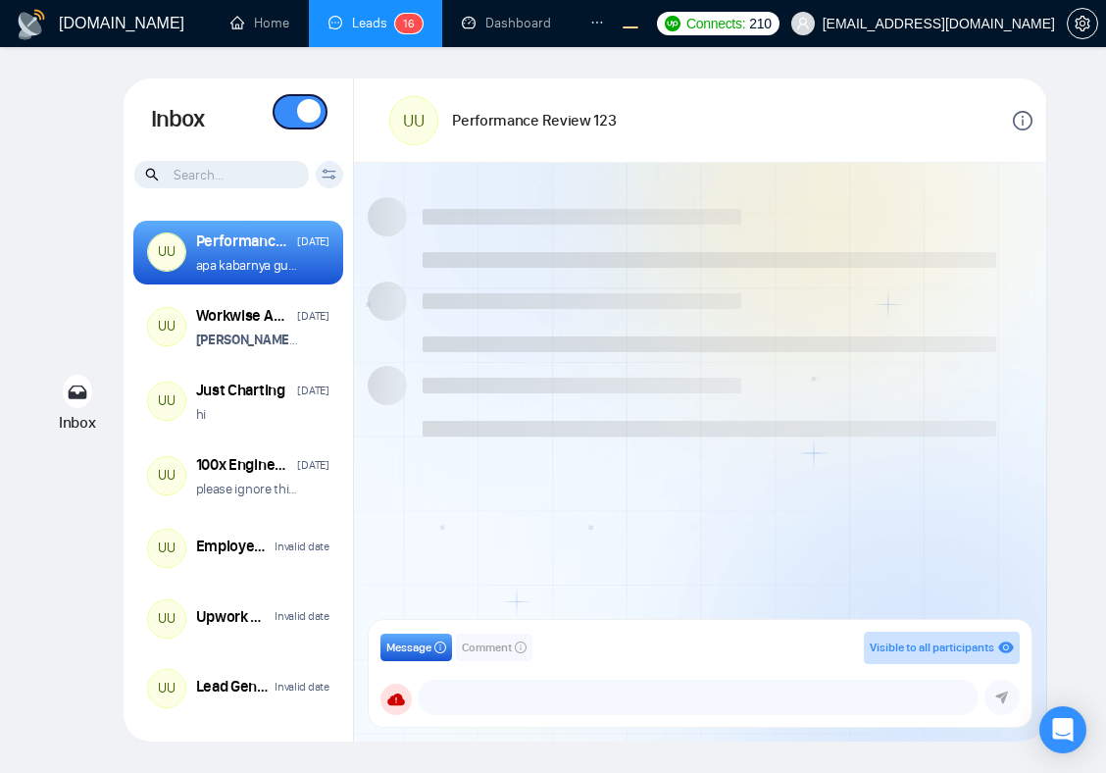
click at [307, 121] on span at bounding box center [309, 111] width 24 height 24
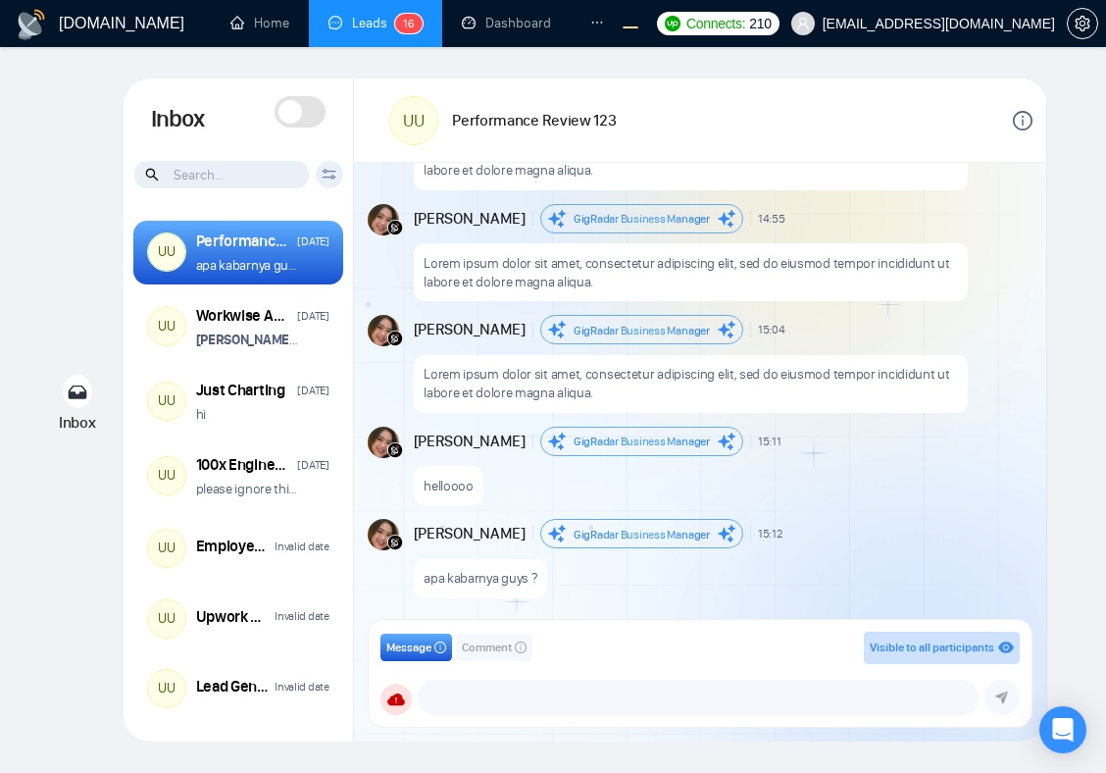
click at [301, 134] on div at bounding box center [300, 119] width 51 height 47
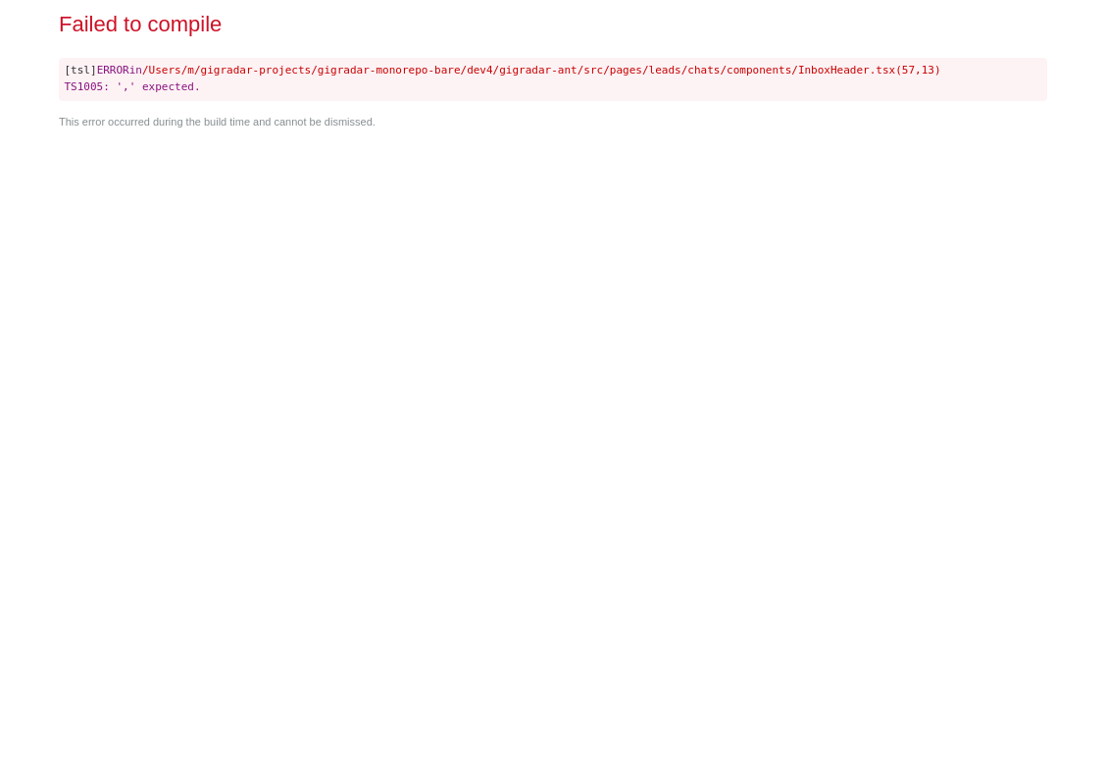
scroll to position [0, 0]
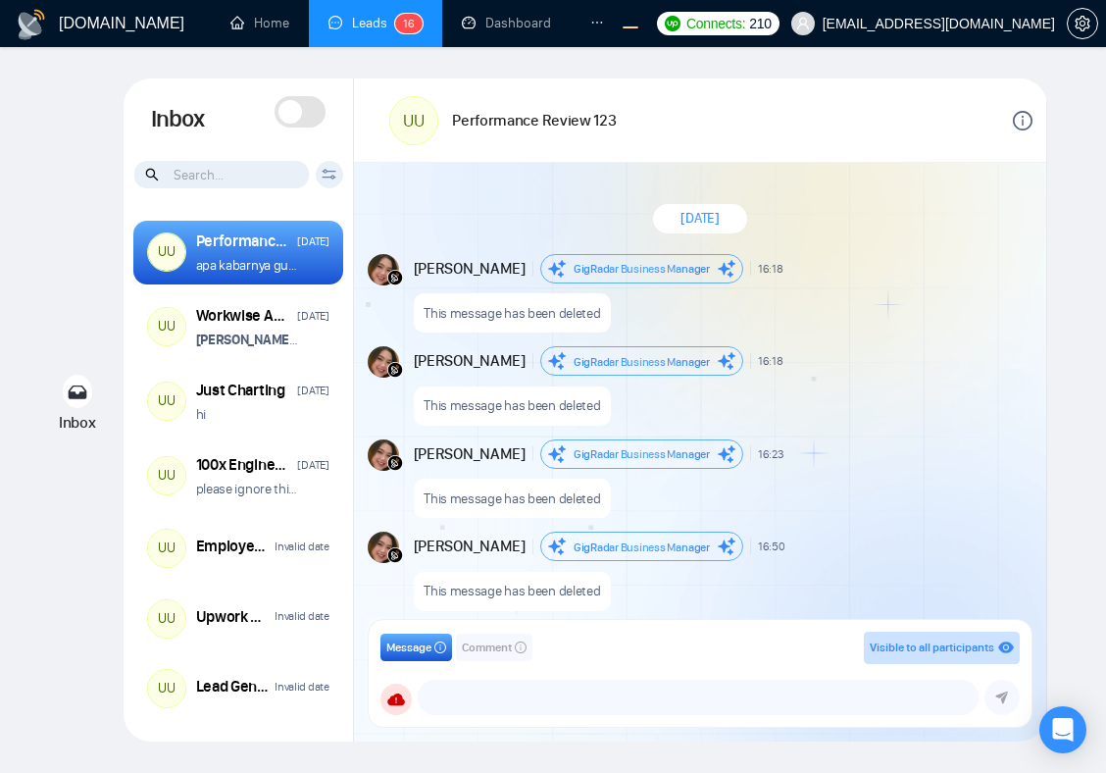
scroll to position [1757, 0]
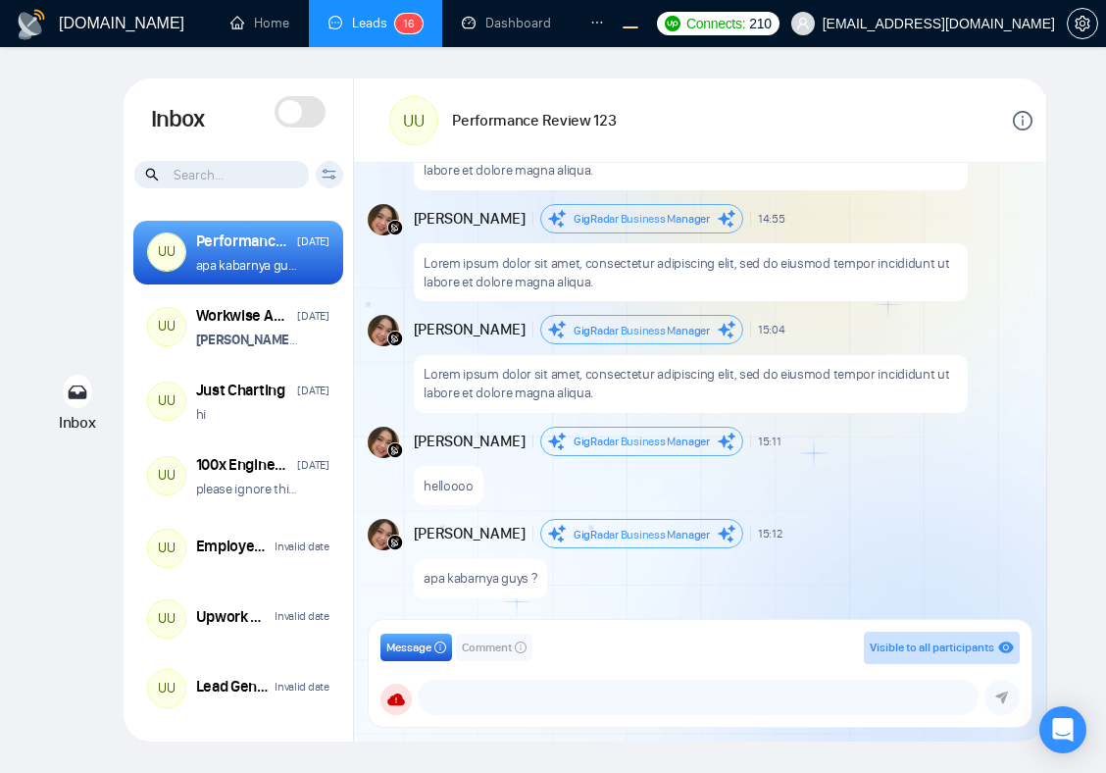
click at [301, 116] on span at bounding box center [300, 111] width 51 height 31
click at [301, 115] on span at bounding box center [309, 111] width 24 height 24
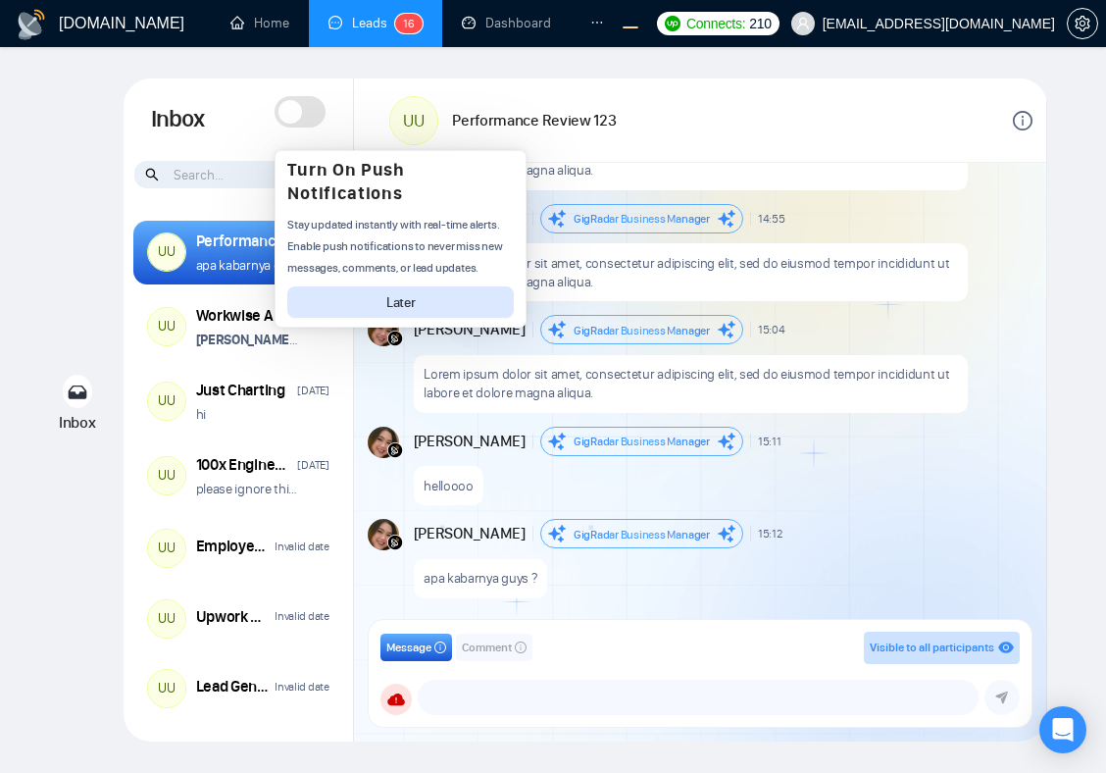
click at [301, 115] on span at bounding box center [300, 111] width 51 height 31
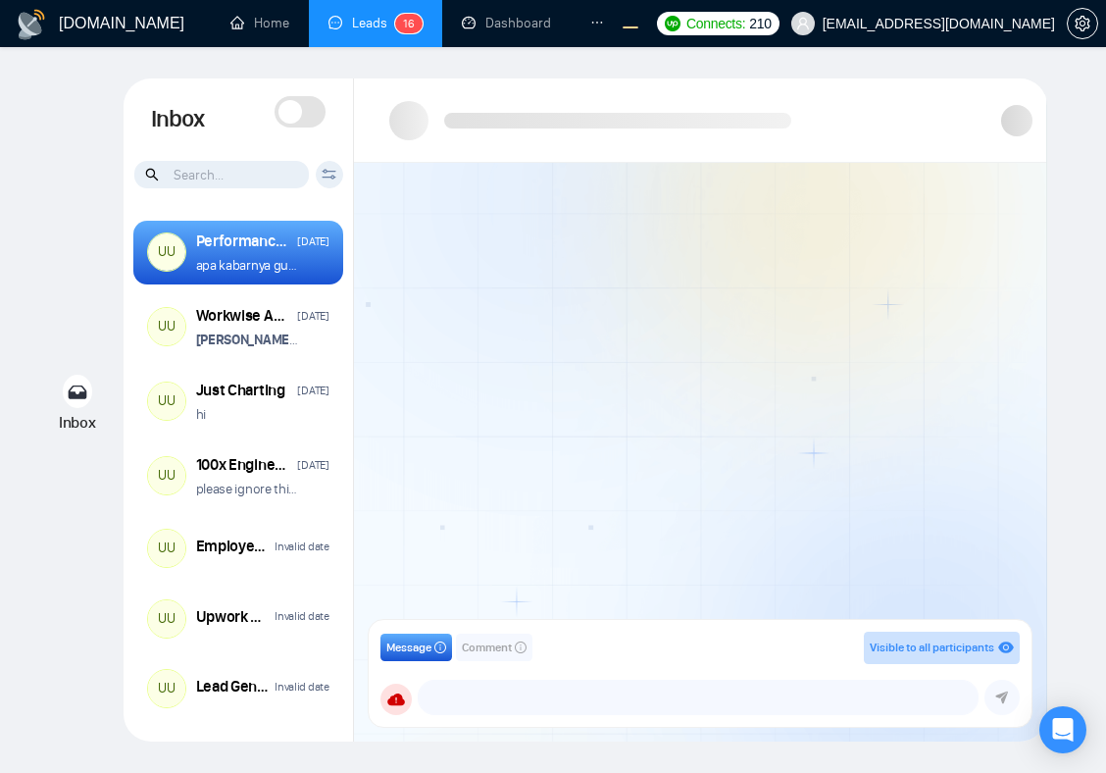
click at [304, 115] on span at bounding box center [300, 111] width 51 height 31
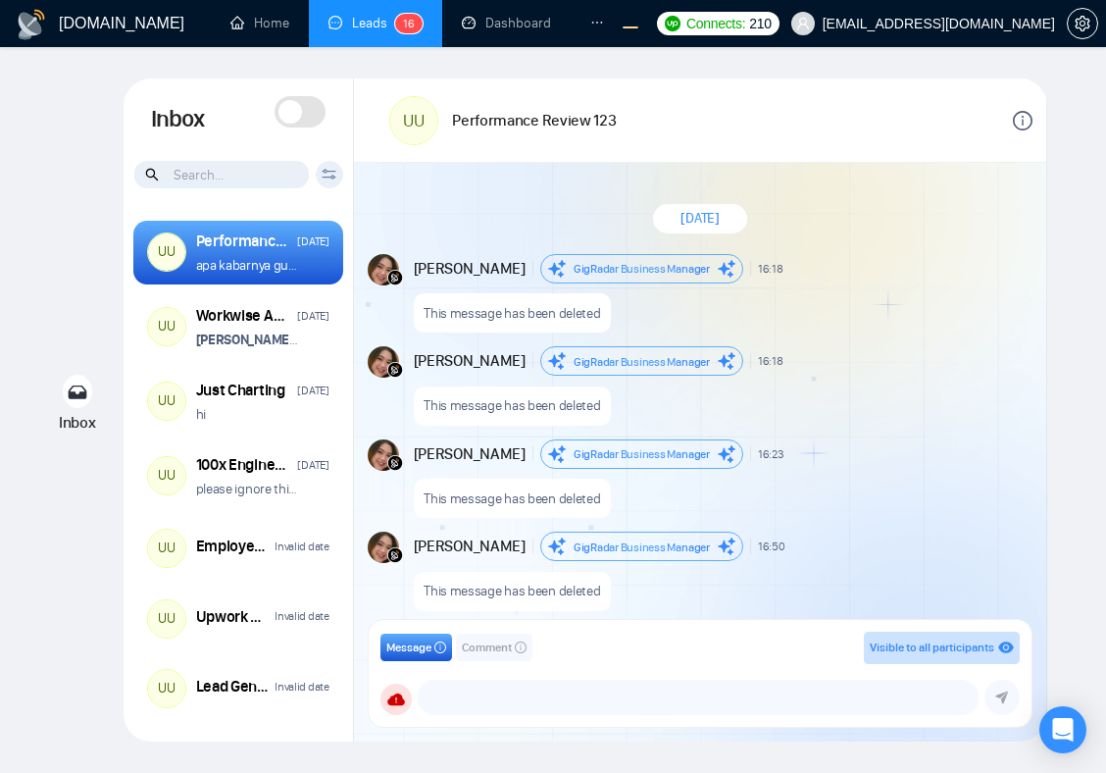
scroll to position [1757, 0]
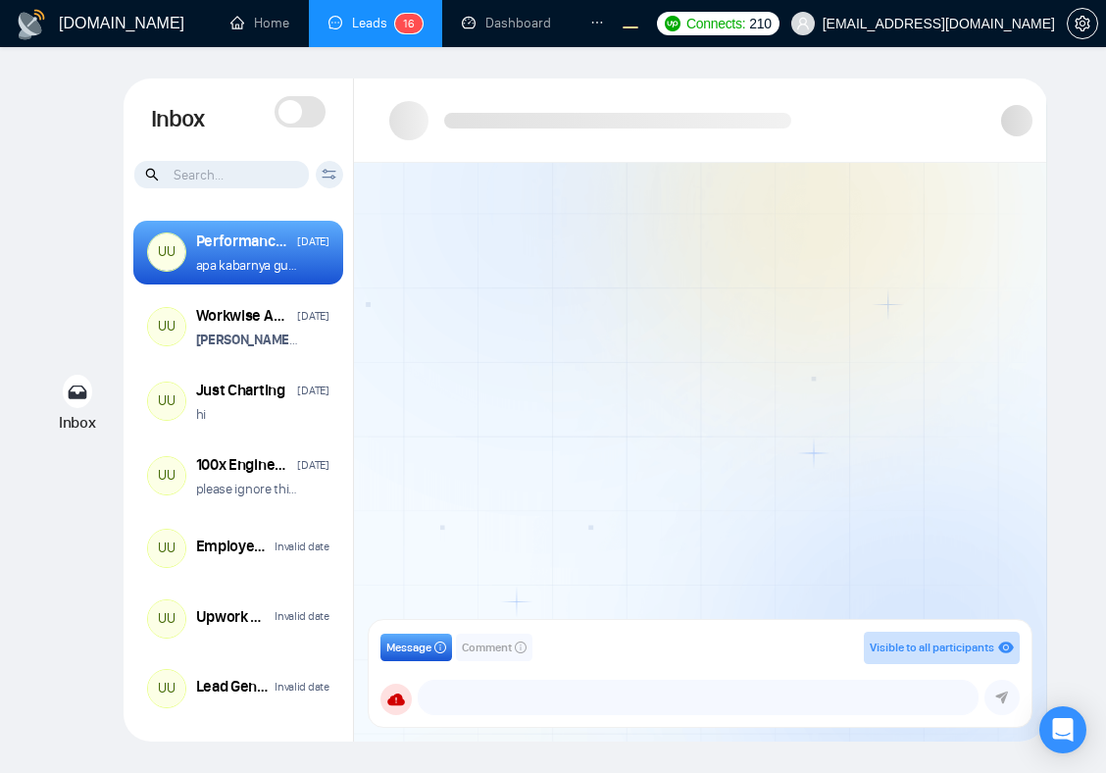
click at [303, 119] on span at bounding box center [300, 111] width 51 height 31
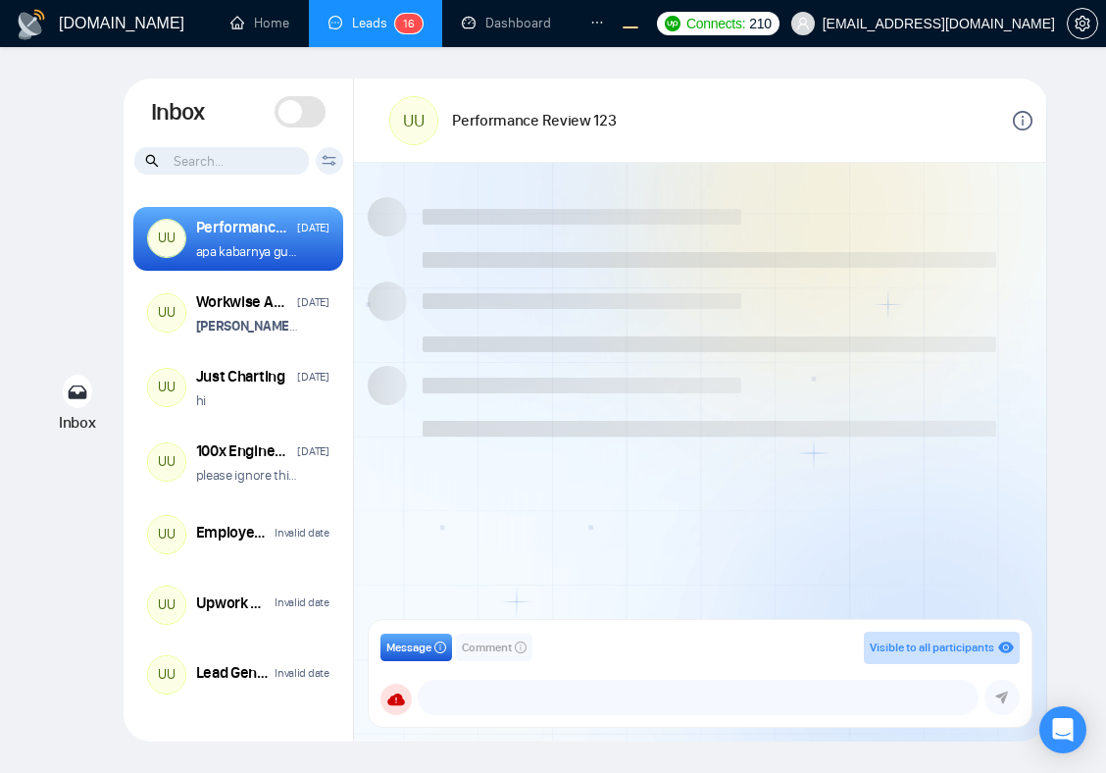
click at [303, 113] on span at bounding box center [300, 111] width 51 height 31
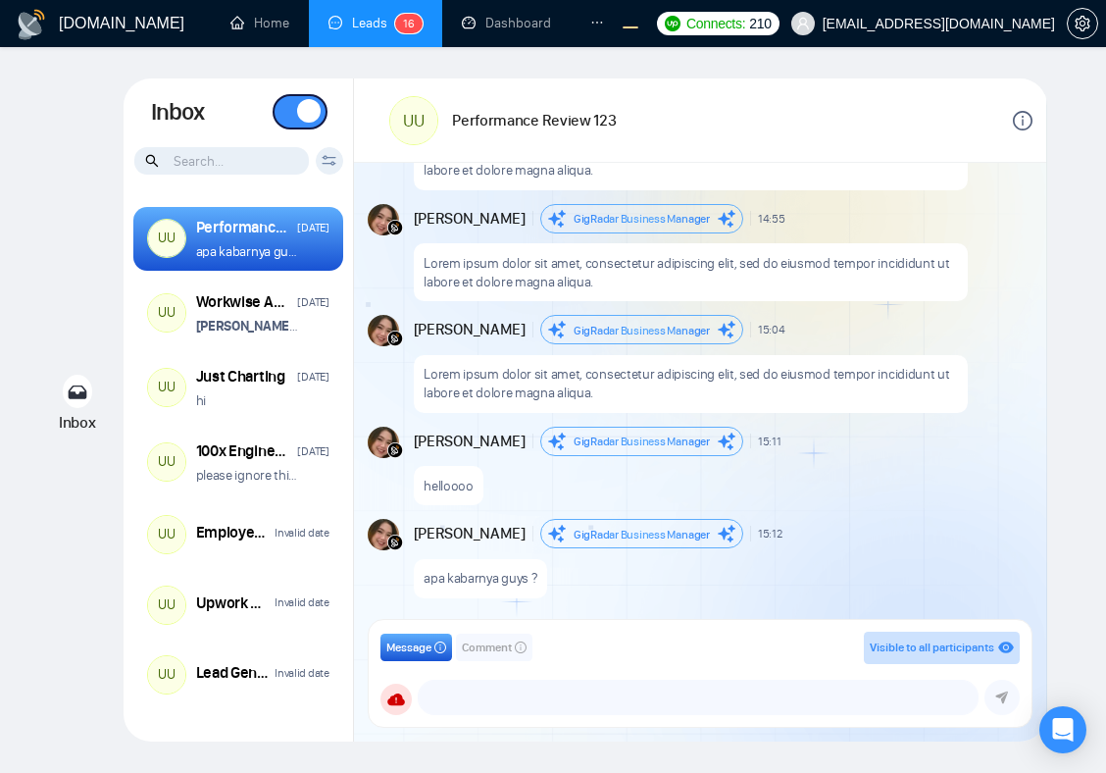
click at [293, 122] on span at bounding box center [300, 111] width 51 height 31
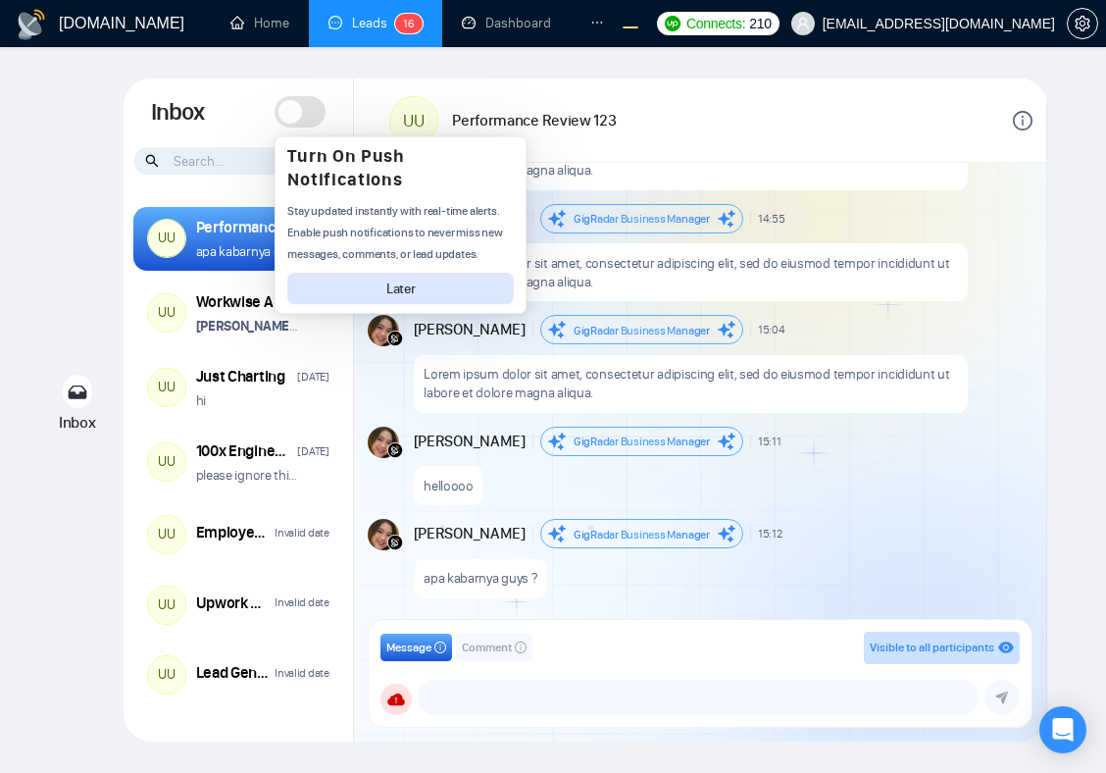
click at [293, 122] on span at bounding box center [290, 112] width 24 height 24
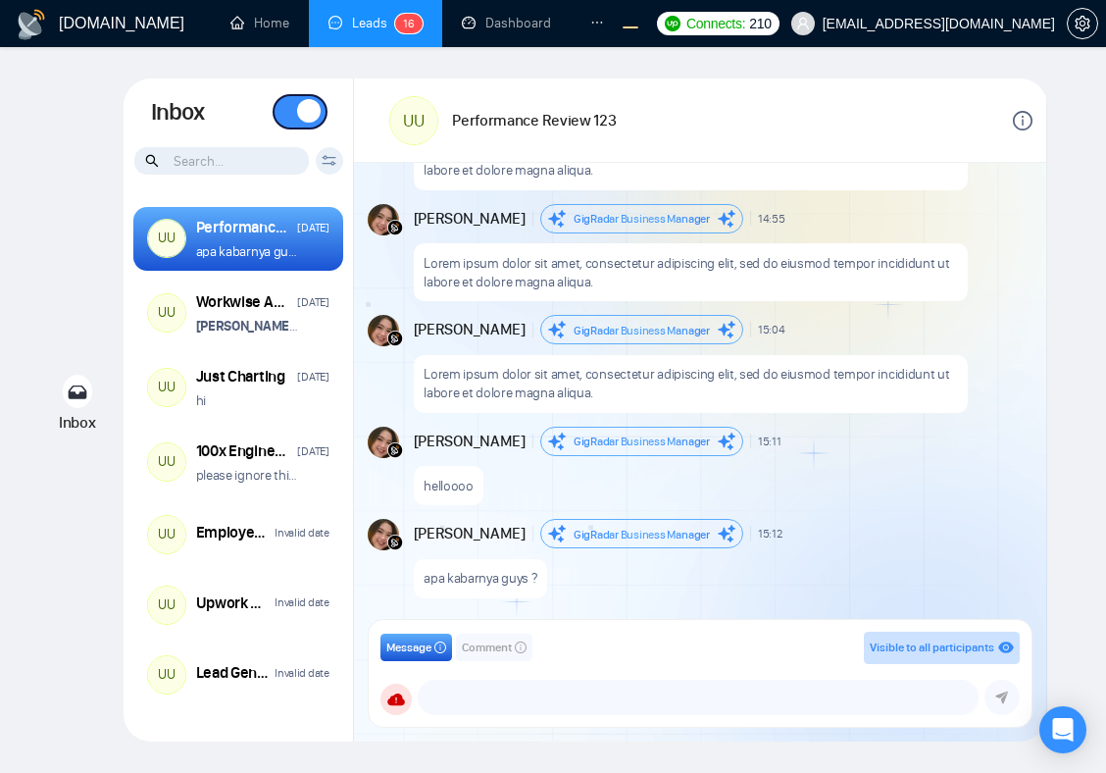
click at [288, 108] on span at bounding box center [300, 111] width 51 height 31
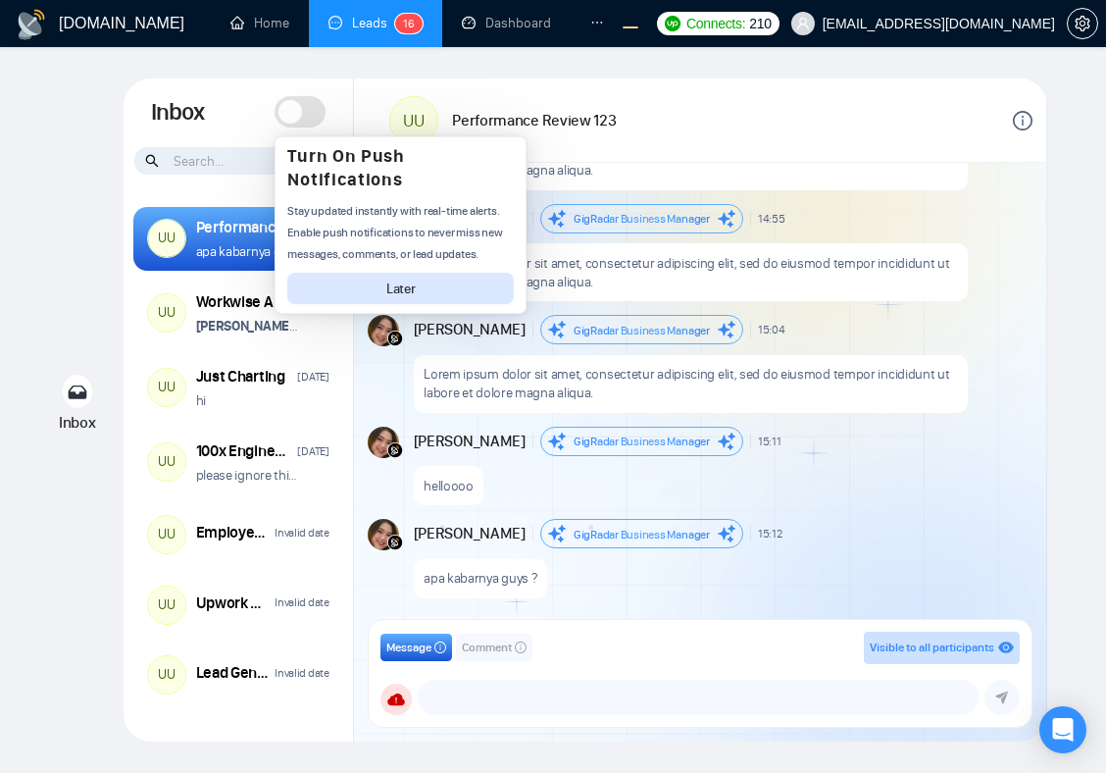
click at [311, 113] on span at bounding box center [300, 111] width 51 height 31
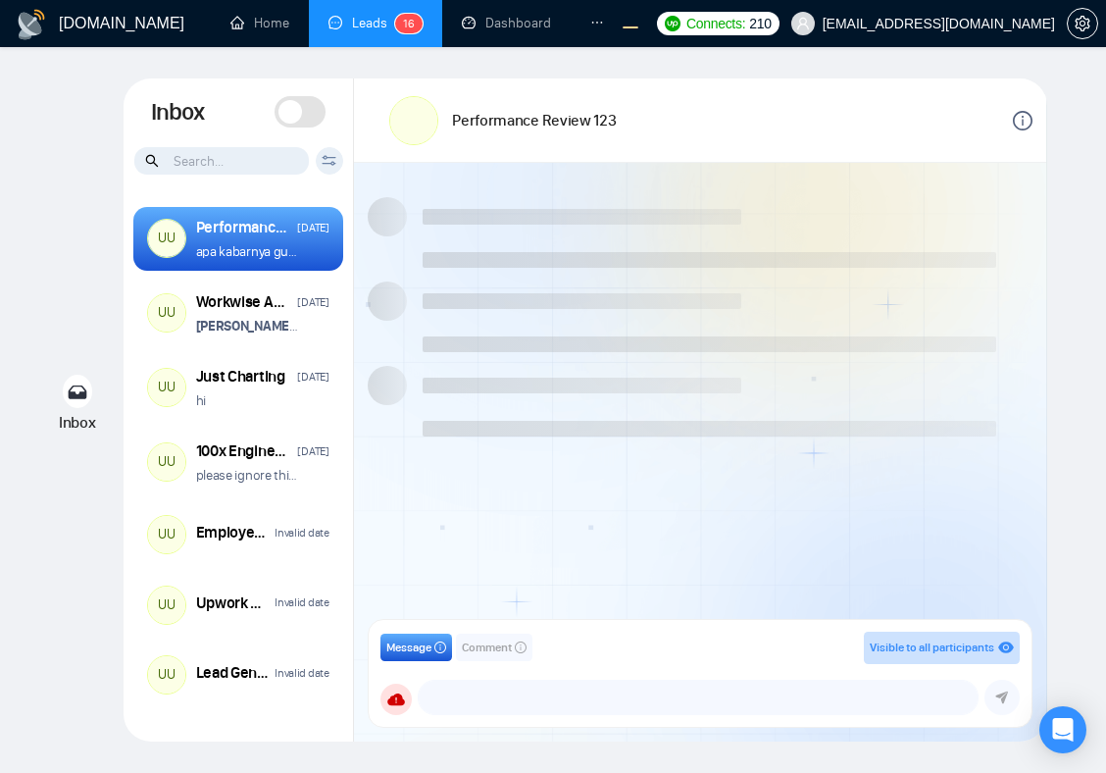
click at [292, 115] on span at bounding box center [290, 112] width 24 height 24
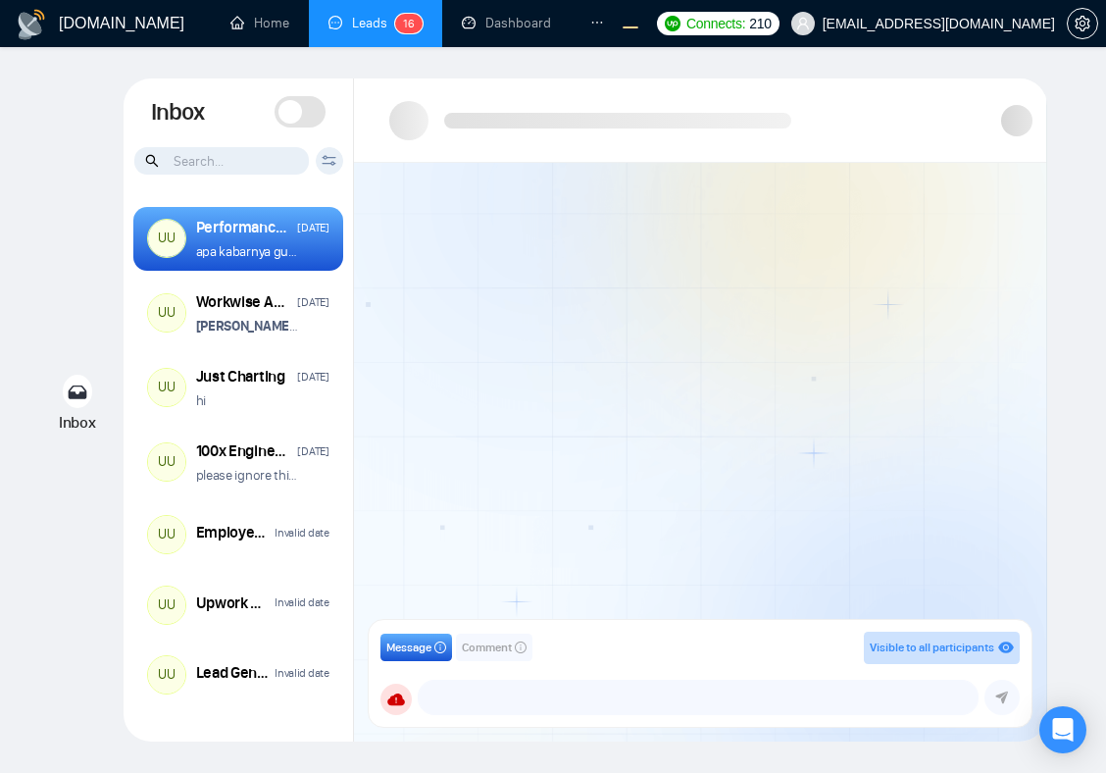
click at [295, 125] on span at bounding box center [300, 111] width 51 height 31
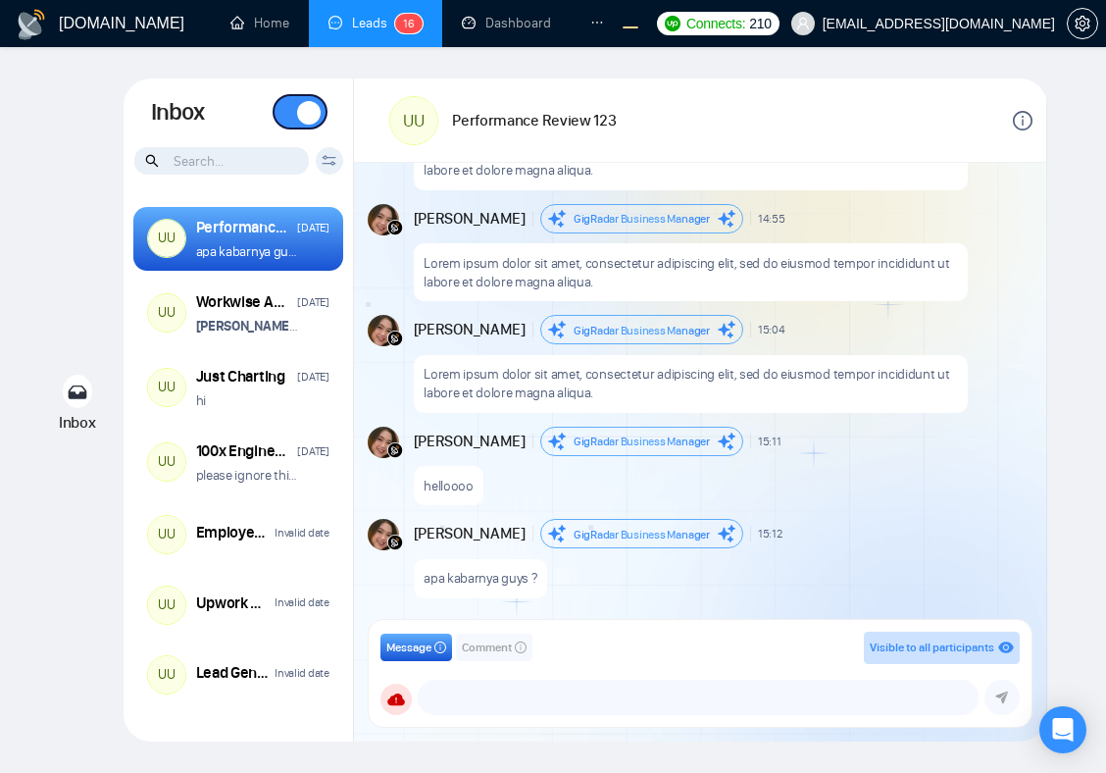
click at [310, 124] on span at bounding box center [309, 113] width 24 height 24
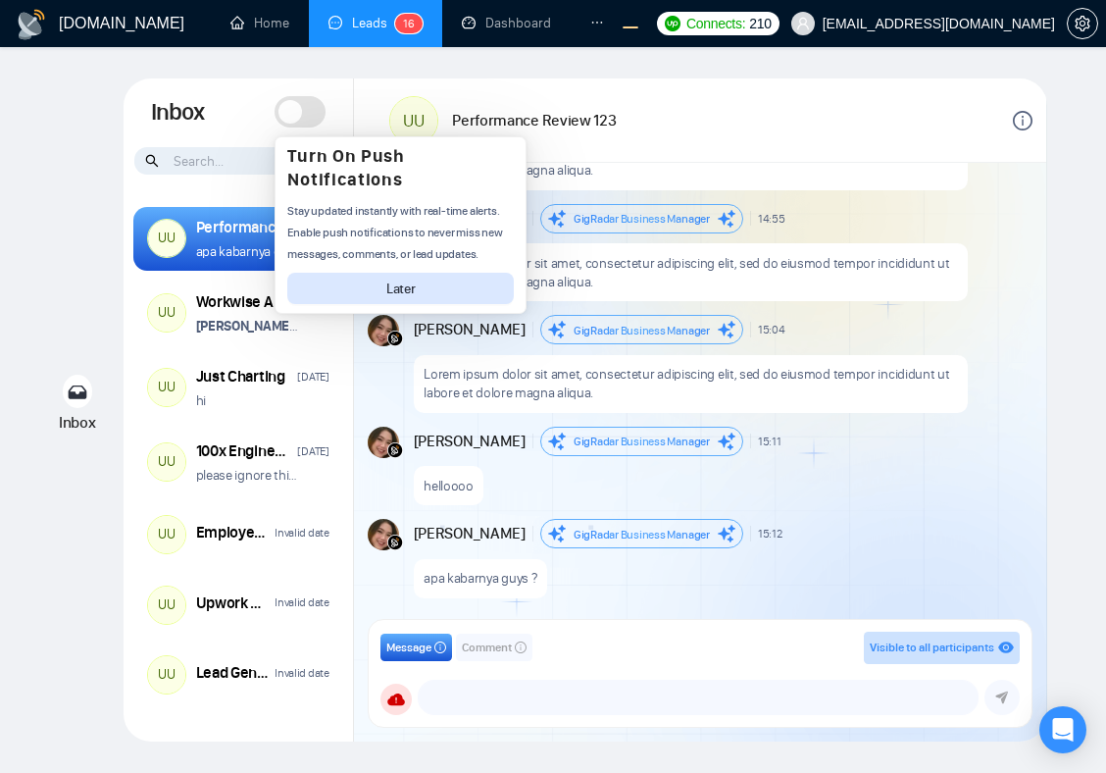
click at [303, 111] on span at bounding box center [300, 111] width 51 height 31
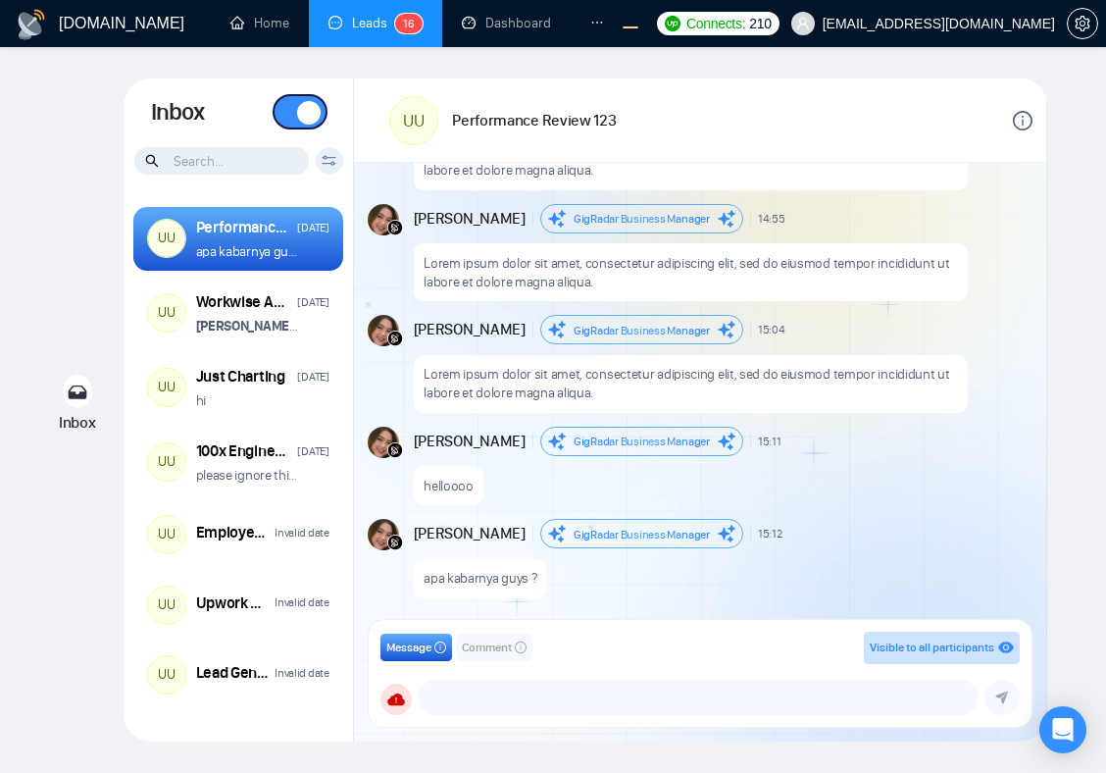
click at [304, 115] on span at bounding box center [309, 113] width 24 height 24
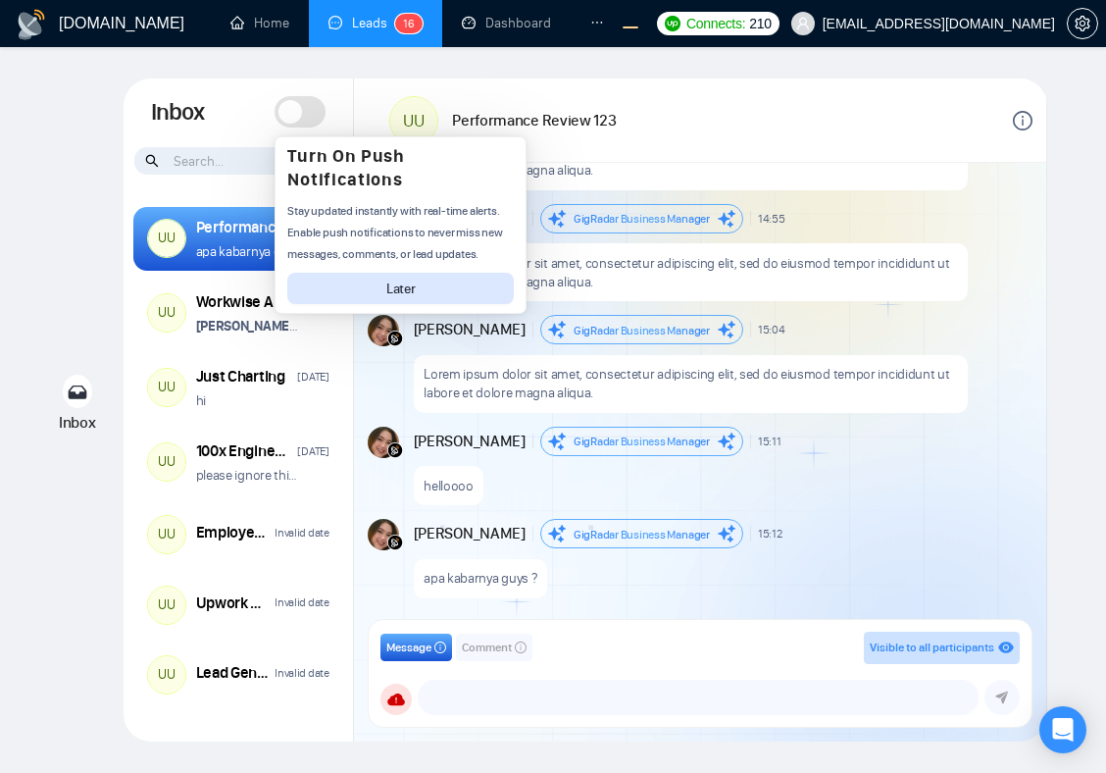
click at [323, 116] on span at bounding box center [300, 111] width 51 height 31
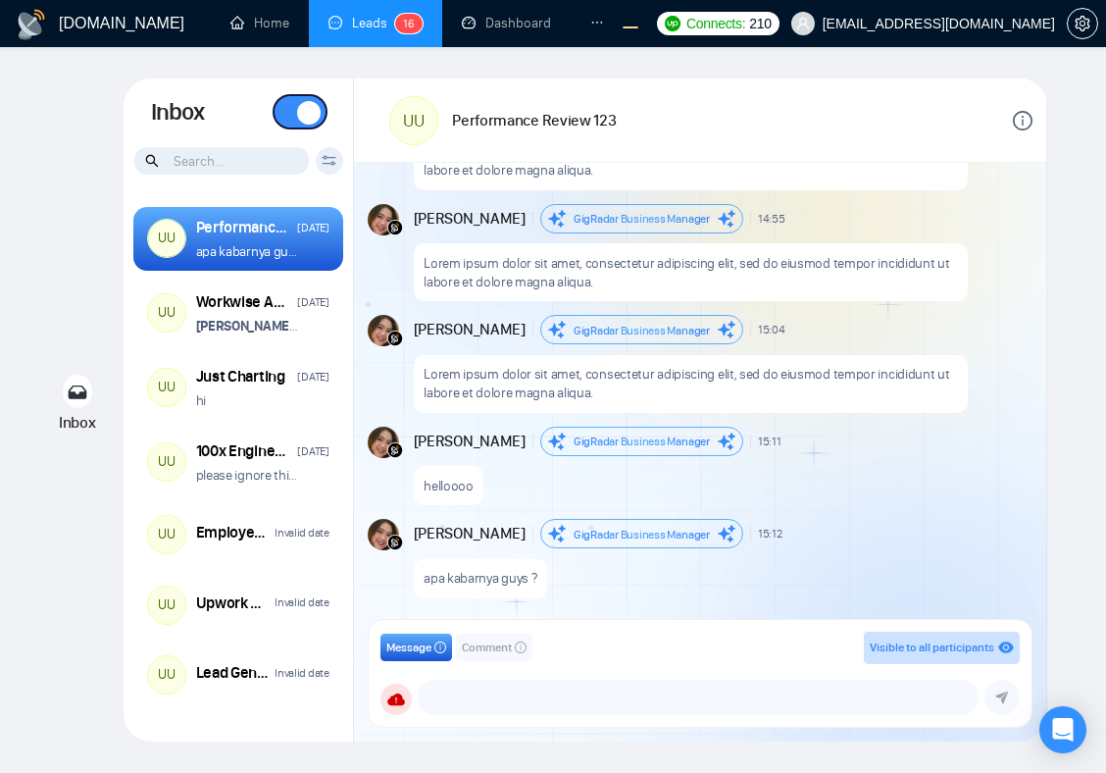
click at [411, 101] on div "UU" at bounding box center [413, 120] width 47 height 47
click at [300, 118] on span at bounding box center [300, 111] width 51 height 31
click at [307, 118] on span at bounding box center [309, 113] width 24 height 24
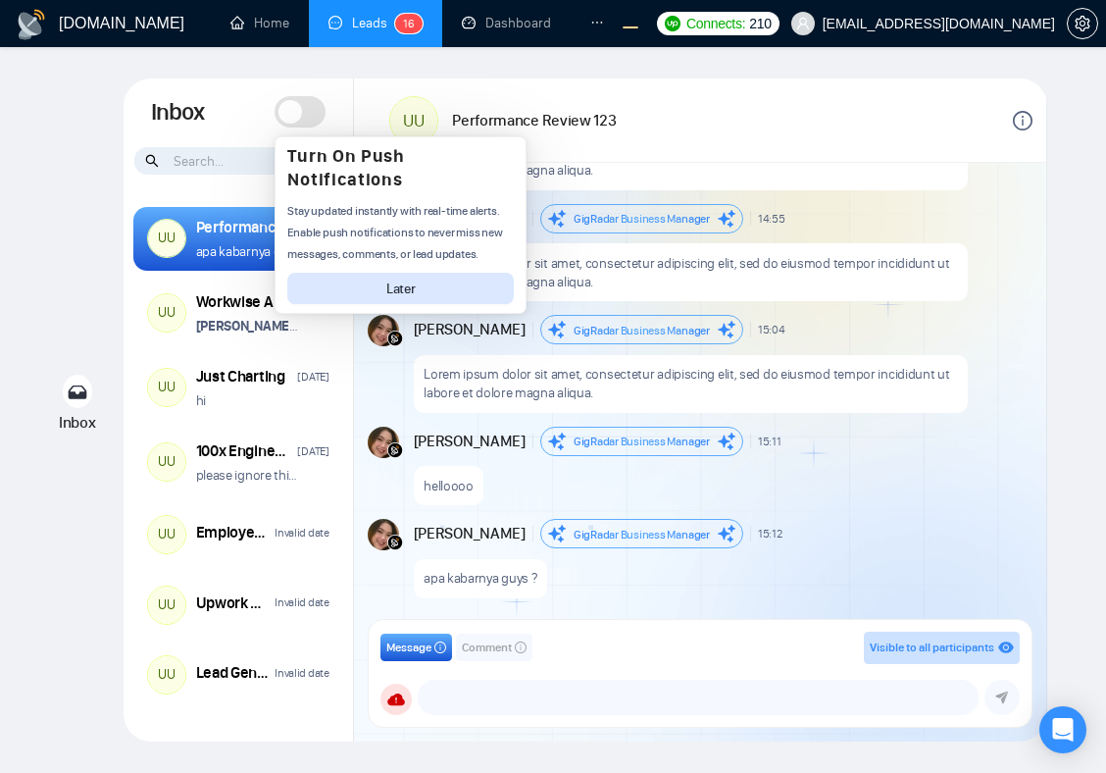
click at [320, 121] on span at bounding box center [300, 111] width 51 height 31
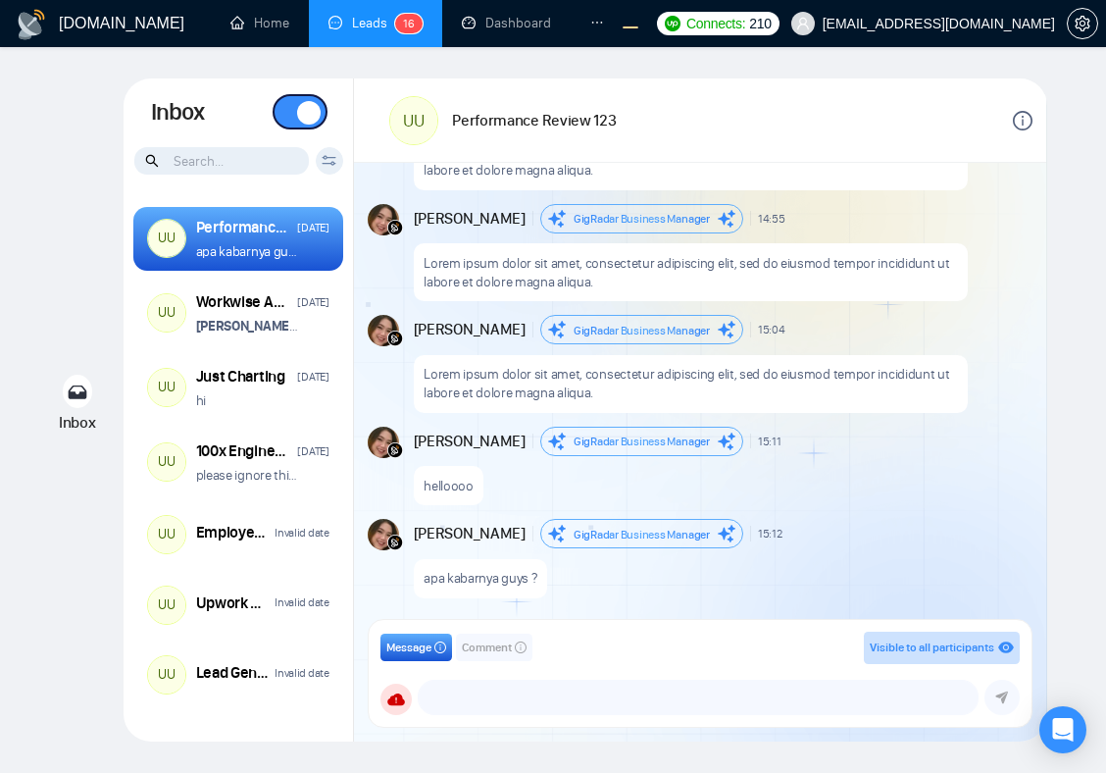
click at [310, 115] on span at bounding box center [309, 113] width 24 height 24
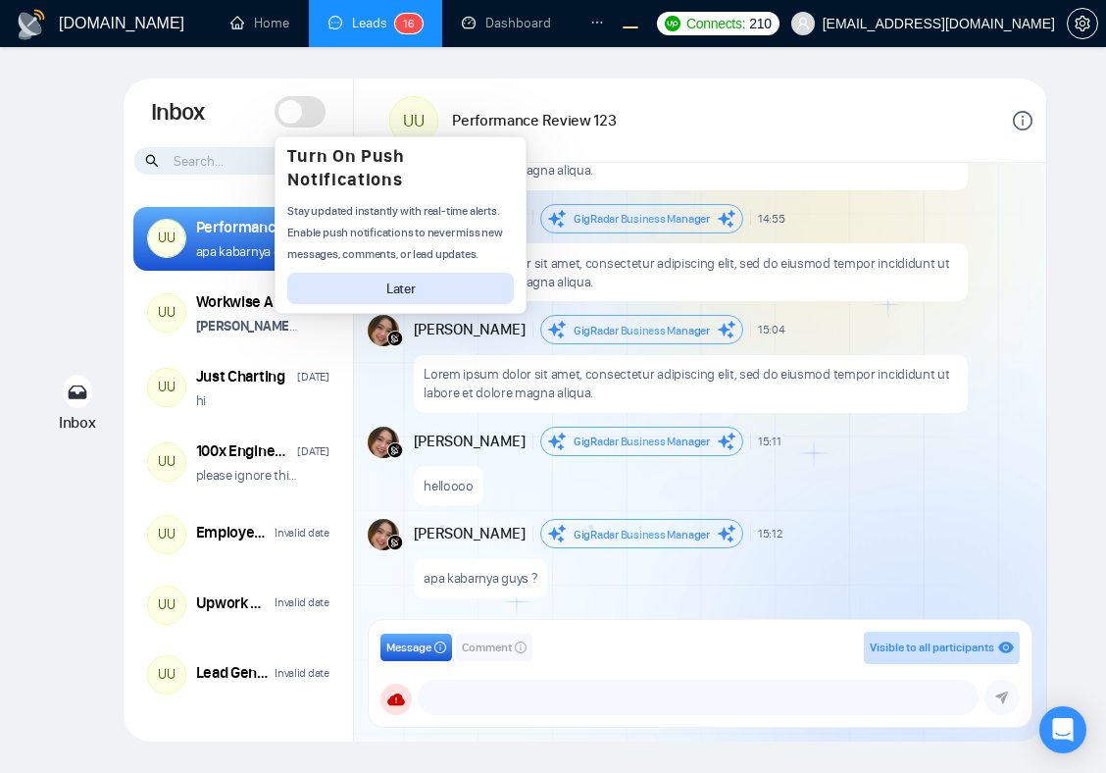
click at [627, 186] on div "Lorem ipsum dolor sit amet, consectetur adipiscing elit, sed do eiusmod tempor …" at bounding box center [691, 161] width 554 height 58
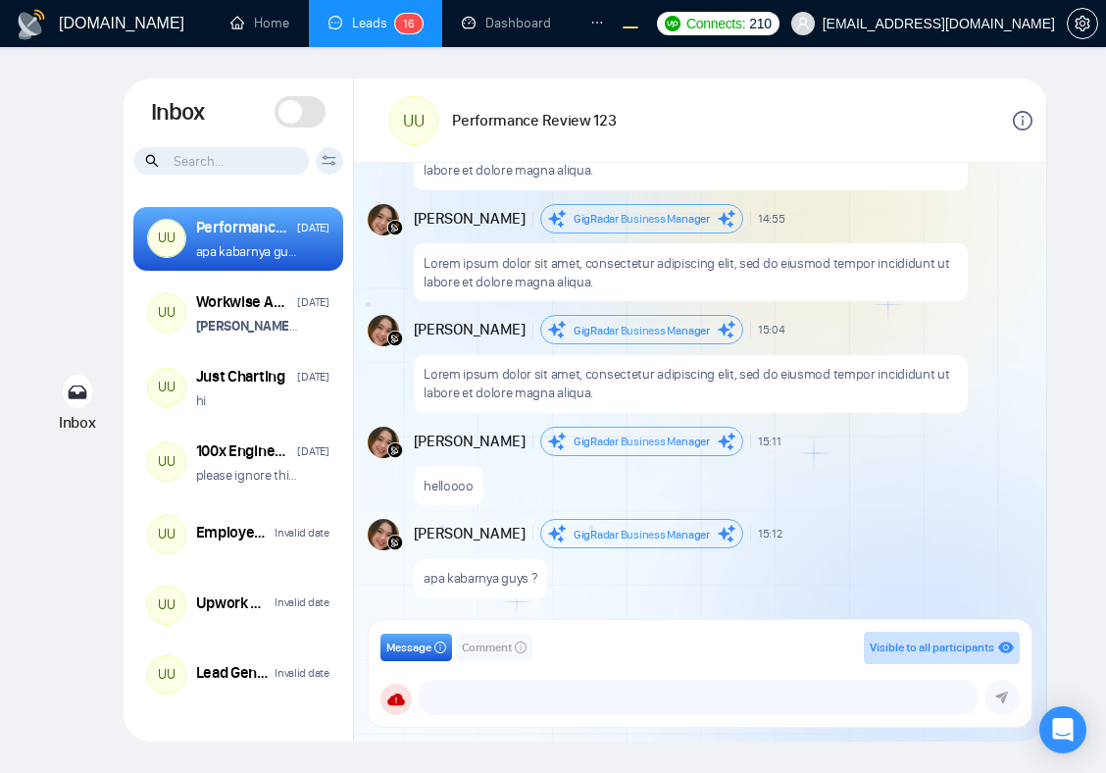
click at [608, 404] on div "Lorem ipsum dolor sit amet, consectetur adipiscing elit, sed do eiusmod tempor …" at bounding box center [691, 384] width 554 height 58
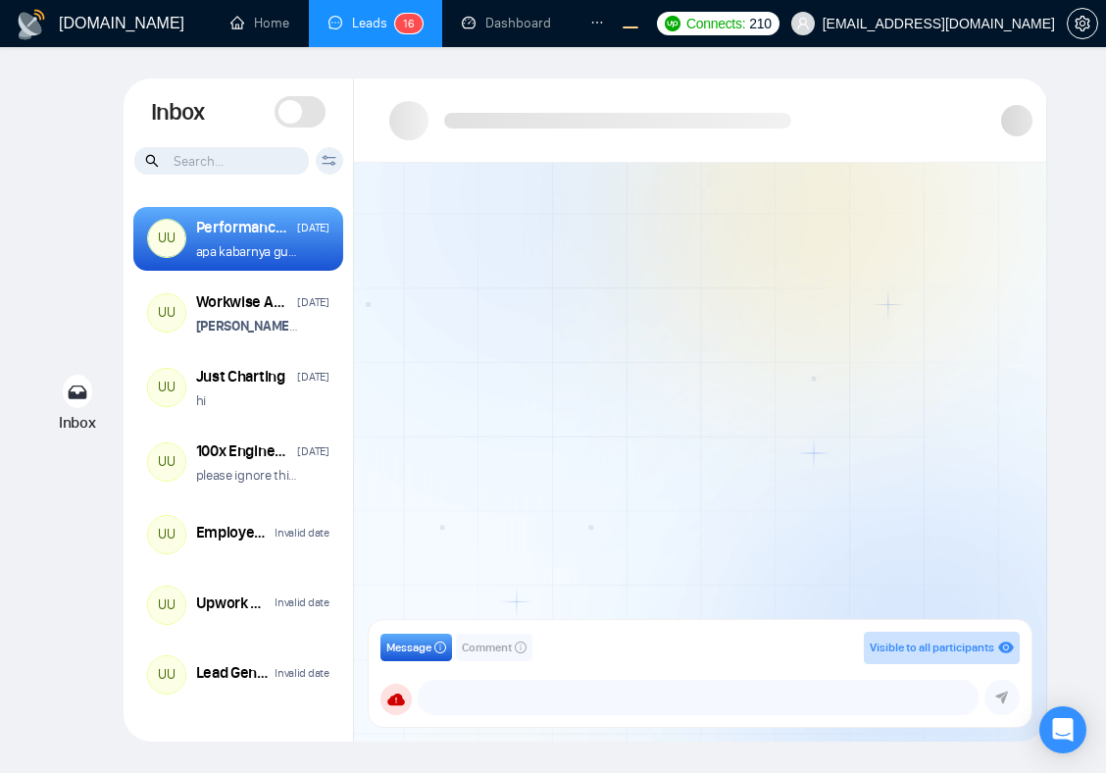
click at [307, 112] on span at bounding box center [300, 111] width 51 height 31
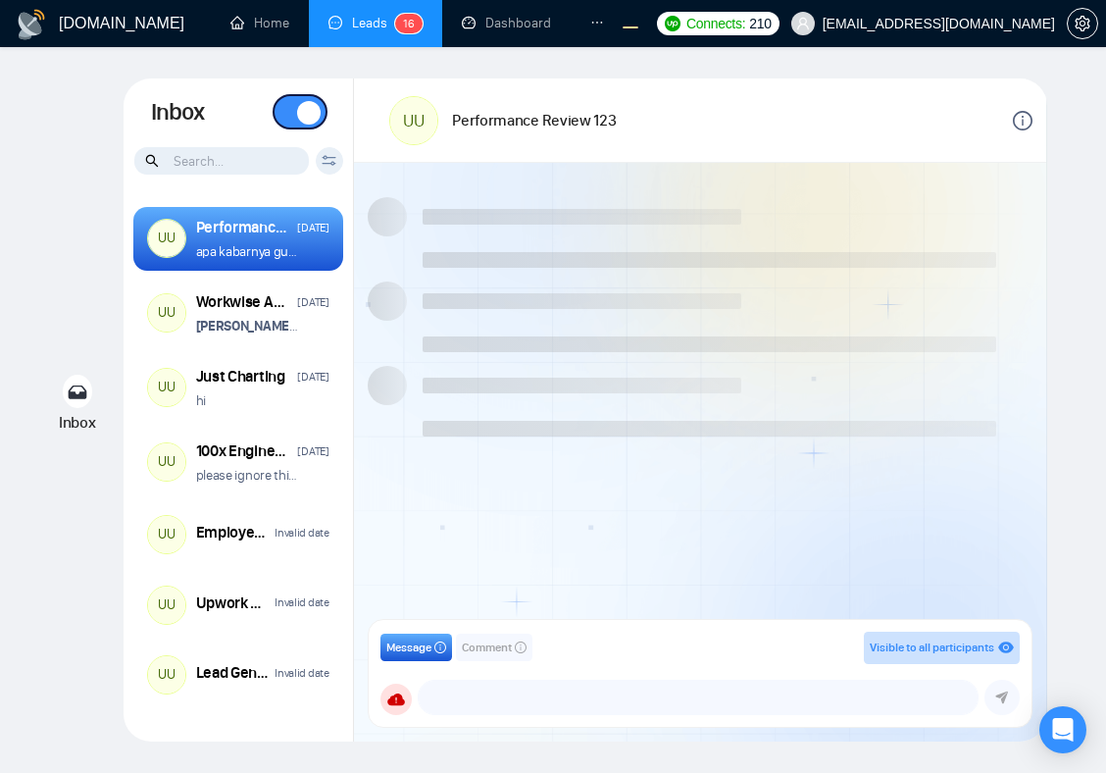
click at [304, 116] on span at bounding box center [309, 113] width 24 height 24
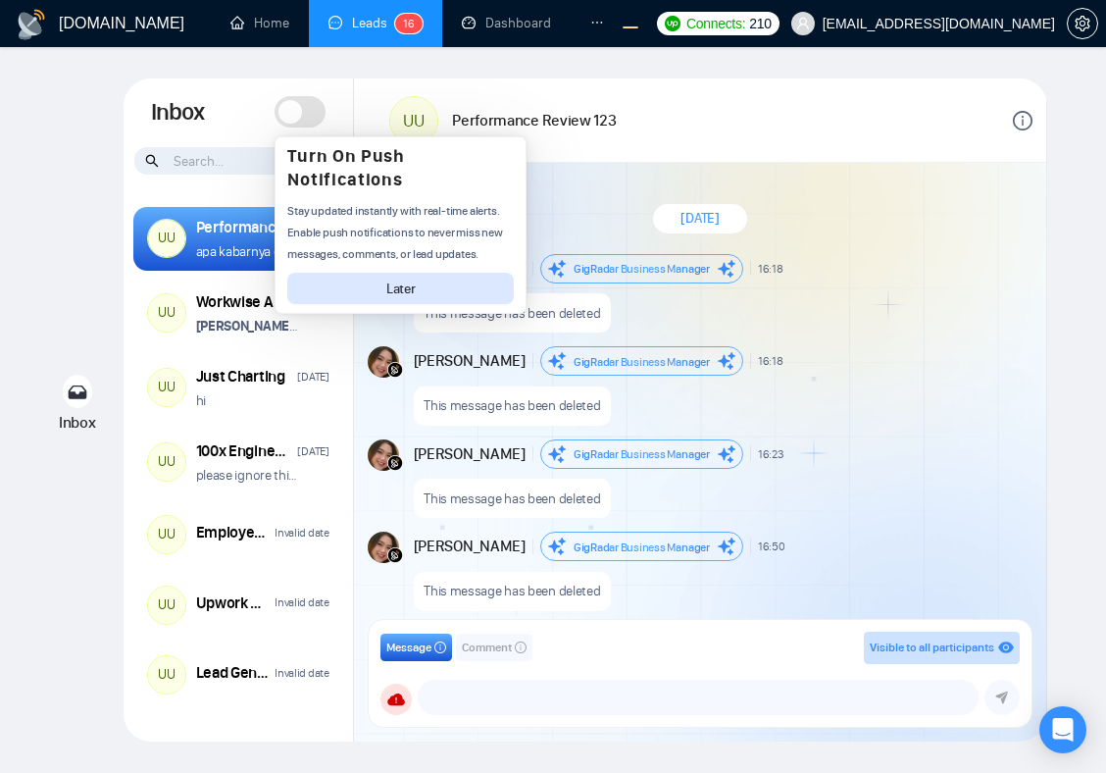
scroll to position [1757, 0]
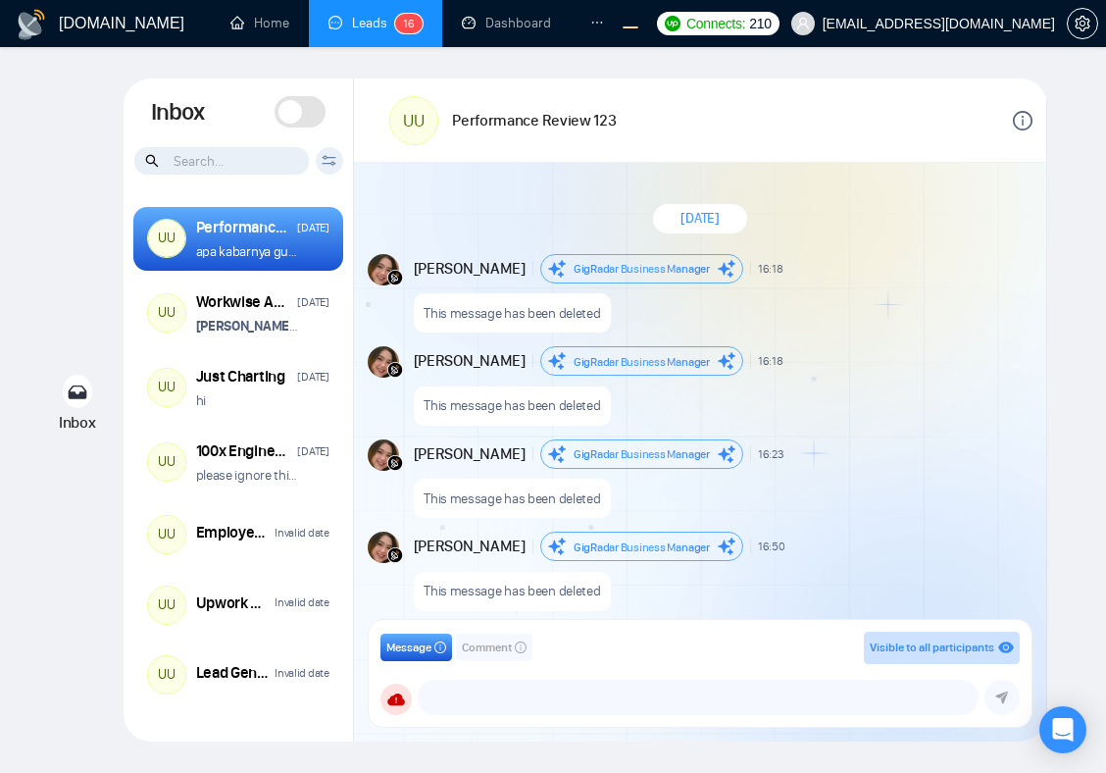
click at [315, 109] on span at bounding box center [300, 111] width 51 height 31
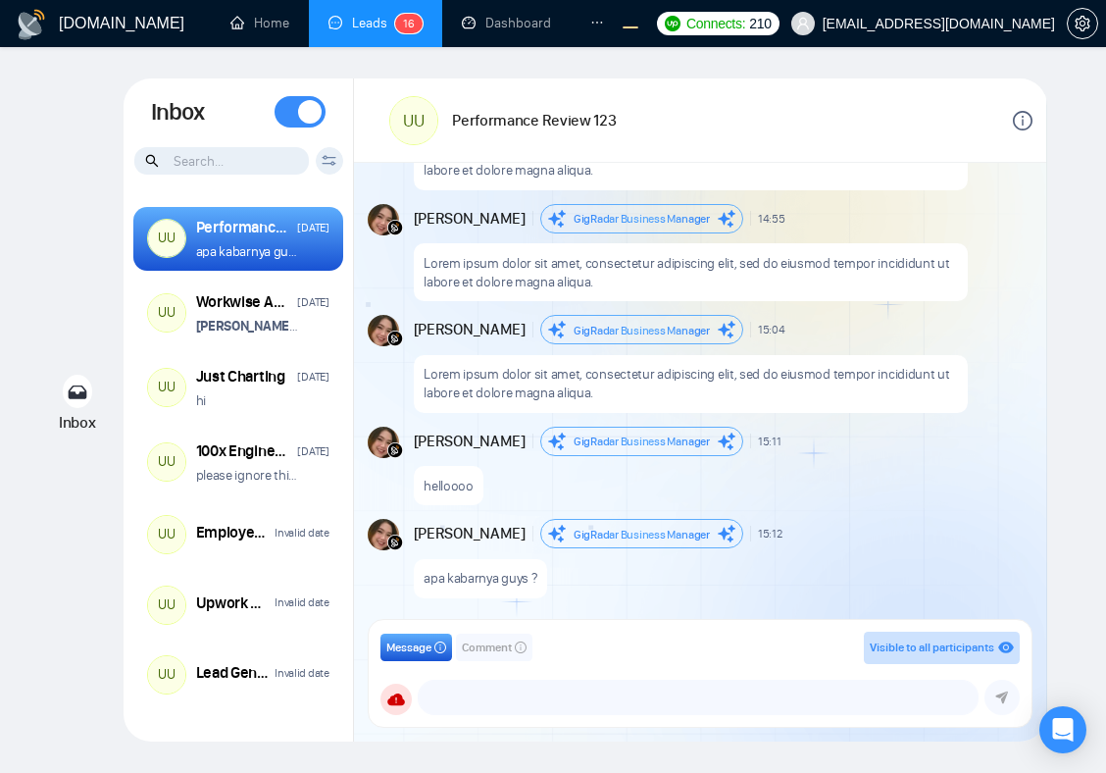
click at [310, 114] on span at bounding box center [310, 112] width 24 height 24
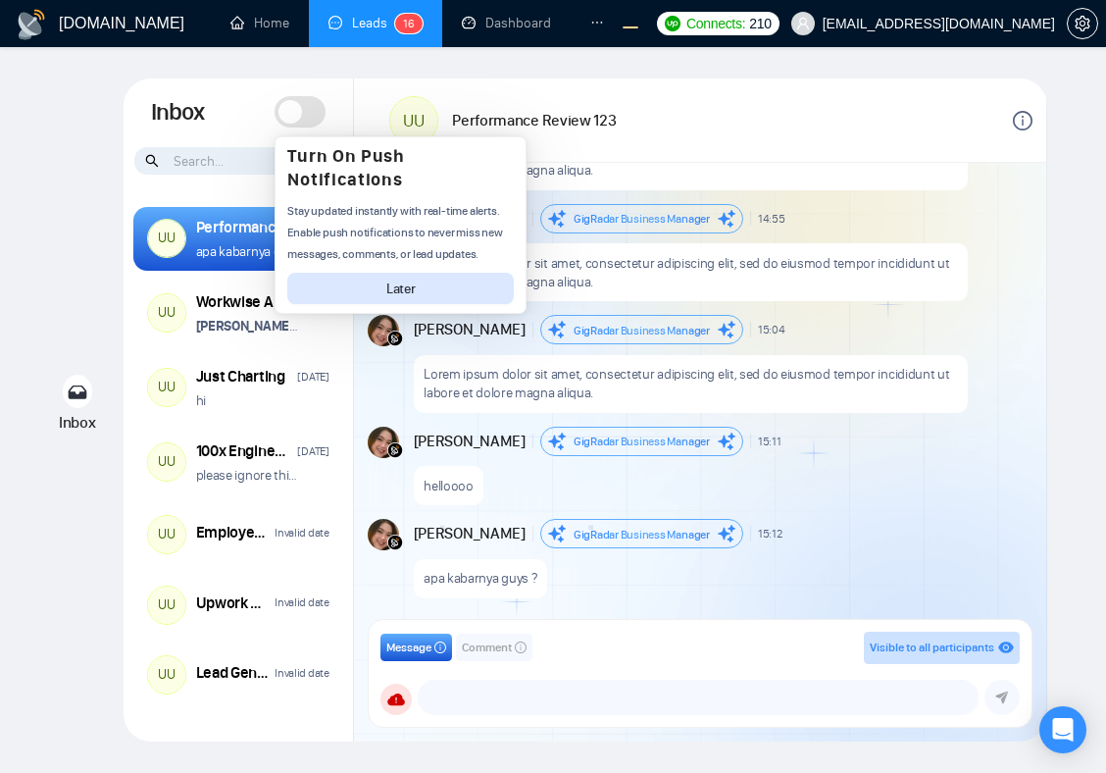
click at [293, 112] on span at bounding box center [290, 112] width 24 height 24
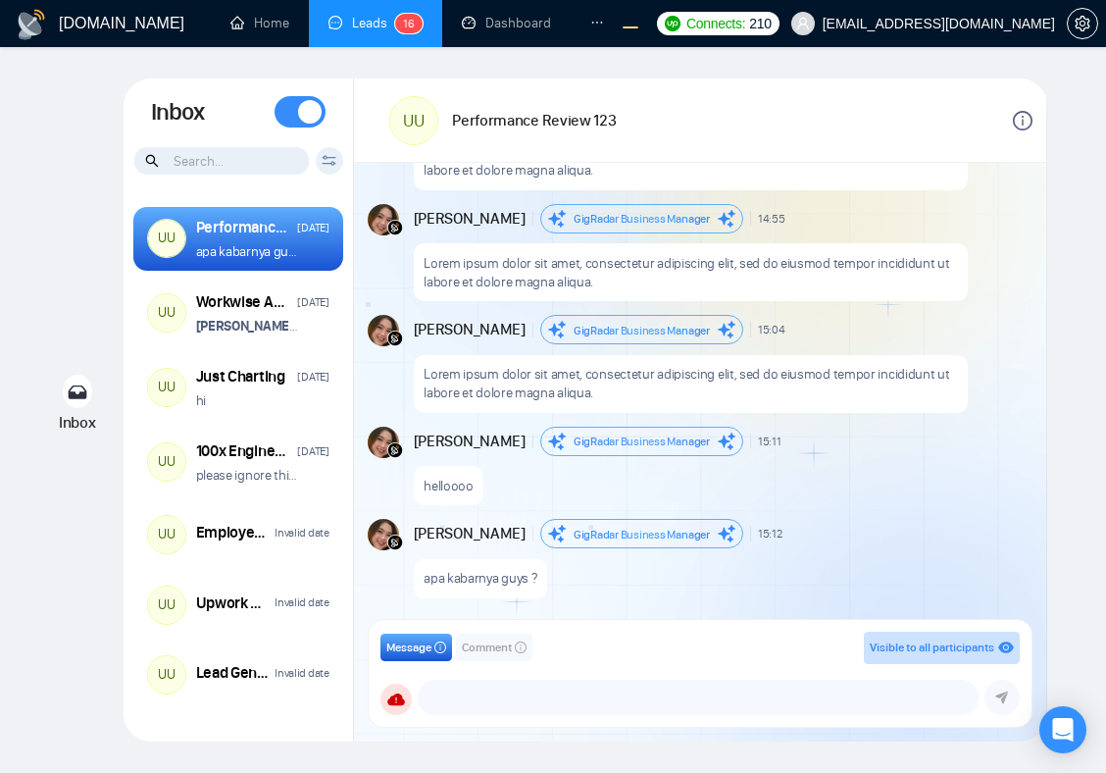
click at [301, 112] on span at bounding box center [310, 112] width 24 height 24
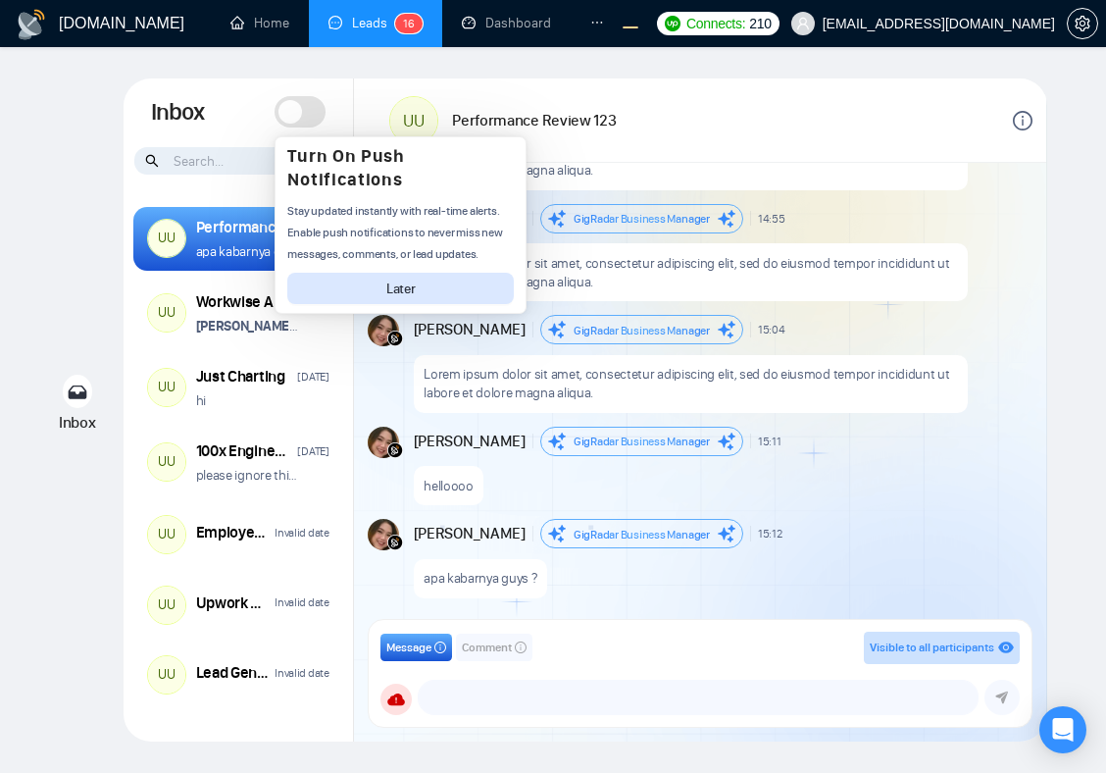
click at [315, 117] on span at bounding box center [300, 111] width 51 height 31
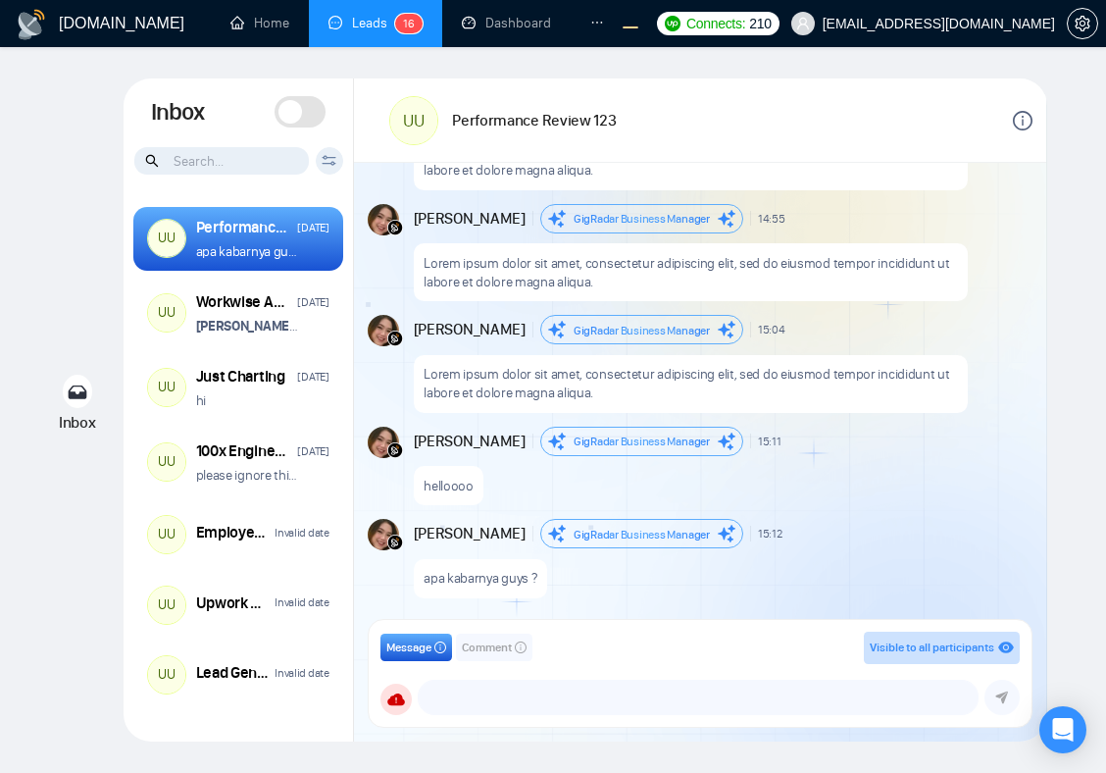
click at [305, 117] on span at bounding box center [300, 111] width 51 height 31
click at [311, 118] on span at bounding box center [314, 112] width 24 height 24
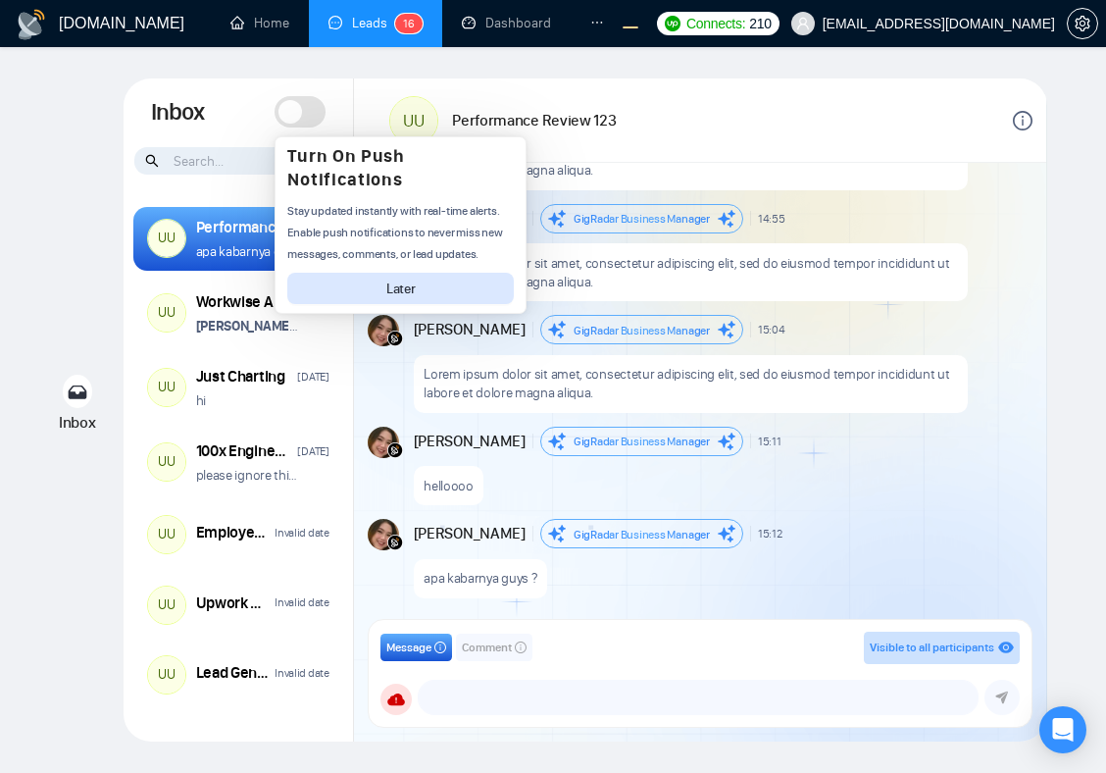
click at [311, 118] on span at bounding box center [300, 111] width 51 height 31
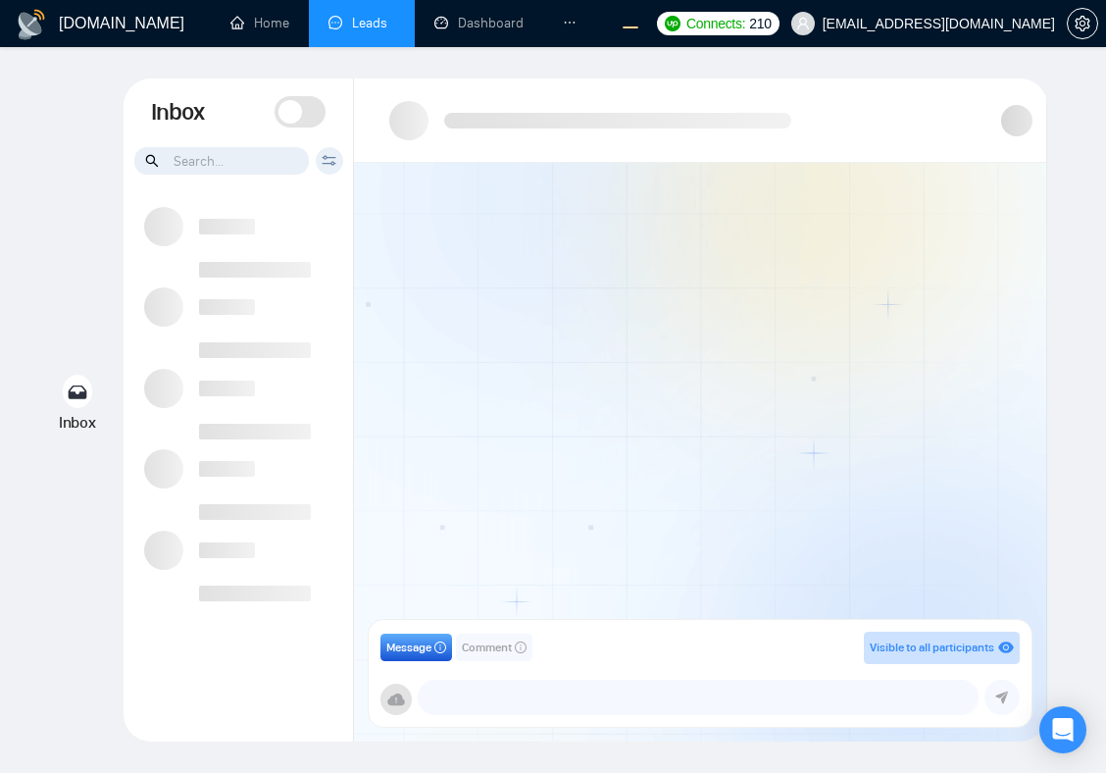
click at [309, 108] on span at bounding box center [300, 111] width 51 height 31
click at [301, 113] on span at bounding box center [310, 112] width 24 height 24
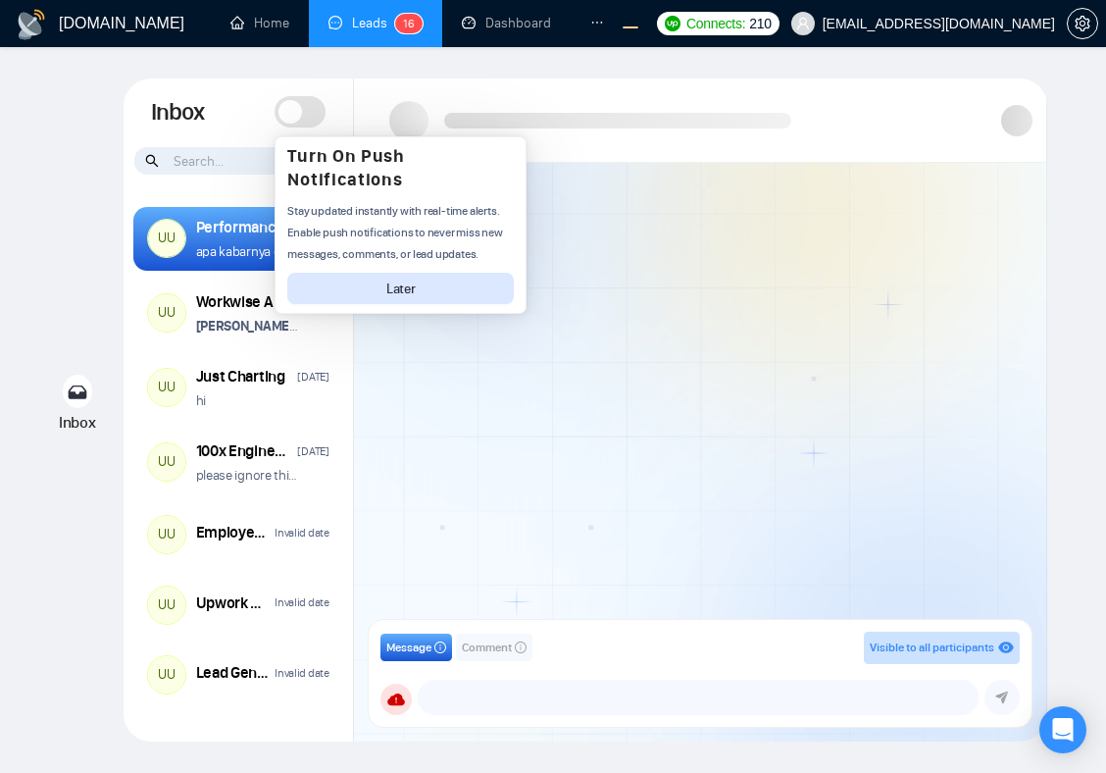
click at [302, 119] on span at bounding box center [300, 111] width 51 height 31
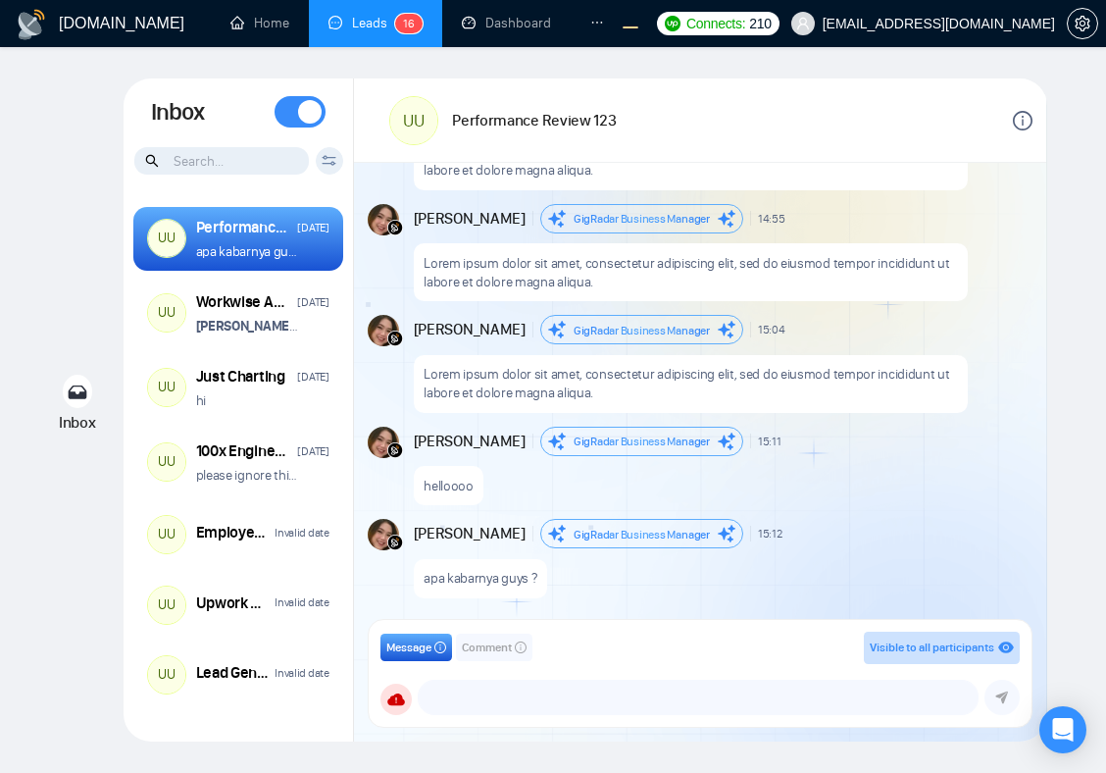
click at [299, 113] on span at bounding box center [310, 112] width 24 height 24
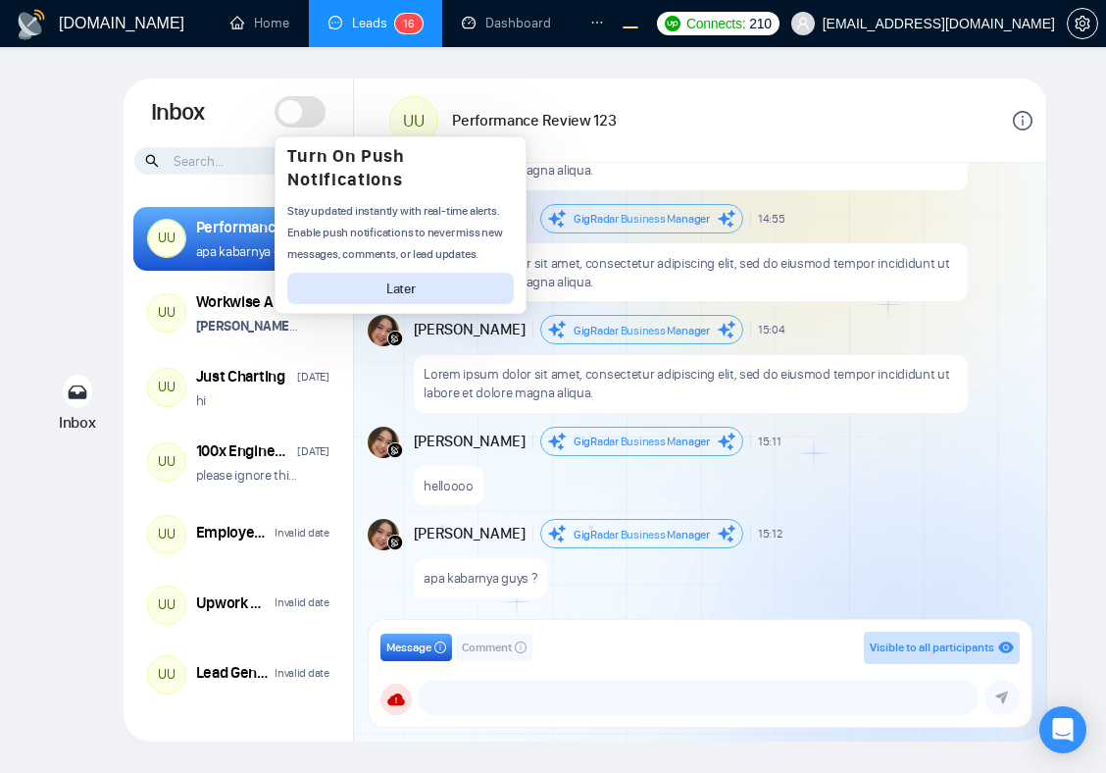
click at [648, 320] on div "GigRadar Business Manager" at bounding box center [642, 330] width 136 height 21
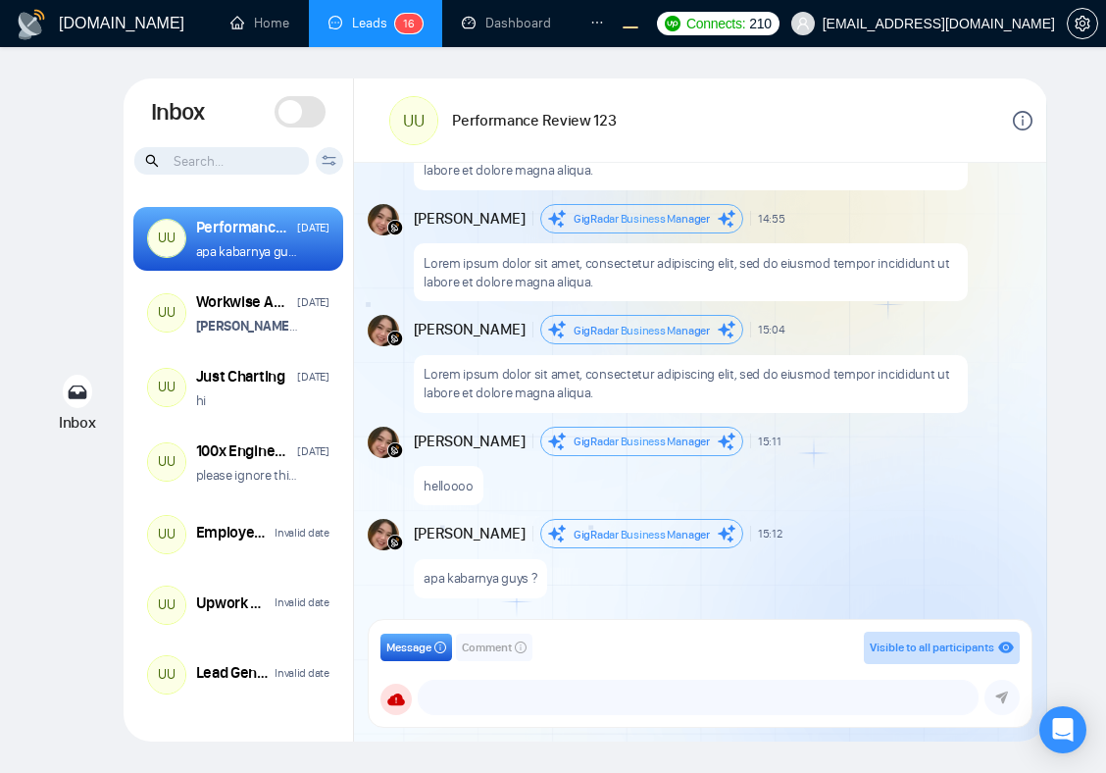
click at [648, 320] on div "GigRadar Business Manager" at bounding box center [642, 330] width 136 height 21
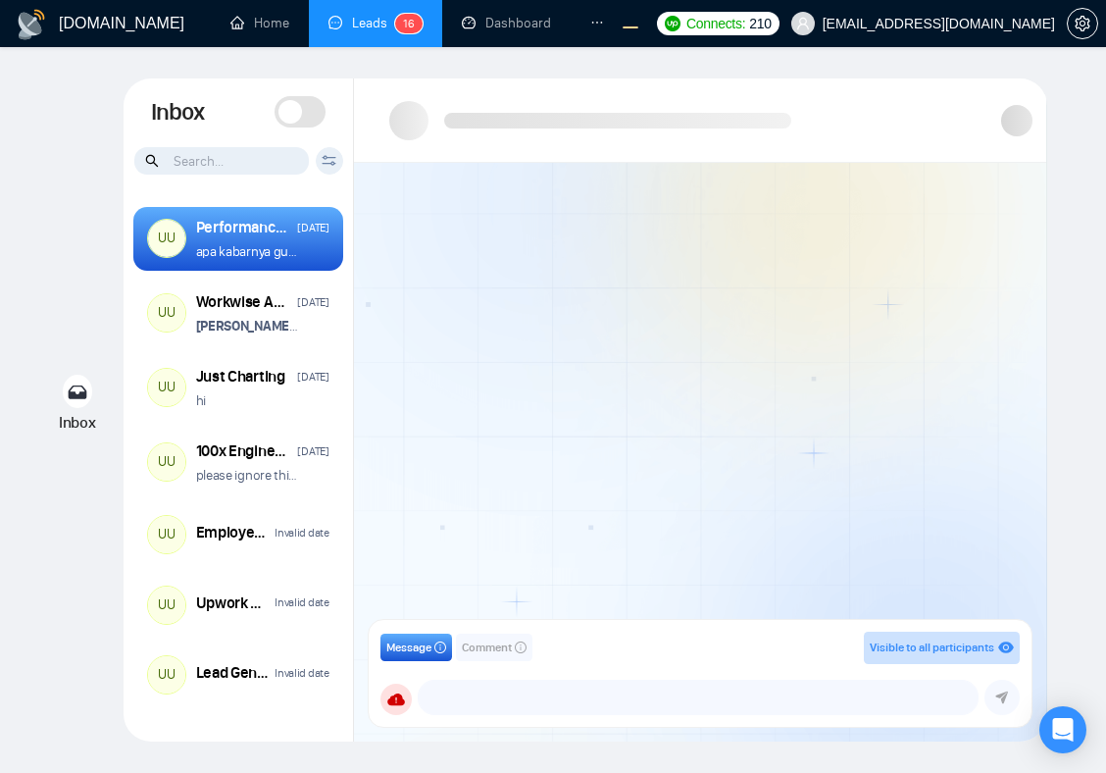
click at [299, 111] on icon at bounding box center [290, 112] width 20 height 20
click at [290, 110] on span at bounding box center [300, 111] width 51 height 31
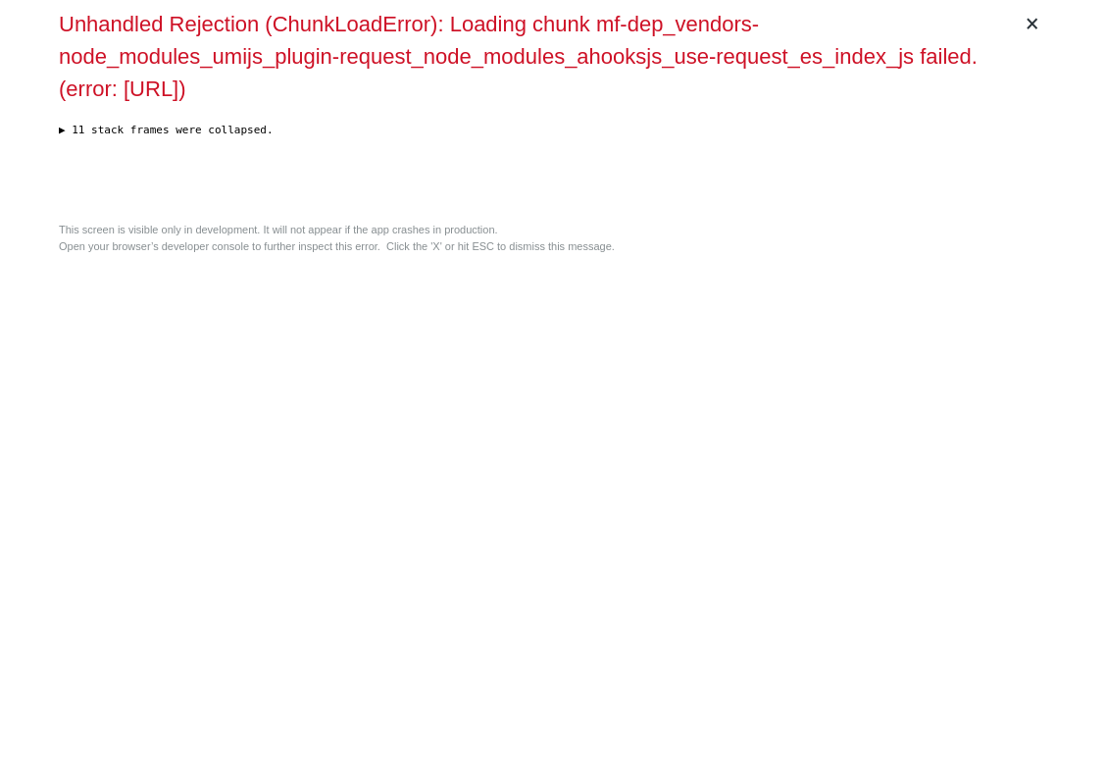
click at [413, 214] on div "Unhandled Rejection (ChunkLoadError): Loading chunk mf-dep_vendors-node_modules…" at bounding box center [553, 111] width 988 height 206
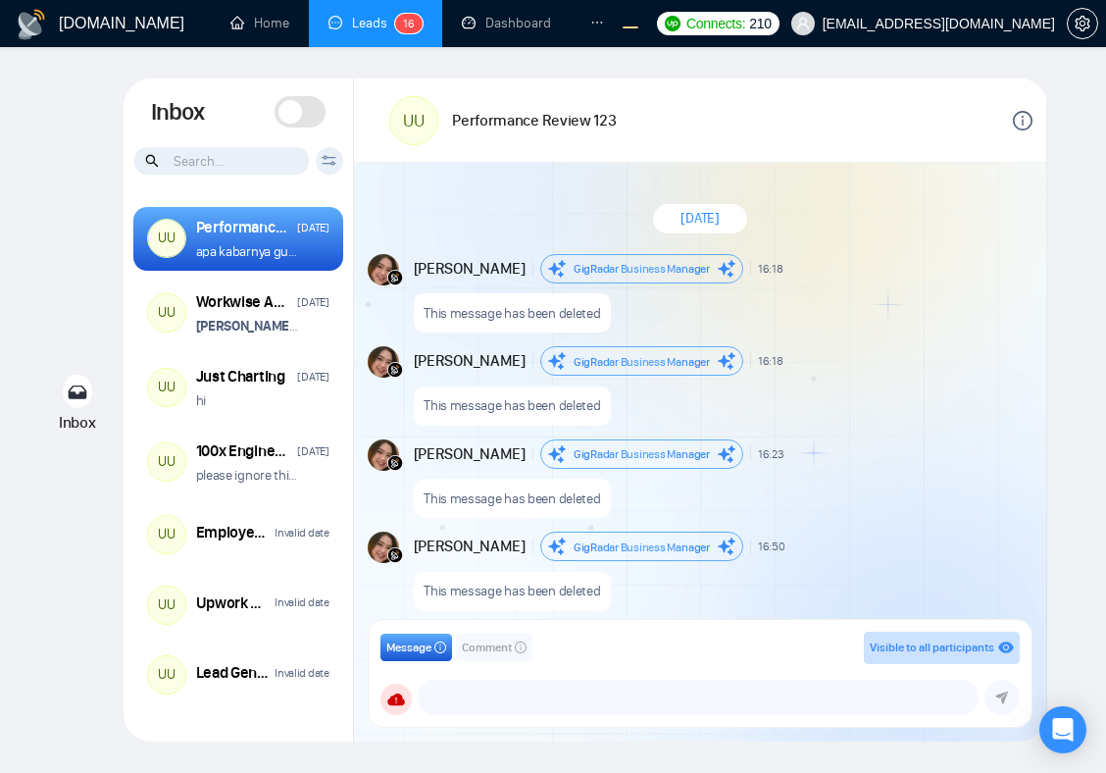
scroll to position [1757, 0]
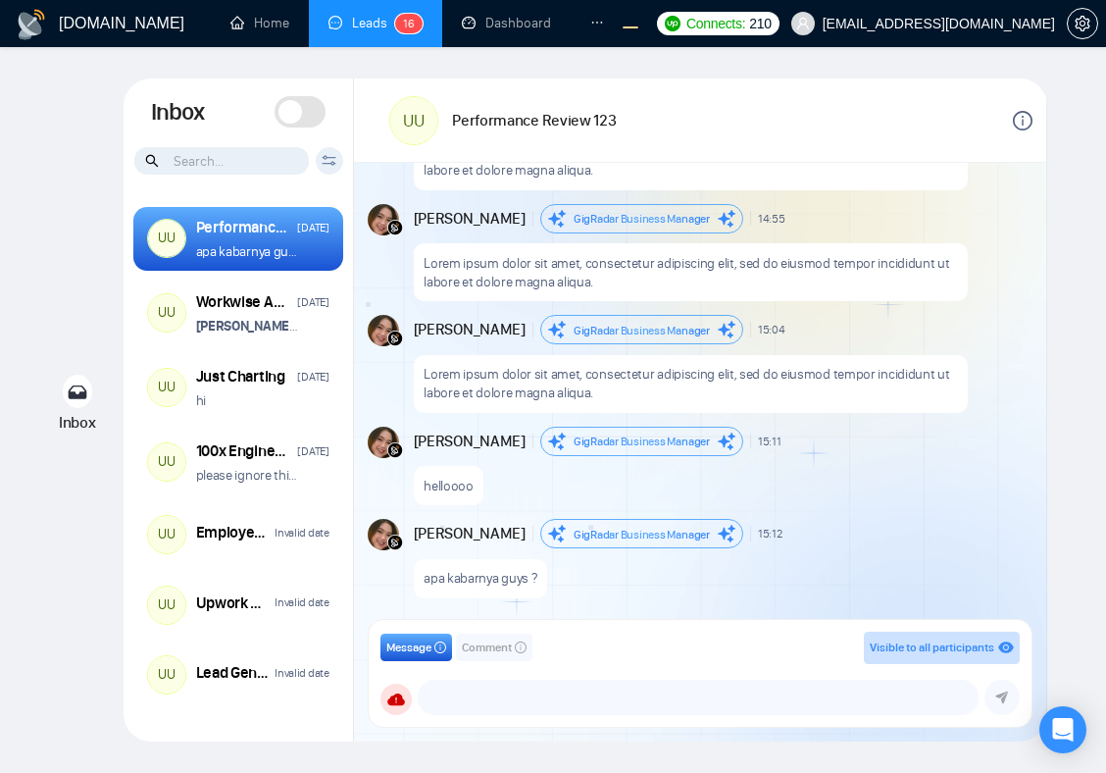
click at [295, 118] on icon at bounding box center [292, 111] width 18 height 15
click at [306, 114] on icon at bounding box center [312, 114] width 24 height 24
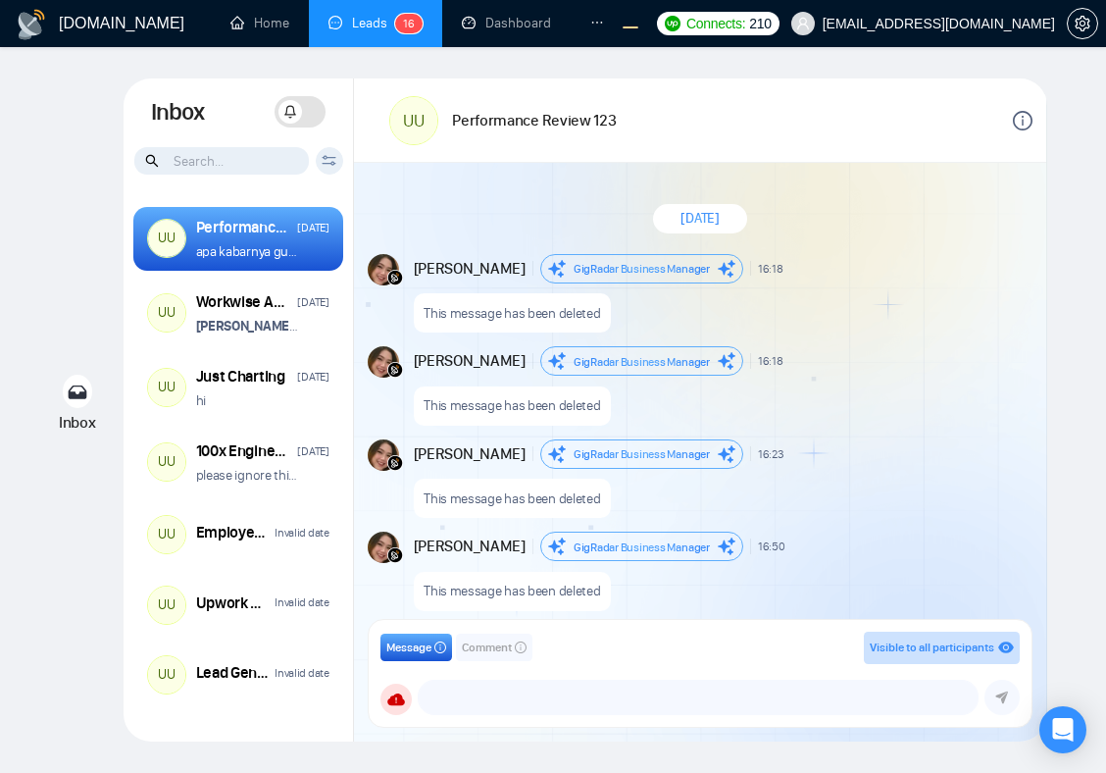
scroll to position [1757, 0]
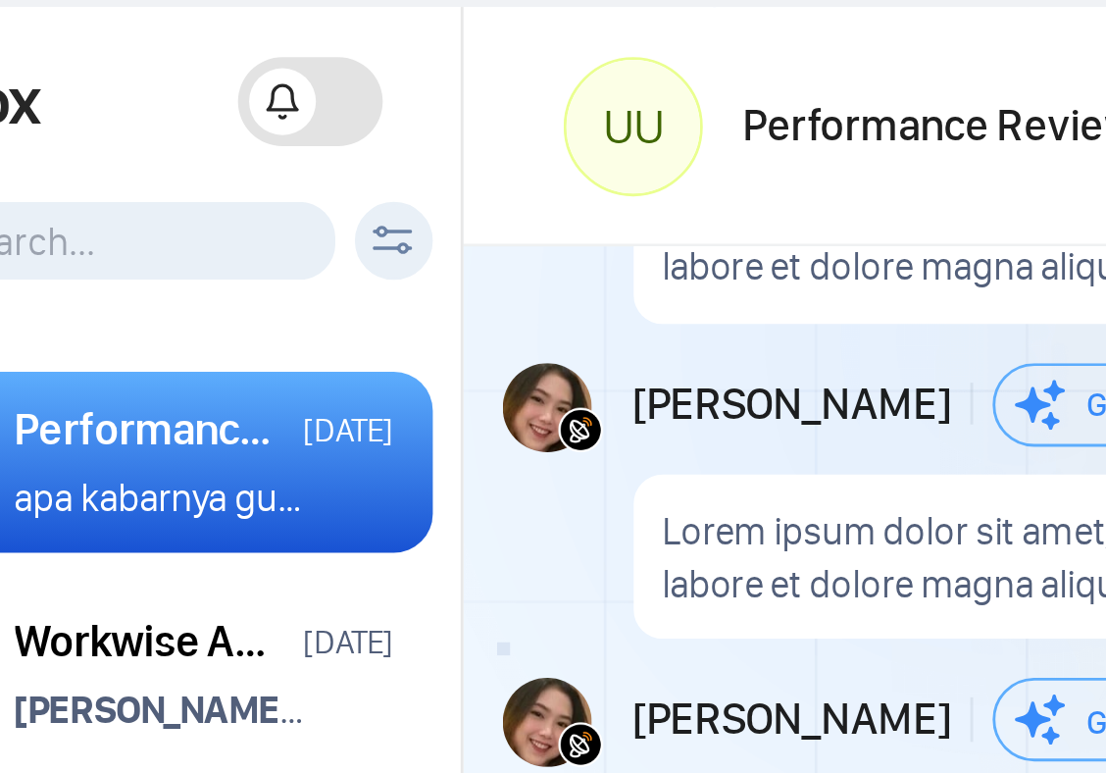
click at [300, 116] on span at bounding box center [290, 112] width 24 height 24
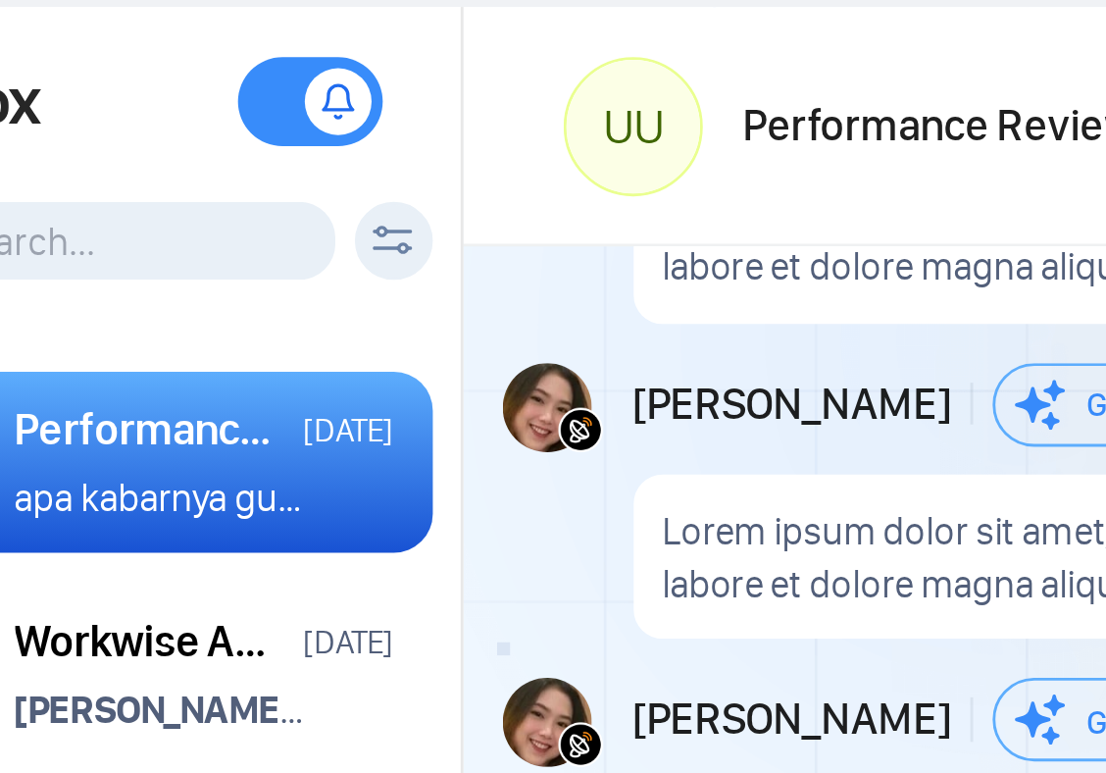
click at [292, 116] on span at bounding box center [300, 111] width 51 height 31
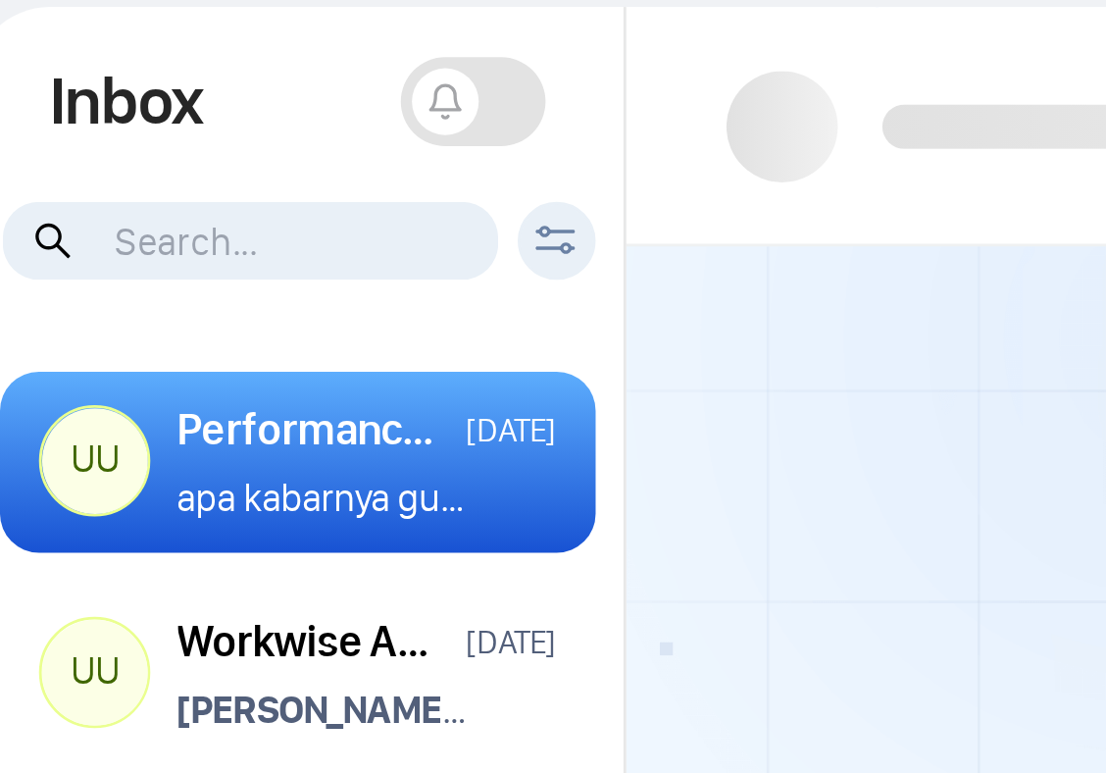
click at [288, 116] on icon at bounding box center [290, 112] width 14 height 14
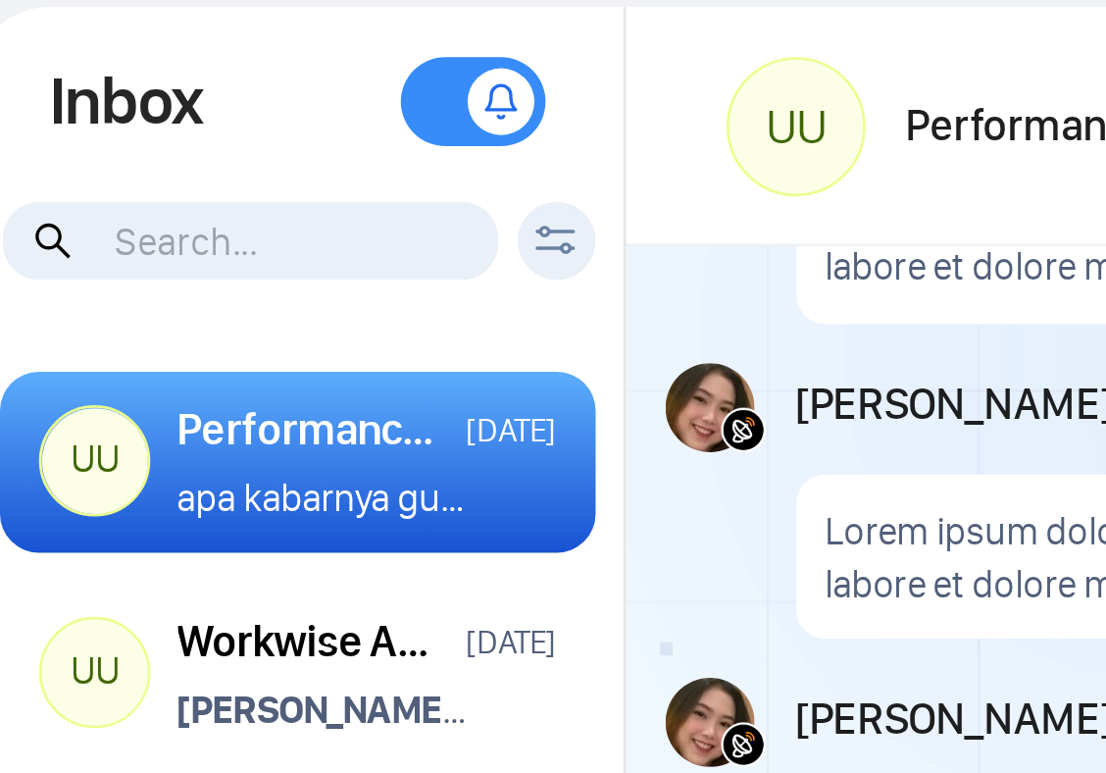
click at [296, 118] on span at bounding box center [300, 111] width 51 height 31
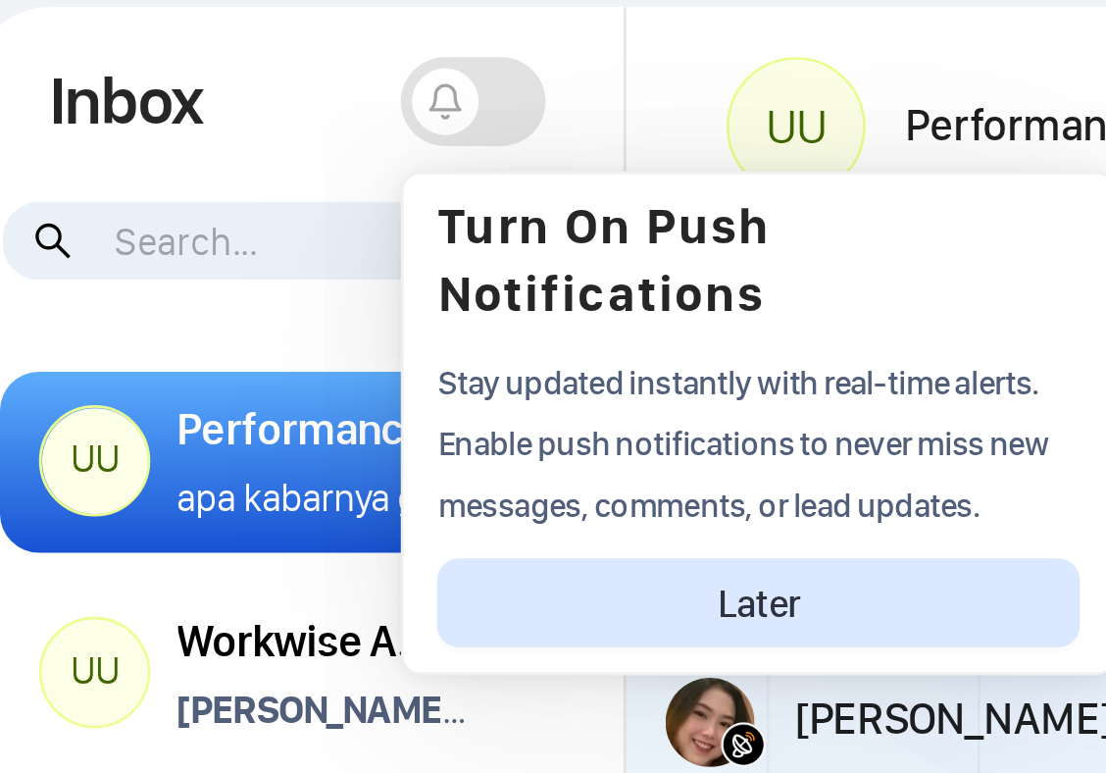
click at [296, 118] on span at bounding box center [290, 112] width 24 height 24
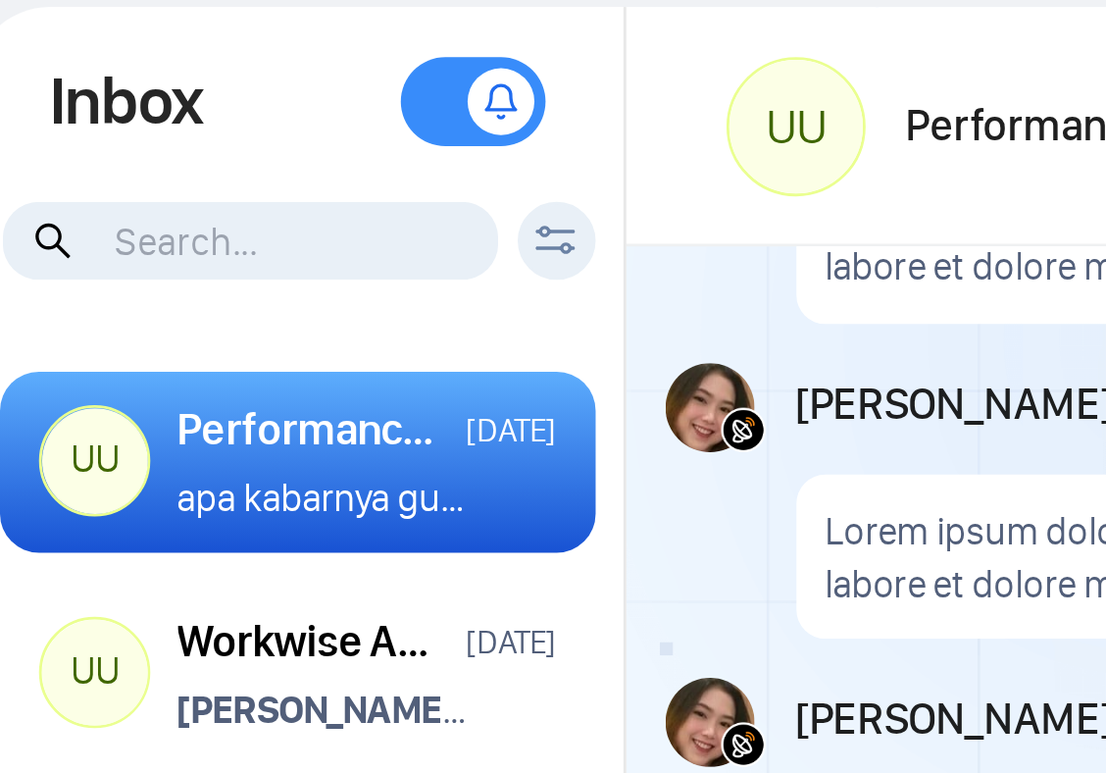
click at [296, 118] on span at bounding box center [300, 111] width 51 height 31
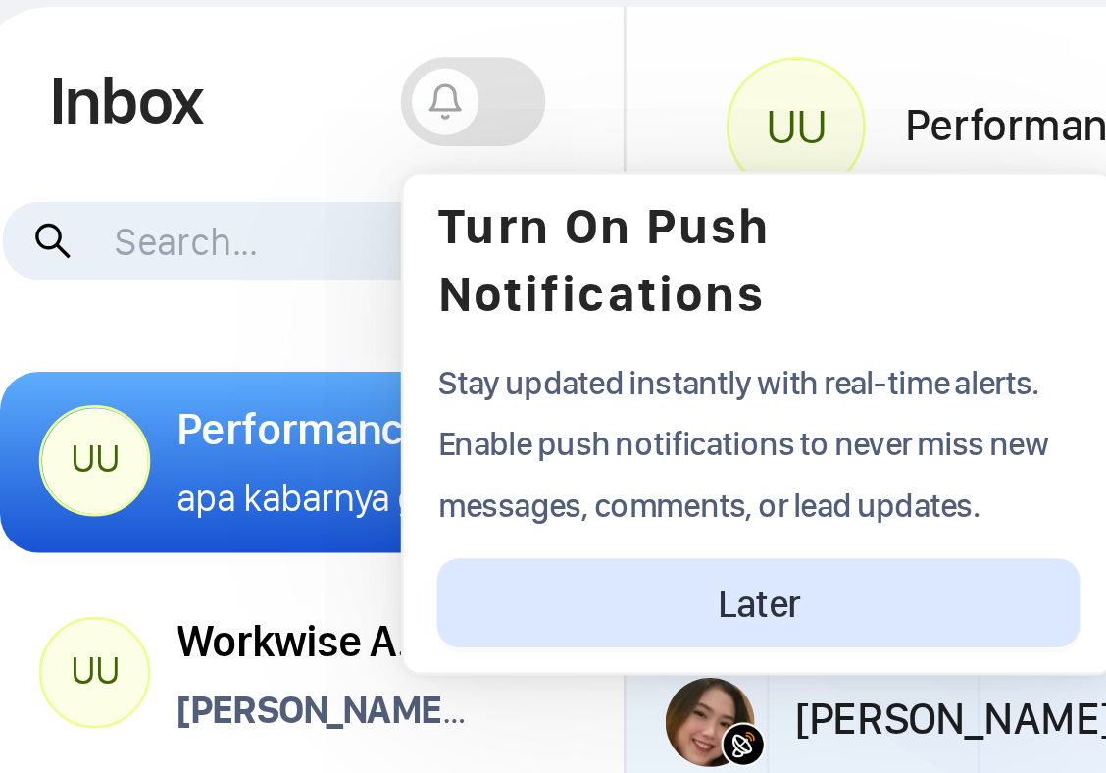
click at [310, 115] on span at bounding box center [300, 111] width 51 height 31
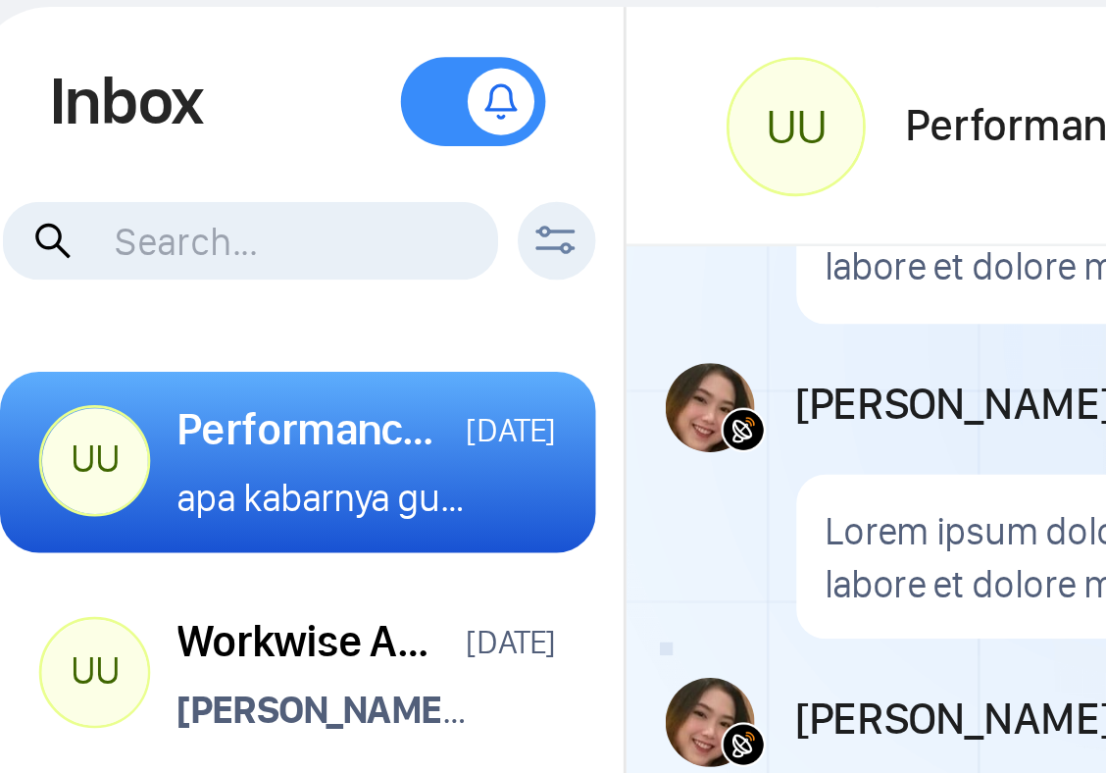
click at [302, 114] on span at bounding box center [310, 112] width 24 height 24
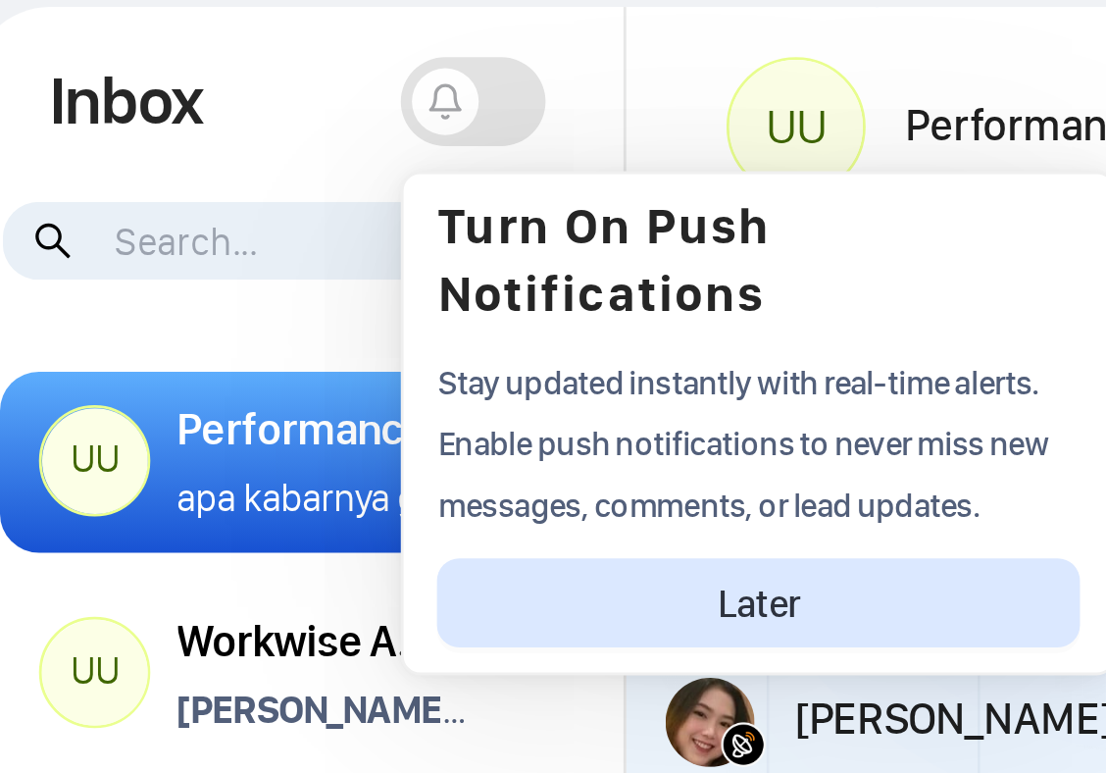
click at [290, 122] on span at bounding box center [290, 112] width 24 height 24
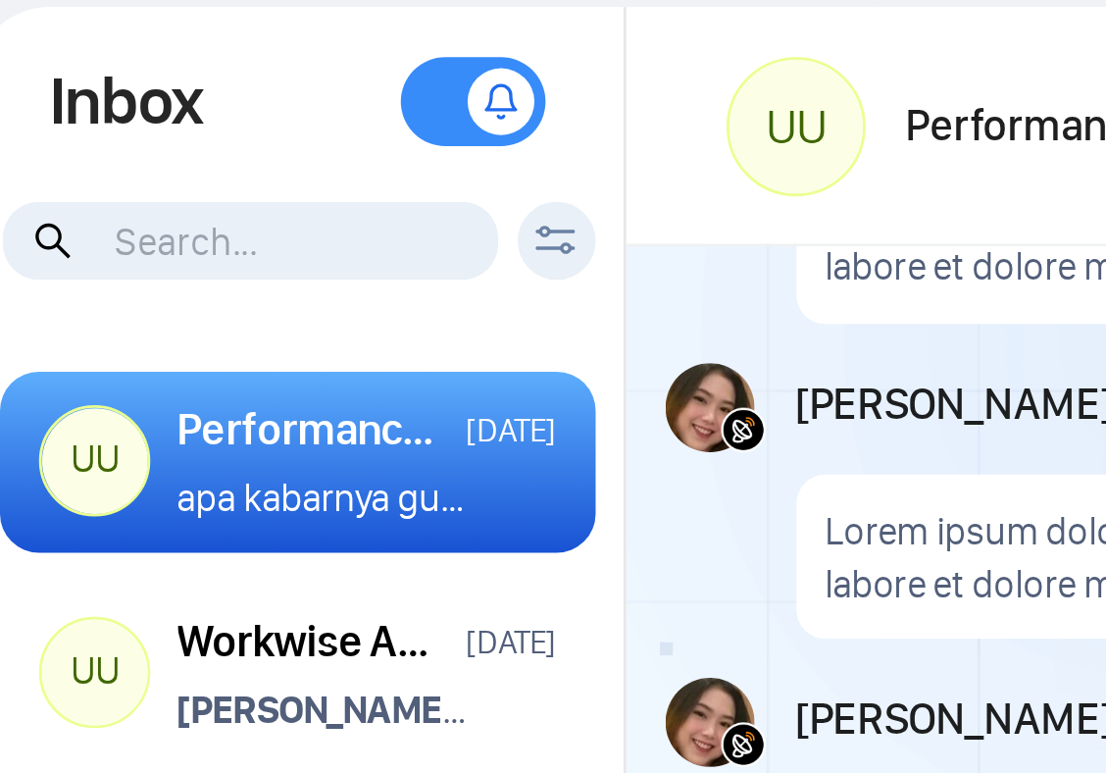
click at [306, 119] on span at bounding box center [310, 112] width 24 height 24
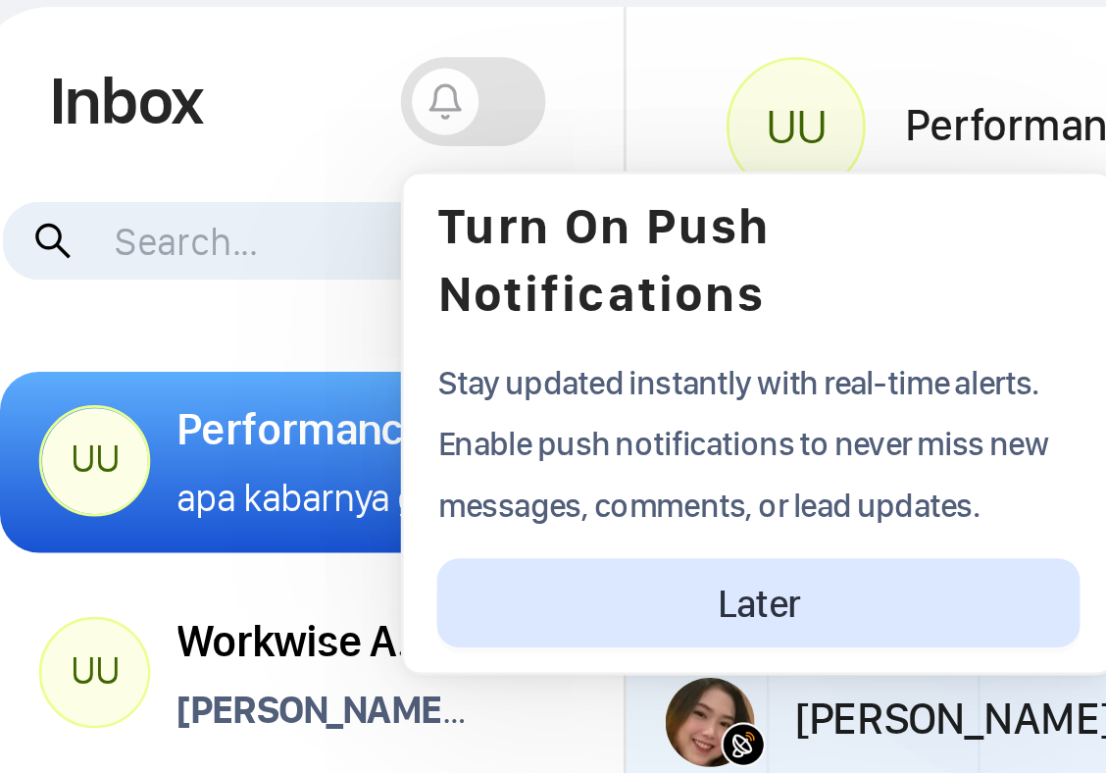
click at [319, 117] on span at bounding box center [300, 111] width 51 height 31
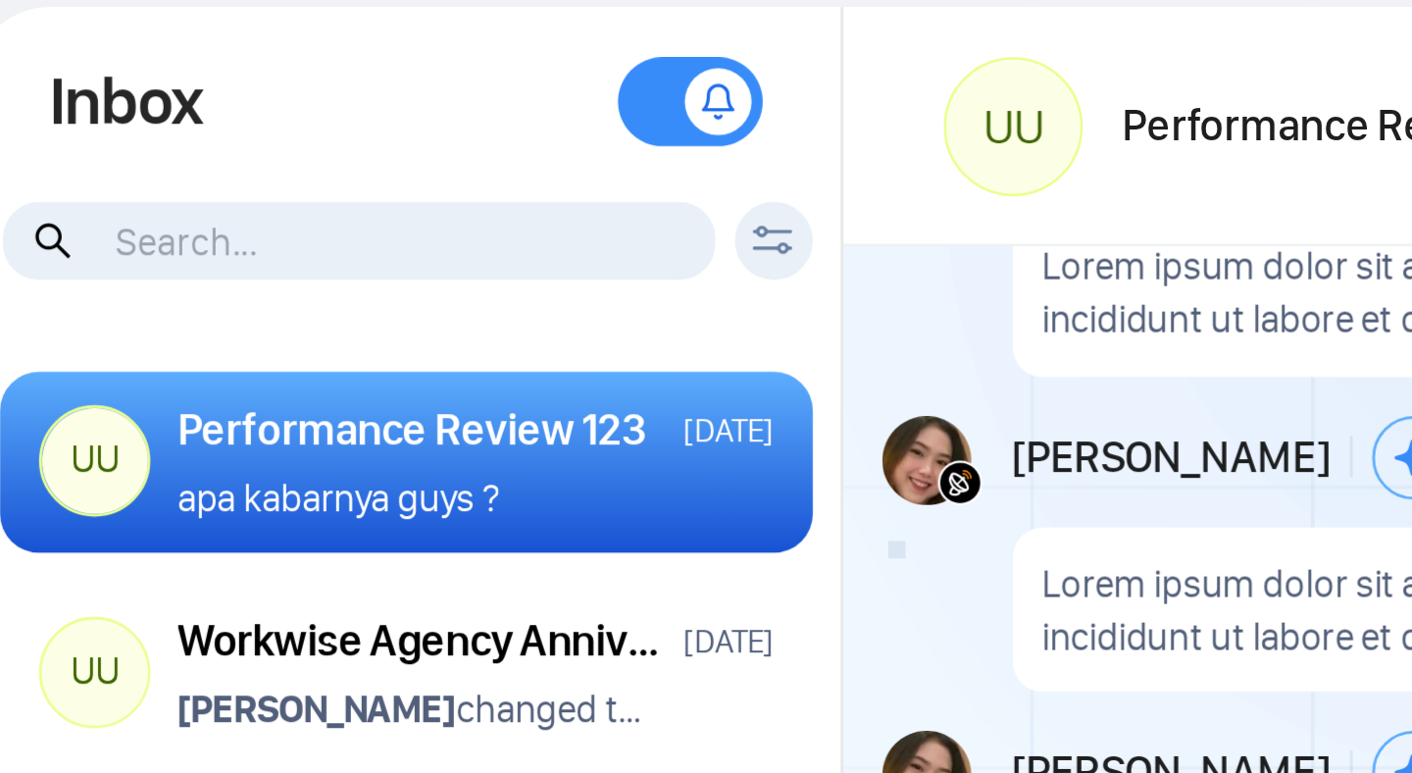
scroll to position [1776, 0]
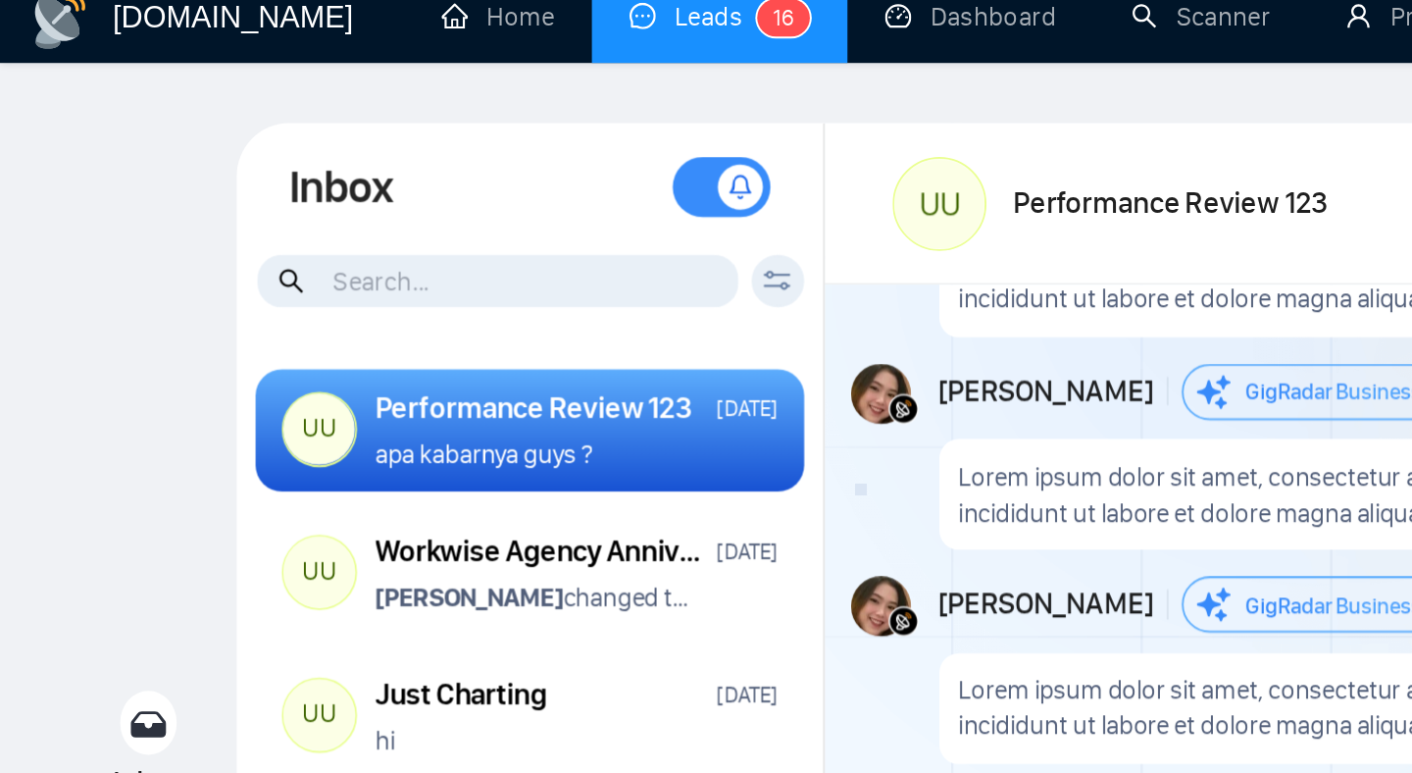
click at [378, 124] on span at bounding box center [376, 111] width 51 height 31
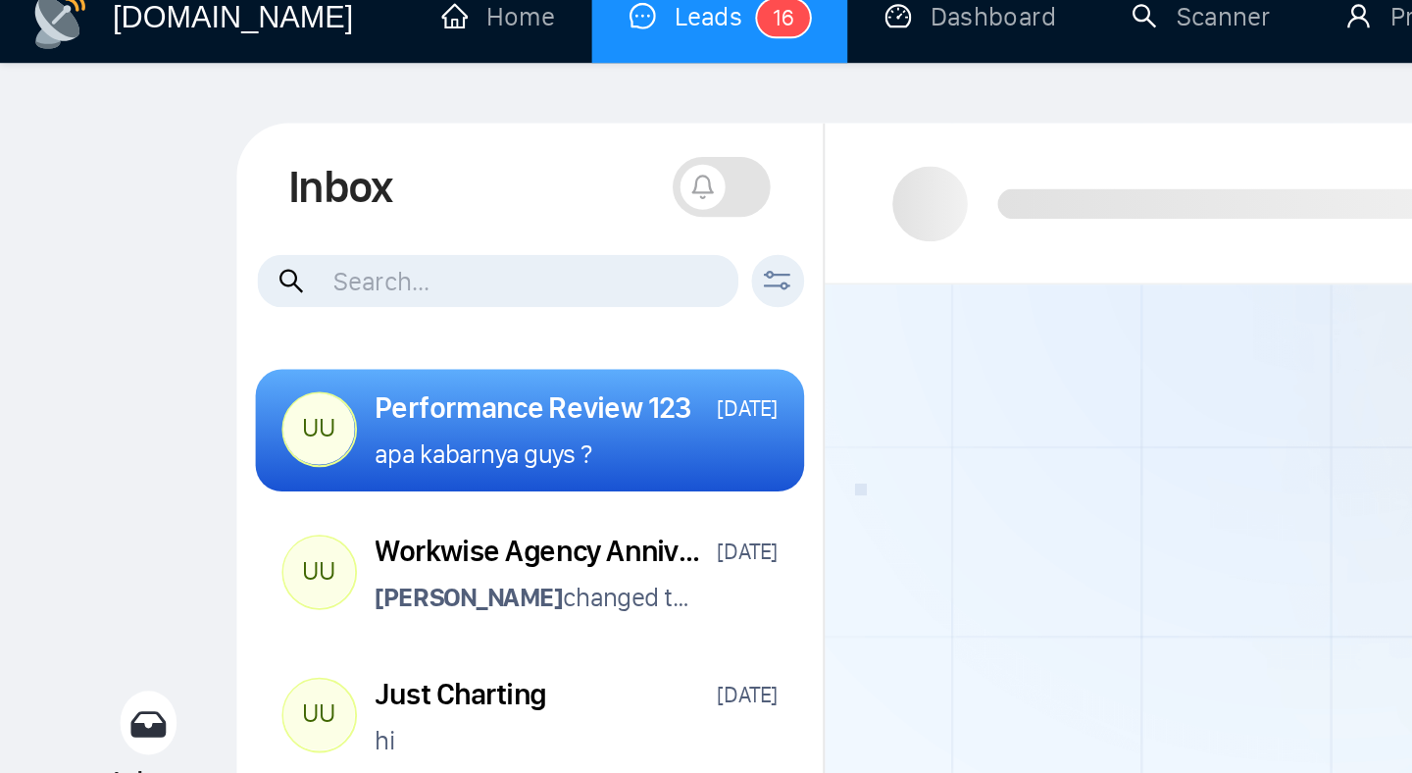
click at [525, 179] on div at bounding box center [737, 397] width 614 height 469
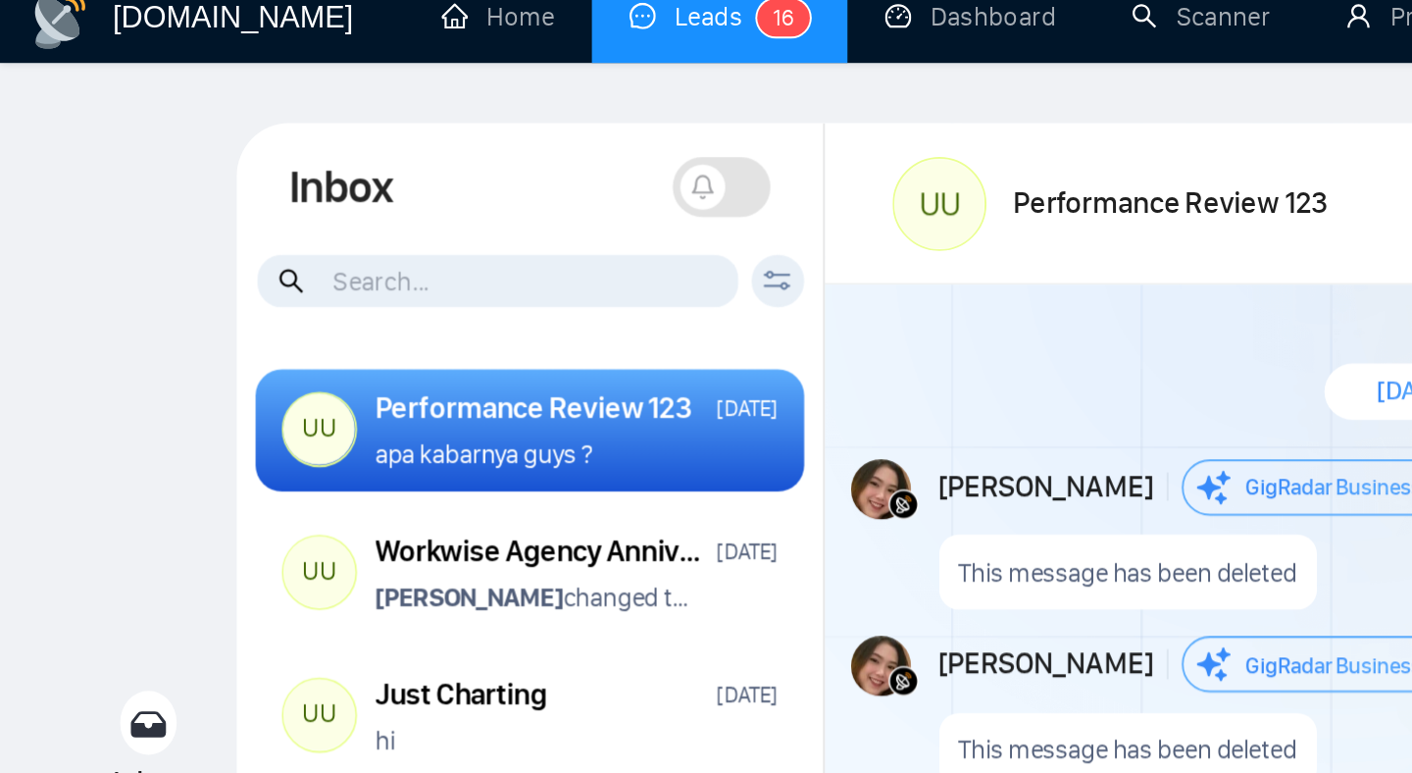
scroll to position [1776, 0]
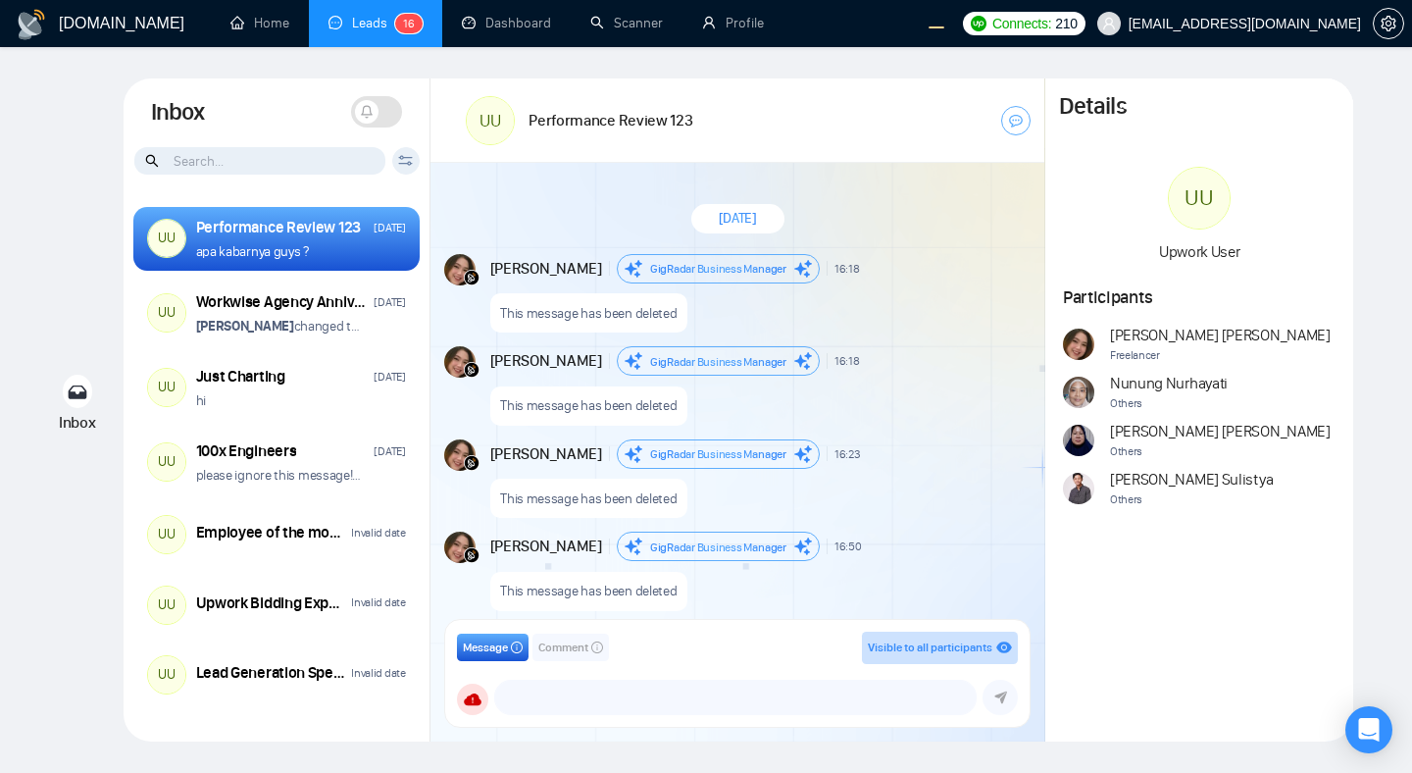
scroll to position [1776, 0]
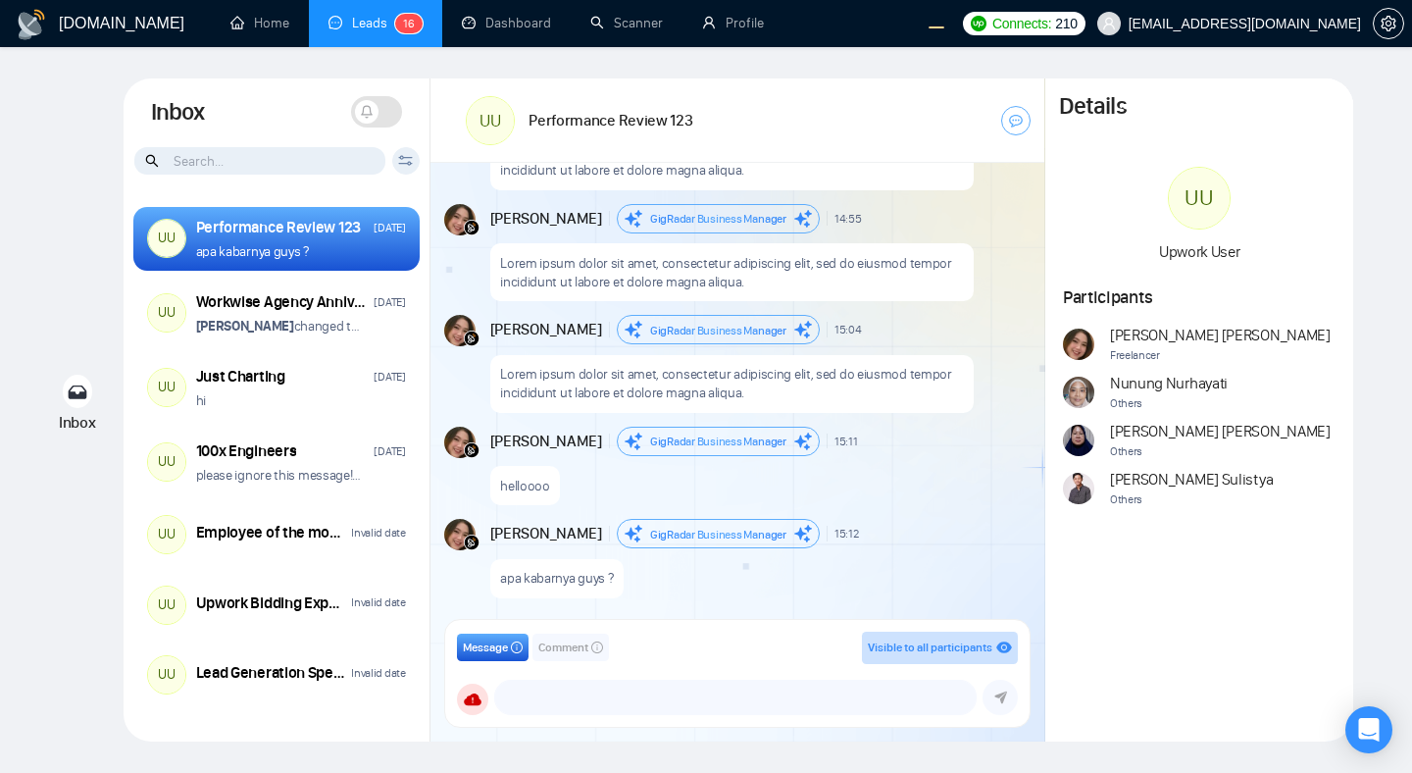
click at [379, 108] on span at bounding box center [376, 111] width 51 height 31
click at [379, 108] on icon at bounding box center [386, 112] width 14 height 14
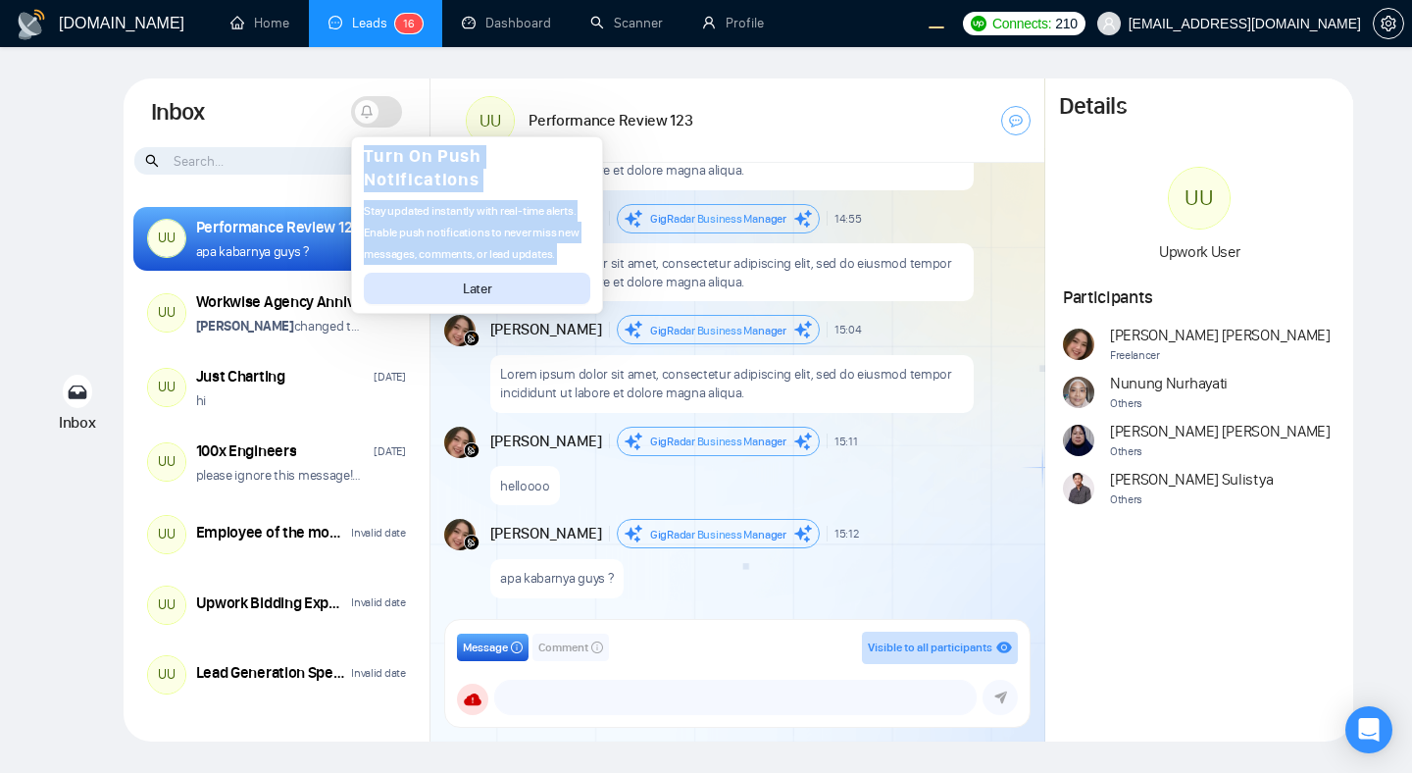
click at [497, 181] on div "Turn On Push Notifications" at bounding box center [477, 168] width 227 height 47
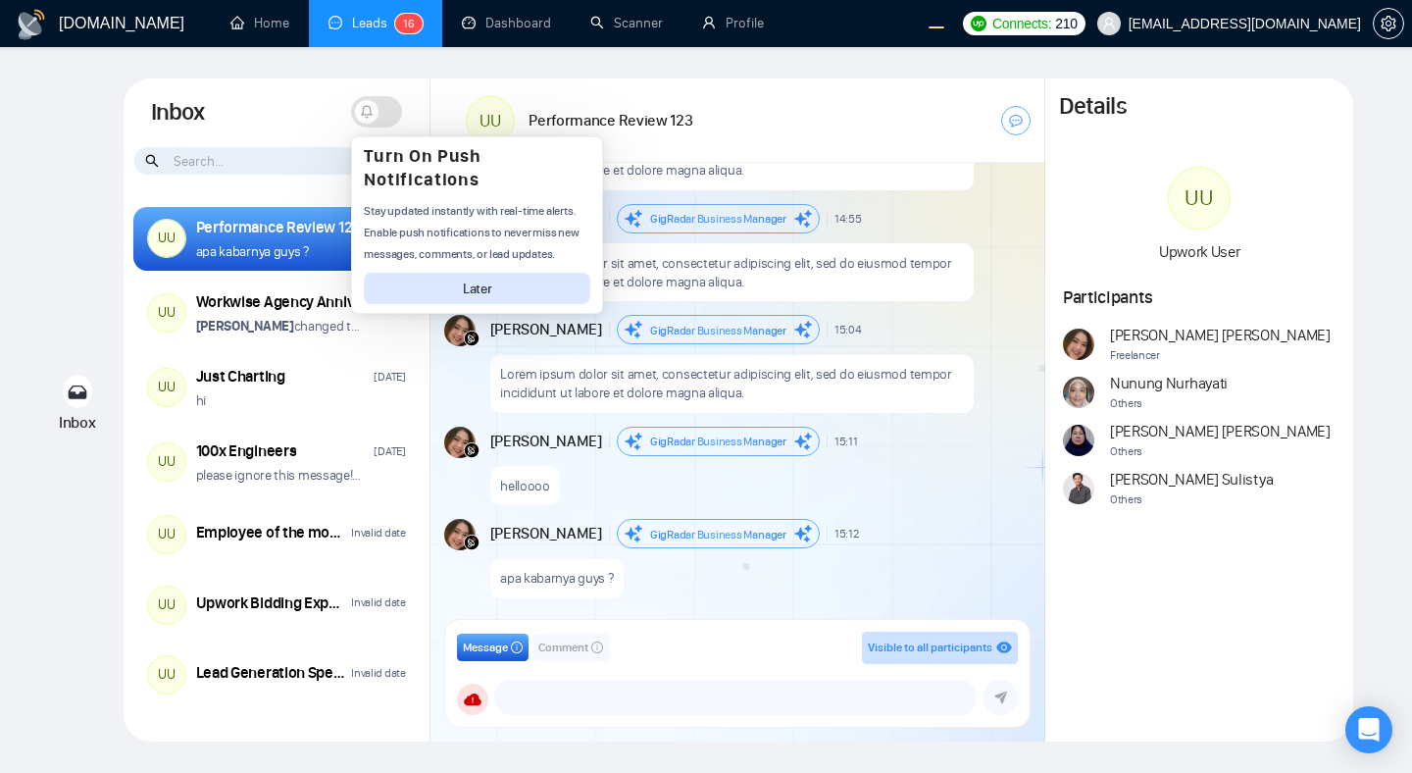
click at [733, 124] on div "UU Performance Review 123" at bounding box center [628, 120] width 324 height 56
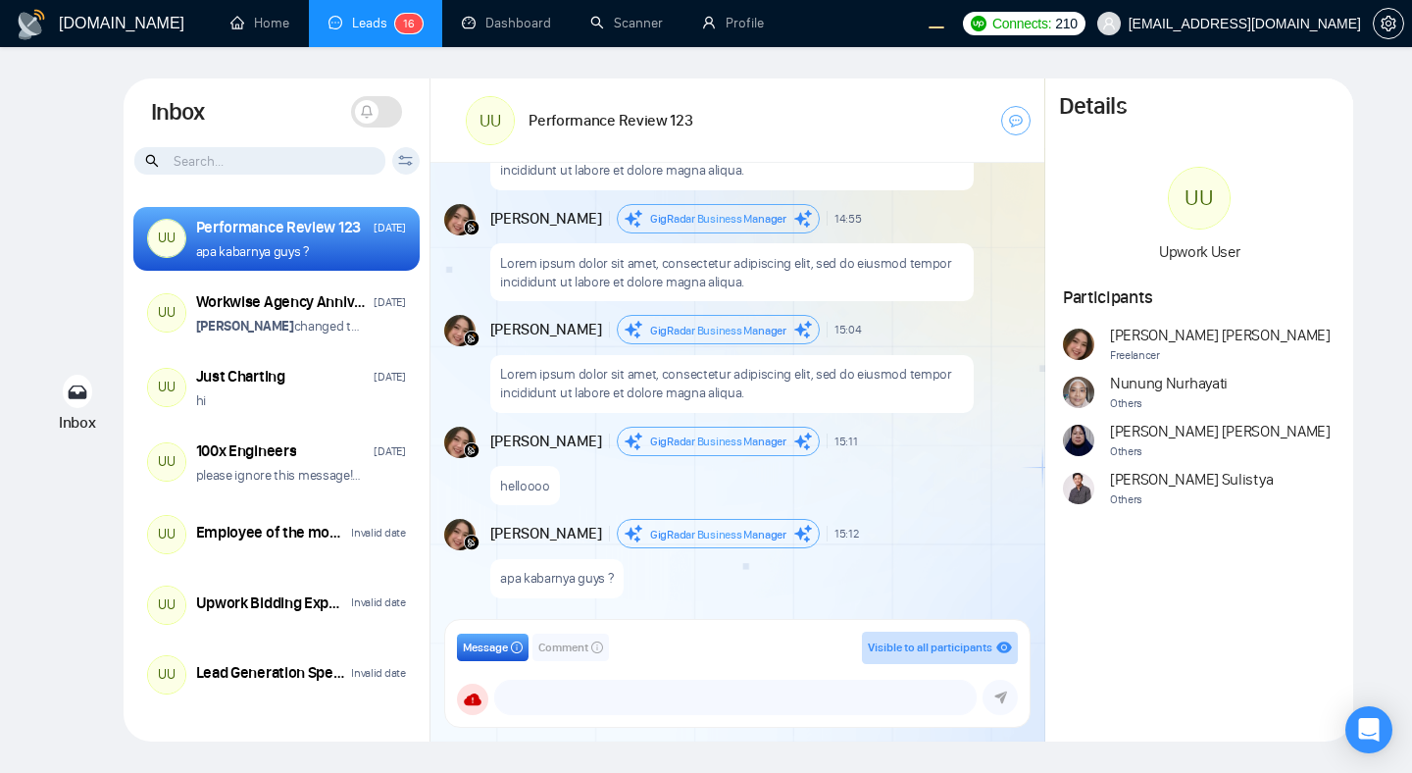
click at [391, 114] on span at bounding box center [376, 111] width 51 height 31
click at [391, 114] on icon at bounding box center [386, 110] width 11 height 9
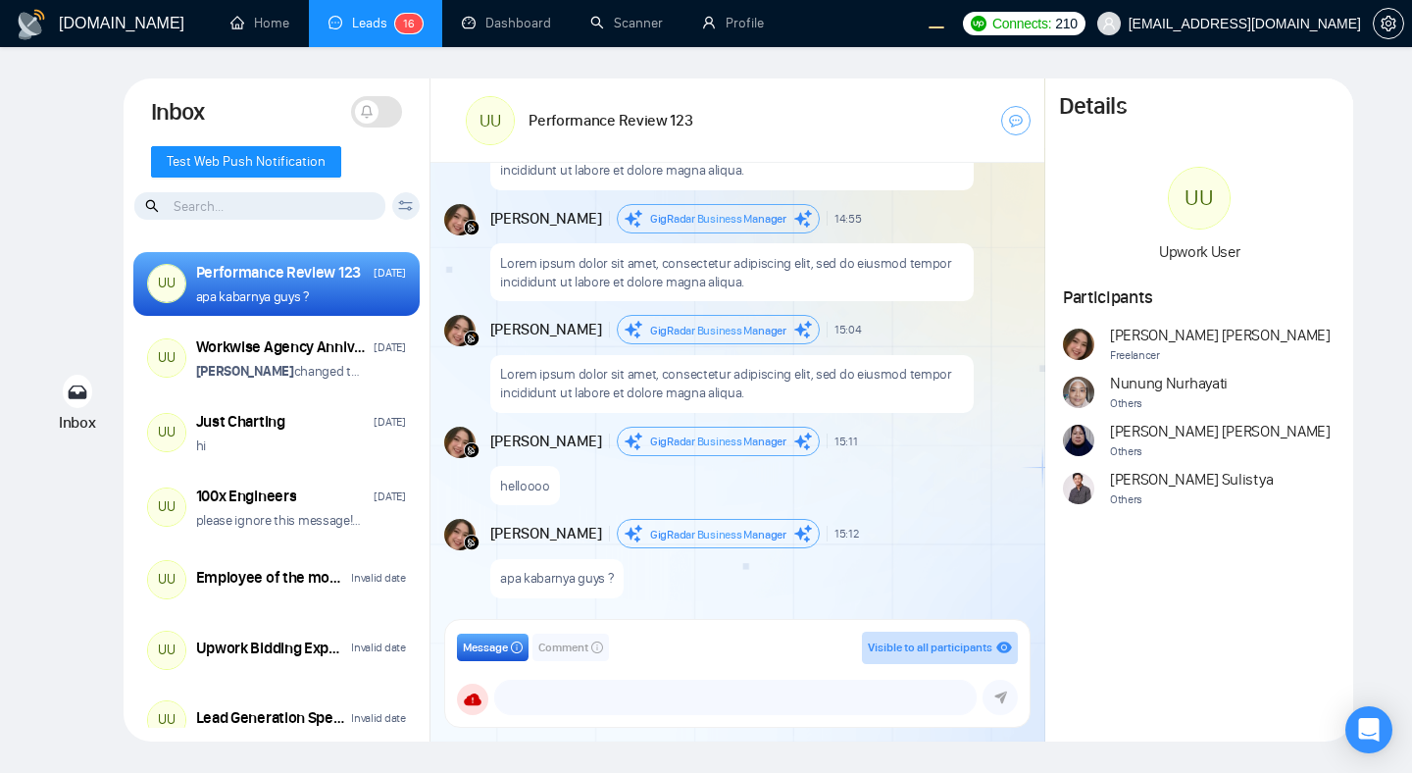
click at [391, 157] on div "Test Web Push Notification" at bounding box center [277, 168] width 307 height 45
click at [324, 157] on button "Test Web Push Notification" at bounding box center [246, 161] width 190 height 31
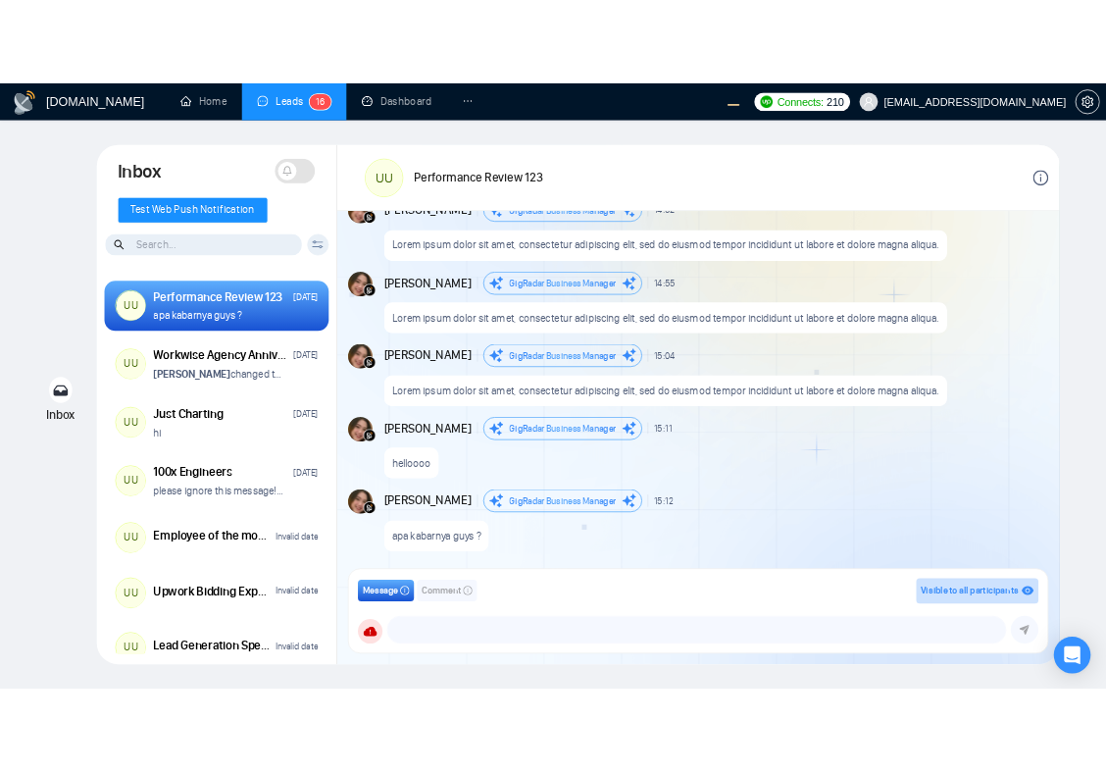
scroll to position [1757, 0]
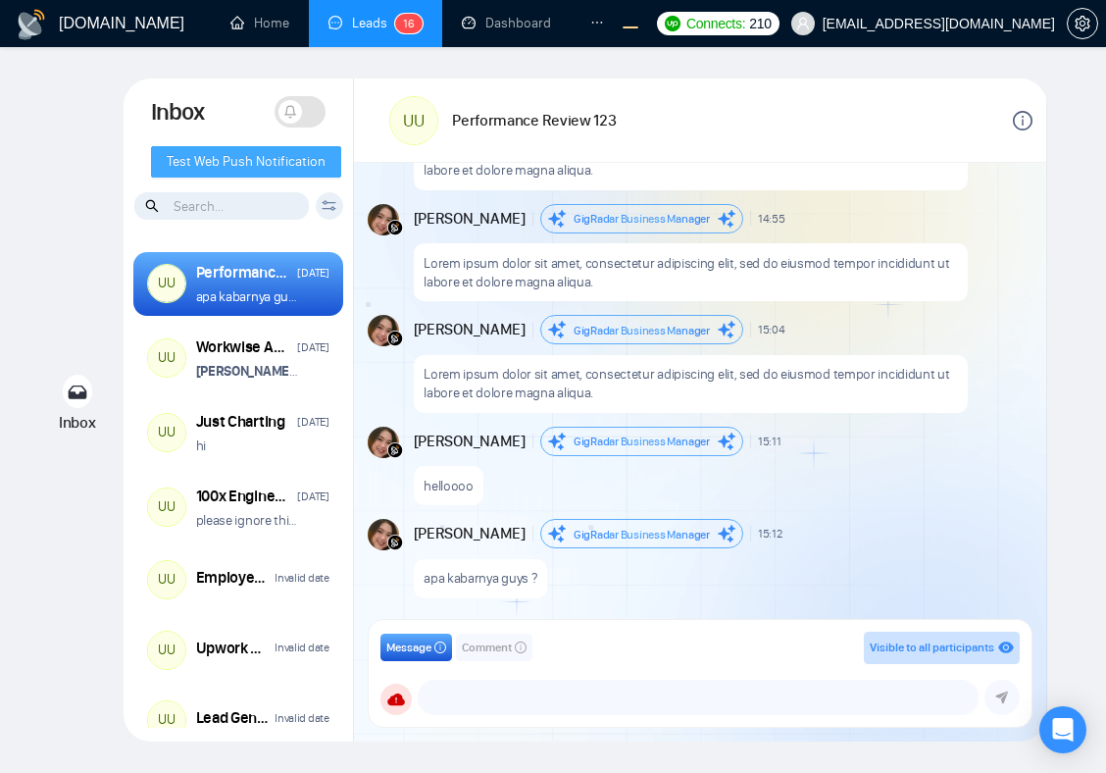
click at [277, 170] on span "Test Web Push Notification" at bounding box center [246, 162] width 159 height 22
click at [292, 163] on span "Test Web Push Notification" at bounding box center [246, 162] width 159 height 22
click at [301, 117] on span at bounding box center [300, 111] width 51 height 31
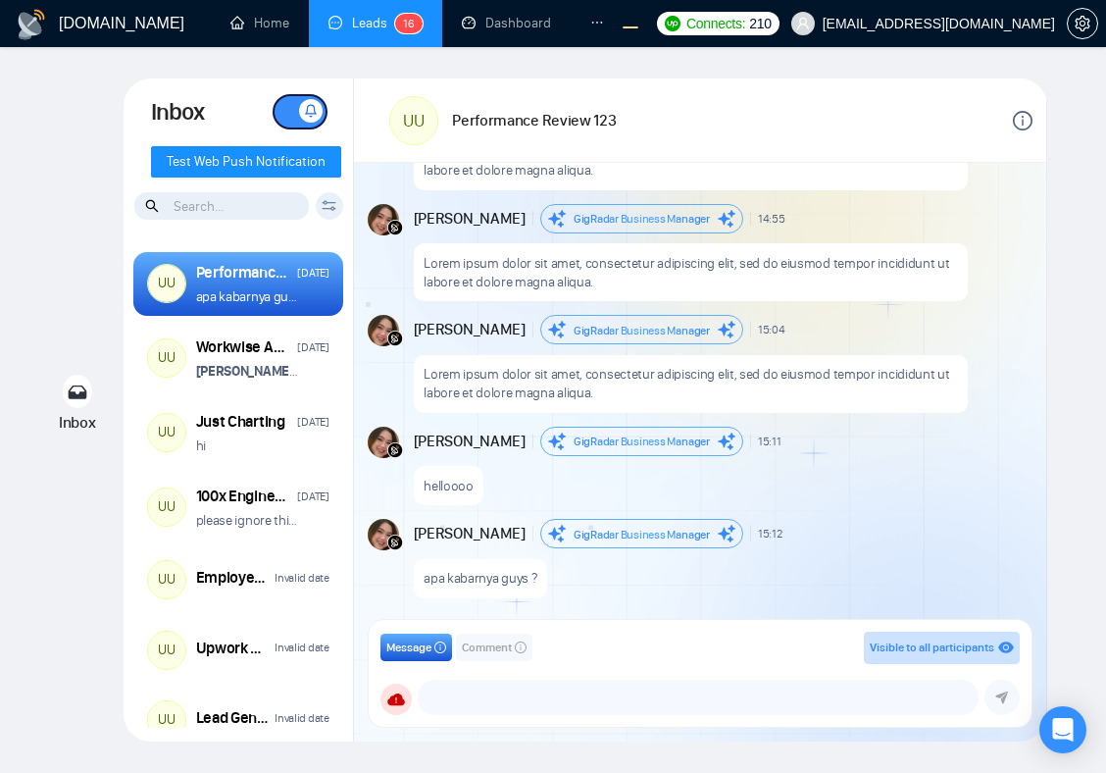
click at [301, 117] on span at bounding box center [311, 111] width 24 height 24
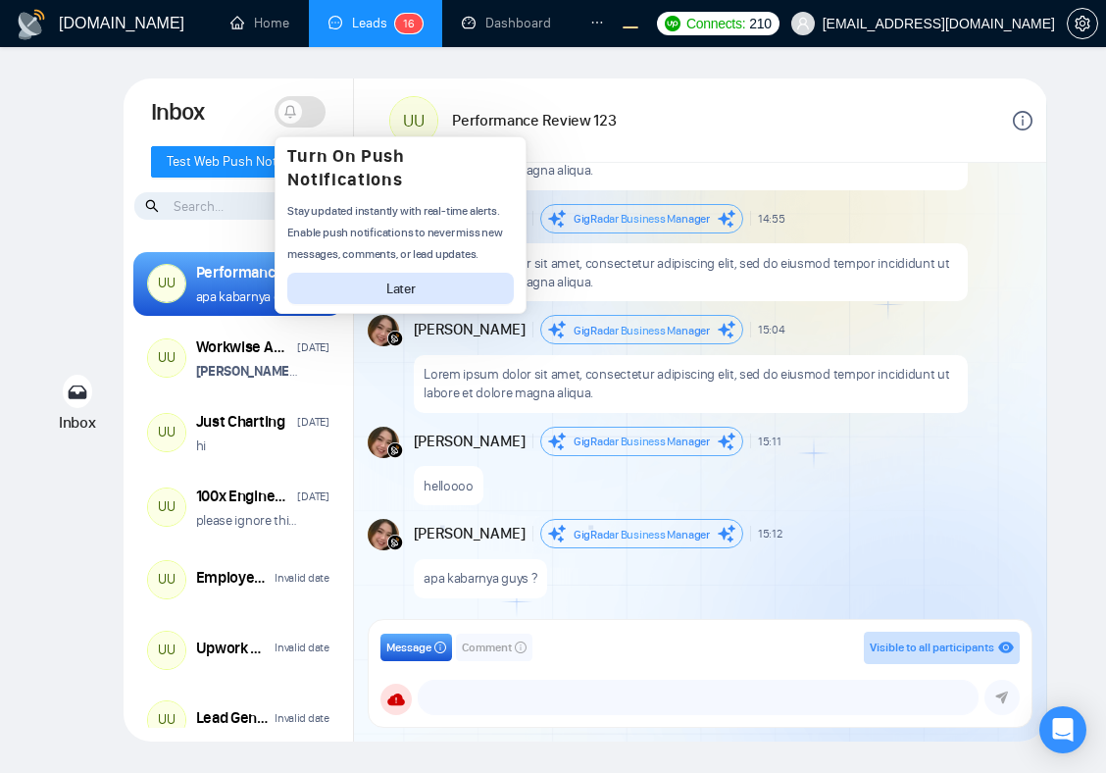
click at [316, 116] on span at bounding box center [300, 111] width 51 height 31
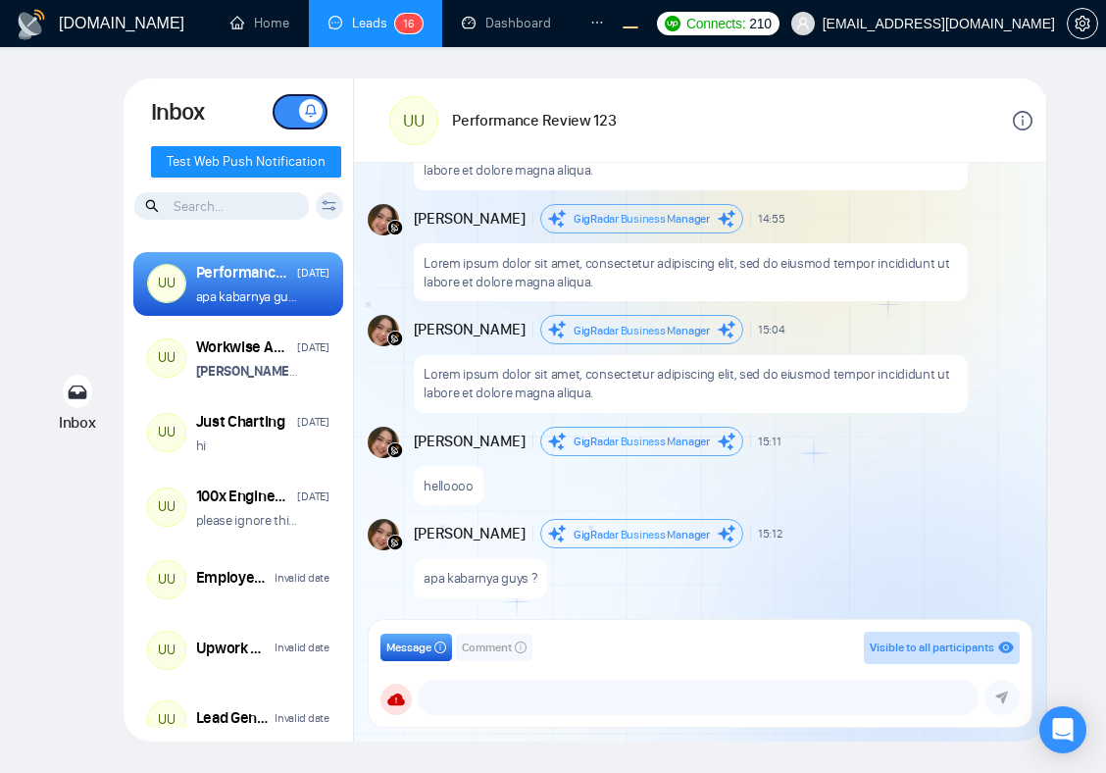
click at [316, 116] on icon at bounding box center [311, 111] width 14 height 14
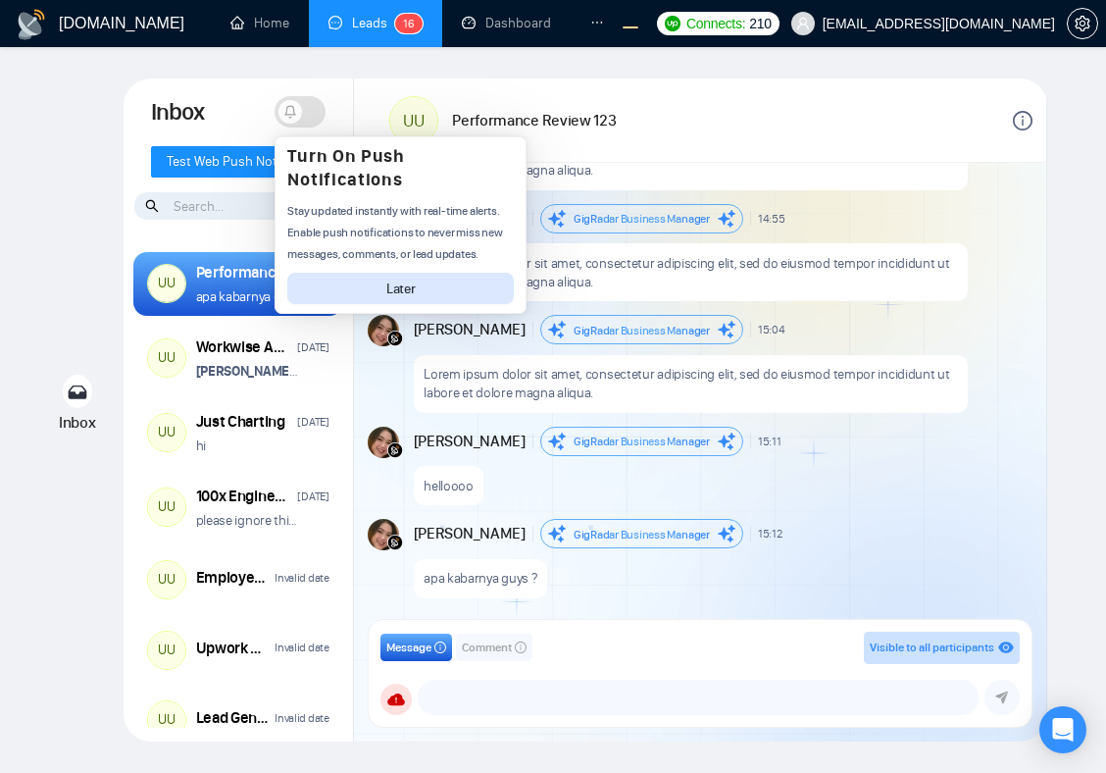
click at [659, 383] on p "Lorem ipsum dolor sit amet, consectetur adipiscing elit, sed do eiusmod tempor …" at bounding box center [690, 383] width 533 height 37
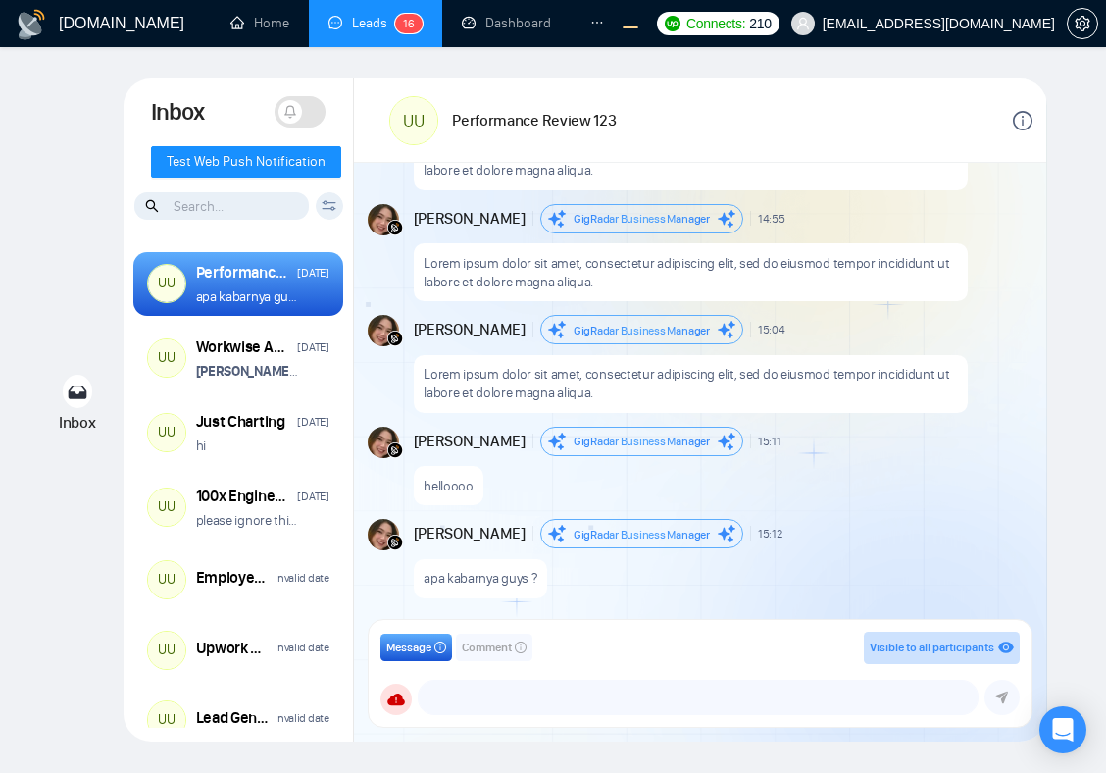
click at [294, 125] on span at bounding box center [300, 111] width 51 height 31
click at [300, 124] on span at bounding box center [300, 111] width 51 height 31
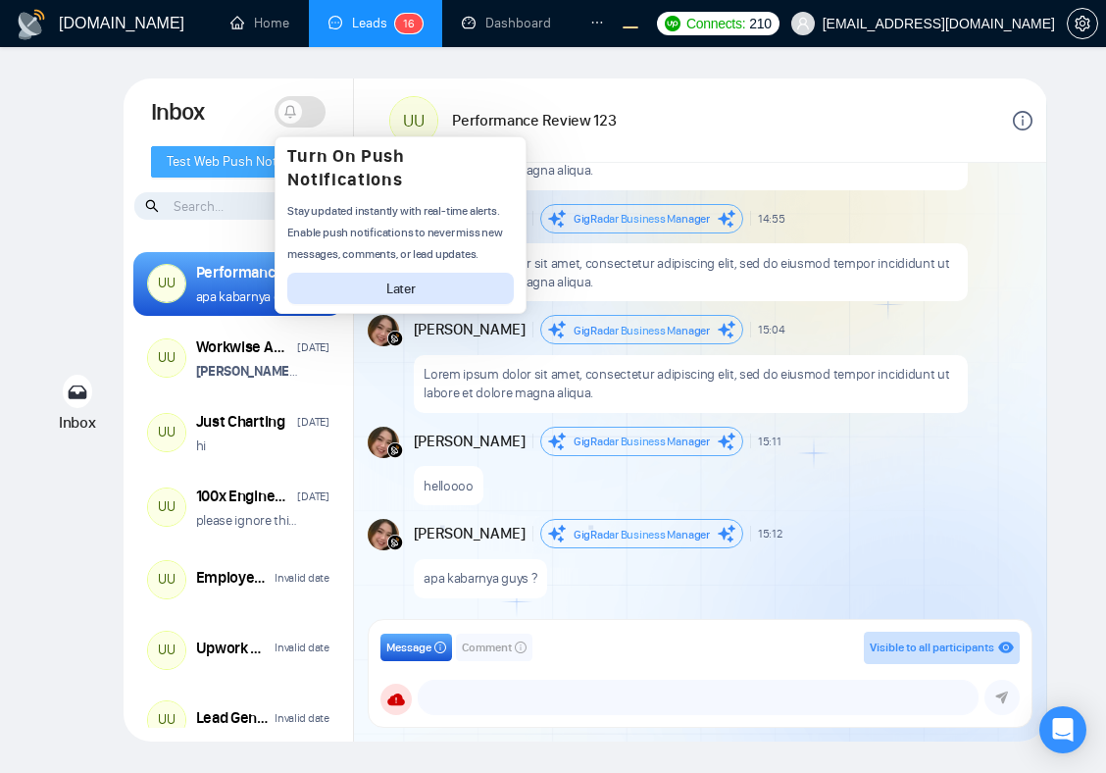
click at [224, 165] on span "Test Web Push Notification" at bounding box center [246, 162] width 159 height 22
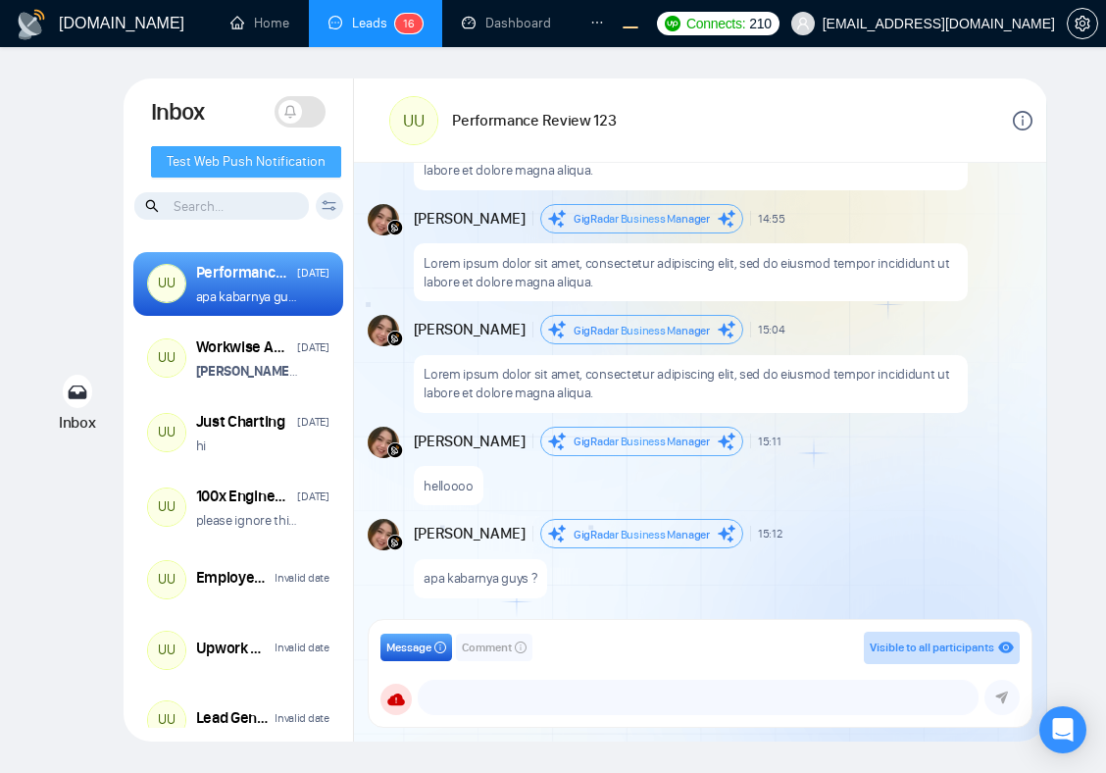
click at [205, 163] on span "Test Web Push Notification" at bounding box center [246, 162] width 159 height 22
click at [310, 113] on span at bounding box center [300, 111] width 51 height 31
click at [291, 121] on span at bounding box center [300, 111] width 51 height 31
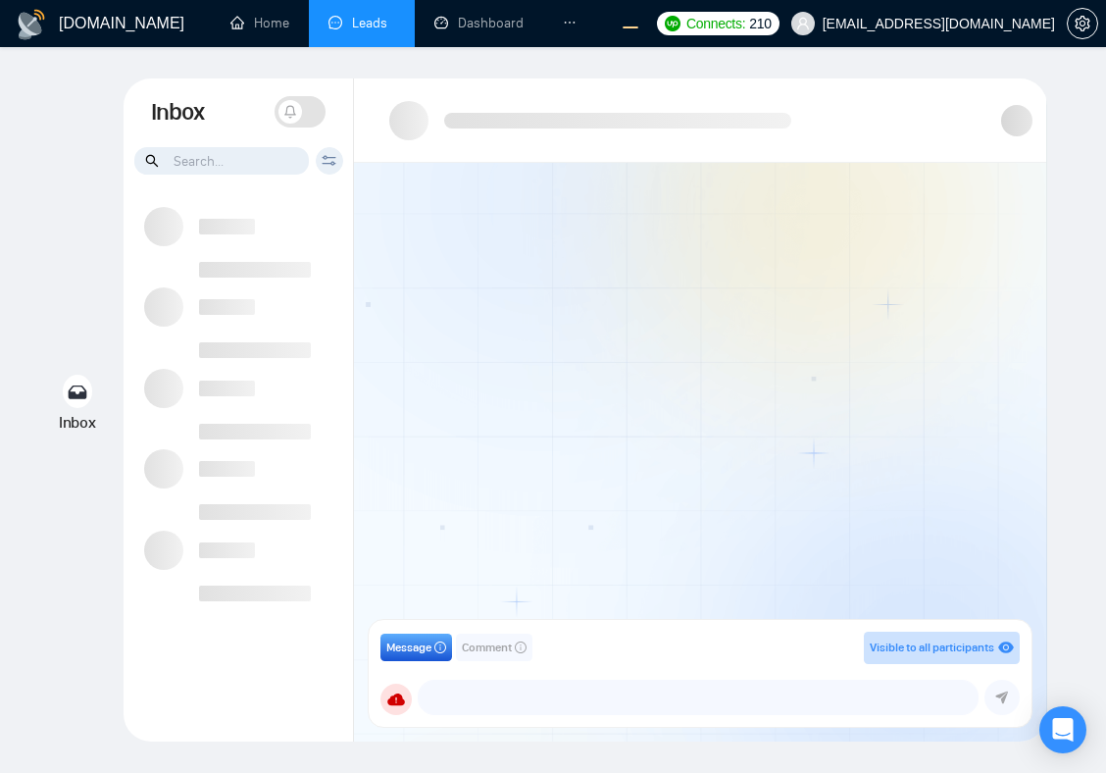
click at [307, 115] on span at bounding box center [300, 111] width 51 height 31
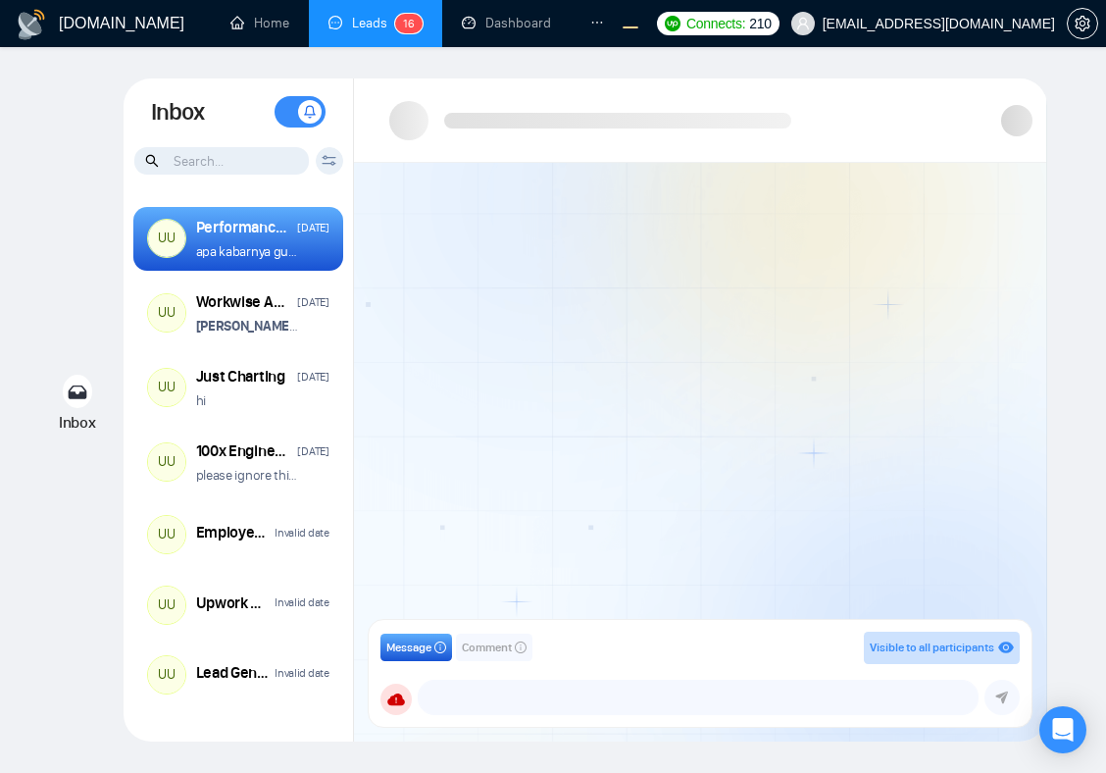
click at [307, 115] on icon at bounding box center [310, 112] width 14 height 14
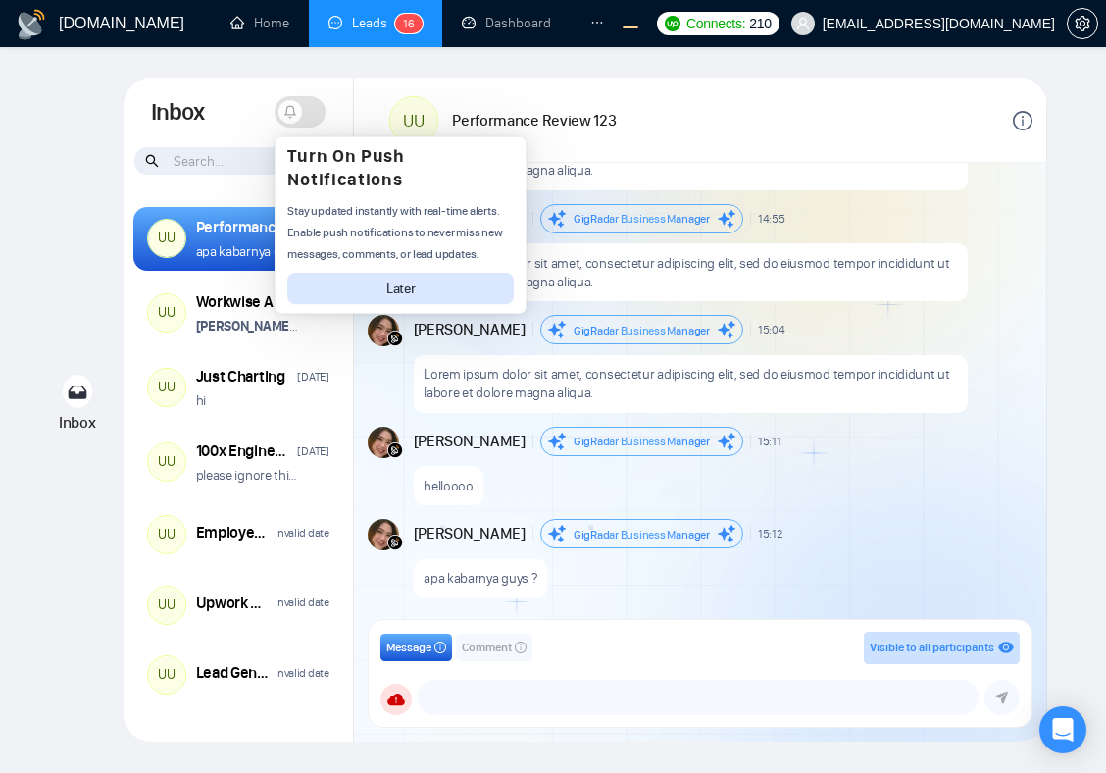
click at [60, 188] on div "Inbox Inbox Turn On Push Notifications Stay updated instantly with real-time al…" at bounding box center [552, 409] width 1043 height 663
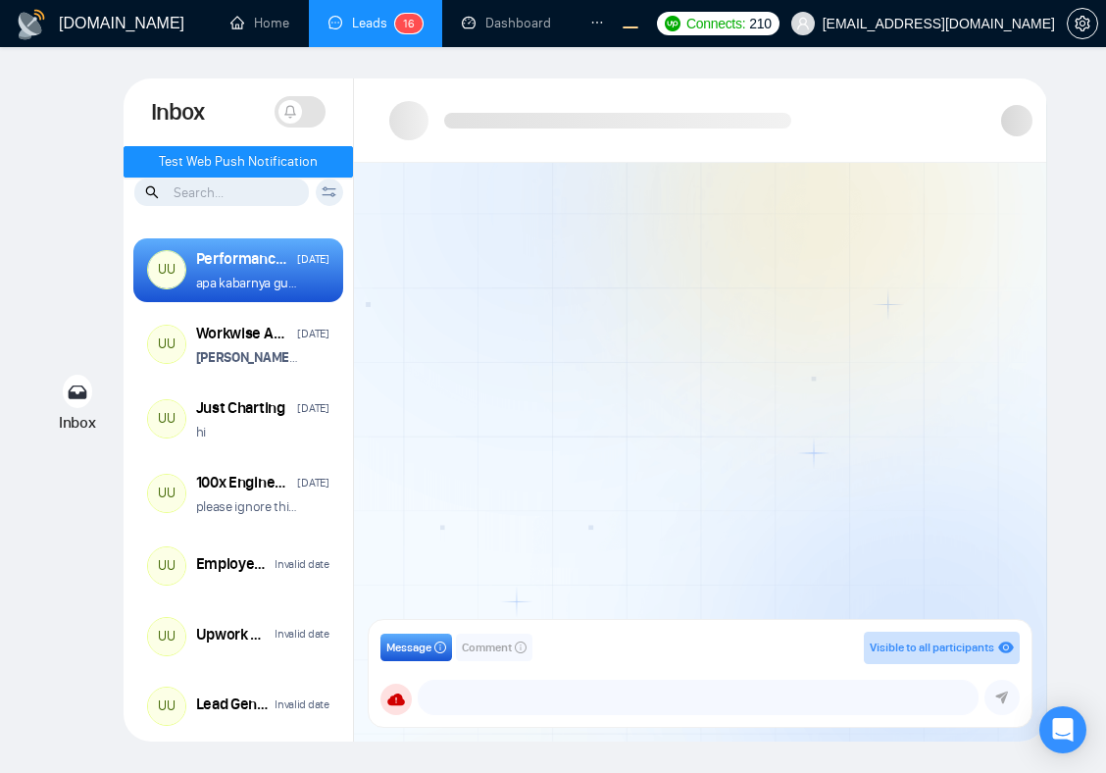
click at [551, 282] on div at bounding box center [700, 397] width 692 height 469
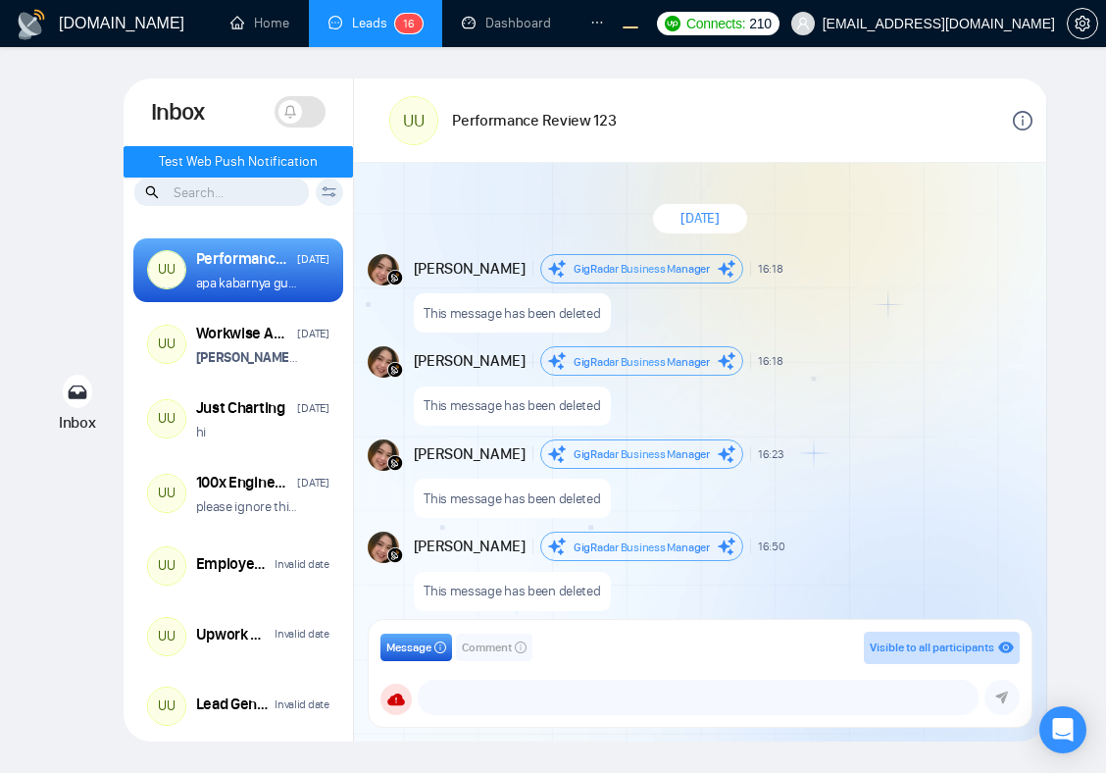
scroll to position [1757, 0]
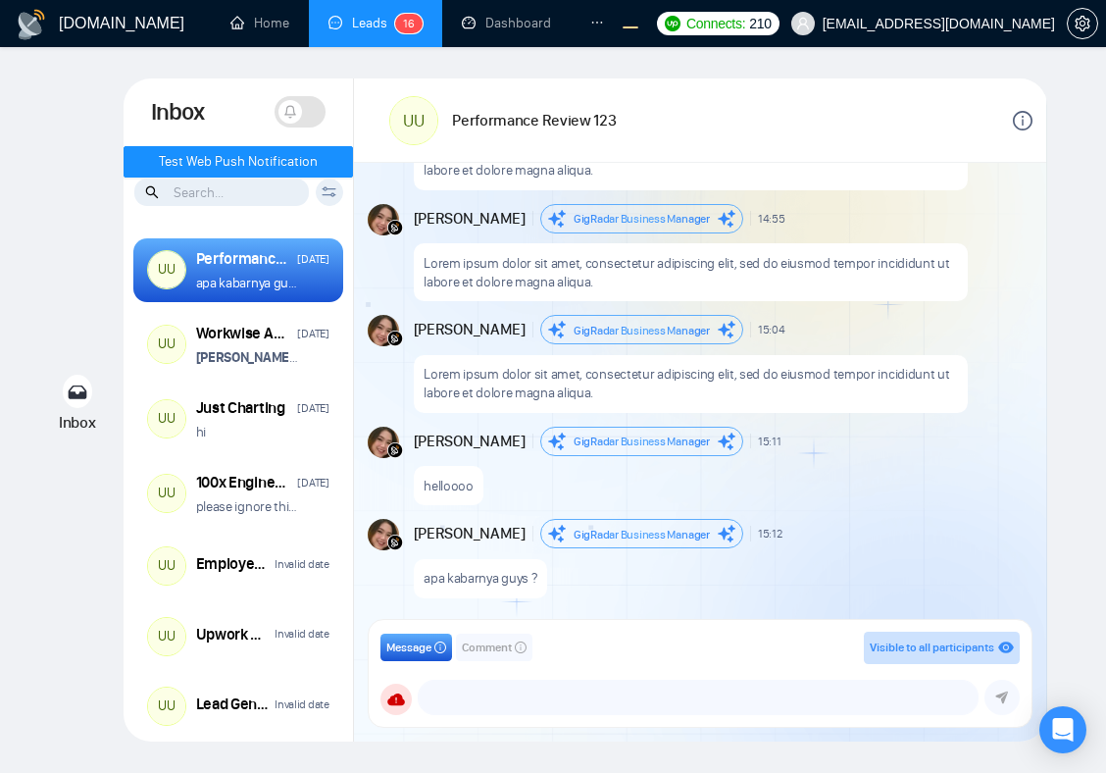
click at [16, 199] on div "[DOMAIN_NAME] Home Leads 1 6 Dashboard Scanner Profile Connects: 210 [EMAIL_ADD…" at bounding box center [553, 386] width 1106 height 773
click at [210, 158] on span "Test Web Push Notification" at bounding box center [238, 162] width 159 height 22
click at [284, 153] on span "Test Web Push Notification" at bounding box center [238, 162] width 159 height 22
click at [296, 165] on span "Test Web Push Notification" at bounding box center [238, 162] width 159 height 22
click at [246, 156] on span "Test Web Push Notification" at bounding box center [238, 162] width 159 height 22
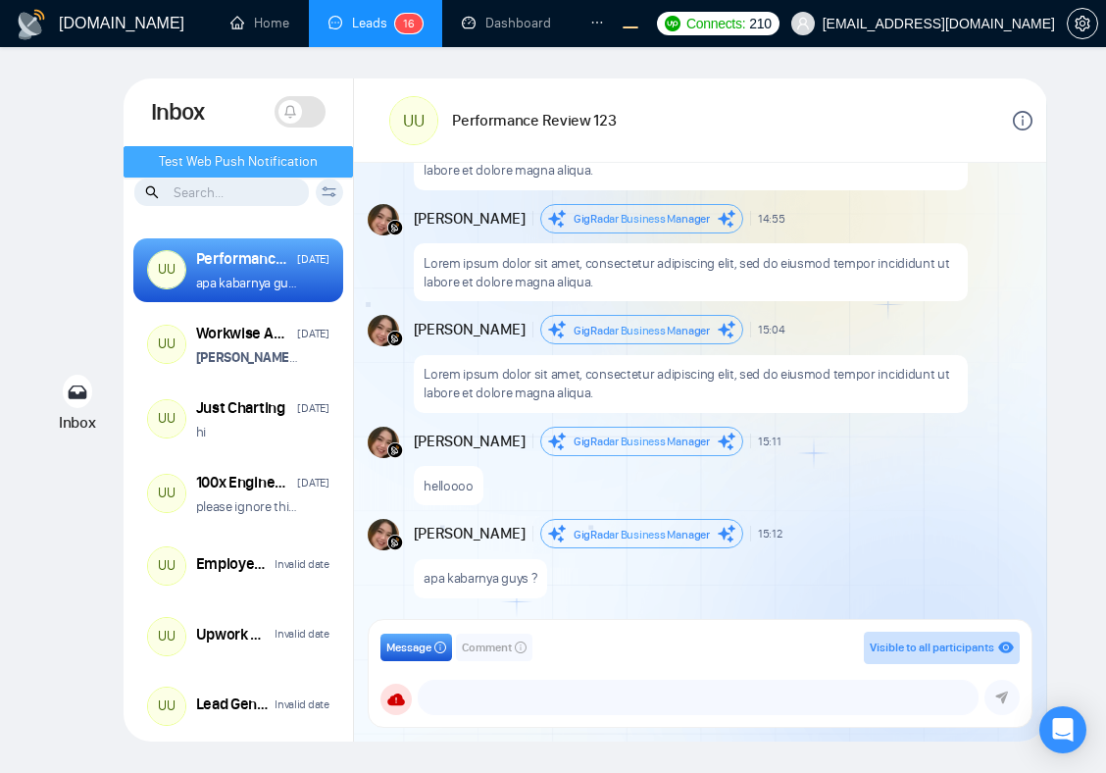
click at [277, 166] on span "Test Web Push Notification" at bounding box center [238, 162] width 159 height 22
click at [1049, 207] on div "Inbox Inbox Turn On Push Notifications Stay updated instantly with real-time al…" at bounding box center [552, 409] width 1043 height 663
click at [61, 183] on div "Inbox Inbox Turn On Push Notifications Stay updated instantly with real-time al…" at bounding box center [552, 409] width 1043 height 663
click at [205, 154] on span "Test Web Push Notification" at bounding box center [238, 162] width 159 height 22
click at [315, 167] on span "Test Web Push Notification" at bounding box center [238, 162] width 159 height 22
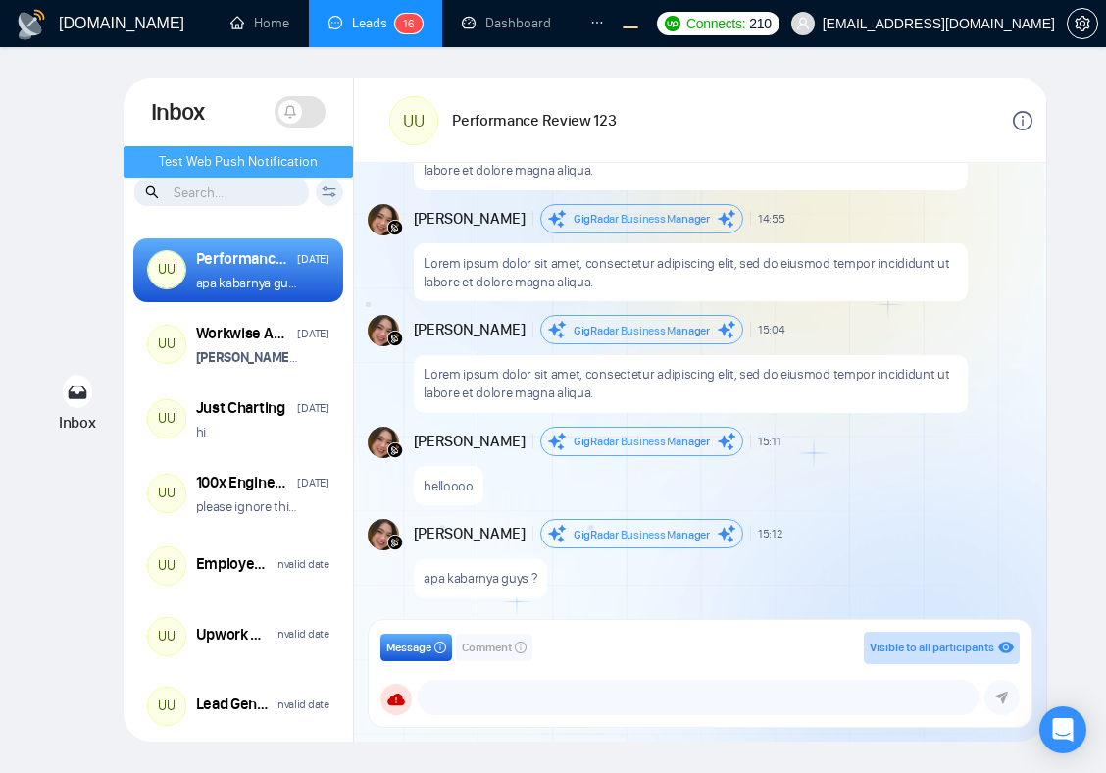
click at [315, 167] on span "Test Web Push Notification" at bounding box center [238, 162] width 159 height 22
click at [269, 152] on span "Test Web Push Notification" at bounding box center [238, 162] width 159 height 22
click at [46, 223] on div "Inbox Inbox Turn On Push Notifications Stay updated instantly with real-time al…" at bounding box center [552, 409] width 1043 height 663
click at [305, 116] on span at bounding box center [300, 111] width 51 height 31
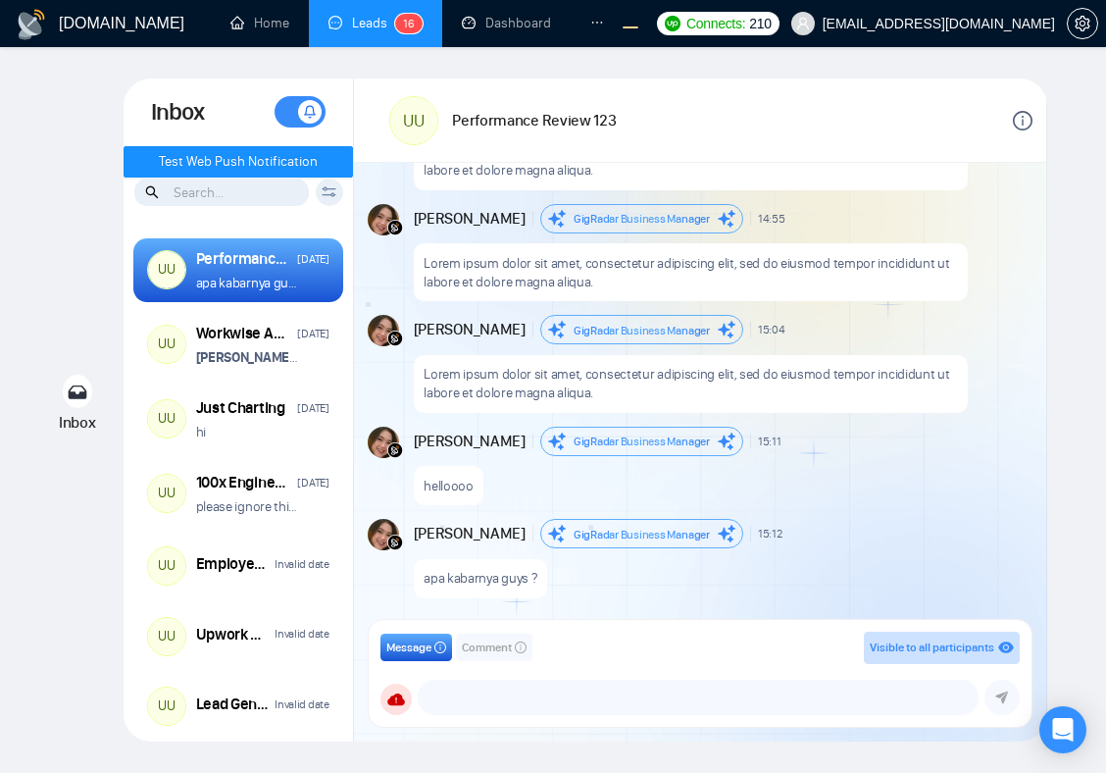
click at [289, 111] on span at bounding box center [300, 111] width 51 height 31
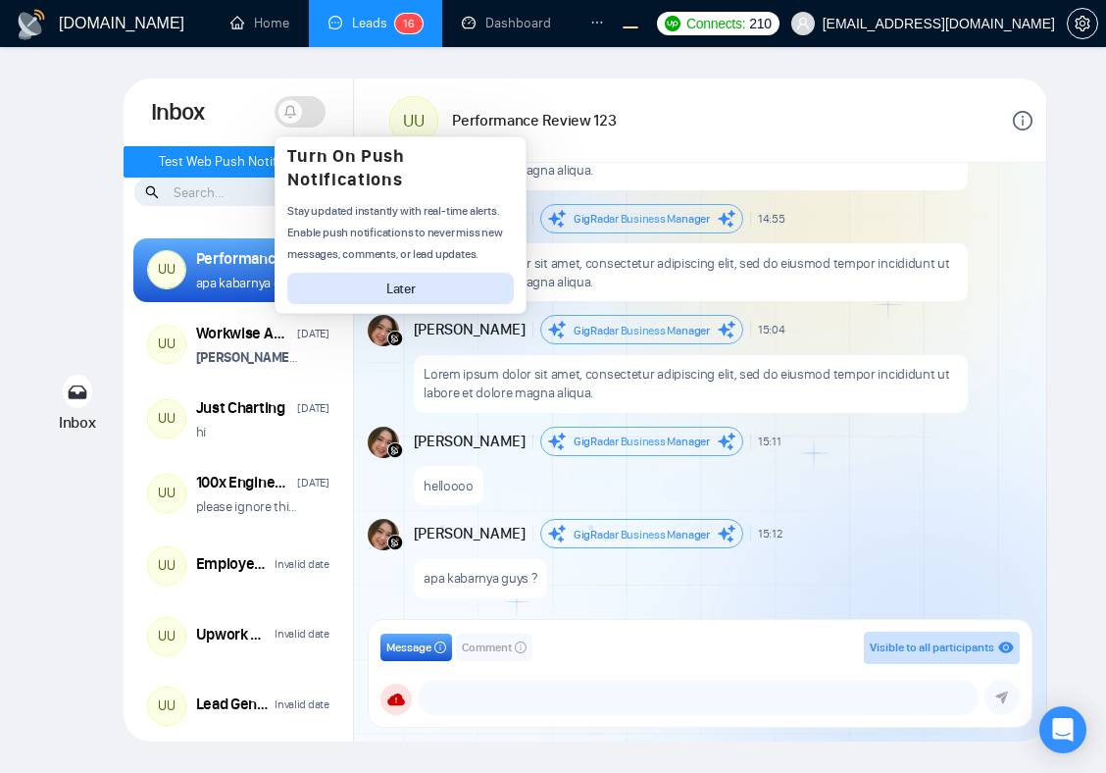
click at [16, 238] on div "GigRadar.io Home Leads 1 6 Dashboard Scanner Profile Connects: 210 workwiseupwo…" at bounding box center [553, 386] width 1106 height 773
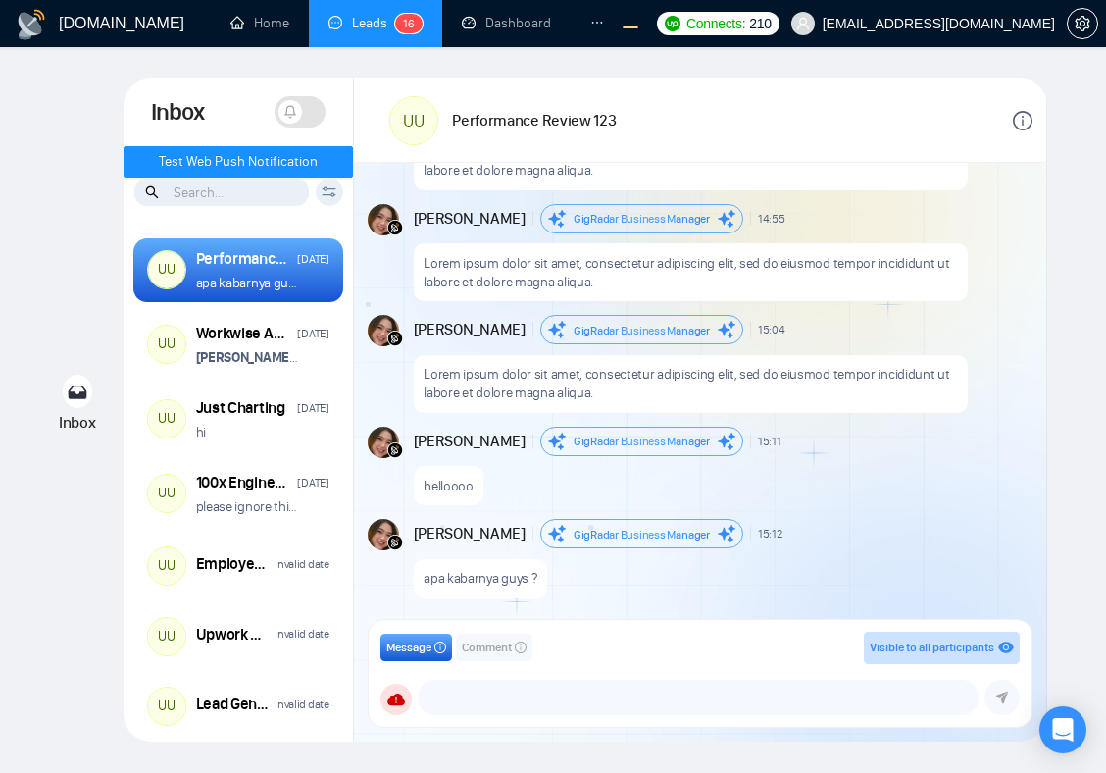
click at [309, 115] on span at bounding box center [300, 111] width 51 height 31
click at [293, 113] on span at bounding box center [300, 111] width 51 height 31
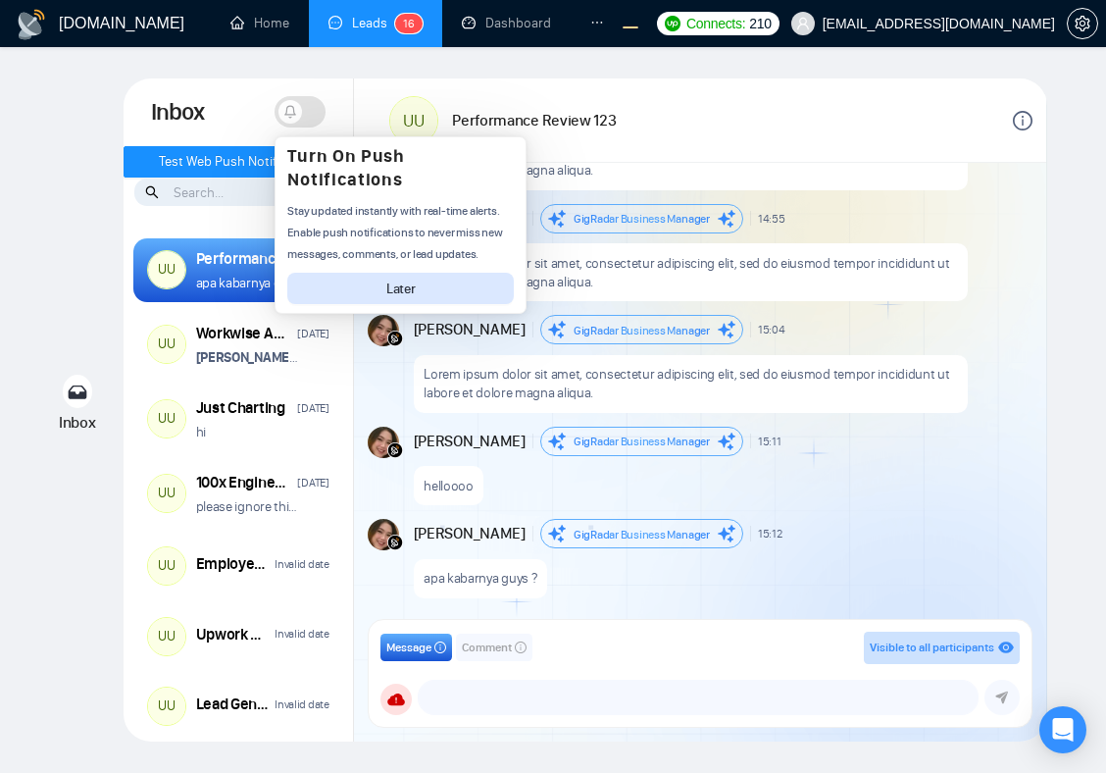
click at [336, 80] on div "Inbox Turn On Push Notifications Stay updated instantly with real-time alerts. …" at bounding box center [239, 112] width 230 height 68
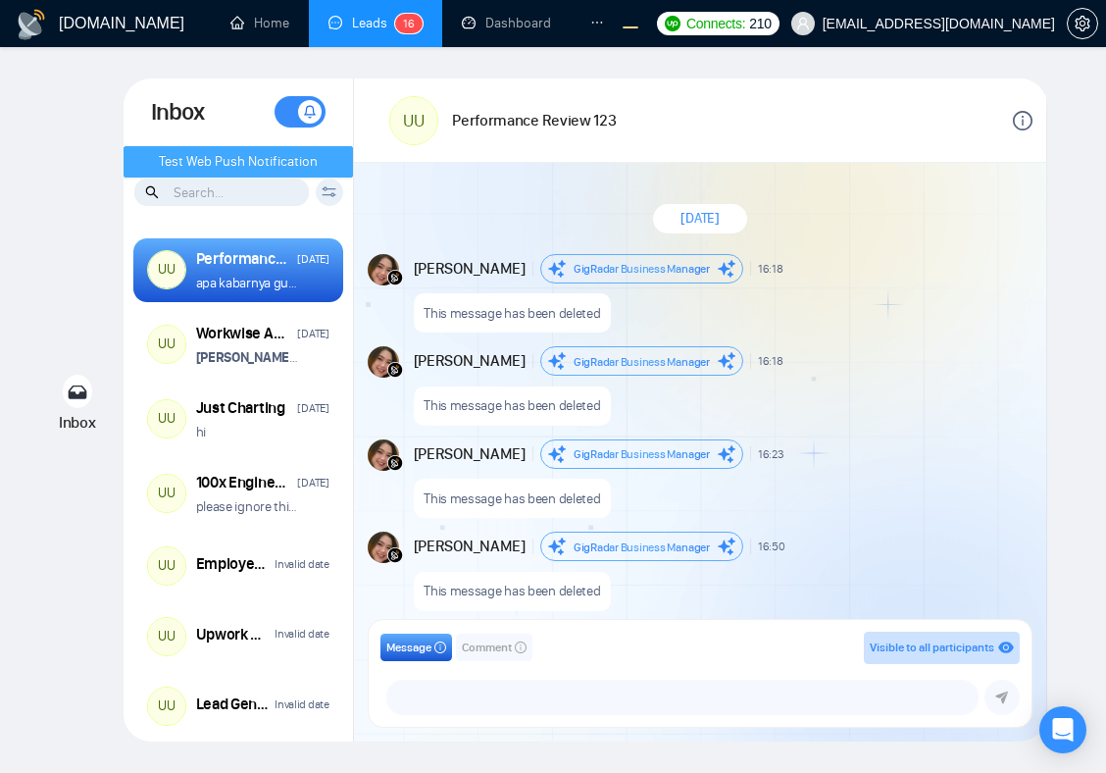
scroll to position [1757, 0]
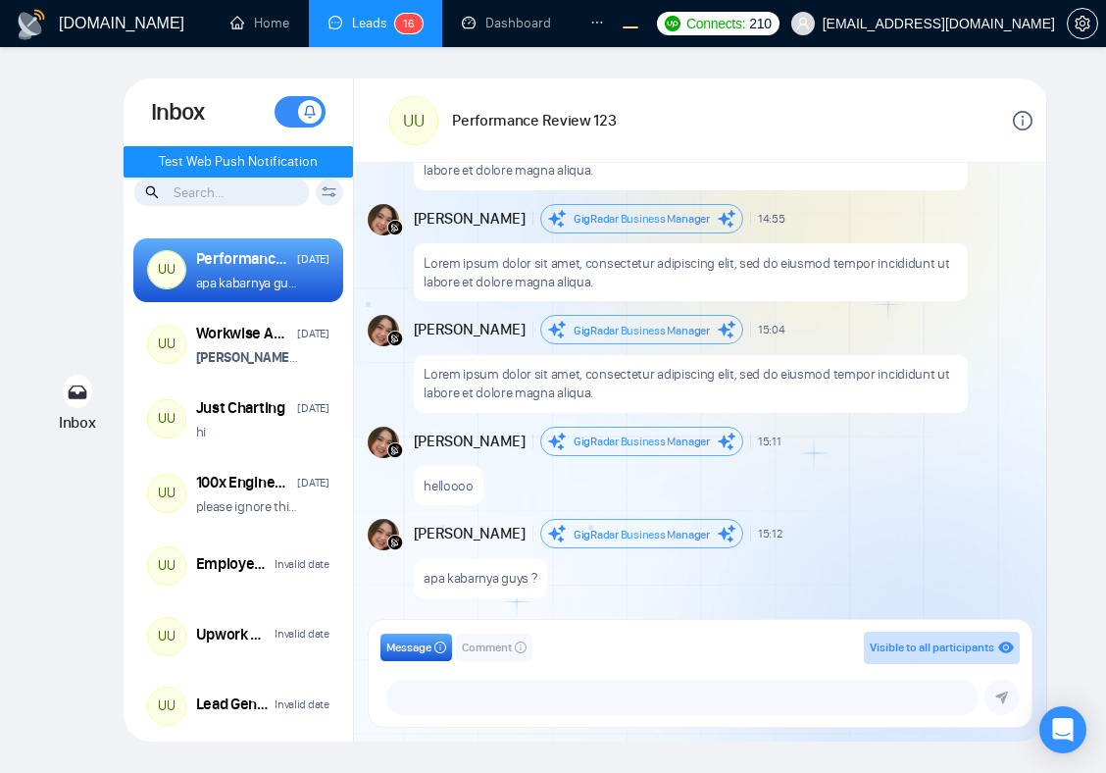
click at [293, 103] on span at bounding box center [300, 111] width 51 height 31
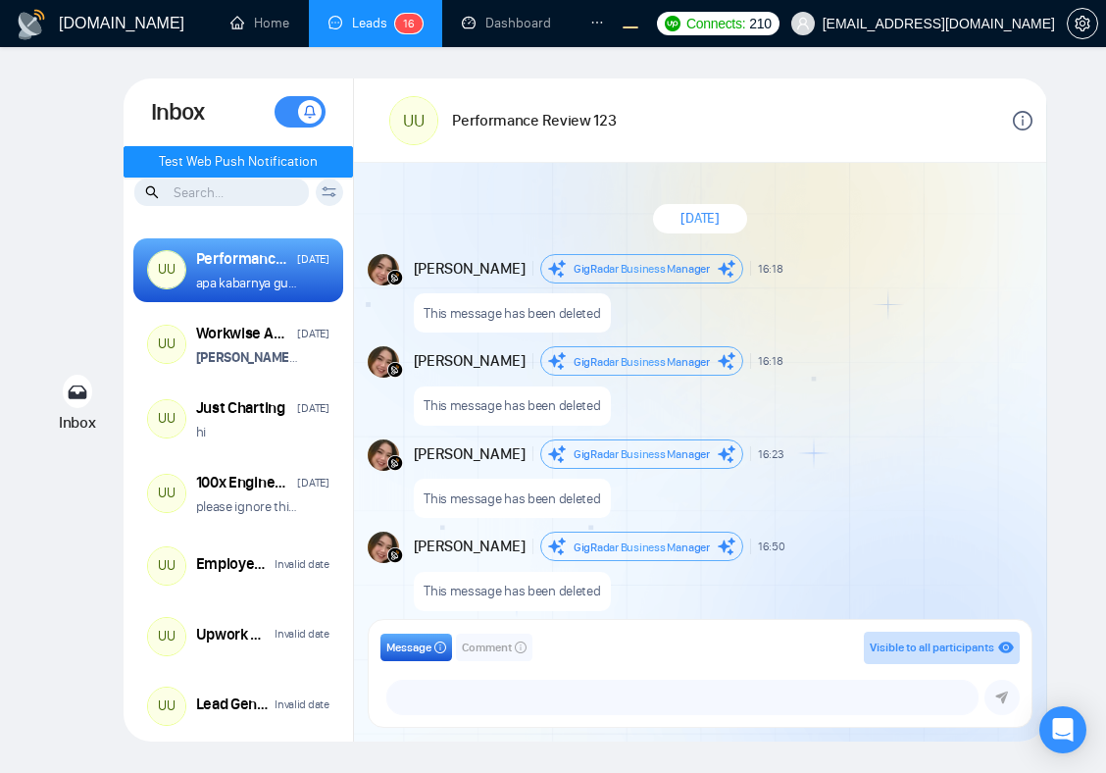
scroll to position [1757, 0]
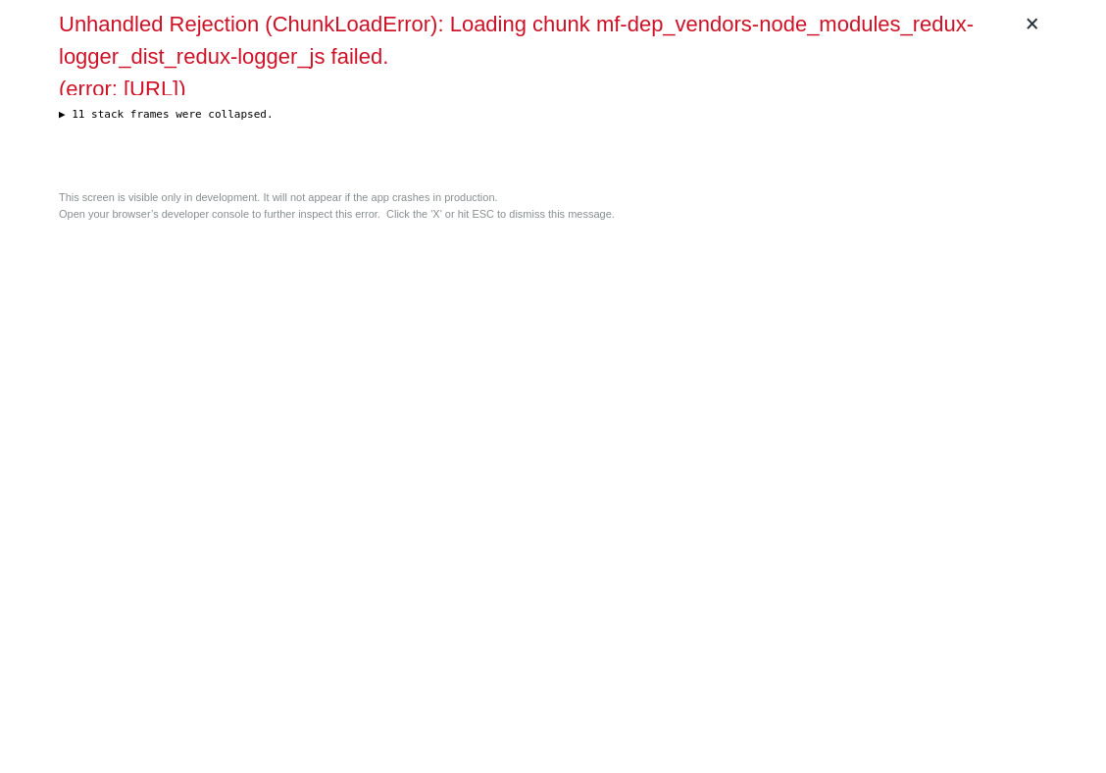
click at [784, 364] on div "× Unhandled Rejection (ChunkLoadError): Loading chunk mf-dep_vendors-node_modul…" at bounding box center [553, 386] width 1004 height 773
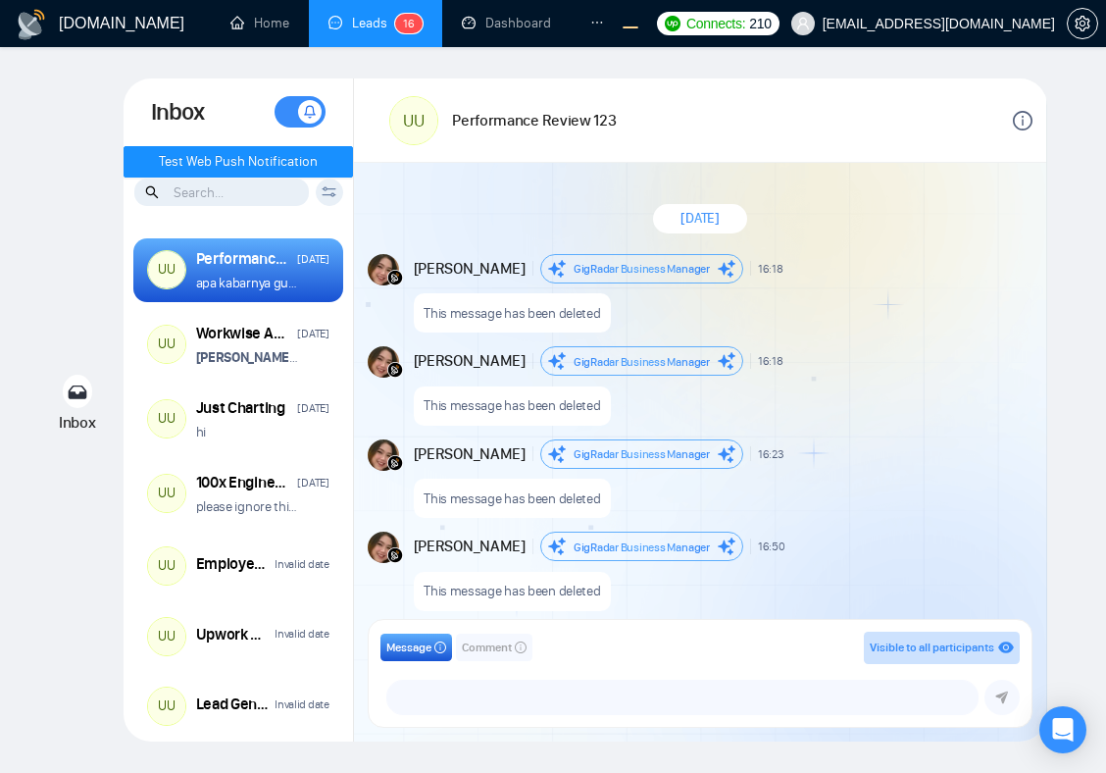
scroll to position [1757, 0]
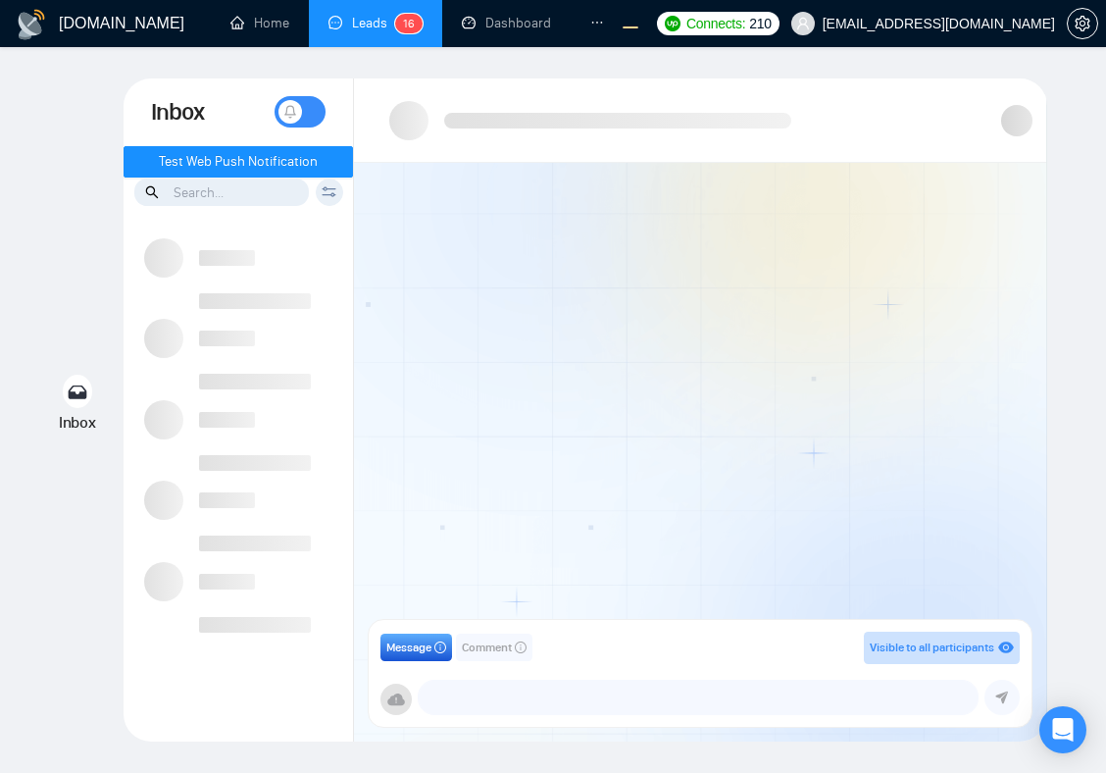
click at [423, 320] on div "Message Comment Visible to all participants GigRadar Business Manager [PERSON_N…" at bounding box center [700, 409] width 693 height 663
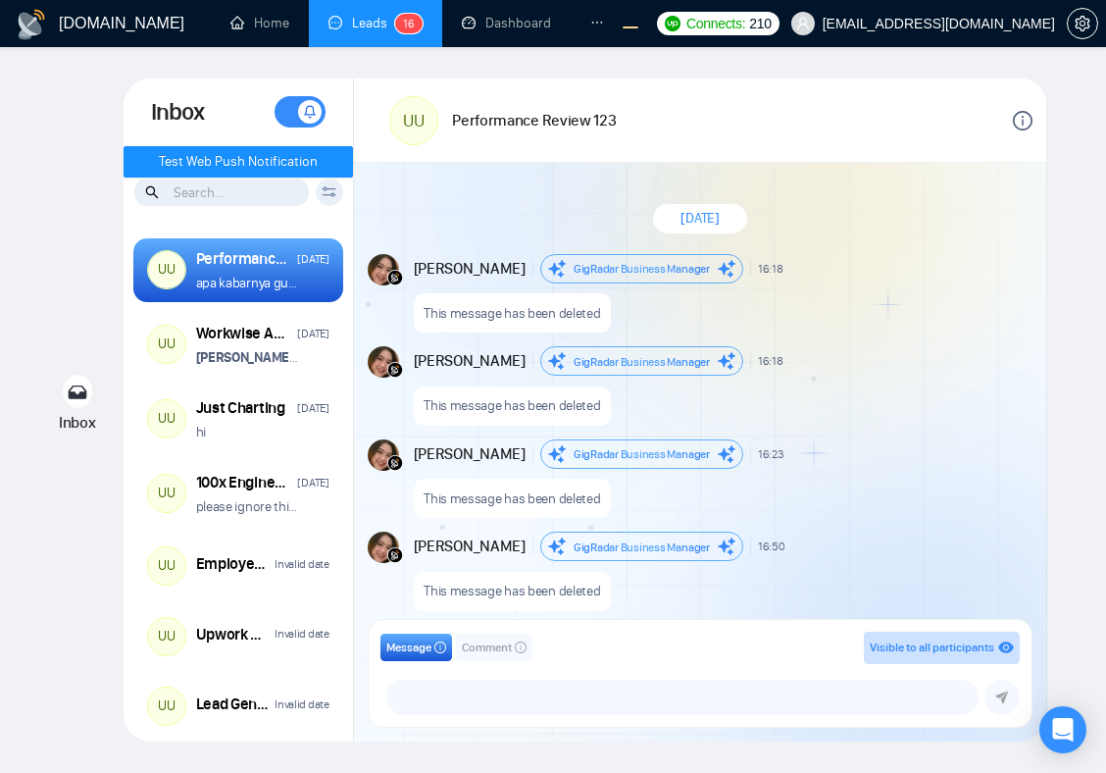
scroll to position [1757, 0]
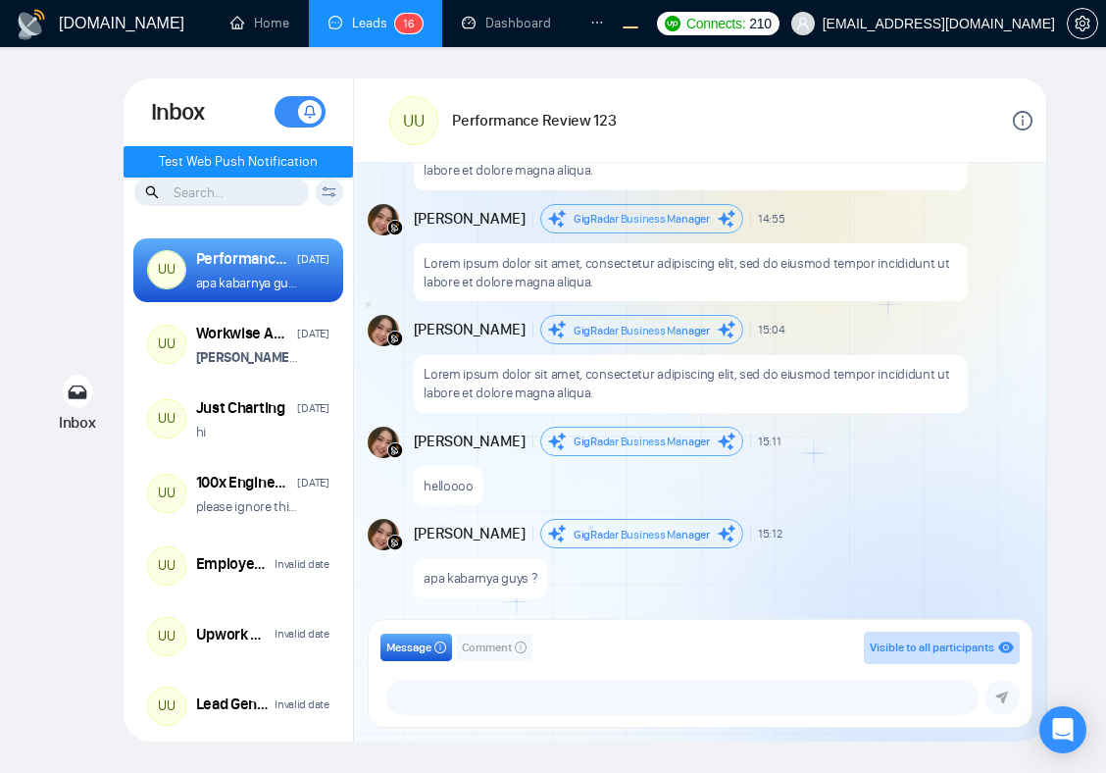
click at [572, 94] on div "UU Performance Review 123" at bounding box center [502, 120] width 227 height 56
click at [298, 113] on span at bounding box center [310, 112] width 24 height 24
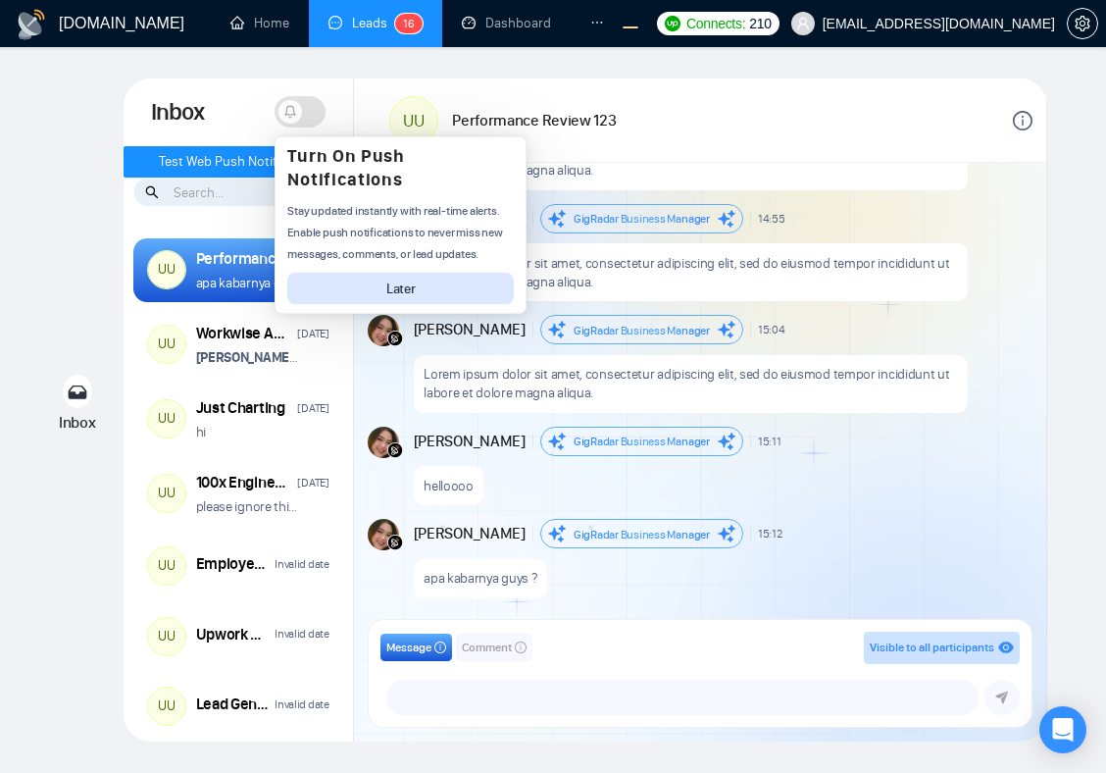
click at [415, 286] on span "Later" at bounding box center [400, 288] width 29 height 19
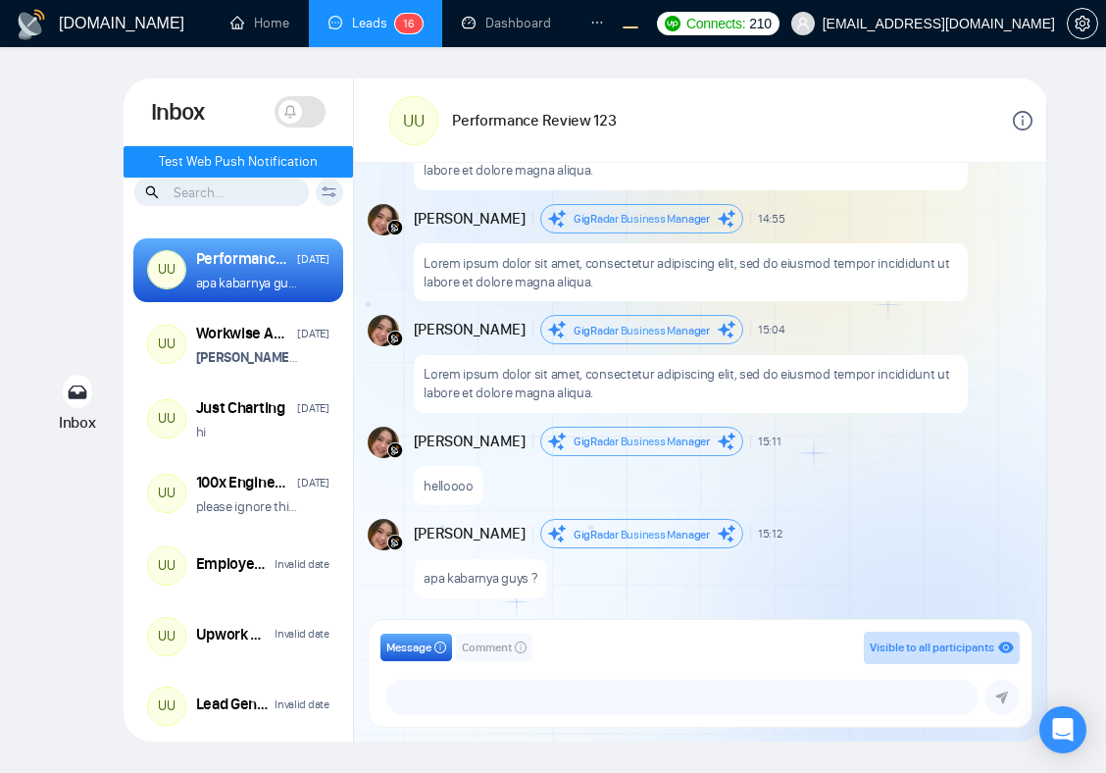
click at [300, 112] on span at bounding box center [290, 112] width 24 height 24
click at [615, 118] on div "UU Performance Review 123" at bounding box center [590, 120] width 402 height 56
click at [308, 107] on icon at bounding box center [310, 112] width 14 height 14
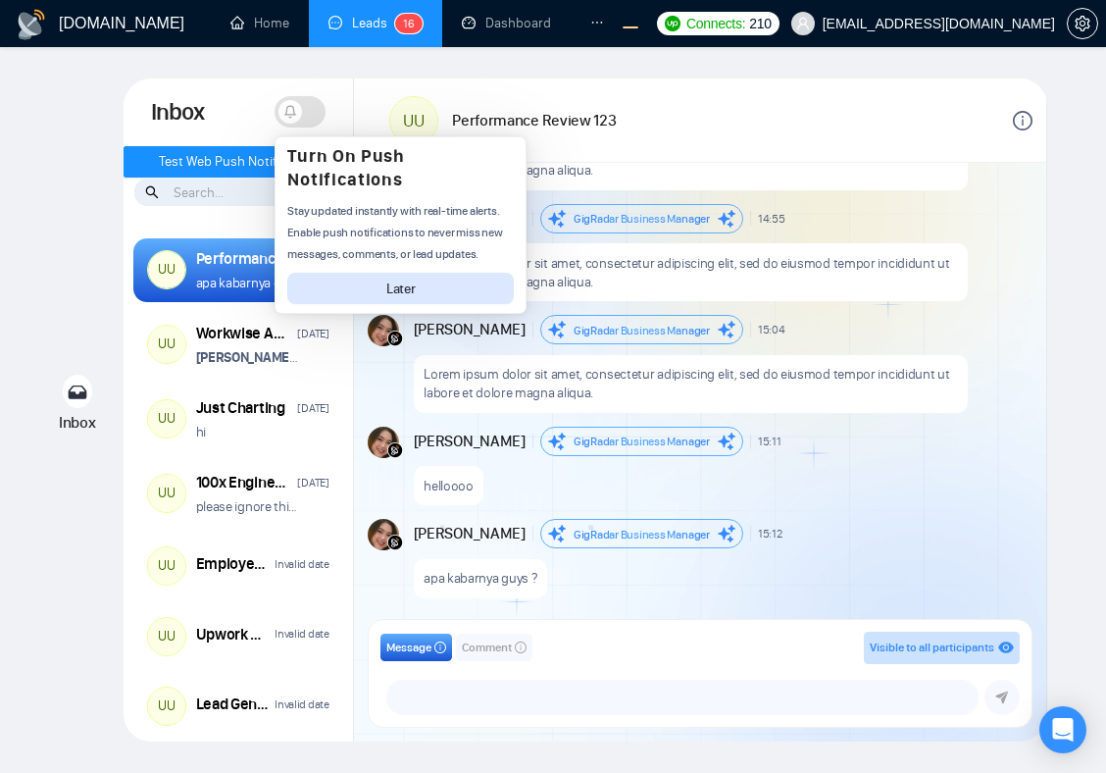
click at [768, 175] on p "Lorem ipsum dolor sit amet, consectetur adipiscing elit, sed do eiusmod tempor …" at bounding box center [690, 160] width 533 height 37
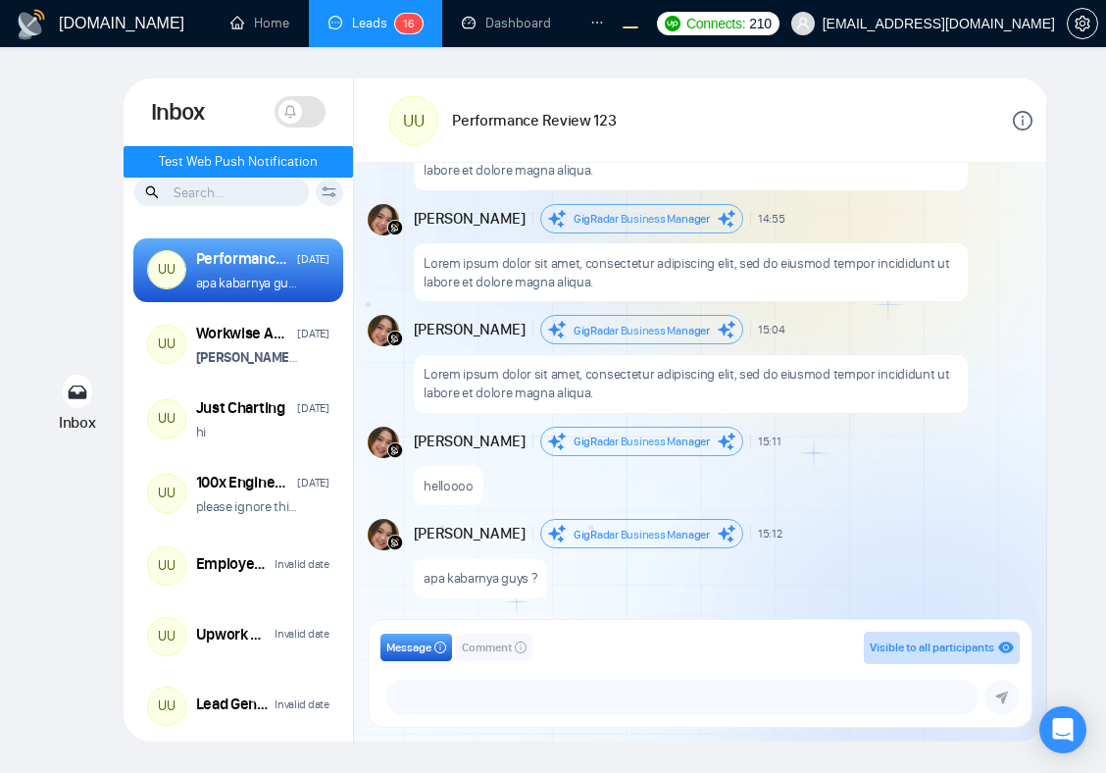
click at [878, 488] on div "helloooo" at bounding box center [722, 481] width 616 height 50
click at [785, 186] on div "Lorem ipsum dolor sit amet, consectetur adipiscing elit, sed do eiusmod tempor …" at bounding box center [691, 161] width 554 height 58
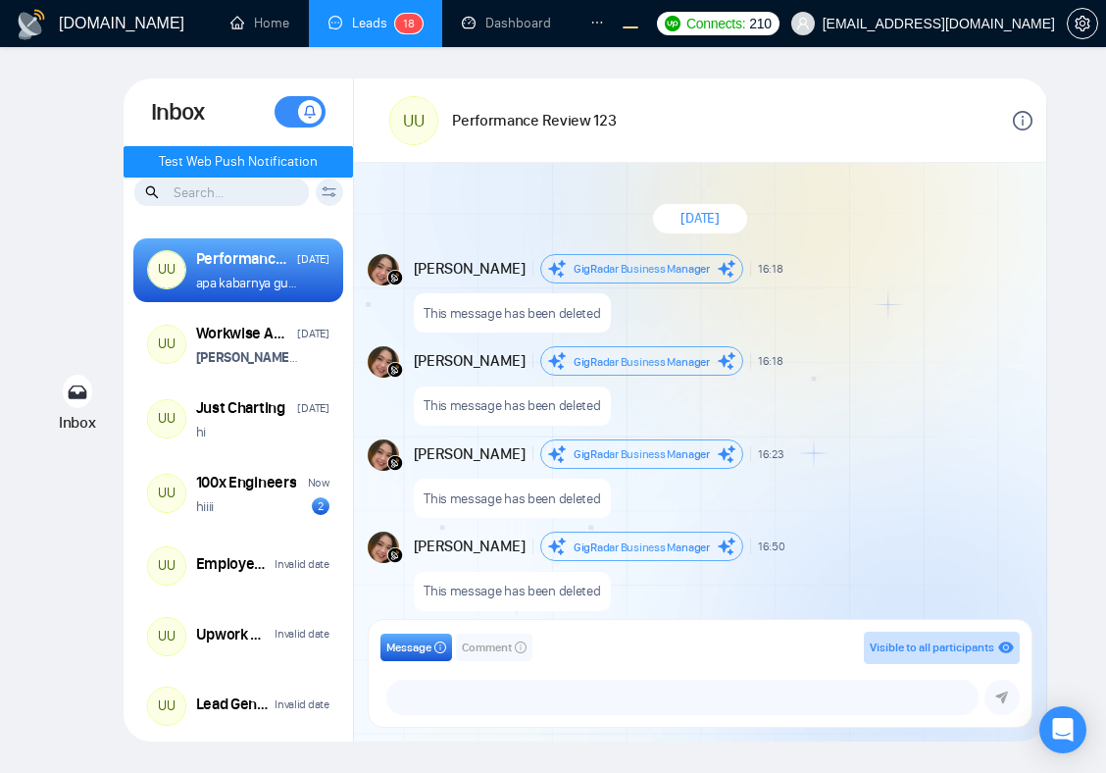
scroll to position [1757, 0]
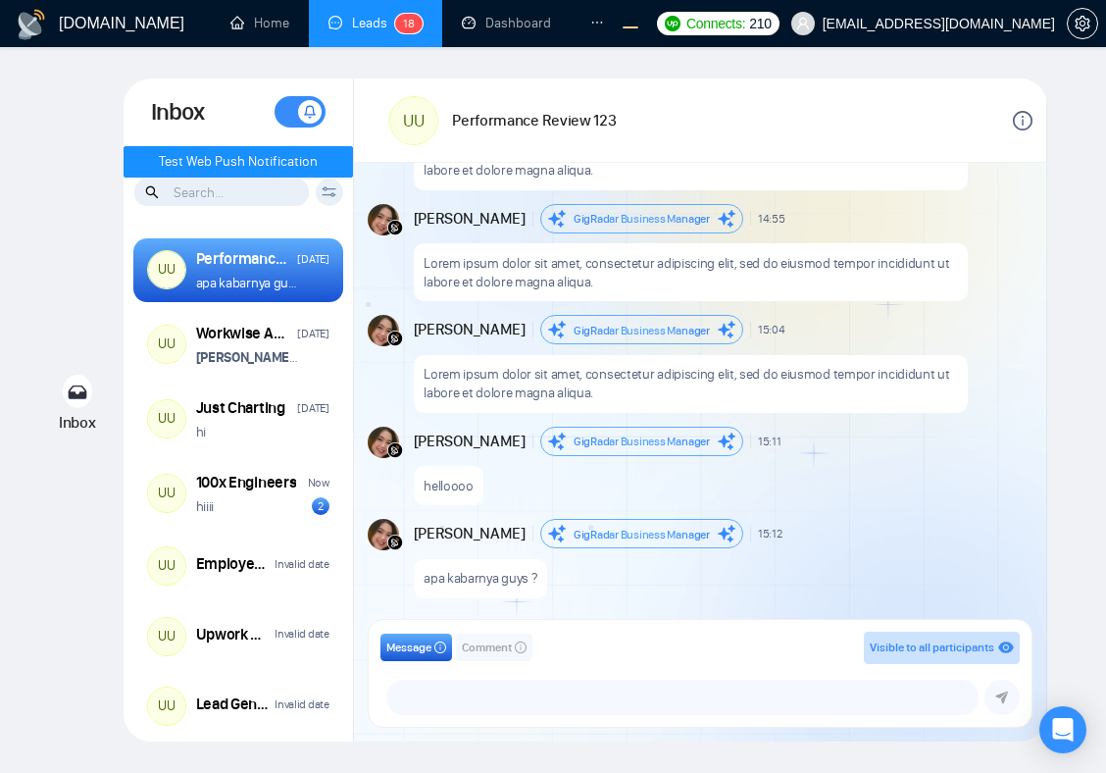
click at [723, 299] on div "Lorem ipsum dolor sit amet, consectetur adipiscing elit, sed do eiusmod tempor …" at bounding box center [691, 272] width 554 height 58
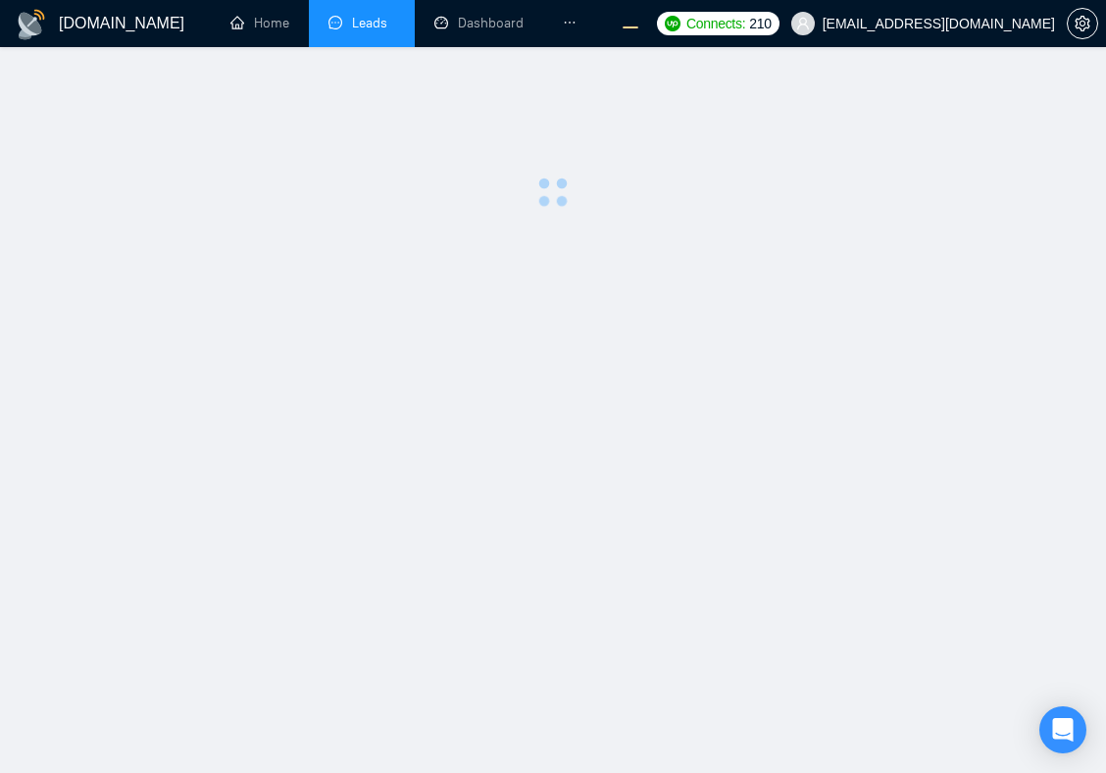
click at [757, 300] on main at bounding box center [552, 409] width 1043 height 663
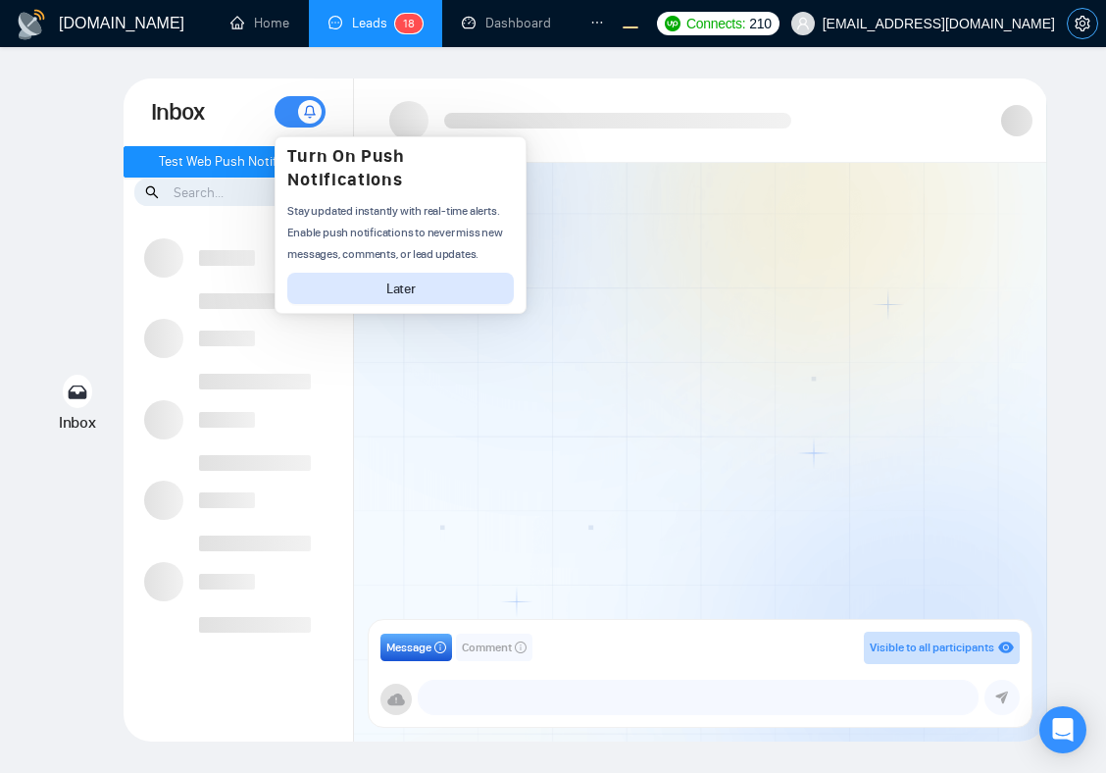
click at [1076, 34] on button "button" at bounding box center [1082, 23] width 31 height 31
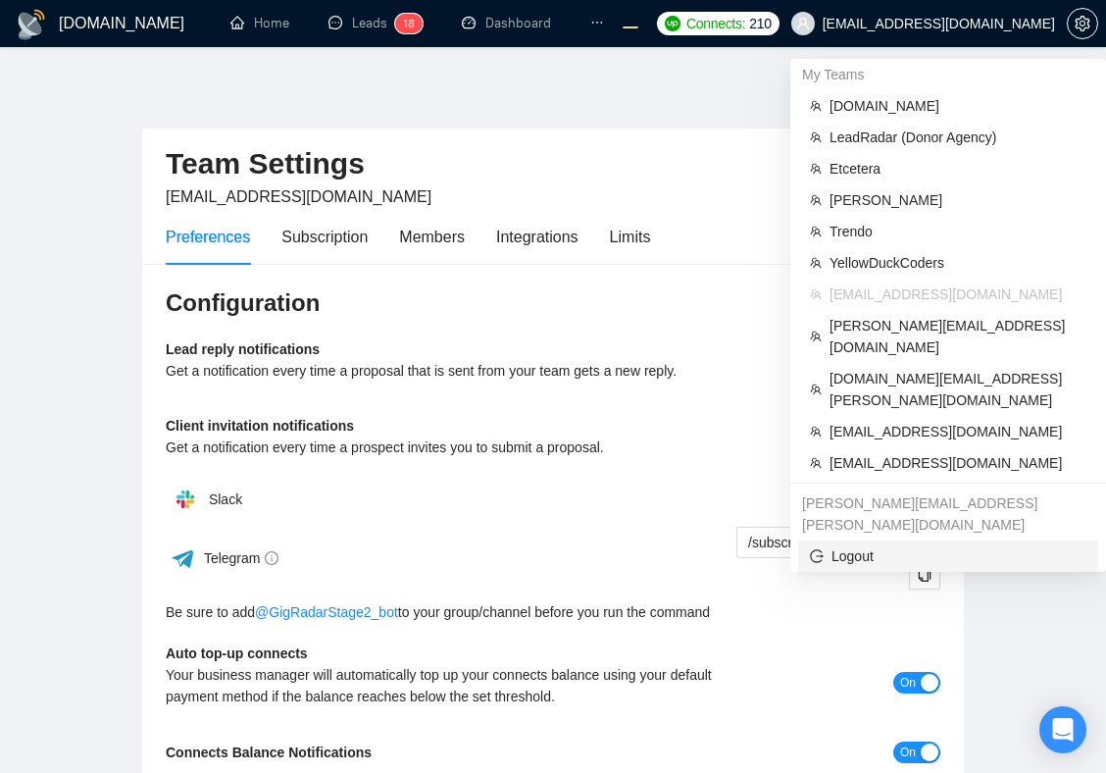
click at [858, 545] on span "Logout" at bounding box center [948, 556] width 277 height 22
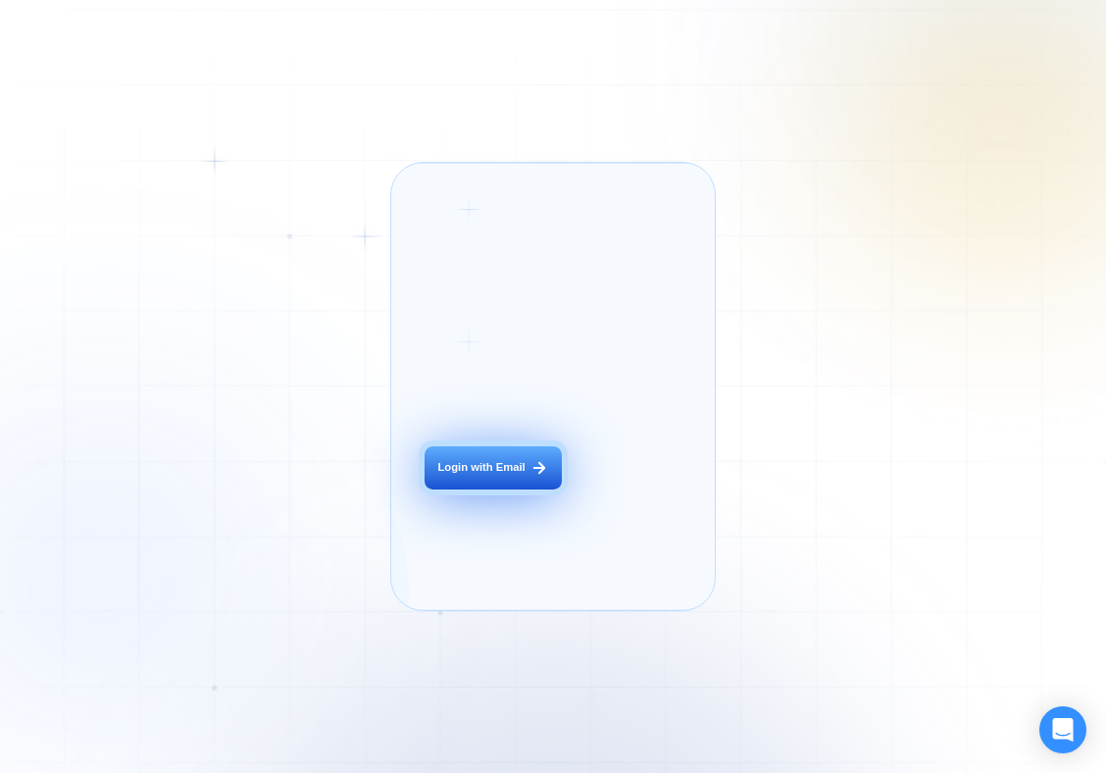
click at [455, 476] on div "Login with Email" at bounding box center [481, 468] width 87 height 16
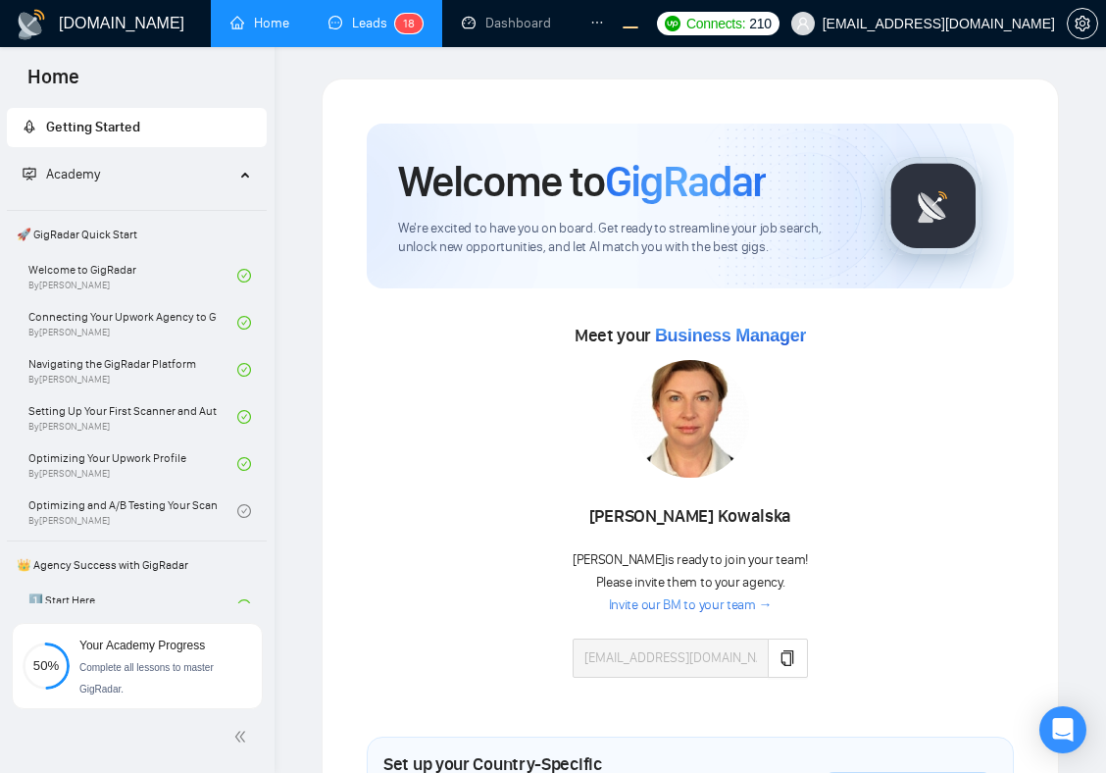
click at [365, 26] on link "Leads 1 8" at bounding box center [375, 23] width 94 height 17
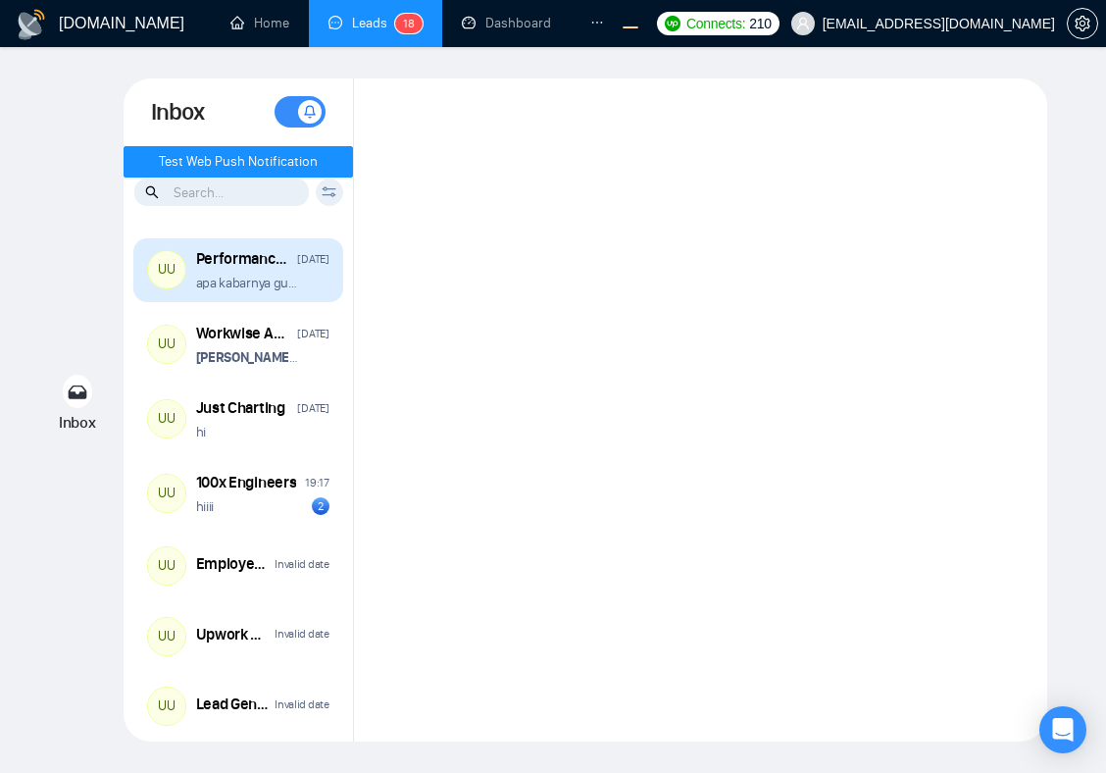
click at [239, 265] on div "Performance Review 123" at bounding box center [244, 259] width 96 height 22
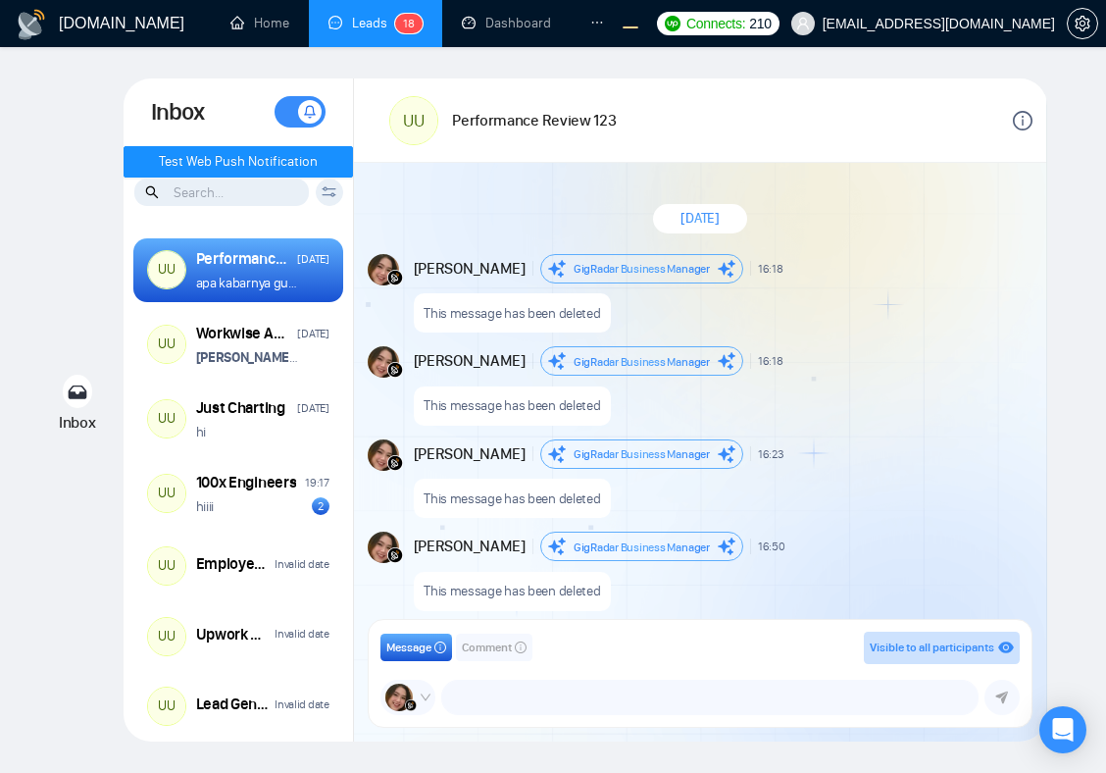
scroll to position [1757, 0]
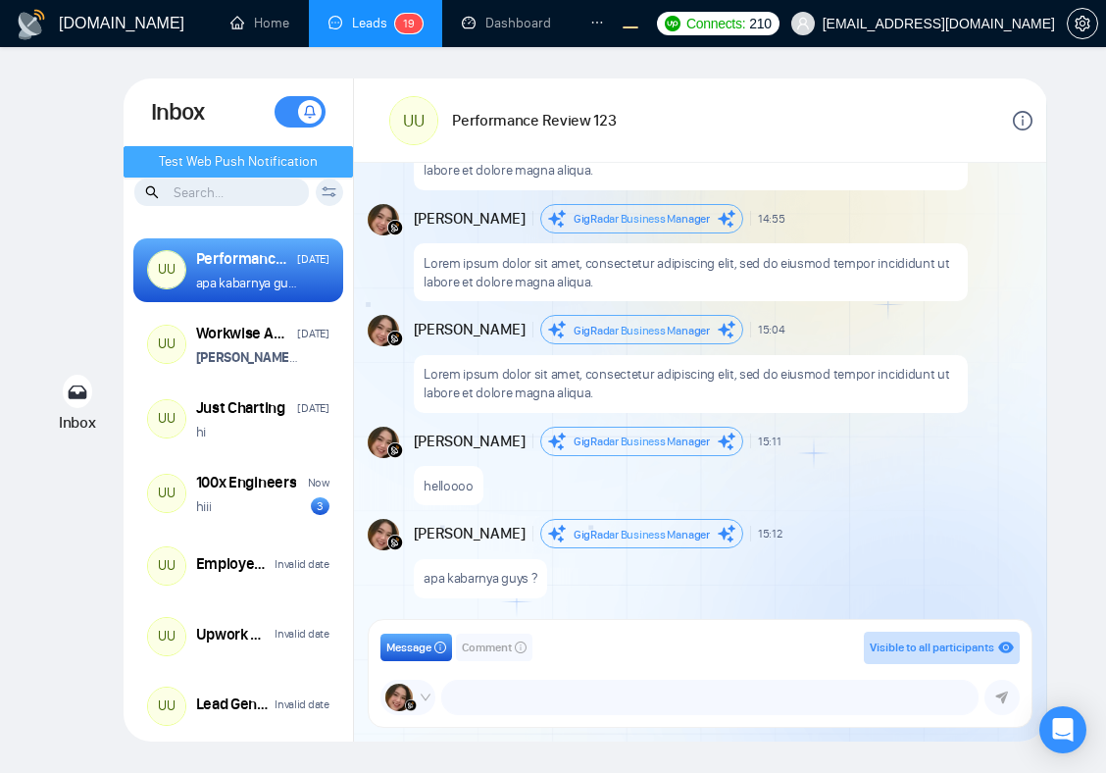
click at [225, 152] on span "Test Web Push Notification" at bounding box center [238, 162] width 159 height 22
click at [249, 161] on span "Test Web Push Notification" at bounding box center [238, 162] width 159 height 22
click at [185, 162] on span "Test Web Push Notification" at bounding box center [238, 162] width 159 height 22
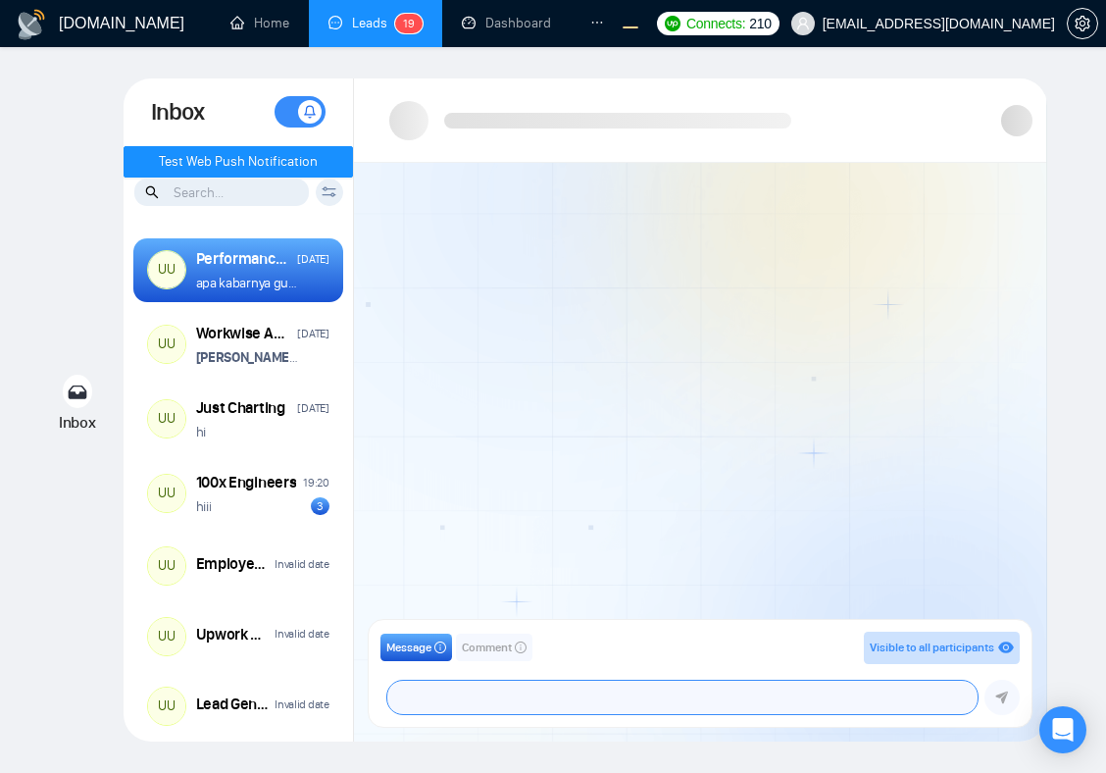
click at [519, 695] on textarea at bounding box center [681, 697] width 589 height 33
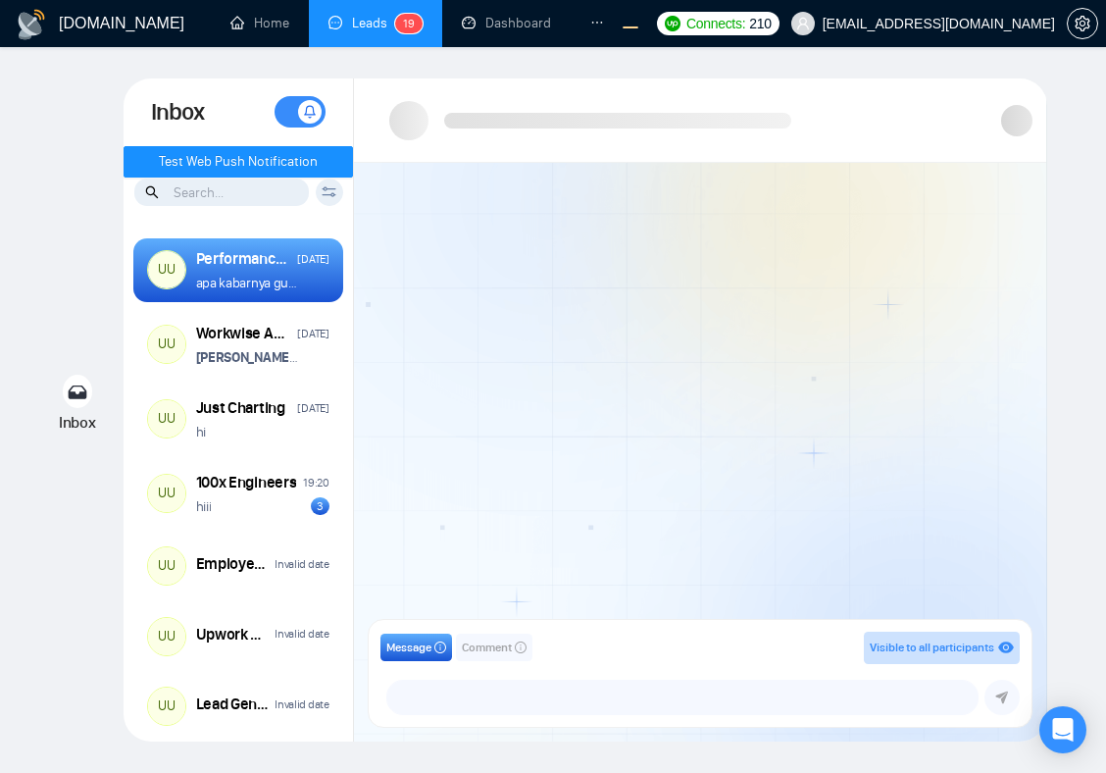
click at [742, 456] on div at bounding box center [700, 397] width 692 height 469
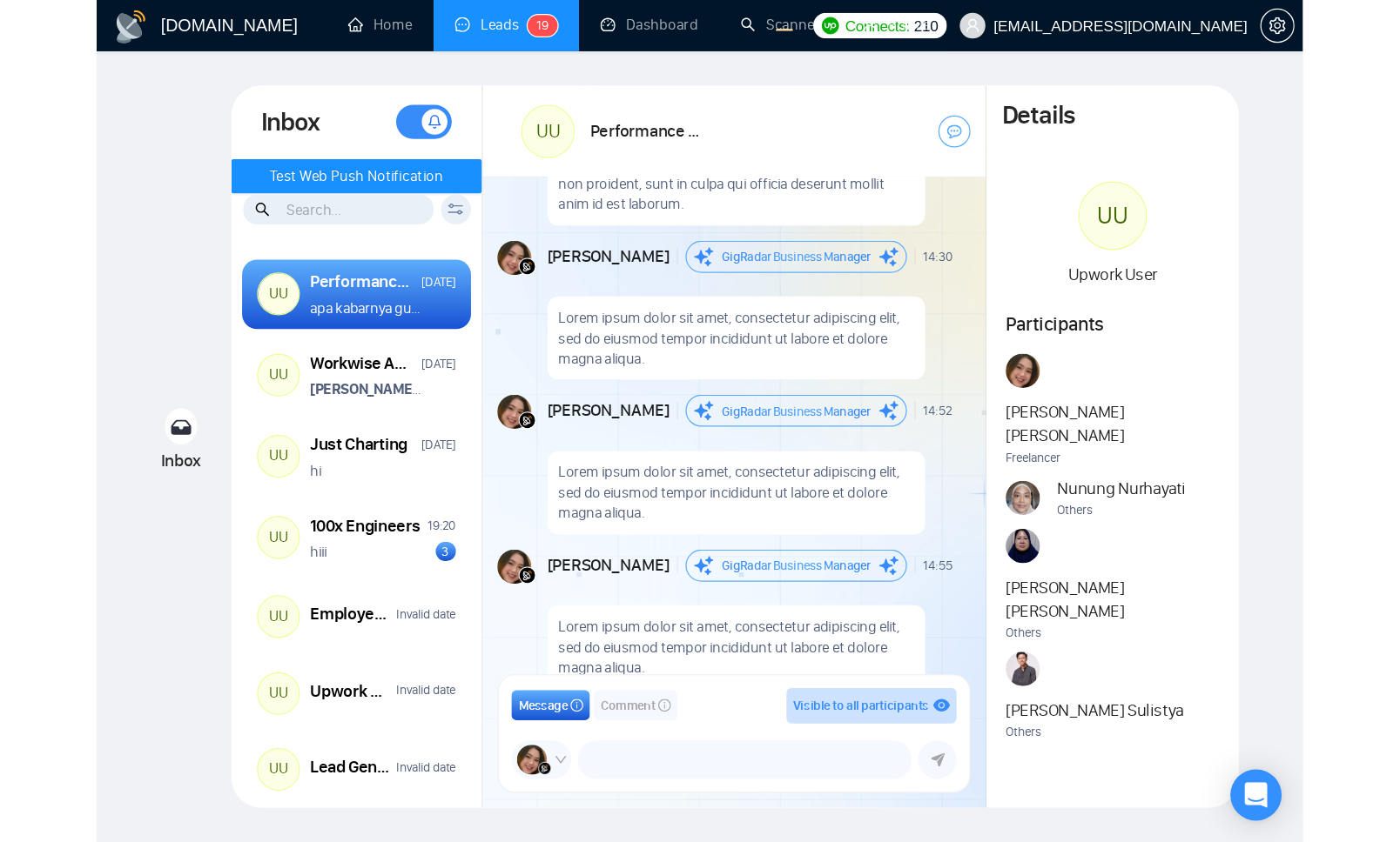
scroll to position [1207, 0]
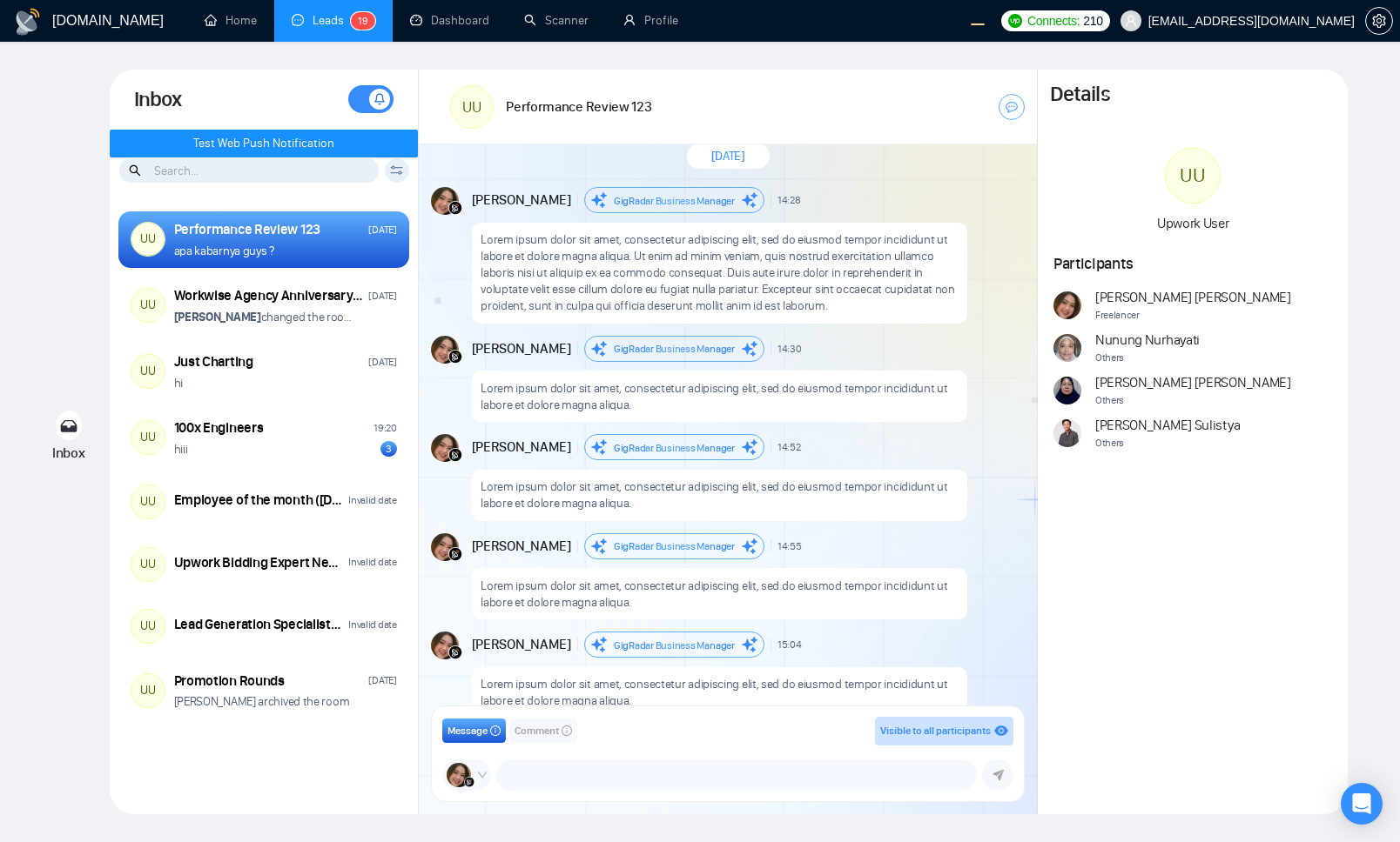
click at [505, 160] on div "[DATE]" at bounding box center [728, 156] width 618 height 51
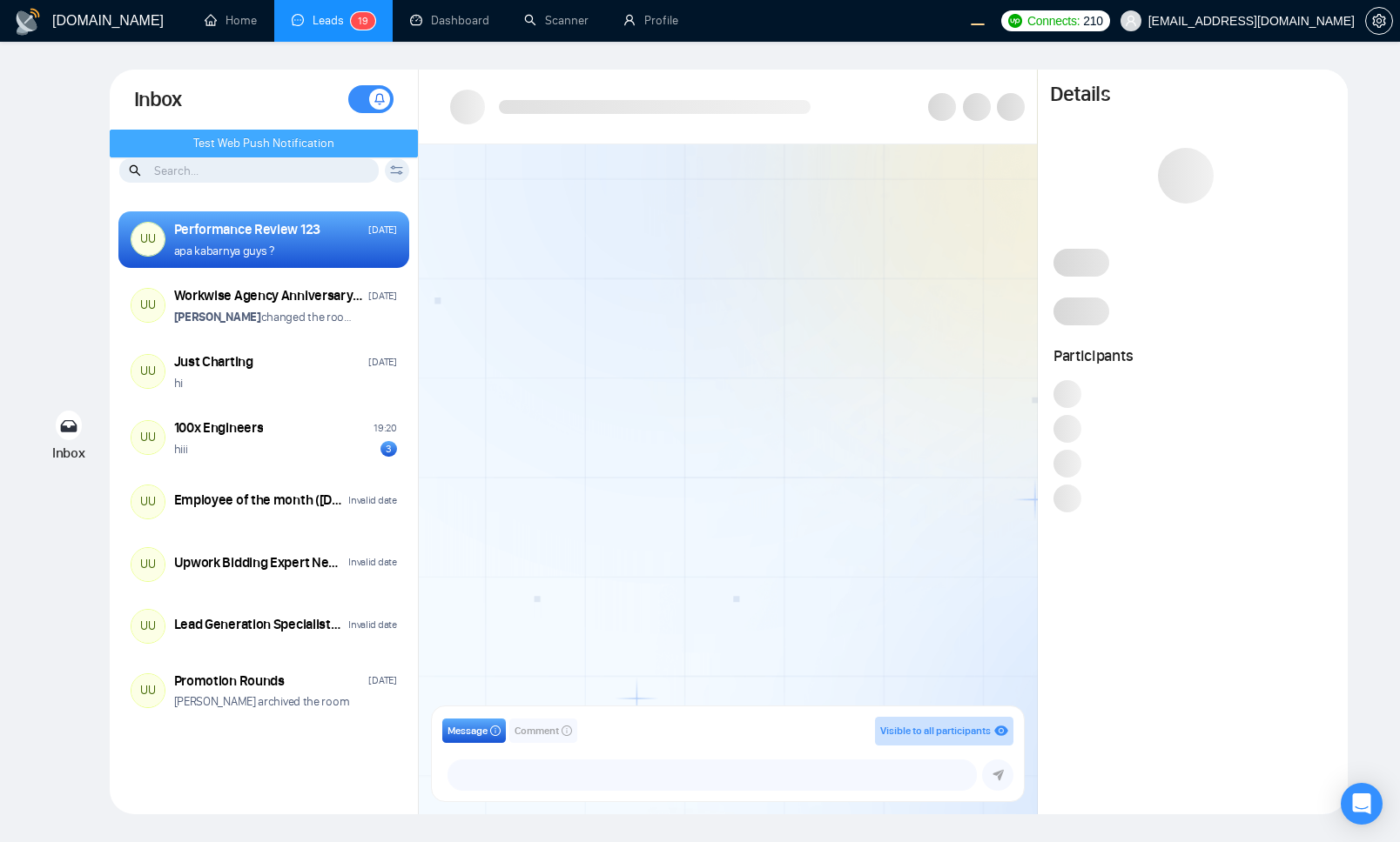
click at [269, 144] on span "Test Web Push Notification" at bounding box center [264, 144] width 141 height 20
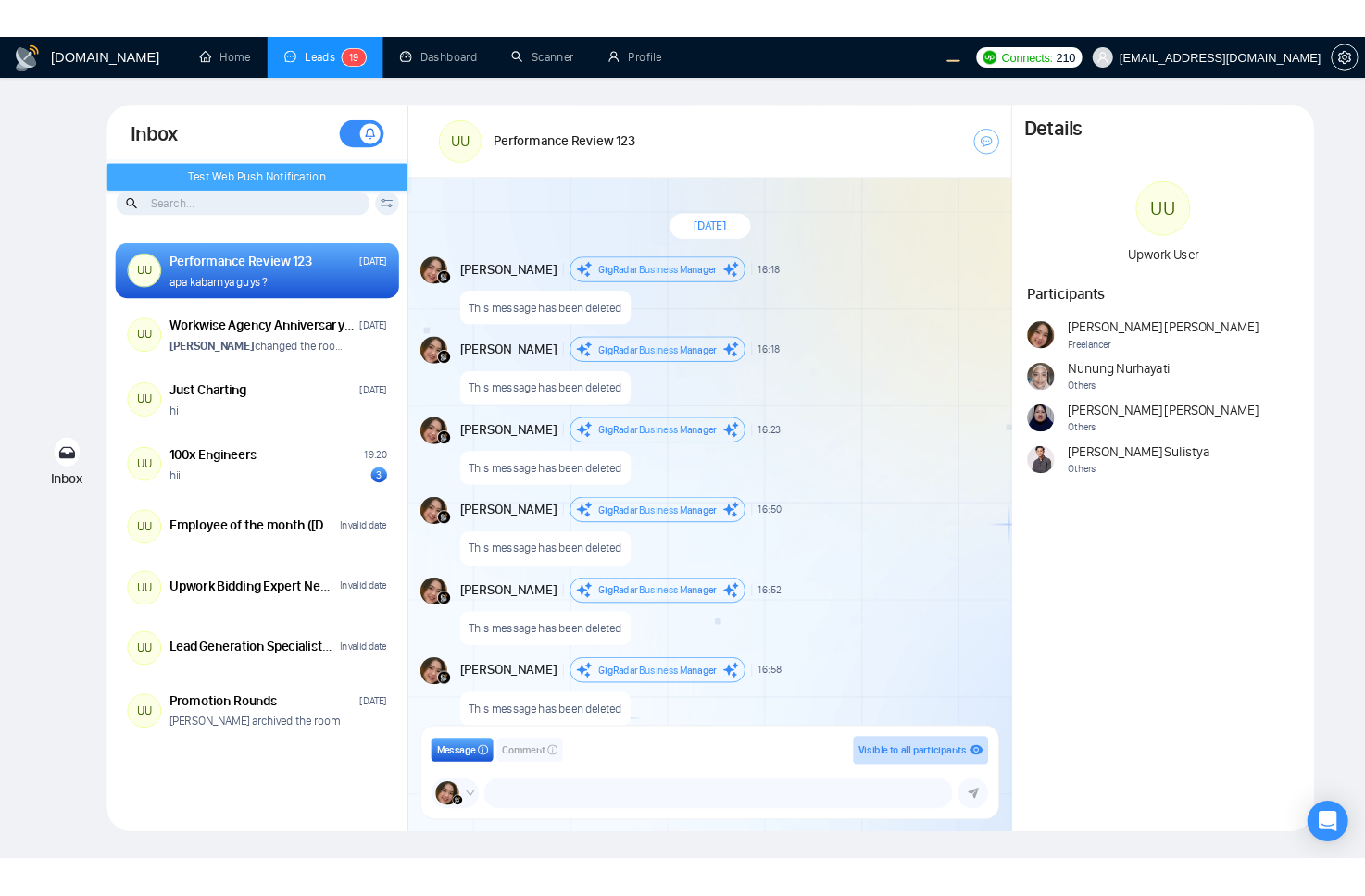
scroll to position [1494, 0]
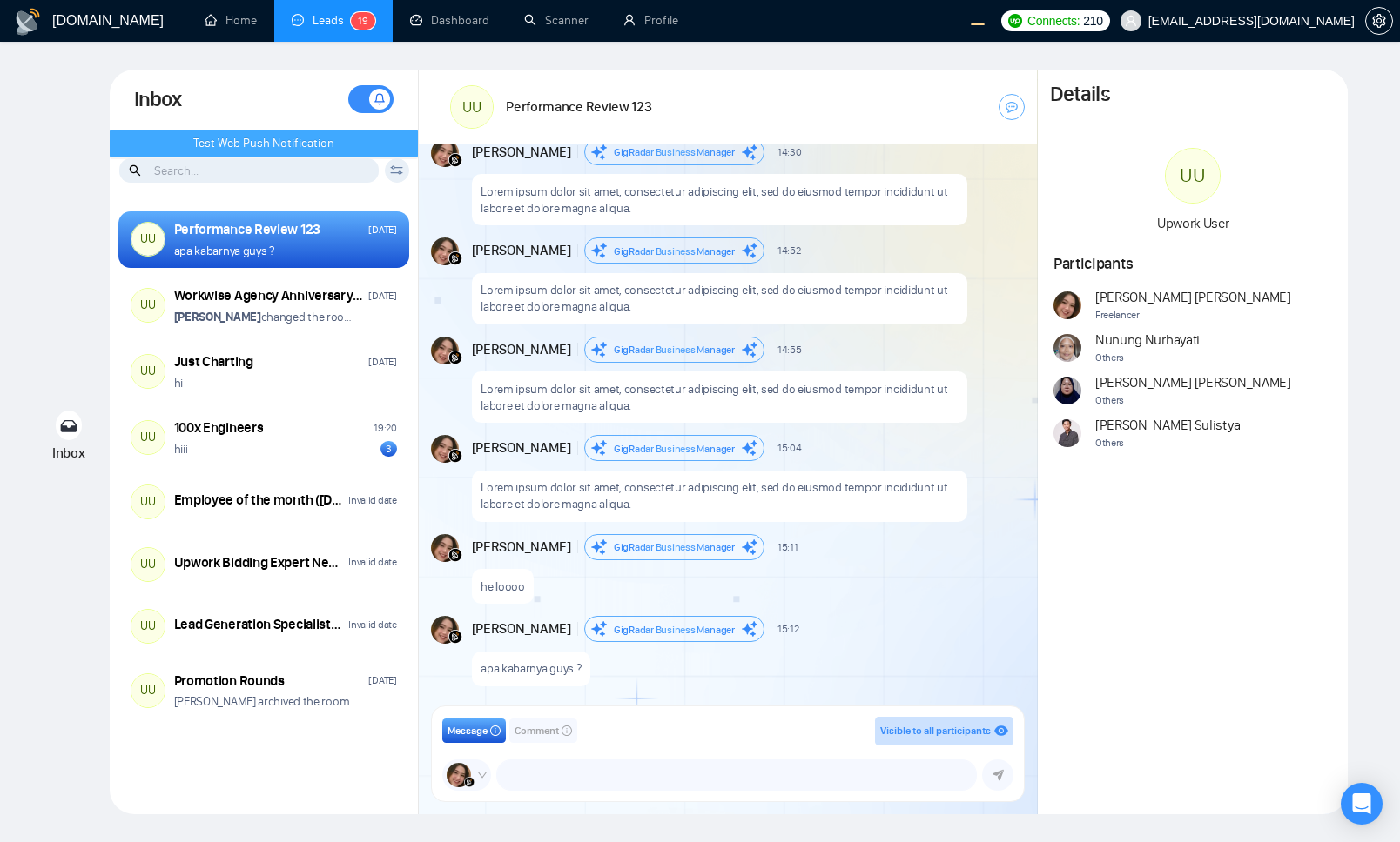
click at [256, 132] on button "Test Web Push Notification" at bounding box center [265, 143] width 309 height 28
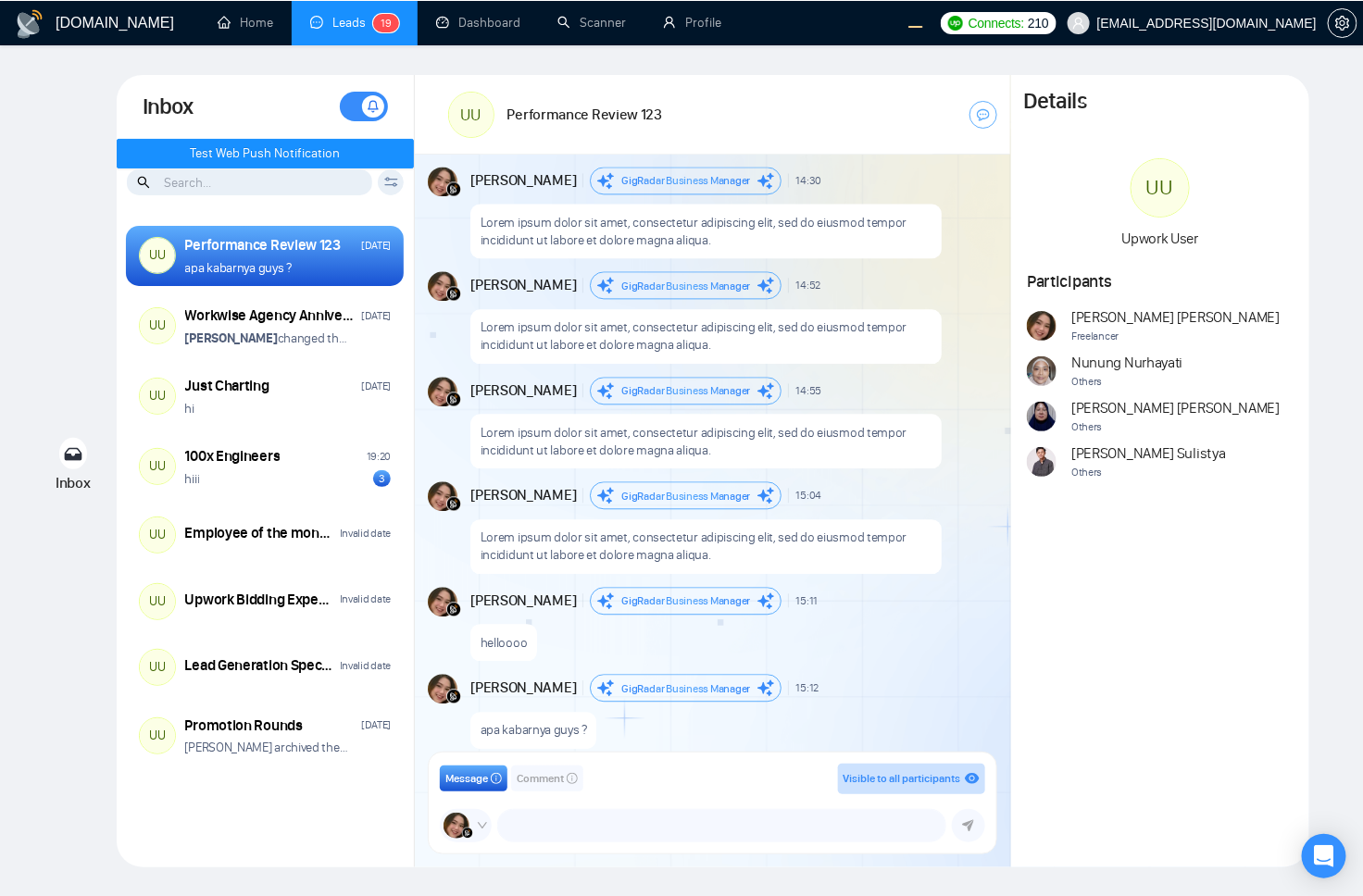
scroll to position [1511, 0]
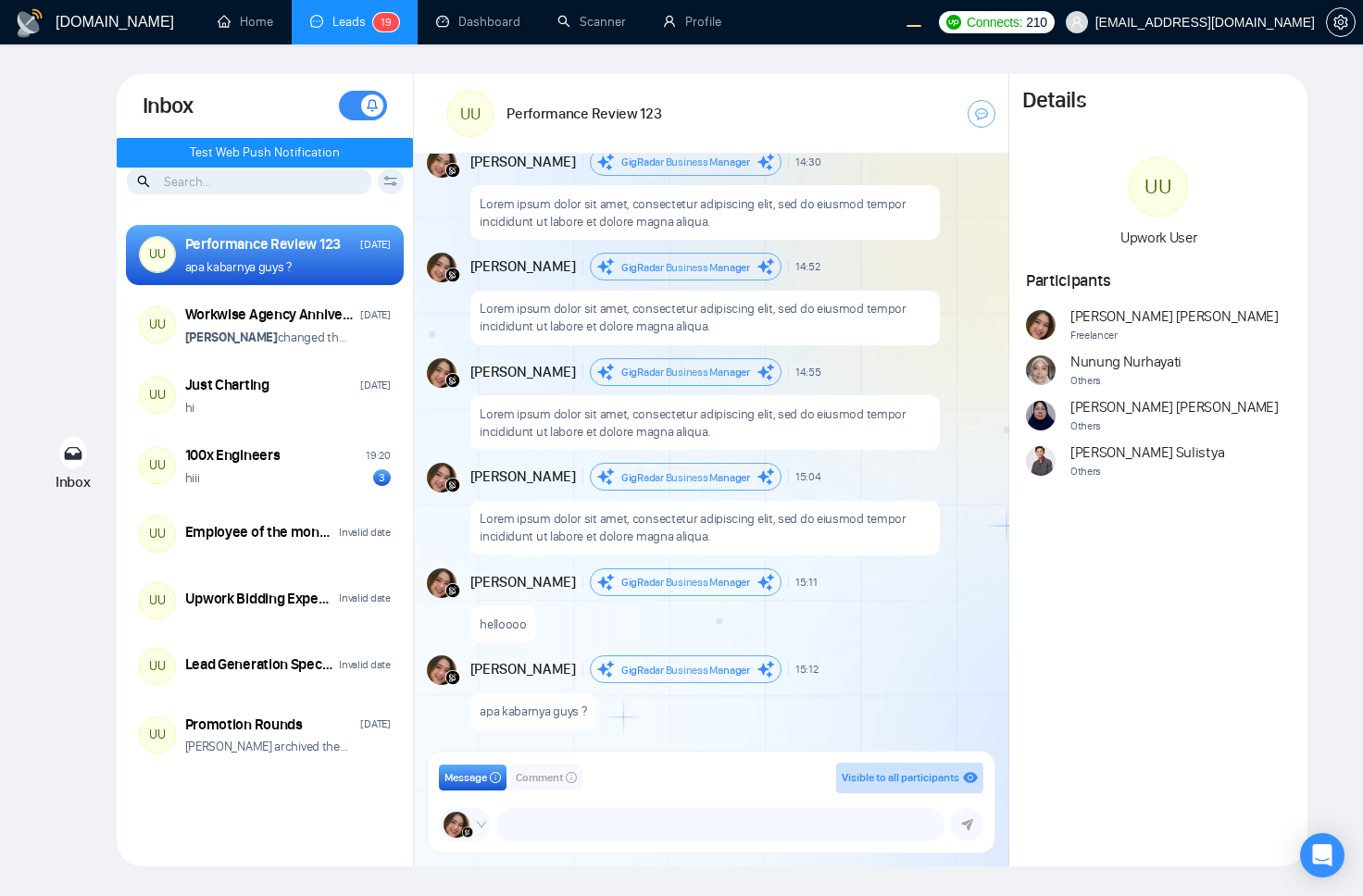
click at [1312, 423] on div "Inbox Inbox Turn On Push Notifications Stay updated instantly with real-time al…" at bounding box center [681, 469] width 1304 height 792
click at [1322, 317] on div "Inbox Inbox Turn On Push Notifications Stay updated instantly with real-time al…" at bounding box center [681, 469] width 1304 height 792
click at [73, 229] on div "Inbox Inbox Turn On Push Notifications Stay updated instantly with real-time al…" at bounding box center [681, 469] width 1304 height 792
click at [182, 153] on button "Test Web Push Notification" at bounding box center [265, 152] width 298 height 29
click at [49, 250] on div "Inbox Inbox Turn On Push Notifications Stay updated instantly with real-time al…" at bounding box center [681, 469] width 1304 height 792
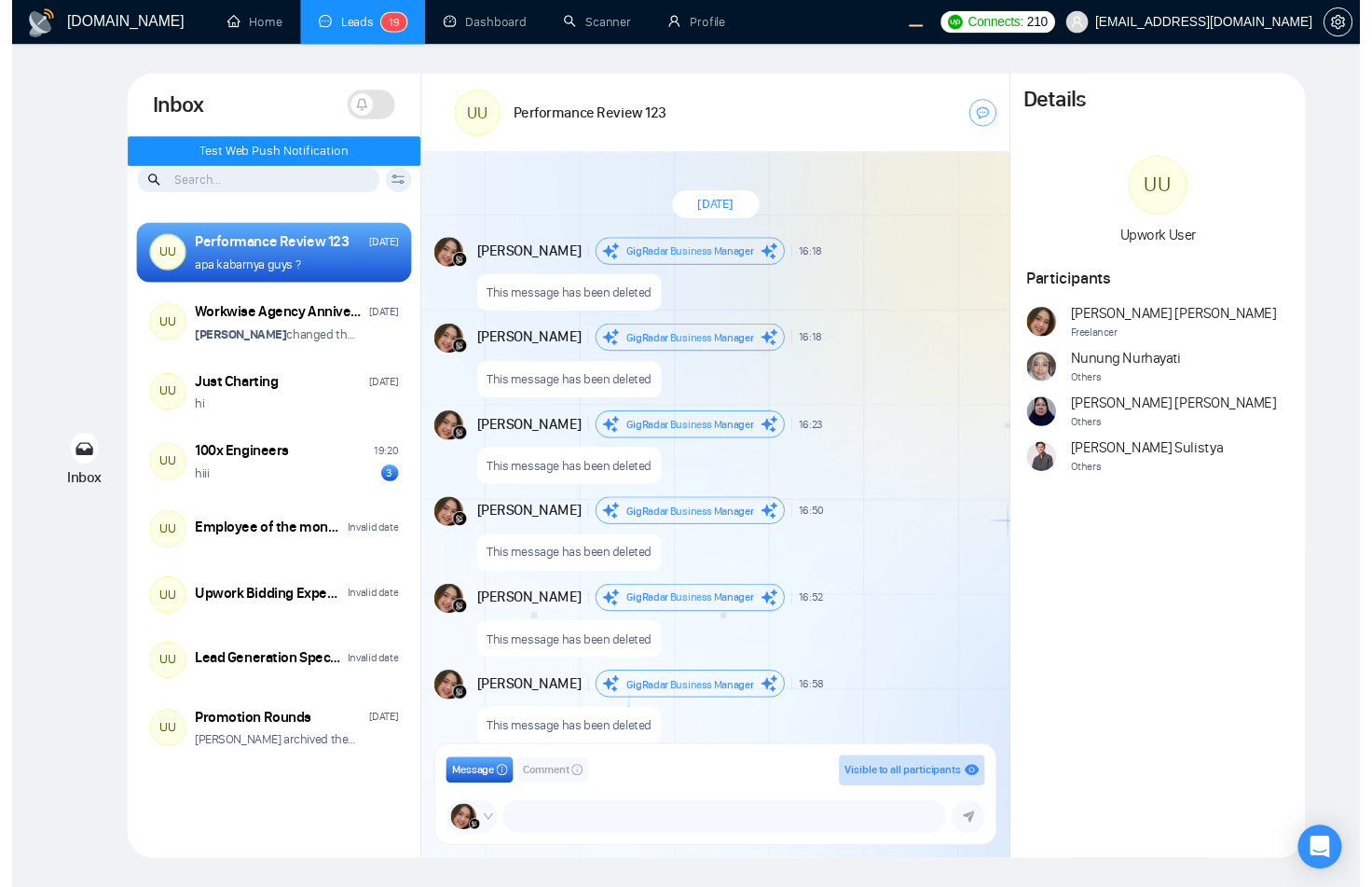
scroll to position [1521, 0]
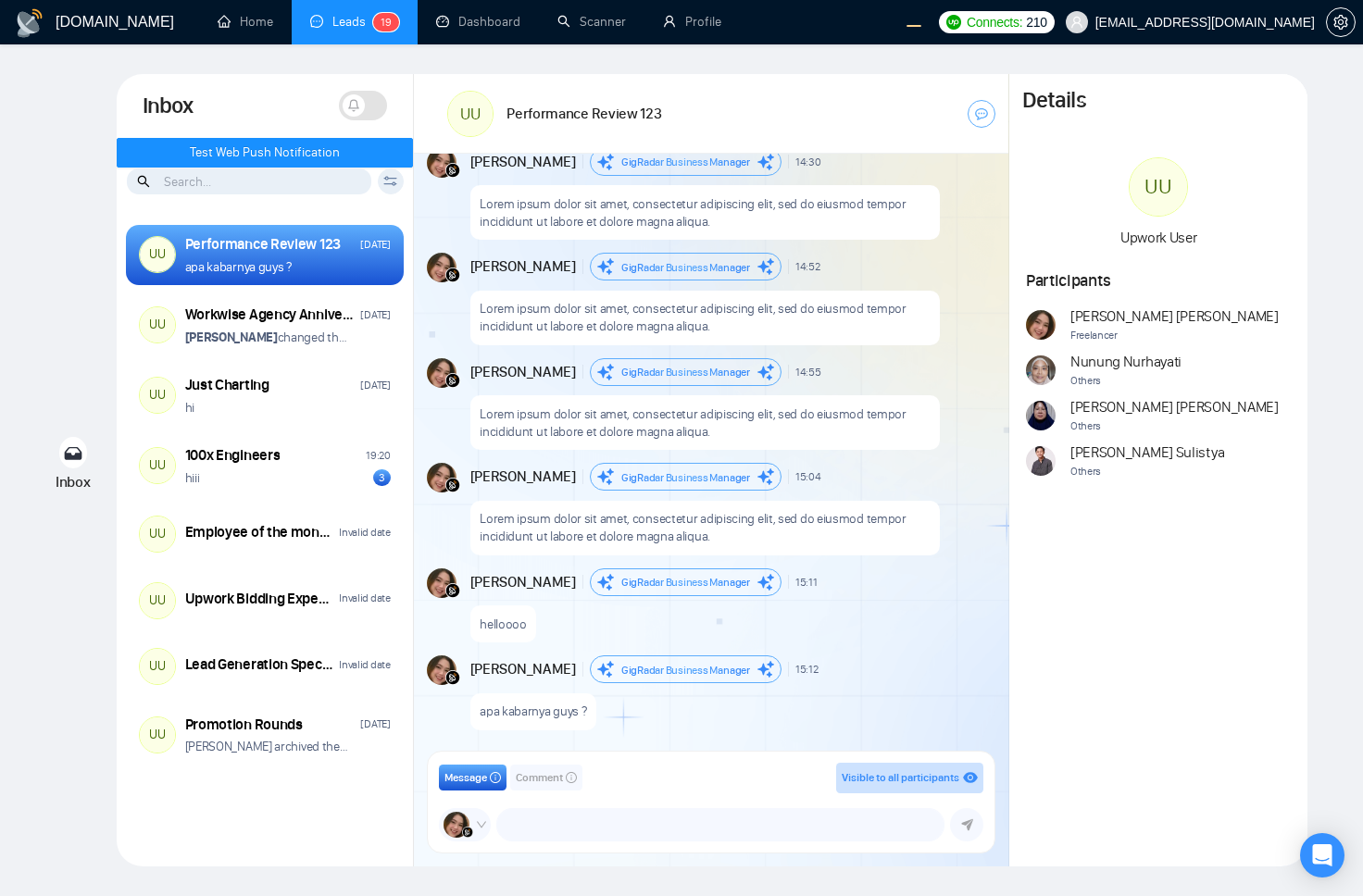
click at [362, 106] on span at bounding box center [354, 106] width 23 height 23
click at [37, 175] on div "Inbox Inbox Turn On Push Notifications Stay updated instantly with real-time al…" at bounding box center [681, 469] width 1304 height 792
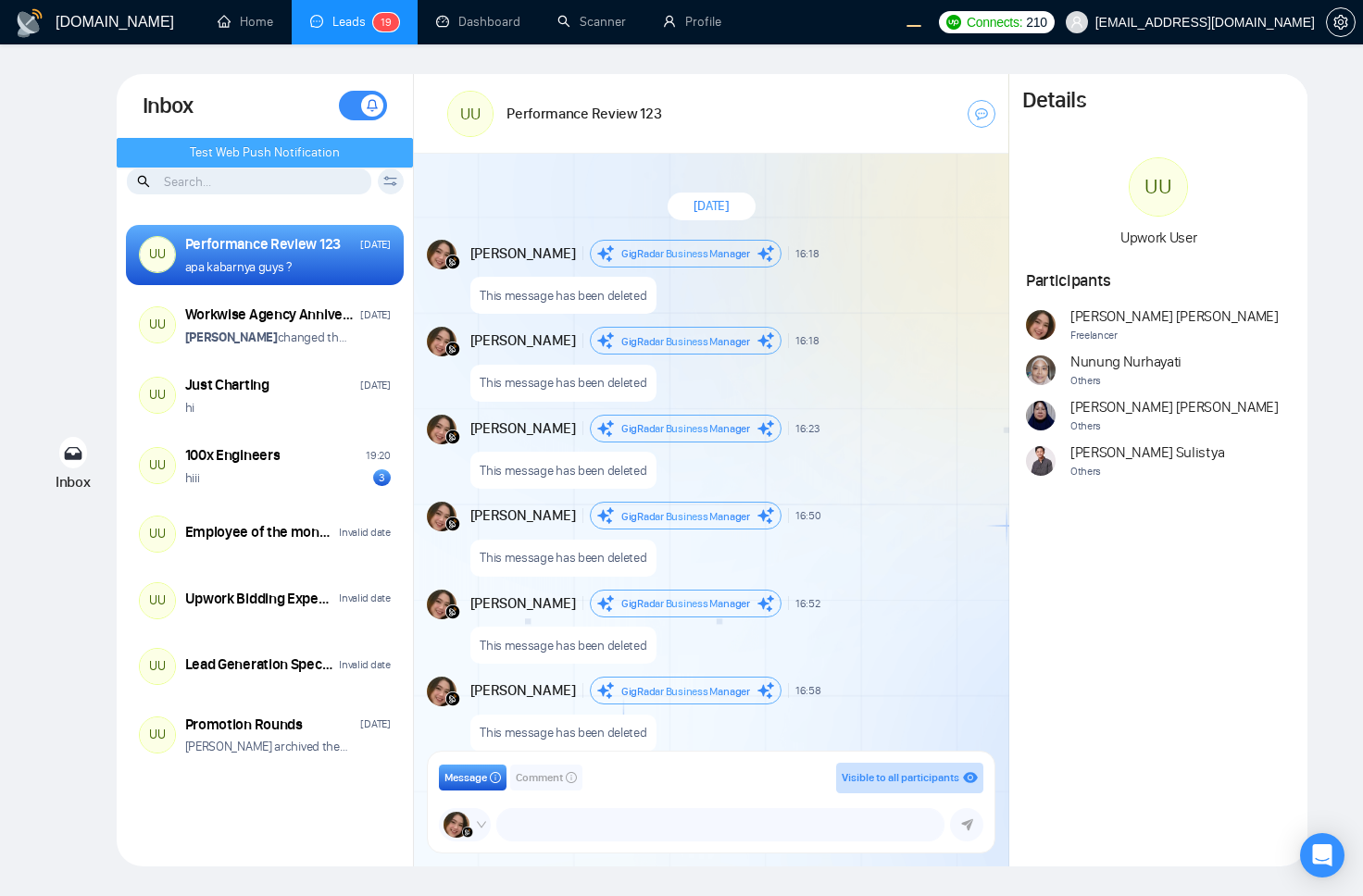
scroll to position [1511, 0]
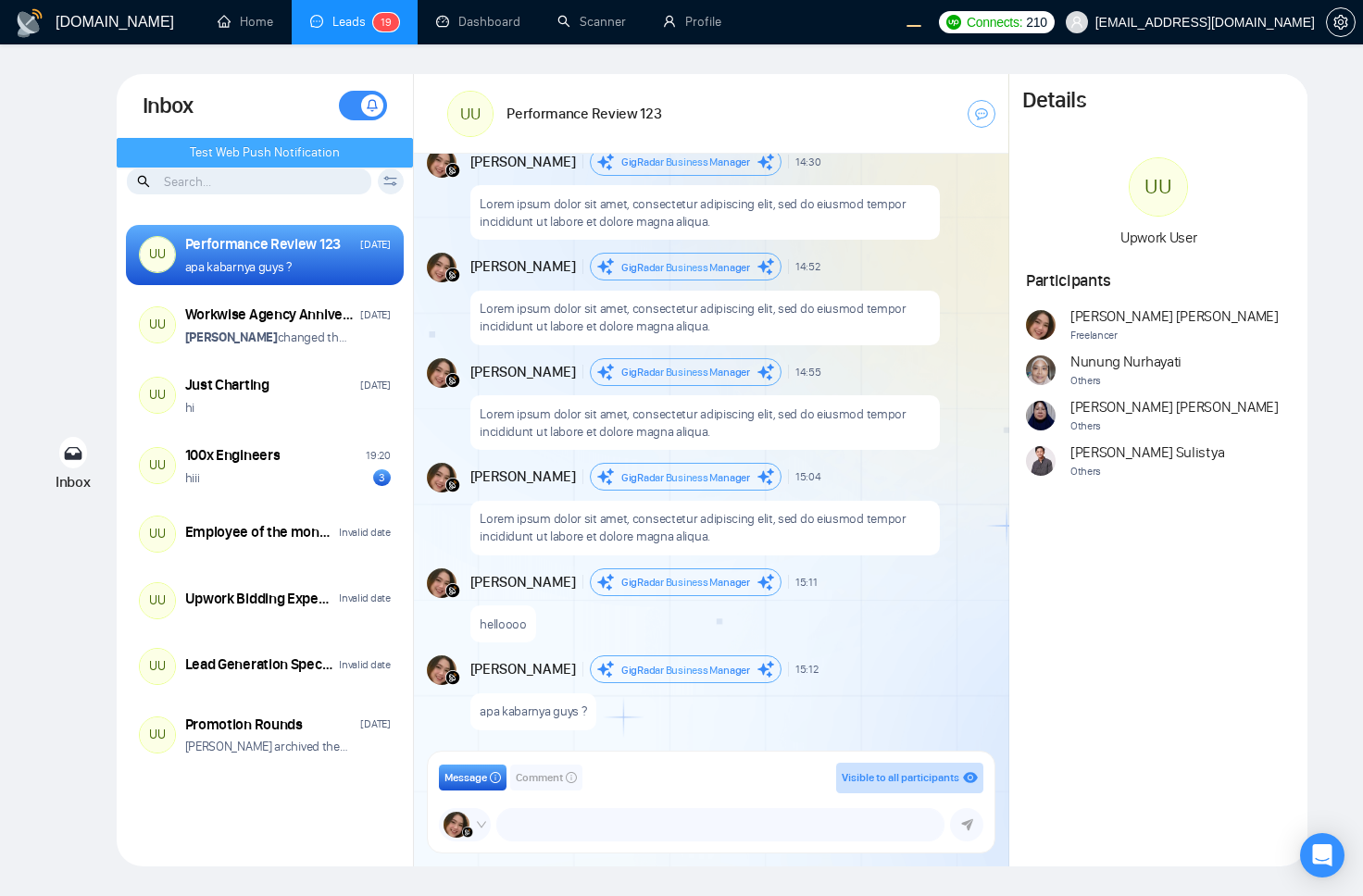
click at [298, 153] on span "Test Web Push Notification" at bounding box center [264, 153] width 150 height 21
click at [1229, 379] on div "Andrian Marsella Freelancer Nunung Nurhayati Others Naswati Naswati Others Ari …" at bounding box center [1158, 394] width 265 height 174
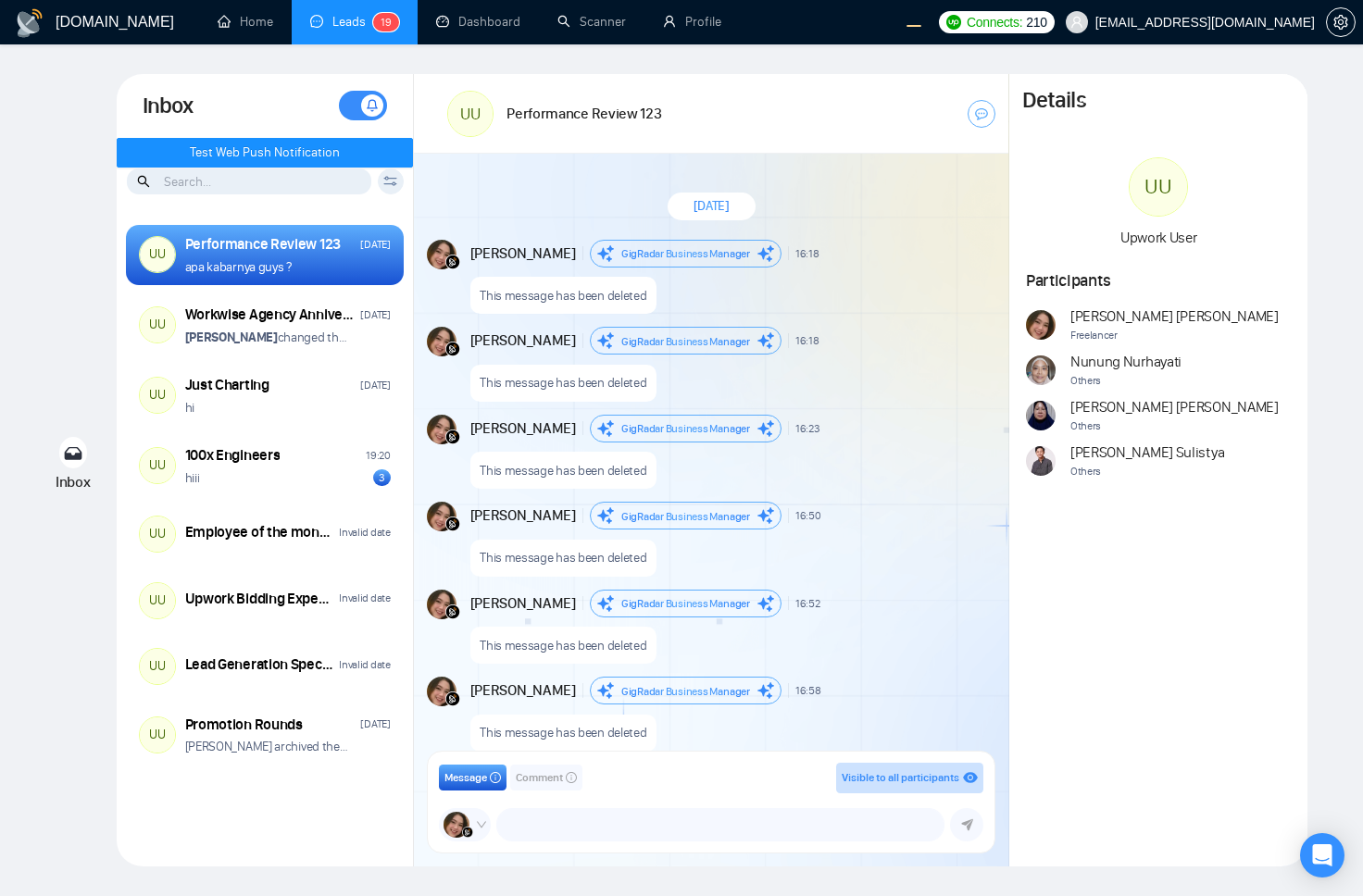
scroll to position [1511, 0]
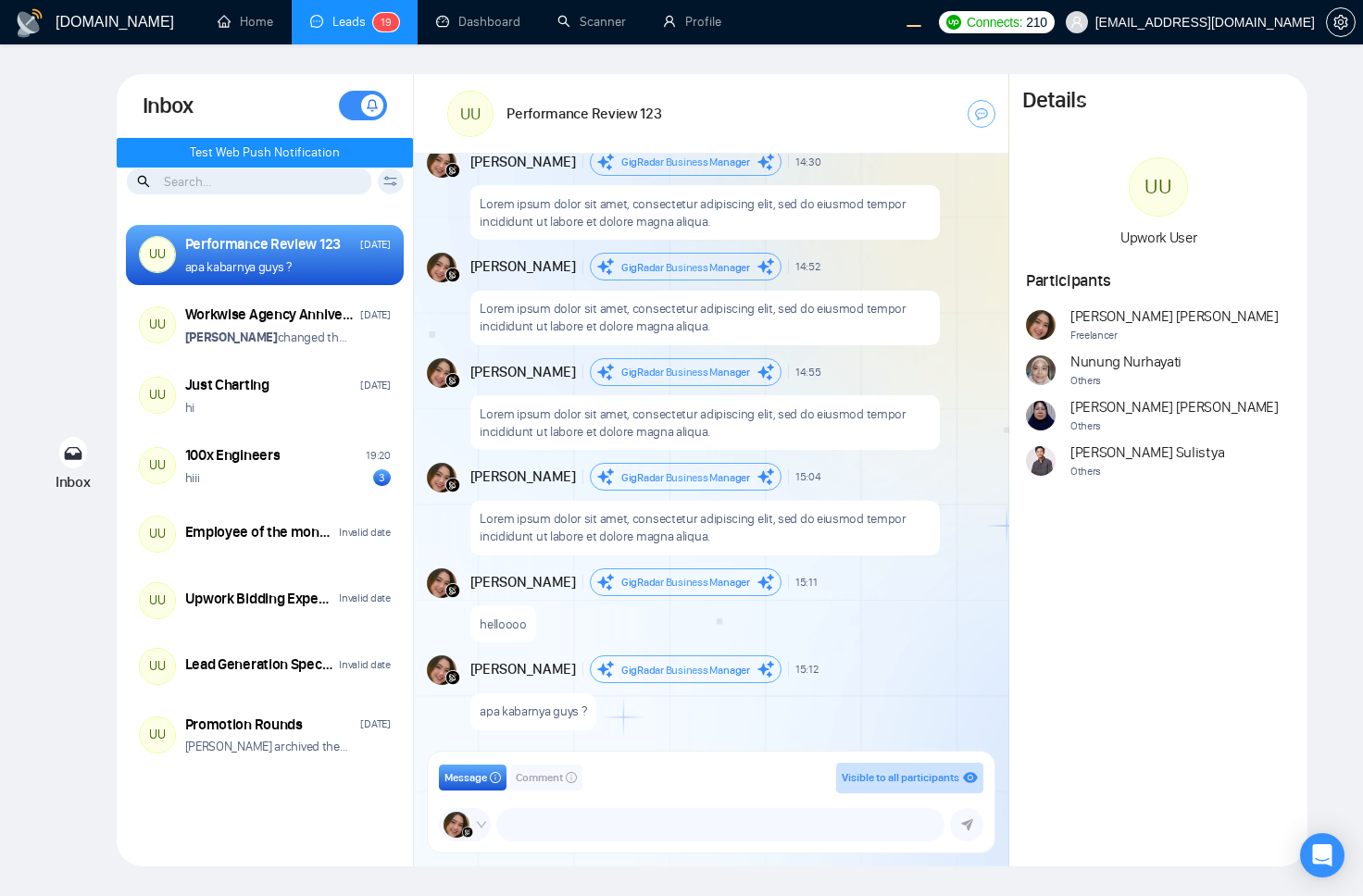
click at [32, 193] on div "Inbox Inbox Turn On Push Notifications Stay updated instantly with real-time al…" at bounding box center [681, 469] width 1304 height 792
click at [235, 151] on span "Test Web Push Notification" at bounding box center [264, 153] width 150 height 21
click at [1285, 667] on div "Details UU Upwork User Participants [PERSON_NAME] Freelancer [PERSON_NAME] Othe…" at bounding box center [1159, 469] width 298 height 792
click at [1094, 645] on div "Details UU Upwork User Participants [PERSON_NAME] Freelancer [PERSON_NAME] Othe…" at bounding box center [1159, 469] width 298 height 792
click at [604, 69] on div "[DOMAIN_NAME] Home Leads 1 9 Dashboard Scanner Profile Connects: 210 [EMAIL_ADD…" at bounding box center [681, 448] width 1363 height 896
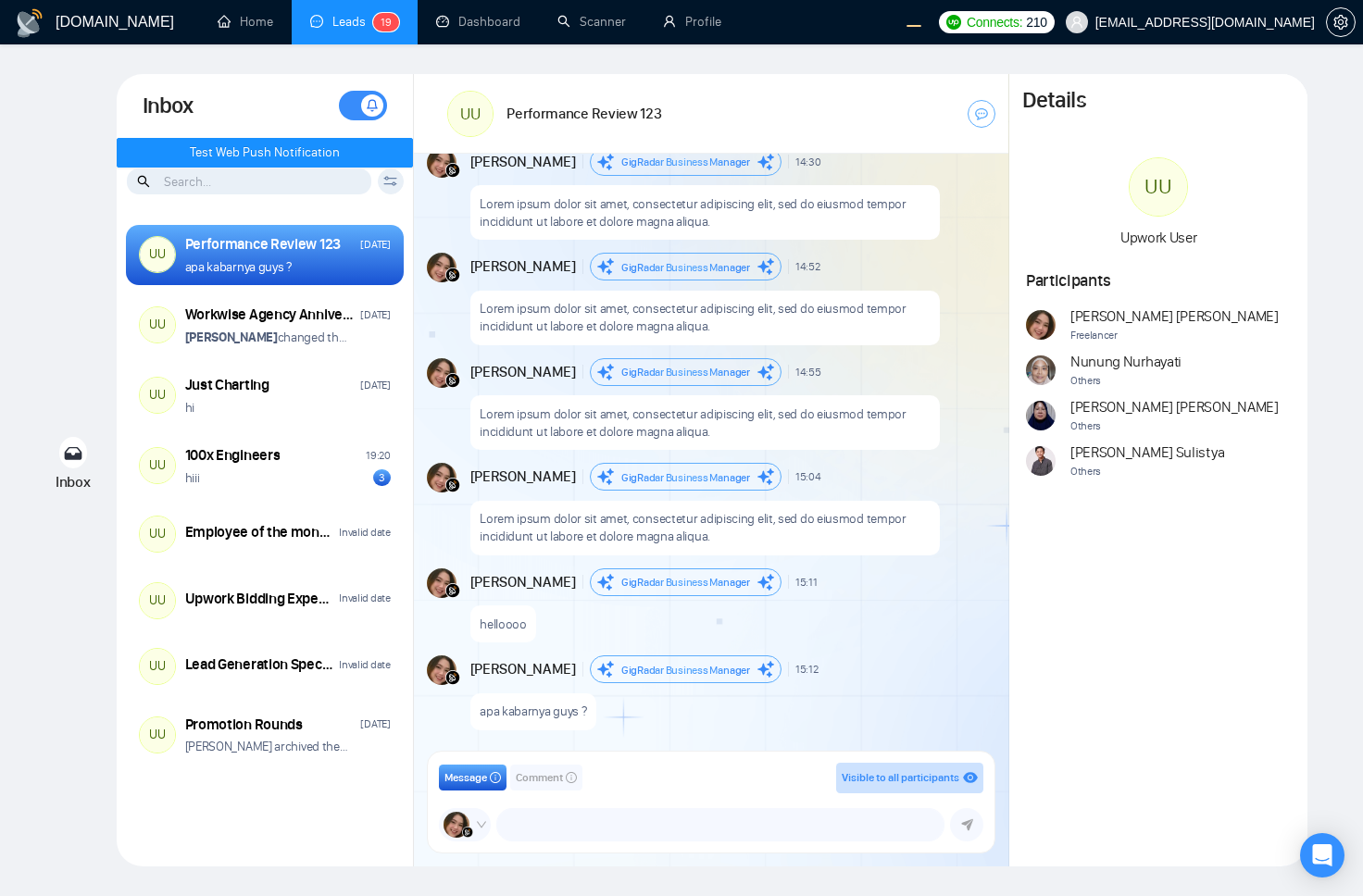
click at [722, 89] on div "UU Performance Review 123" at bounding box center [607, 113] width 320 height 53
click at [876, 235] on div "Lorem ipsum dolor sit amet, consectetur adipiscing elit, sed do eiusmod tempor …" at bounding box center [706, 212] width 470 height 55
click at [1167, 653] on div "Details UU Upwork User Participants [PERSON_NAME] Freelancer [PERSON_NAME] Othe…" at bounding box center [1159, 469] width 298 height 792
click at [40, 249] on div "Inbox Inbox Turn On Push Notifications Stay updated instantly with real-time al…" at bounding box center [681, 469] width 1304 height 792
click at [64, 271] on div "Inbox Inbox Turn On Push Notifications Stay updated instantly with real-time al…" at bounding box center [681, 469] width 1304 height 792
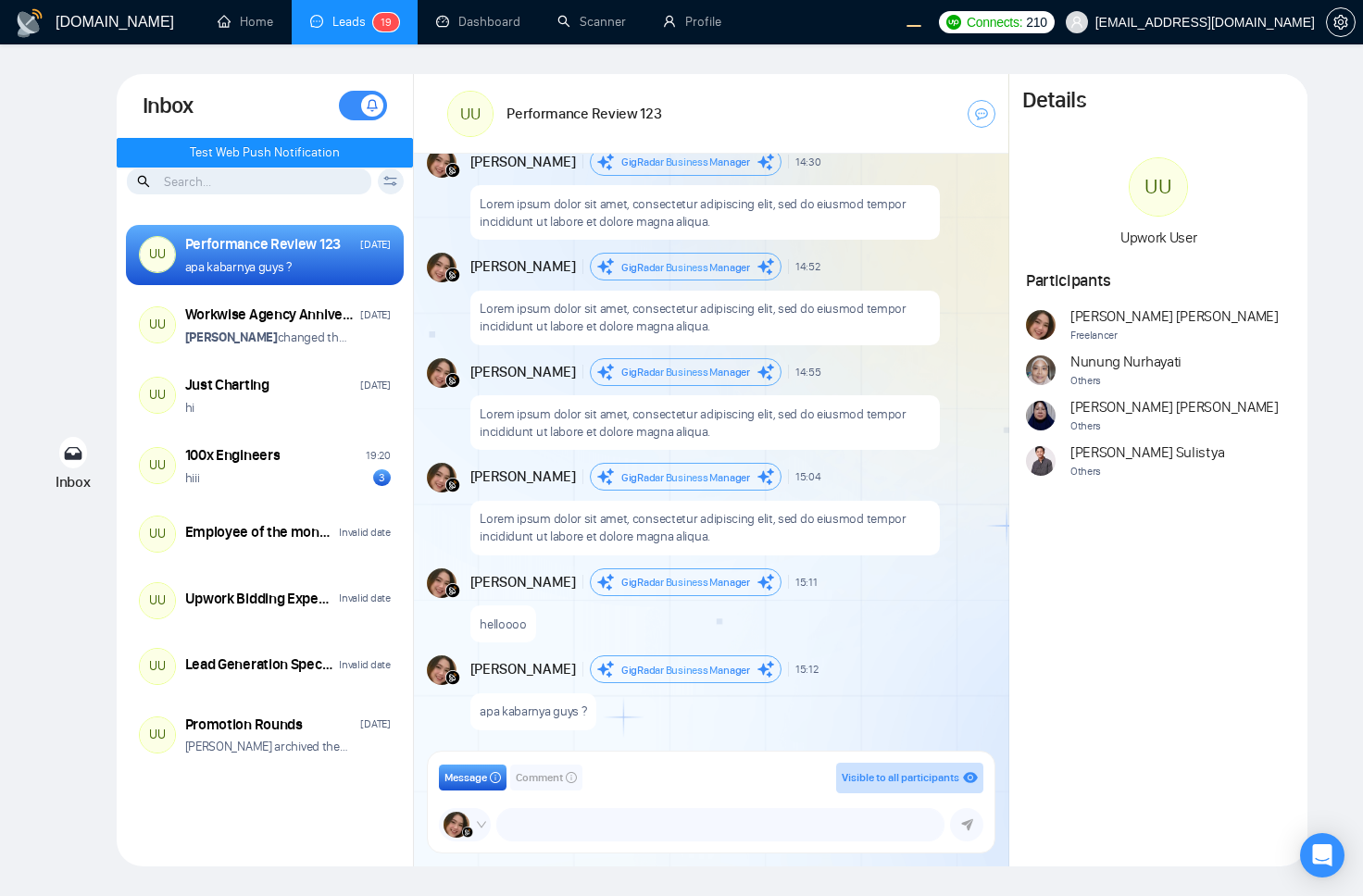
click at [61, 204] on div "Inbox Inbox Turn On Push Notifications Stay updated instantly with real-time al…" at bounding box center [681, 469] width 1304 height 792
click at [292, 173] on input at bounding box center [248, 180] width 245 height 25
click at [270, 151] on span "Test Web Push Notification" at bounding box center [264, 153] width 150 height 21
click at [312, 168] on input at bounding box center [248, 180] width 245 height 25
click at [271, 145] on span "Test Web Push Notification" at bounding box center [264, 153] width 150 height 21
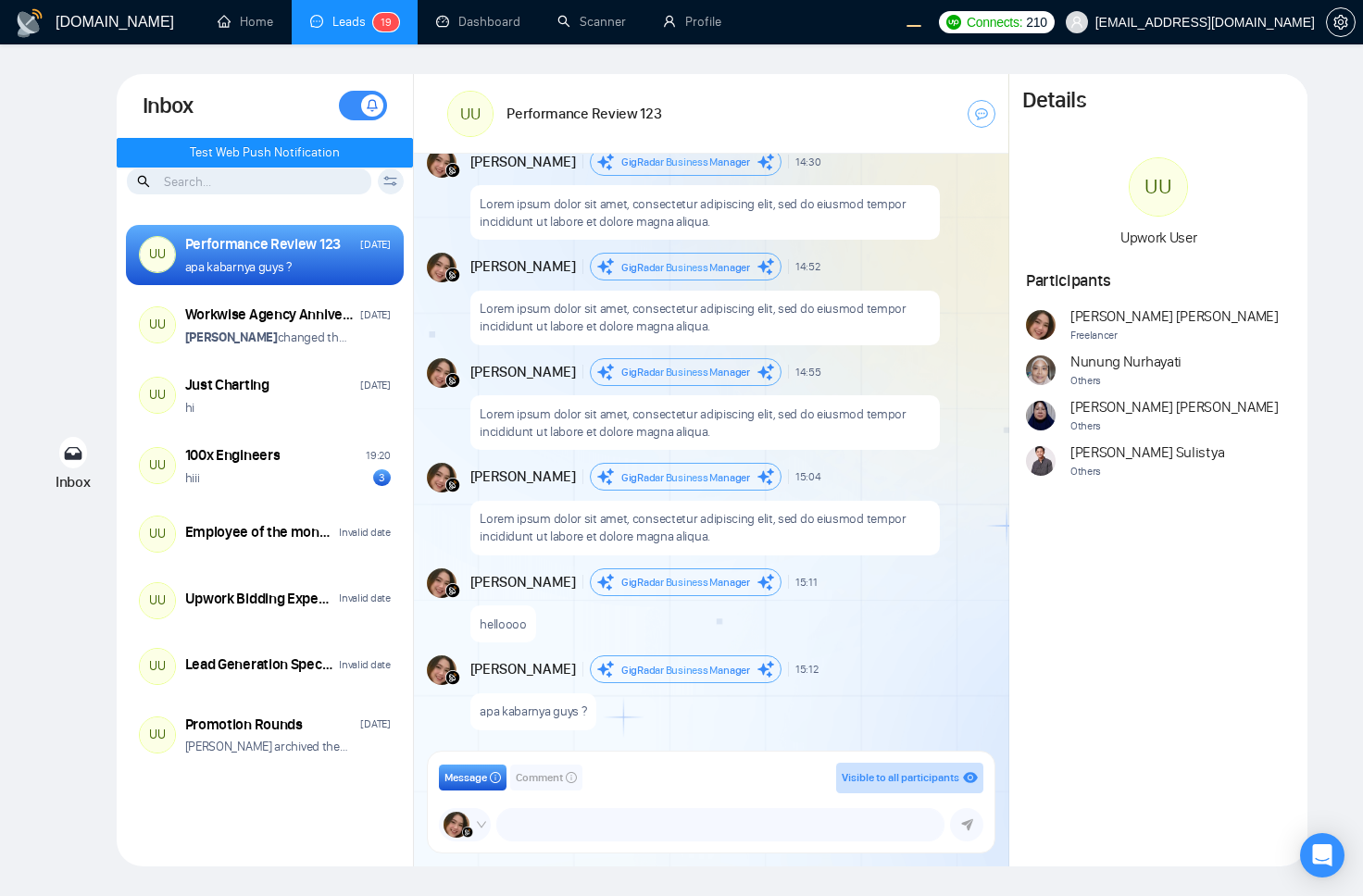
click at [857, 346] on div "[DATE] [PERSON_NAME] Business Manager 16:18 New Message This message has been d…" at bounding box center [711, 458] width 595 height 609
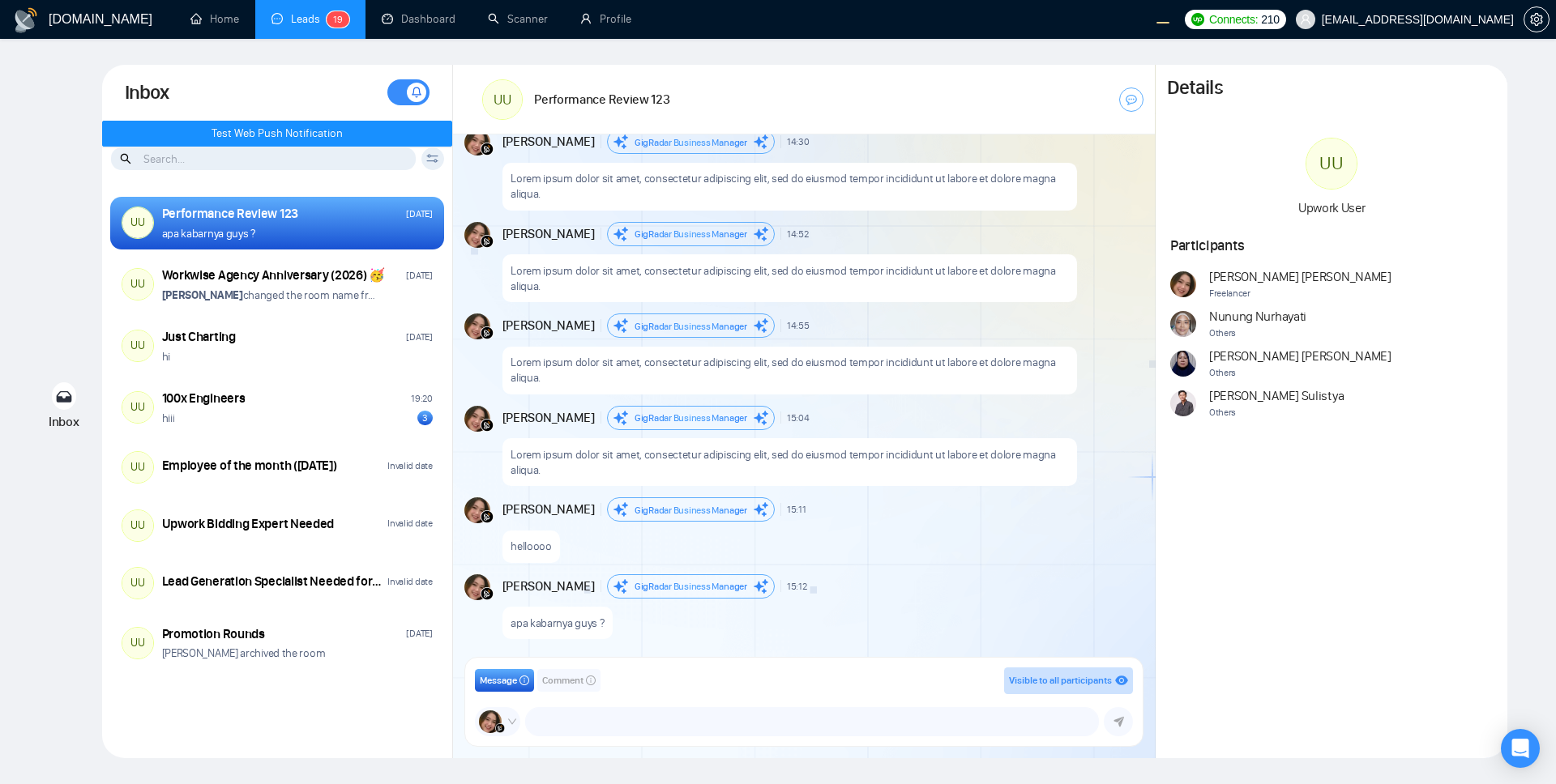
click at [31, 229] on div "Inbox Inbox Turn On Push Notifications Stay updated instantly with real-time al…" at bounding box center [778, 411] width 1504 height 693
click at [210, 131] on button "Test Web Push Notification" at bounding box center [278, 133] width 351 height 26
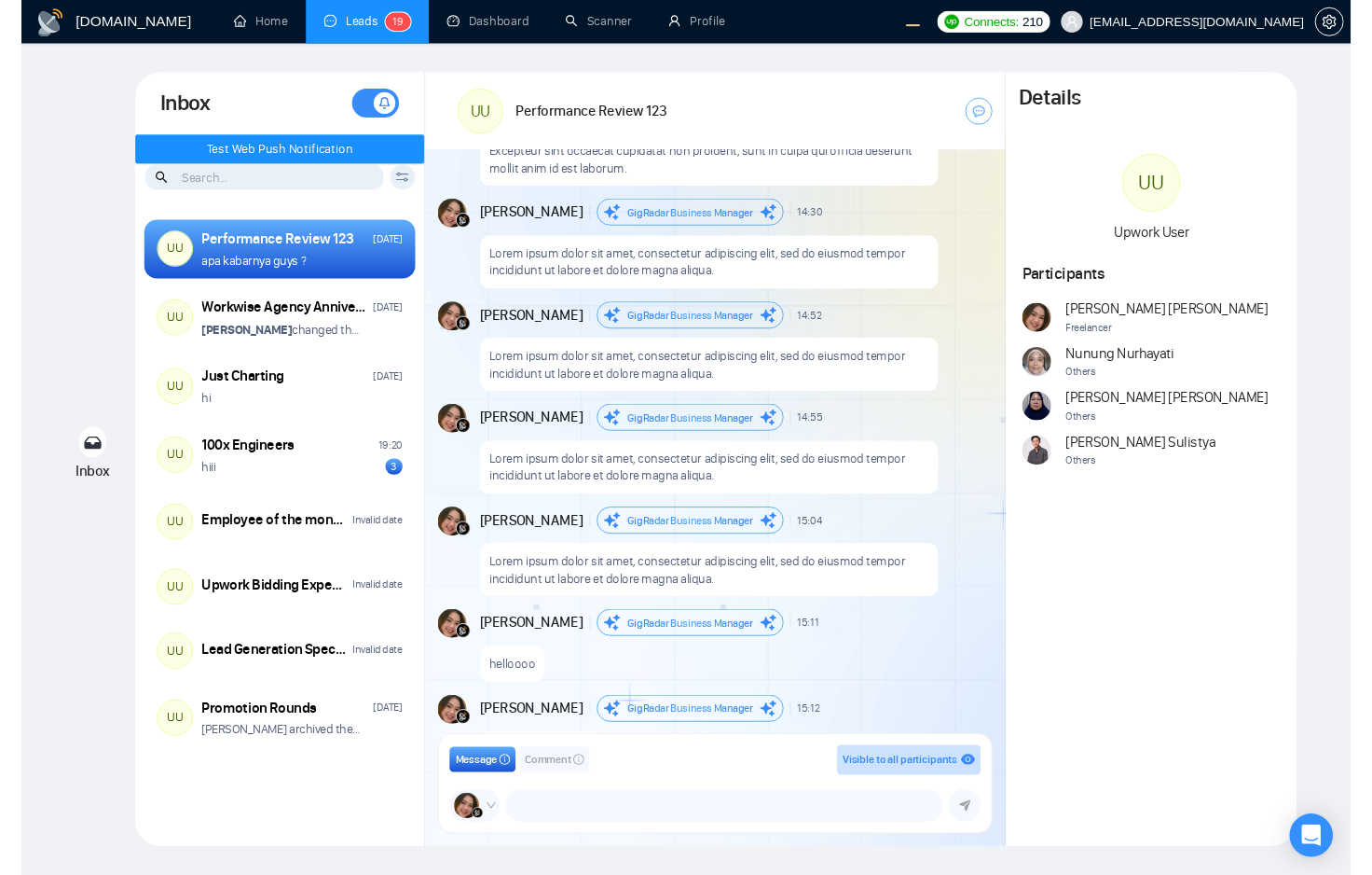
scroll to position [2844, 0]
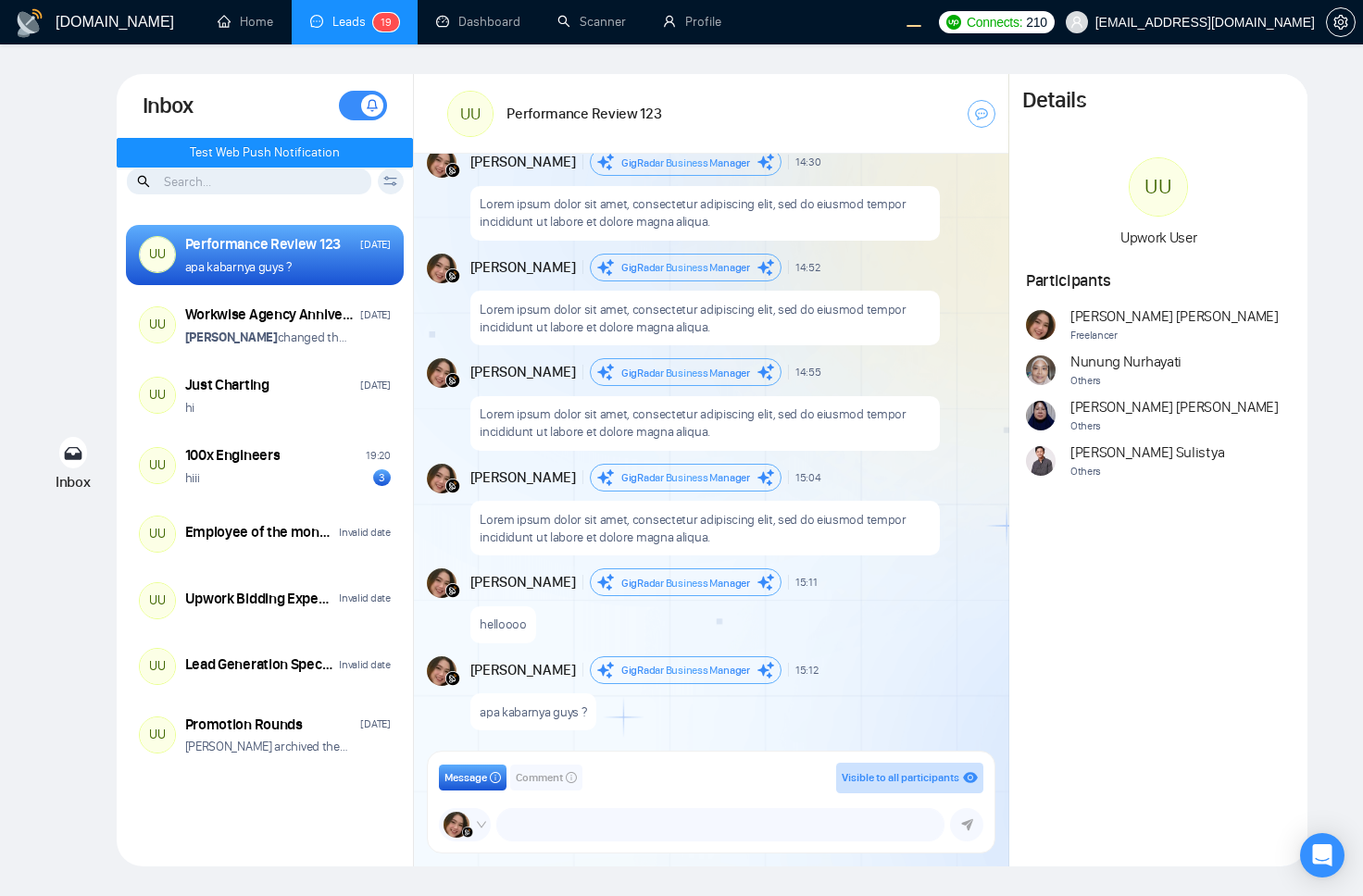
click at [24, 413] on div "[DOMAIN_NAME] Home Leads 1 9 Dashboard Scanner Profile Connects: 210 [EMAIL_ADD…" at bounding box center [681, 448] width 1363 height 896
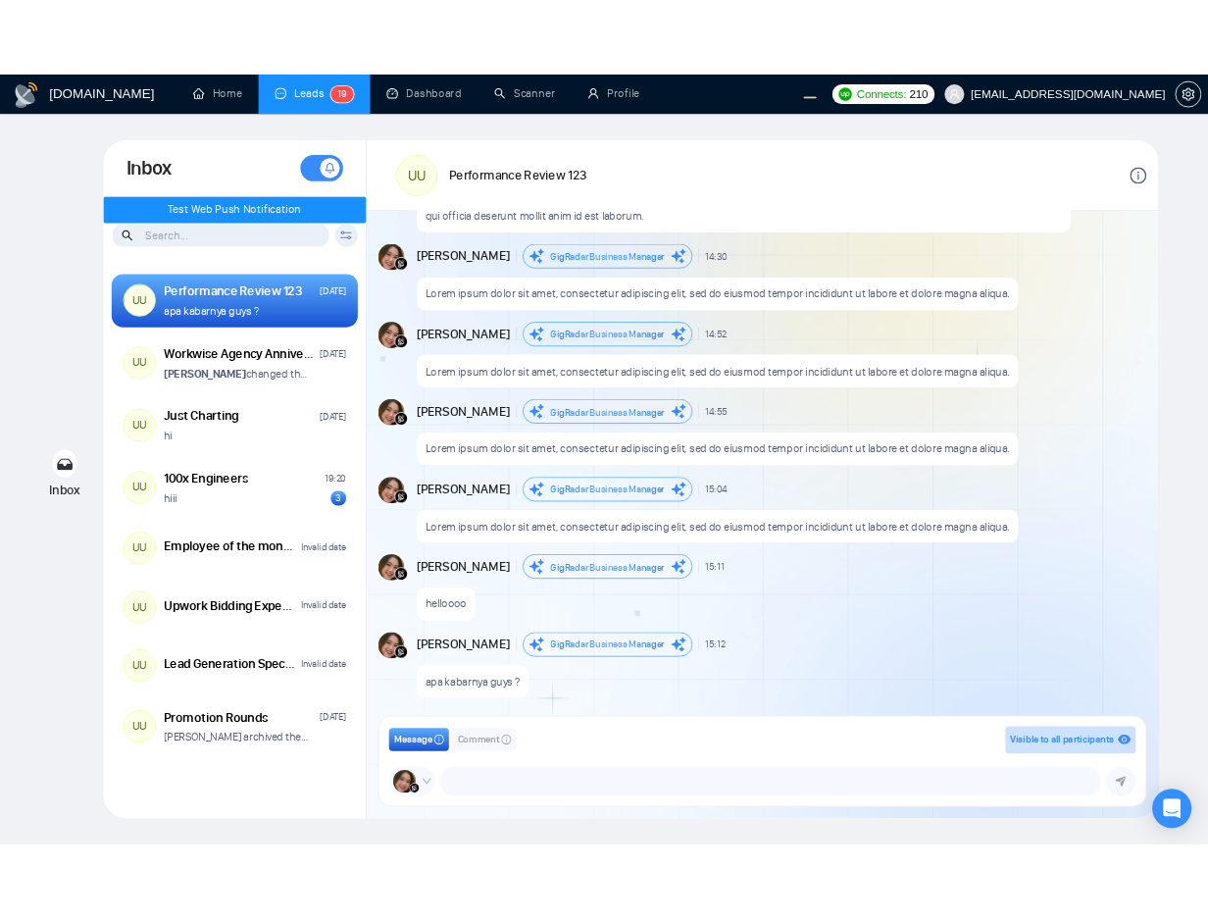
scroll to position [2971, 0]
